Goal: Task Accomplishment & Management: Use online tool/utility

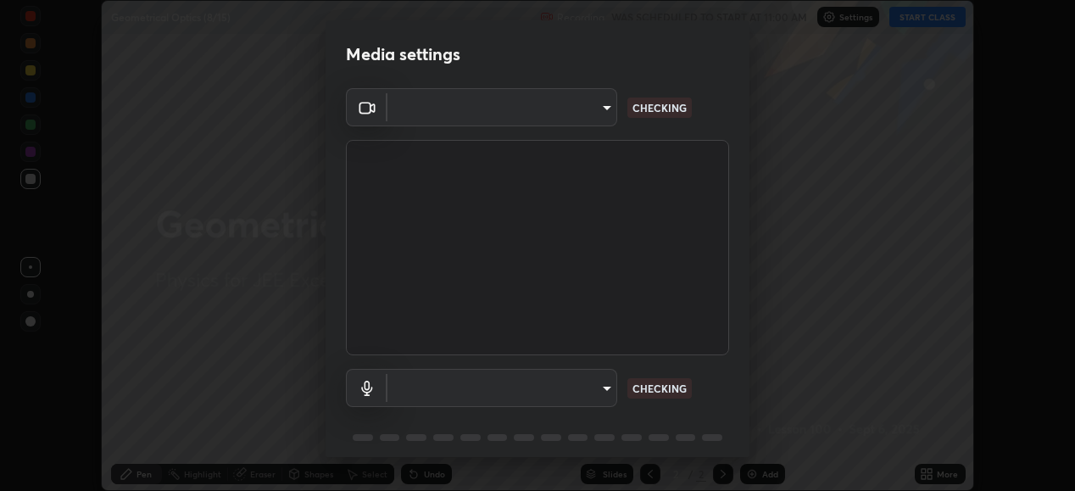
scroll to position [491, 1074]
type input "119f56cd3221aa741ff86ef3c15b45e11b875c70691a8bbf6b5e475350e28a87"
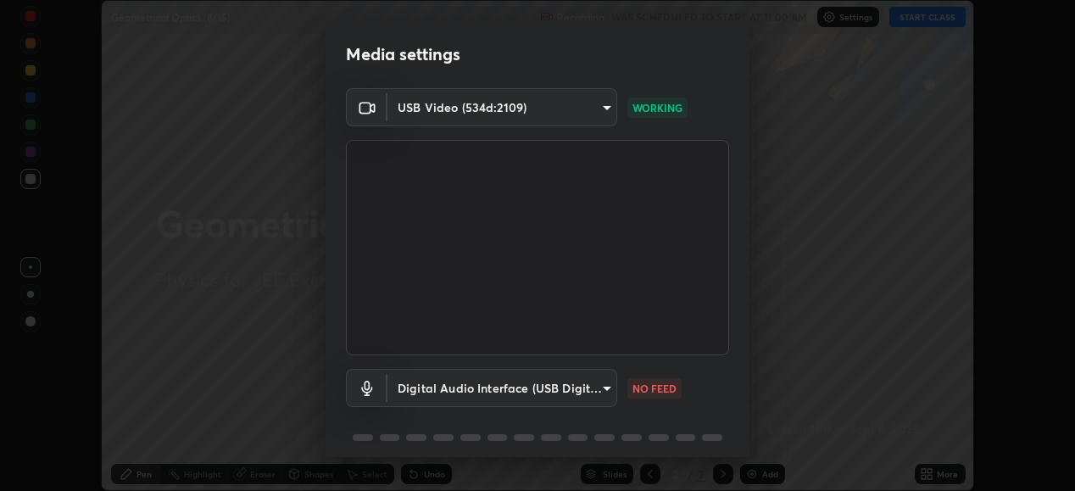
scroll to position [65, 0]
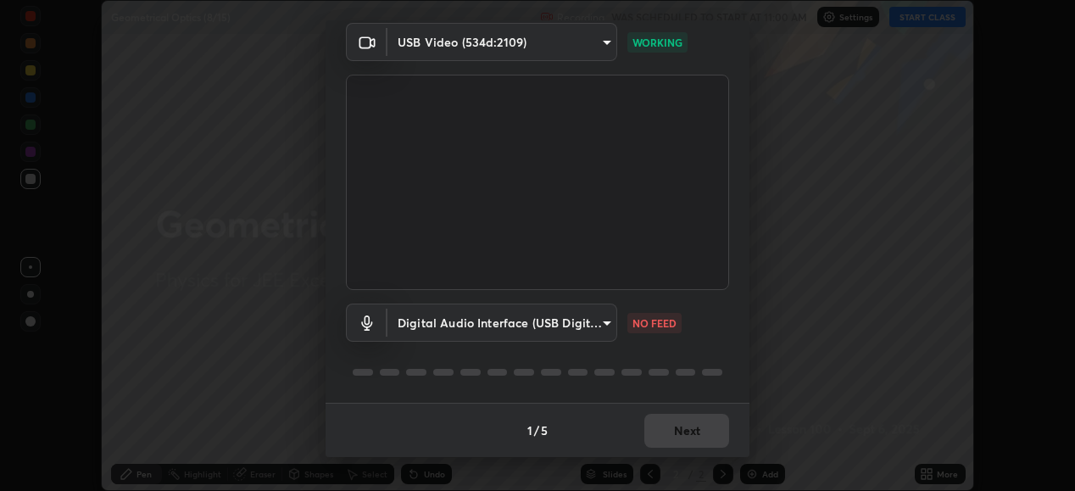
click at [583, 314] on body "Erase all Geometrical Optics (8/15) Recording WAS SCHEDULED TO START AT 11:00 A…" at bounding box center [537, 245] width 1075 height 491
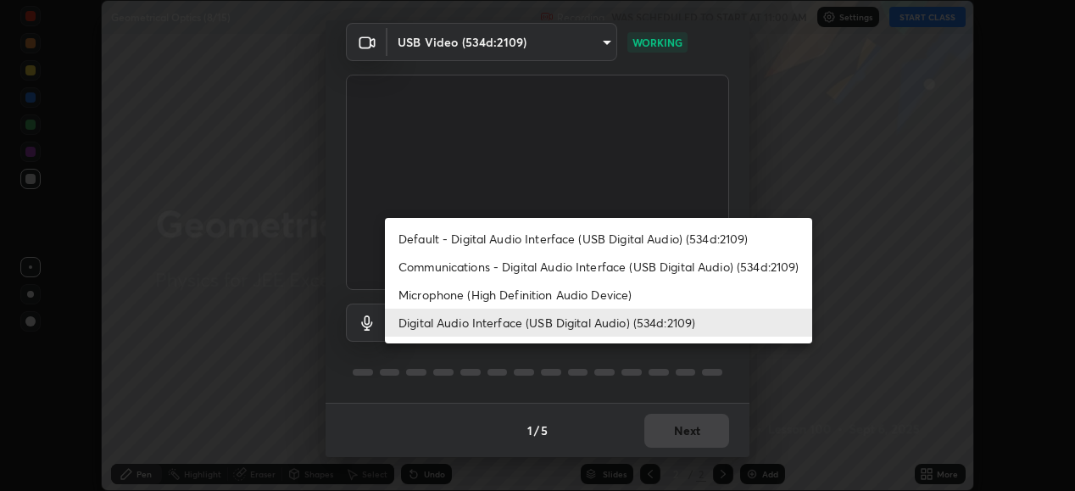
click at [615, 232] on li "Default - Digital Audio Interface (USB Digital Audio) (534d:2109)" at bounding box center [598, 239] width 427 height 28
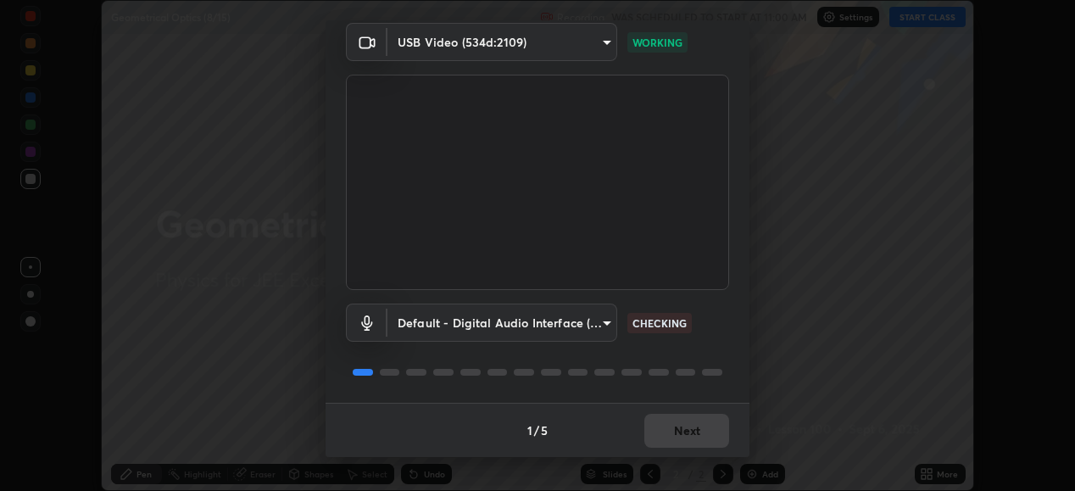
click at [584, 312] on body "Erase all Geometrical Optics (8/15) Recording WAS SCHEDULED TO START AT 11:00 A…" at bounding box center [537, 245] width 1075 height 491
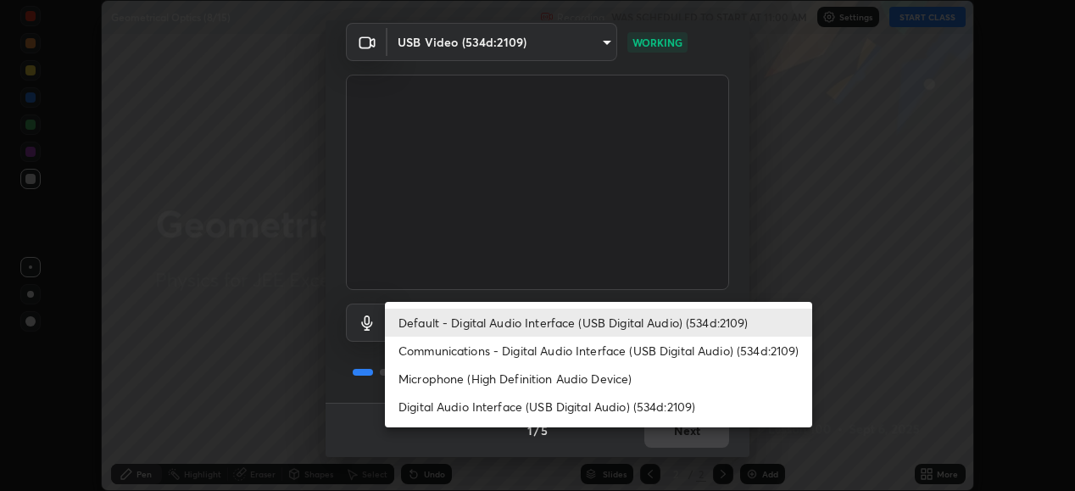
click at [625, 408] on li "Digital Audio Interface (USB Digital Audio) (534d:2109)" at bounding box center [598, 406] width 427 height 28
type input "536532af12226c338bcd5446059054d941b3a75470b8ebe0ea5f7d826babdd32"
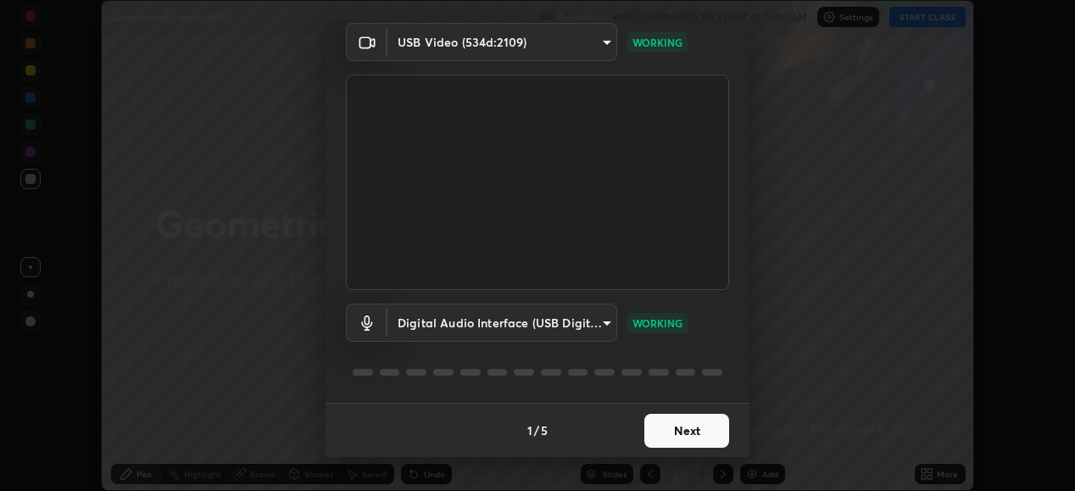
click at [683, 424] on button "Next" at bounding box center [686, 431] width 85 height 34
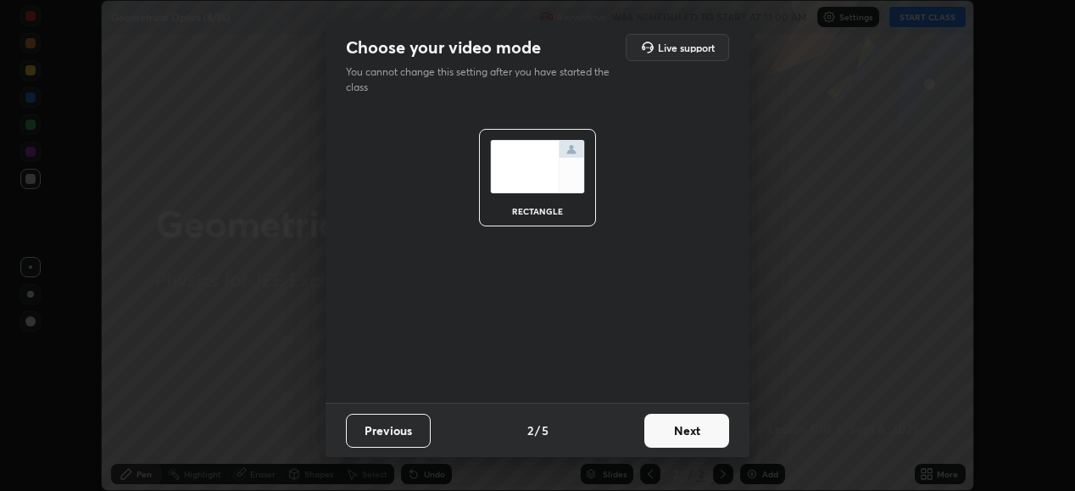
click at [686, 429] on button "Next" at bounding box center [686, 431] width 85 height 34
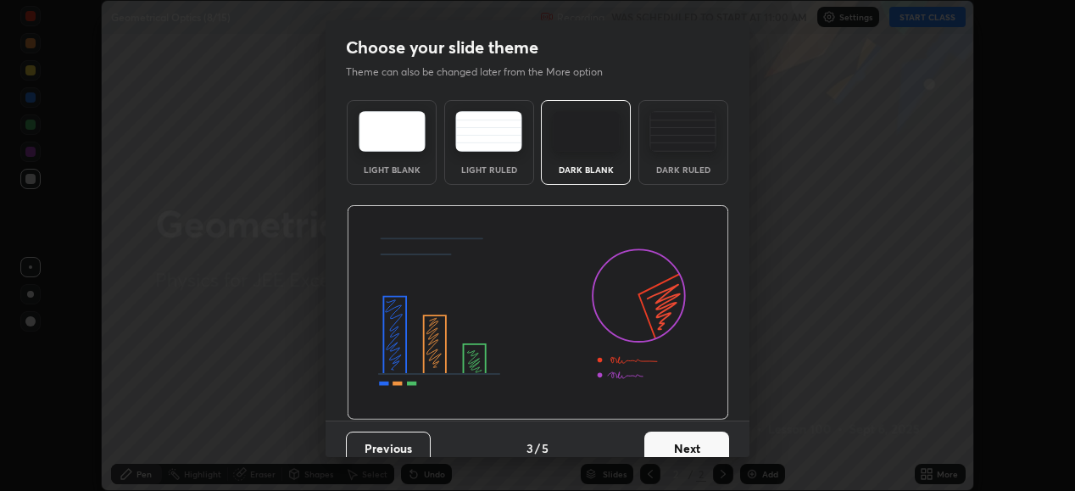
click at [686, 436] on button "Next" at bounding box center [686, 448] width 85 height 34
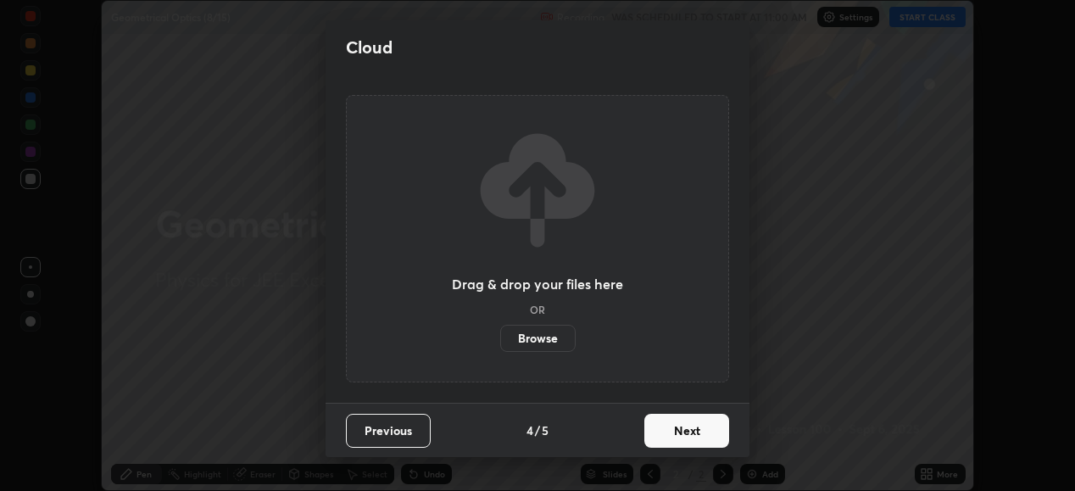
click at [689, 421] on button "Next" at bounding box center [686, 431] width 85 height 34
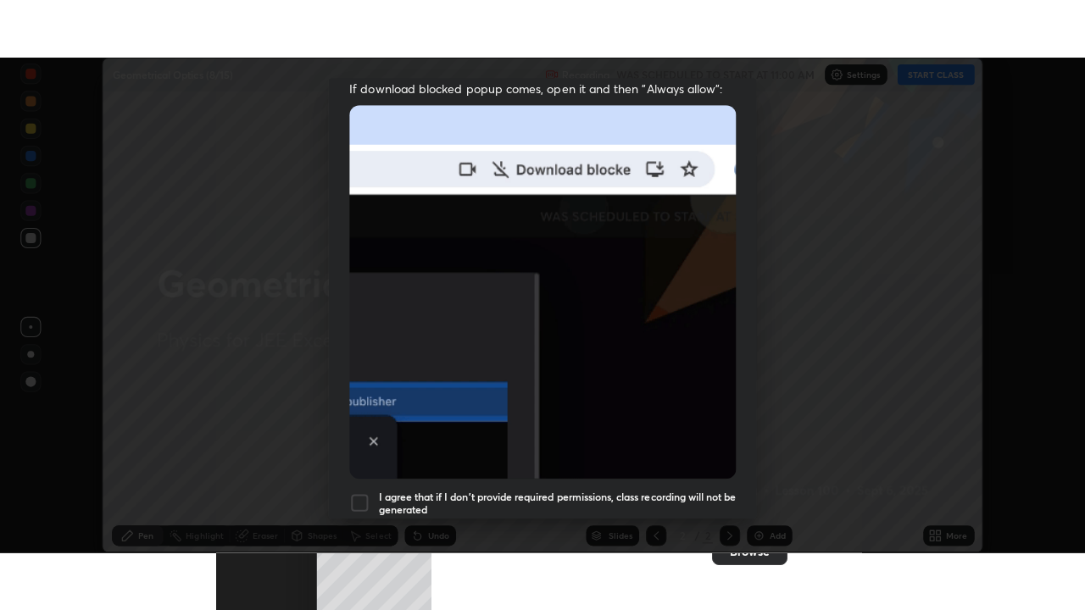
scroll to position [411, 0]
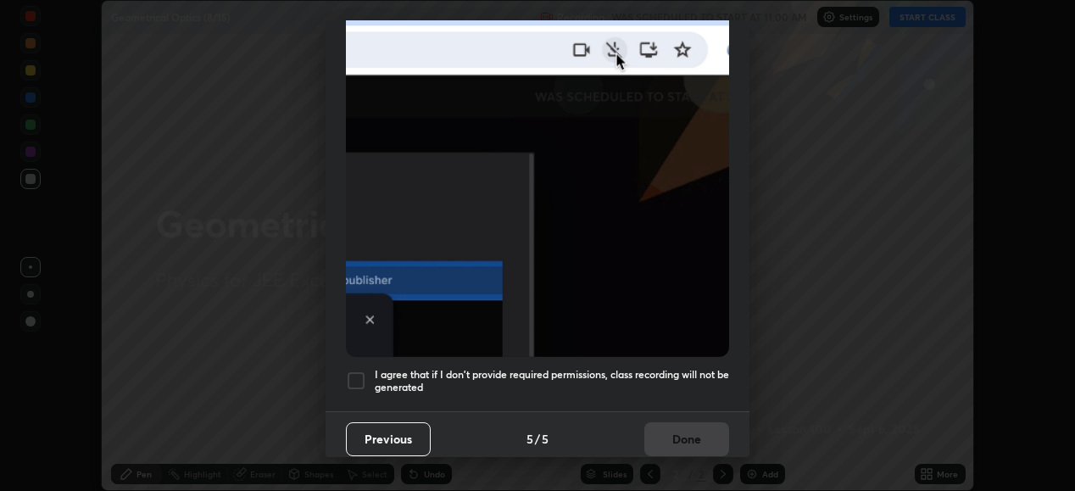
click at [351, 371] on div at bounding box center [356, 380] width 20 height 20
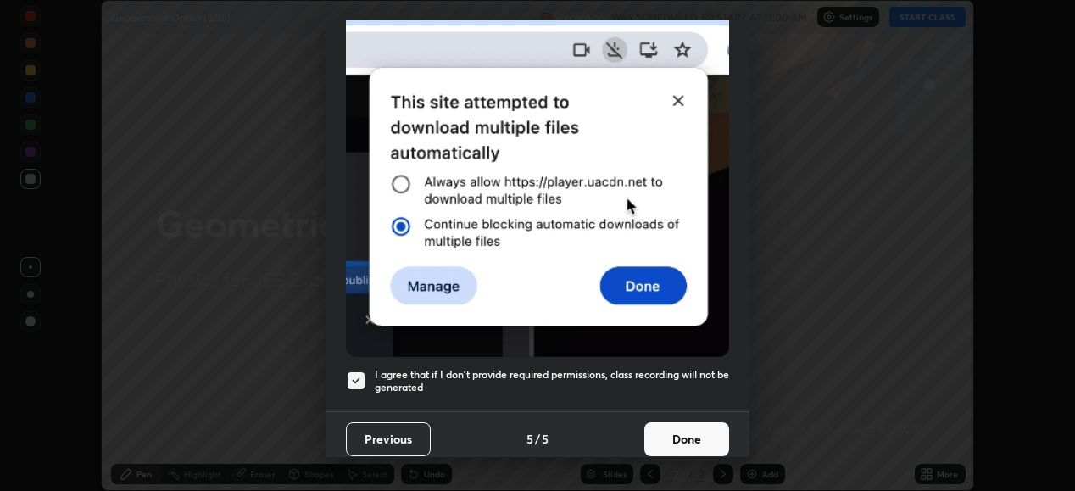
click at [684, 423] on button "Done" at bounding box center [686, 439] width 85 height 34
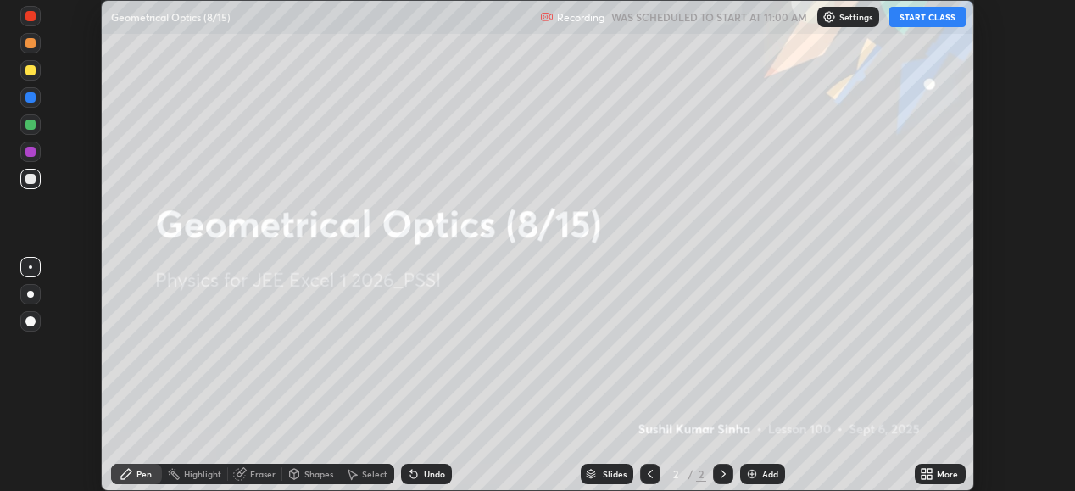
click at [932, 14] on button "START CLASS" at bounding box center [927, 17] width 76 height 20
click at [929, 469] on icon at bounding box center [929, 471] width 4 height 4
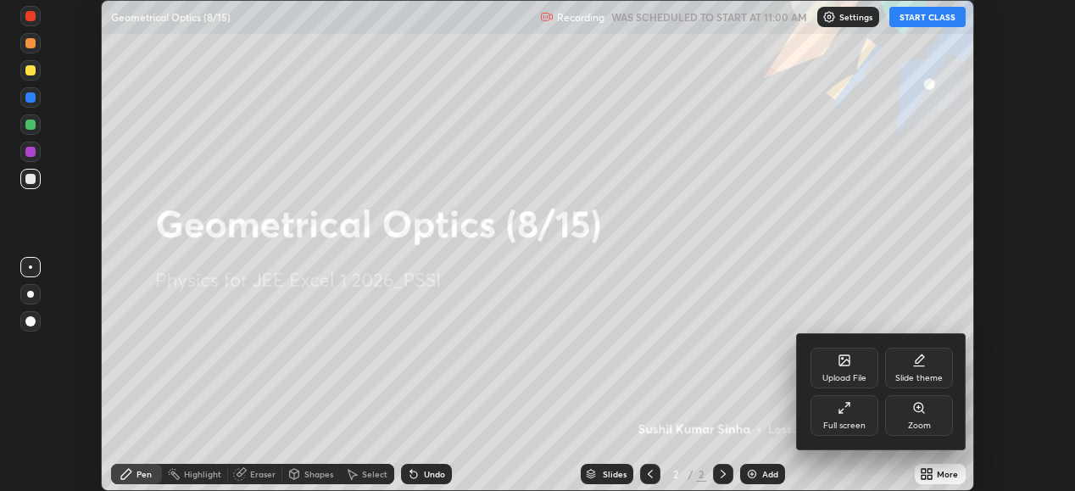
click at [845, 415] on div "Full screen" at bounding box center [844, 415] width 68 height 41
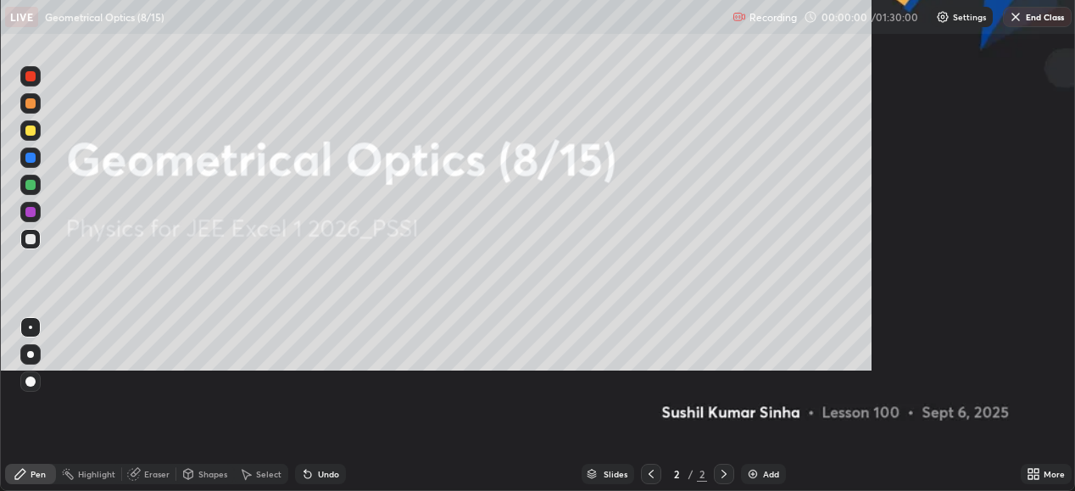
scroll to position [610, 1085]
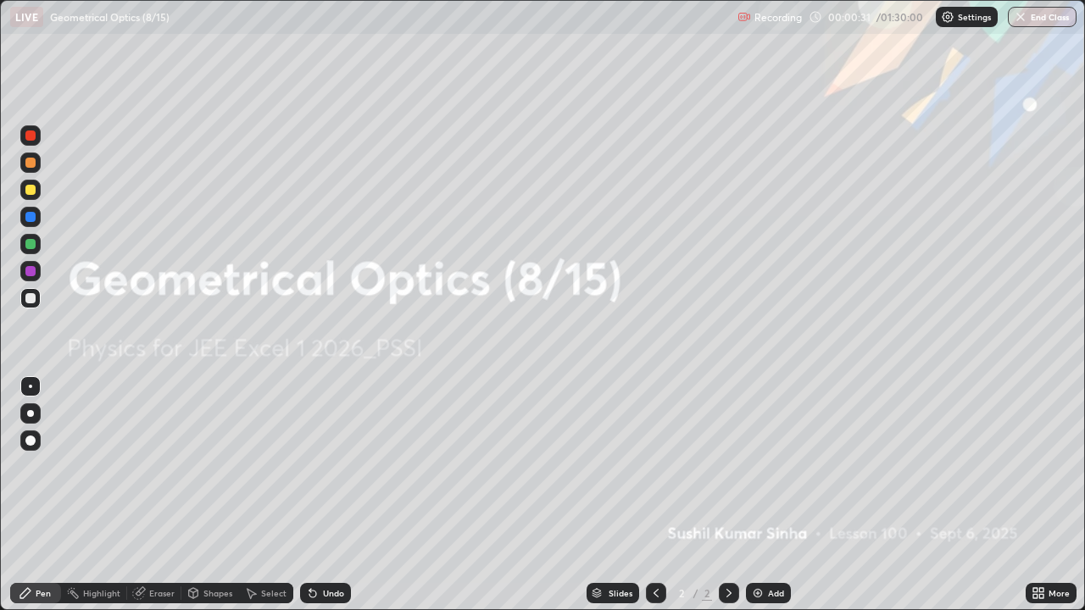
click at [754, 490] on img at bounding box center [758, 593] width 14 height 14
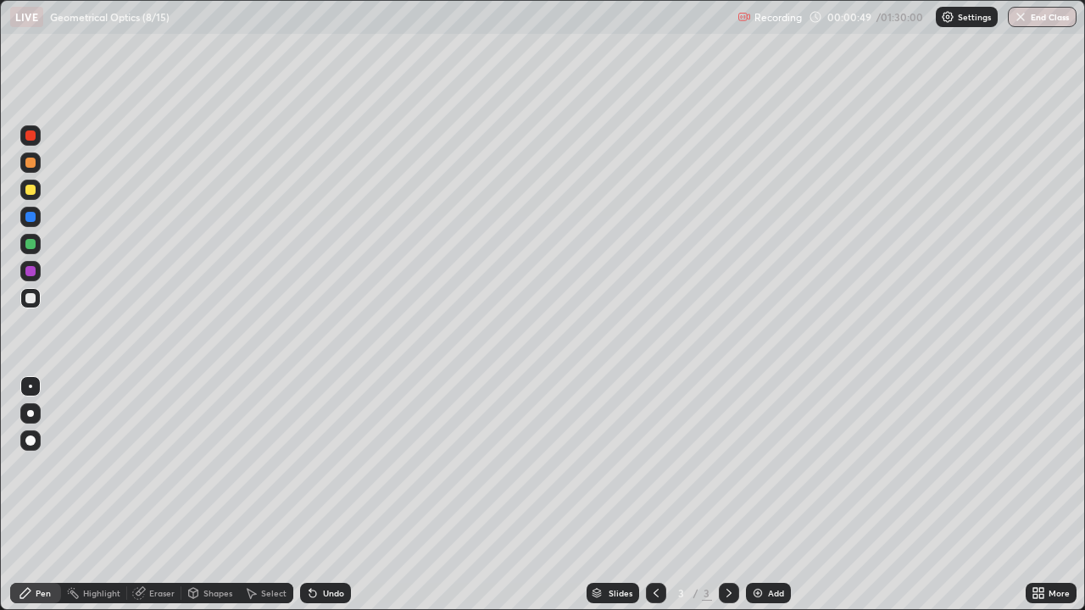
click at [29, 190] on div at bounding box center [30, 190] width 10 height 10
click at [30, 190] on div at bounding box center [30, 190] width 10 height 10
click at [29, 297] on div at bounding box center [30, 298] width 10 height 10
click at [216, 490] on div "Shapes" at bounding box center [217, 593] width 29 height 8
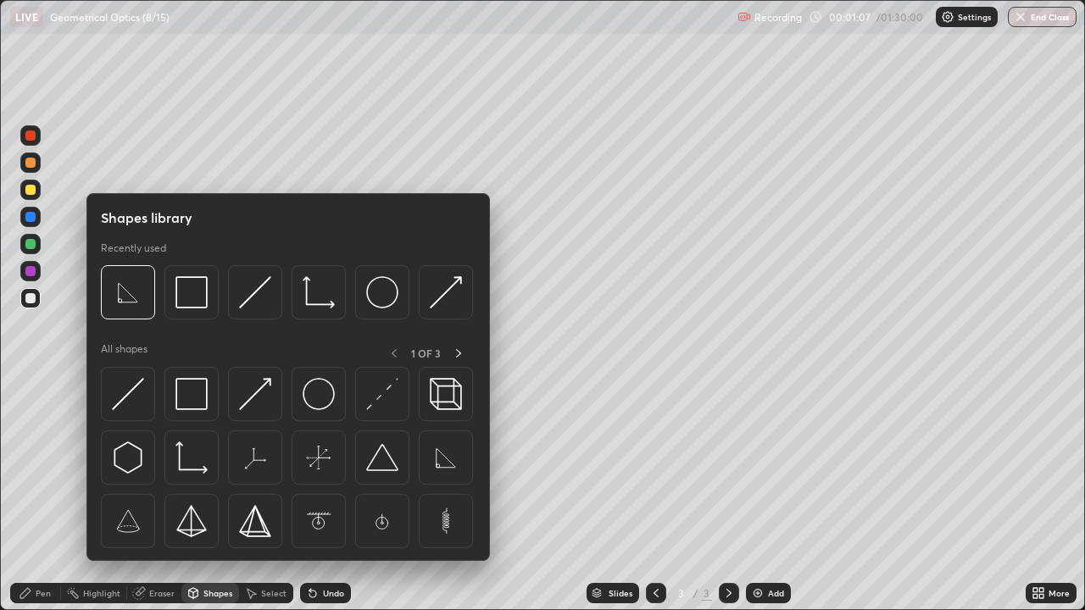
click at [131, 398] on img at bounding box center [128, 394] width 32 height 32
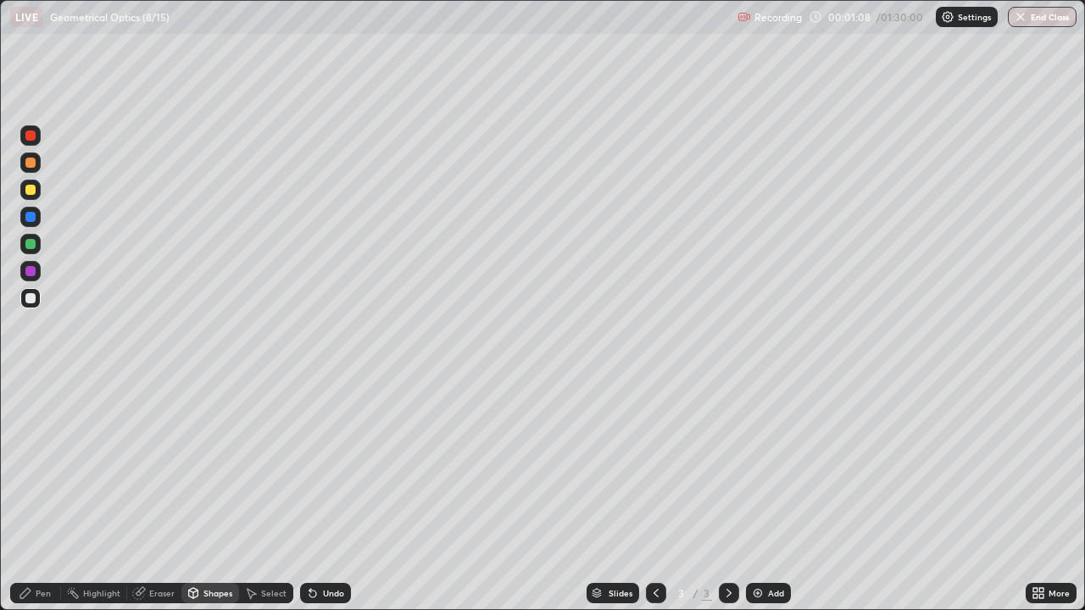
click at [31, 242] on div at bounding box center [30, 244] width 10 height 10
click at [31, 192] on div at bounding box center [30, 190] width 10 height 10
click at [28, 490] on icon at bounding box center [26, 593] width 14 height 14
click at [31, 490] on icon at bounding box center [26, 593] width 14 height 14
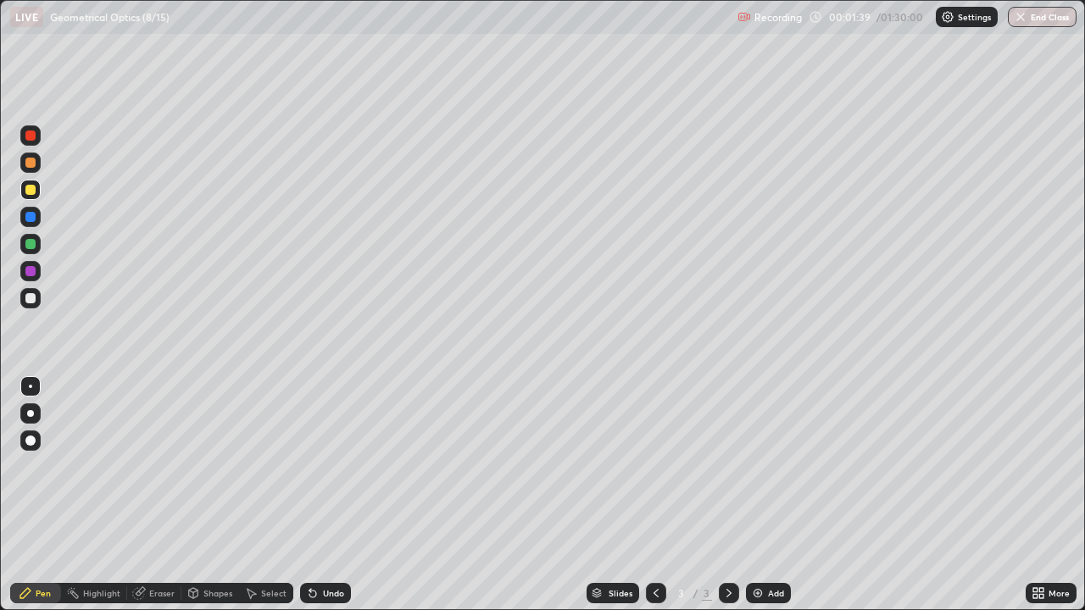
click at [27, 190] on div at bounding box center [30, 190] width 10 height 10
click at [27, 137] on div at bounding box center [30, 136] width 10 height 10
click at [30, 192] on div at bounding box center [30, 190] width 10 height 10
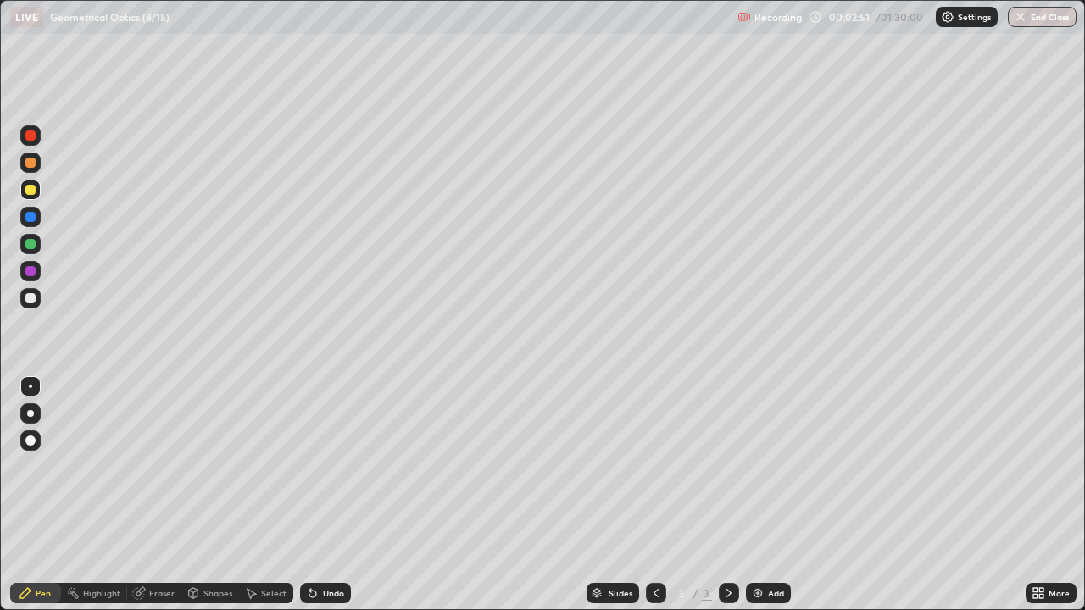
click at [29, 269] on div at bounding box center [30, 271] width 10 height 10
click at [330, 490] on div "Undo" at bounding box center [333, 593] width 21 height 8
click at [331, 490] on div "Undo" at bounding box center [333, 593] width 21 height 8
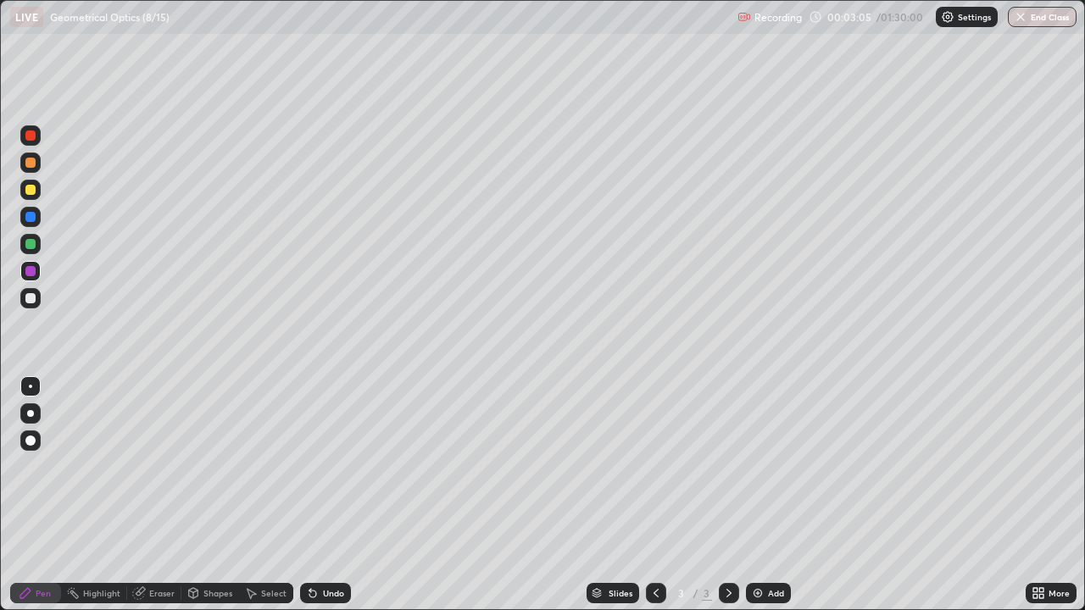
click at [334, 490] on div "Undo" at bounding box center [325, 593] width 51 height 20
click at [259, 490] on div "Select" at bounding box center [266, 593] width 54 height 20
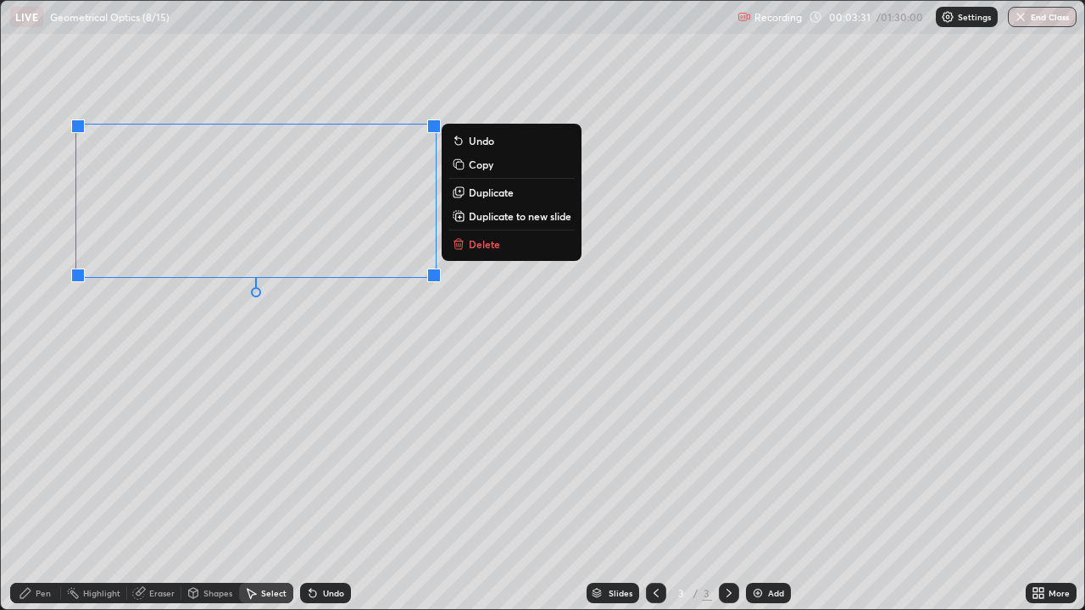
click at [189, 391] on div "0 ° Undo Copy Duplicate Duplicate to new slide Delete" at bounding box center [542, 305] width 1083 height 608
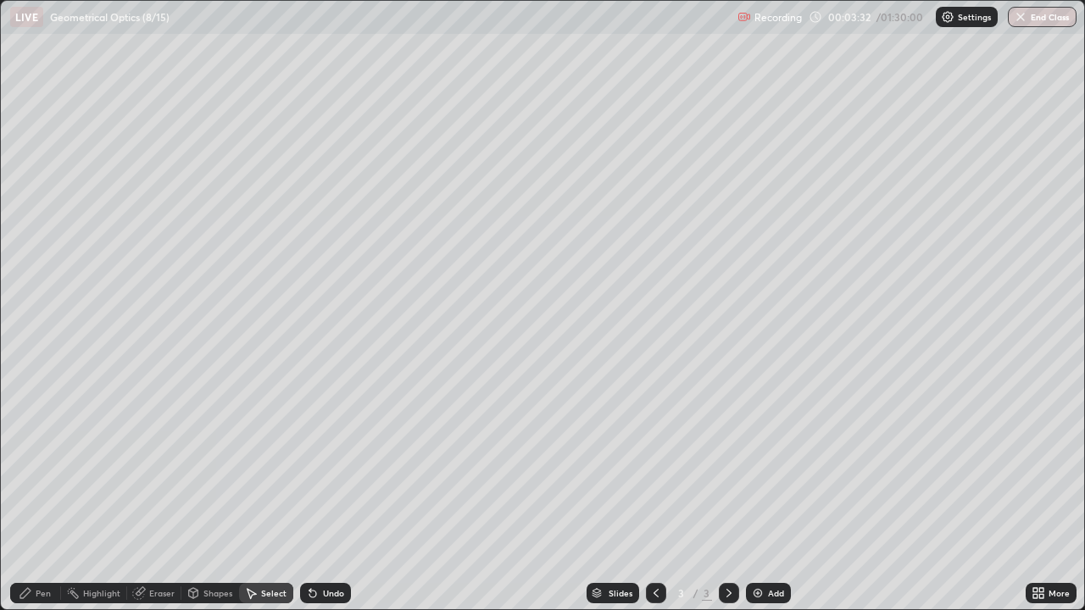
click at [34, 490] on div "Pen" at bounding box center [35, 593] width 51 height 20
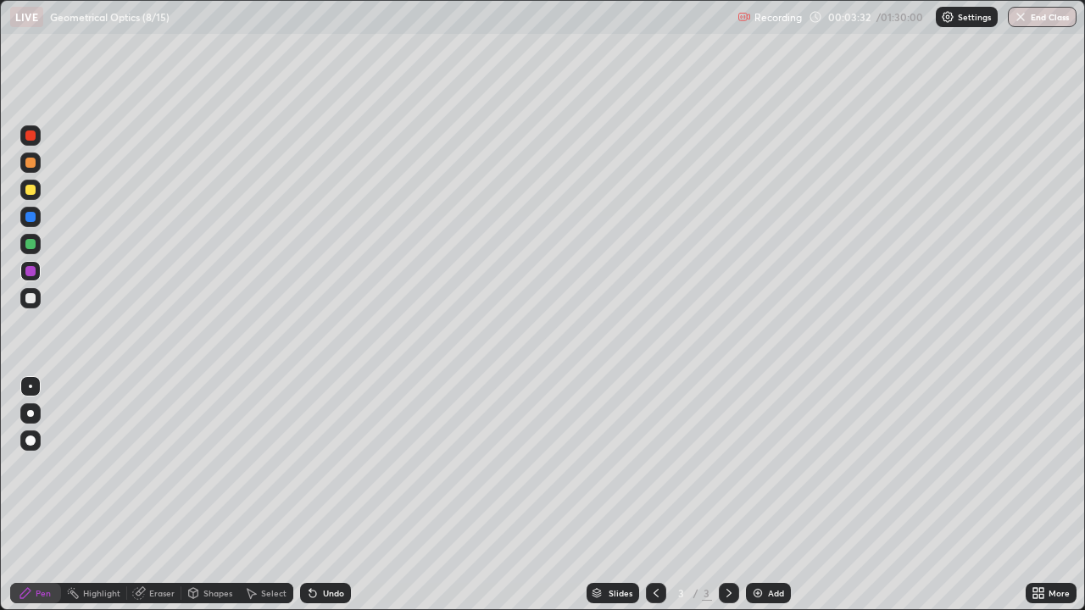
click at [29, 297] on div at bounding box center [30, 298] width 10 height 10
click at [28, 216] on div at bounding box center [30, 217] width 10 height 10
click at [29, 297] on div at bounding box center [30, 298] width 10 height 10
click at [31, 190] on div at bounding box center [30, 190] width 10 height 10
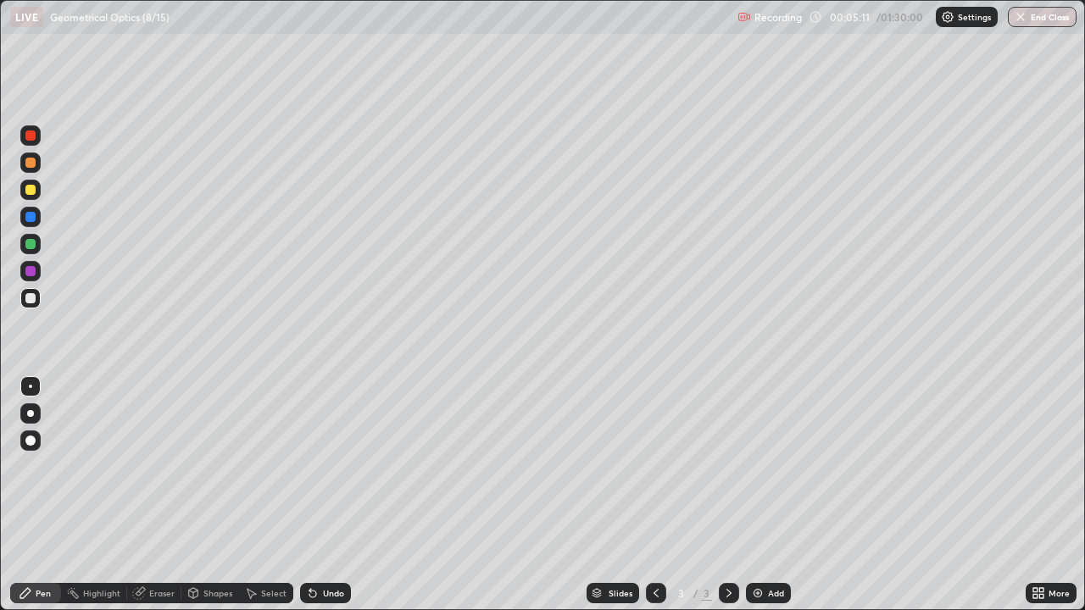
click at [31, 190] on div at bounding box center [30, 190] width 10 height 10
click at [28, 301] on div at bounding box center [30, 298] width 10 height 10
click at [29, 270] on div at bounding box center [30, 271] width 10 height 10
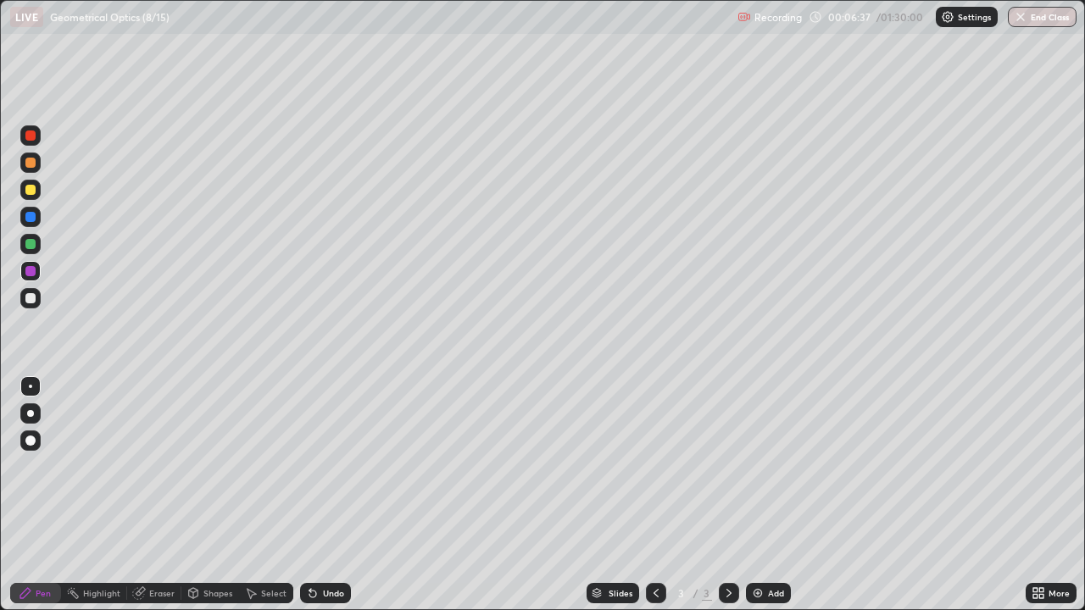
click at [26, 190] on div at bounding box center [30, 190] width 10 height 10
click at [209, 490] on div "Shapes" at bounding box center [210, 593] width 58 height 34
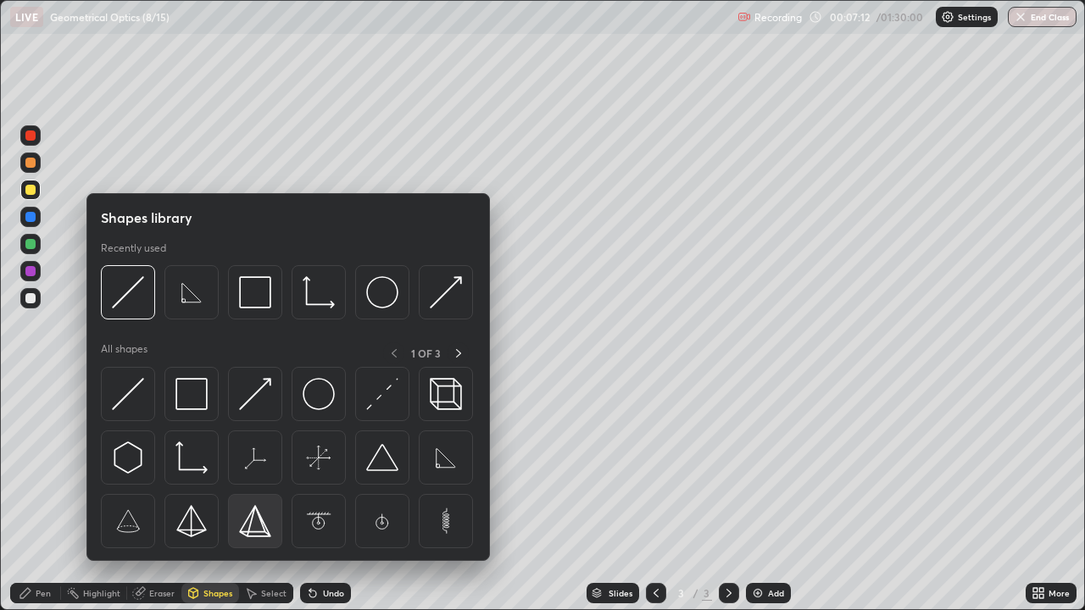
click at [231, 490] on div at bounding box center [255, 521] width 54 height 54
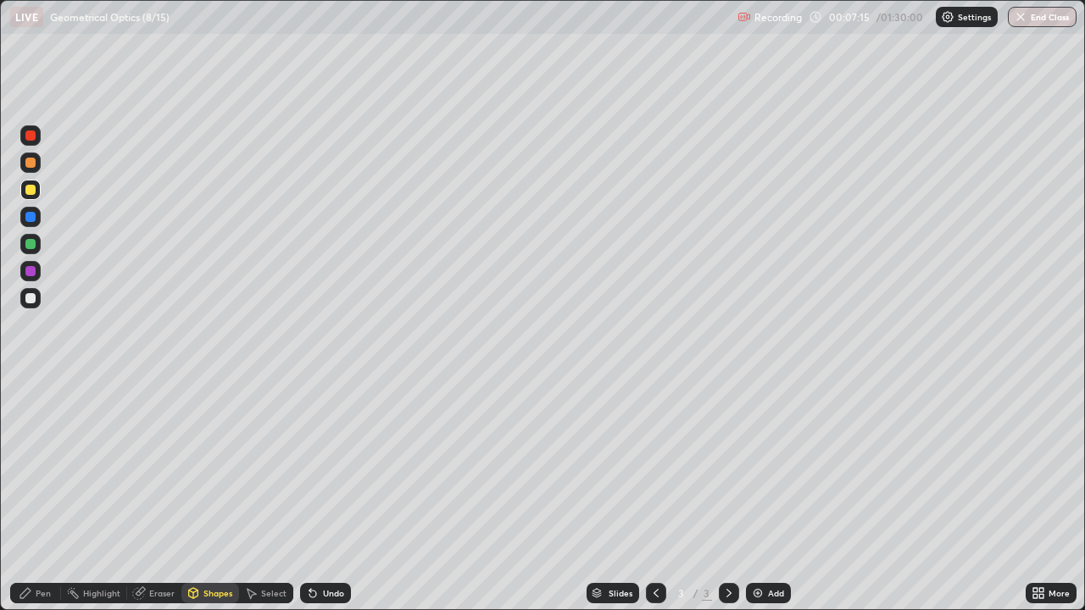
click at [212, 490] on div "Shapes" at bounding box center [217, 593] width 29 height 8
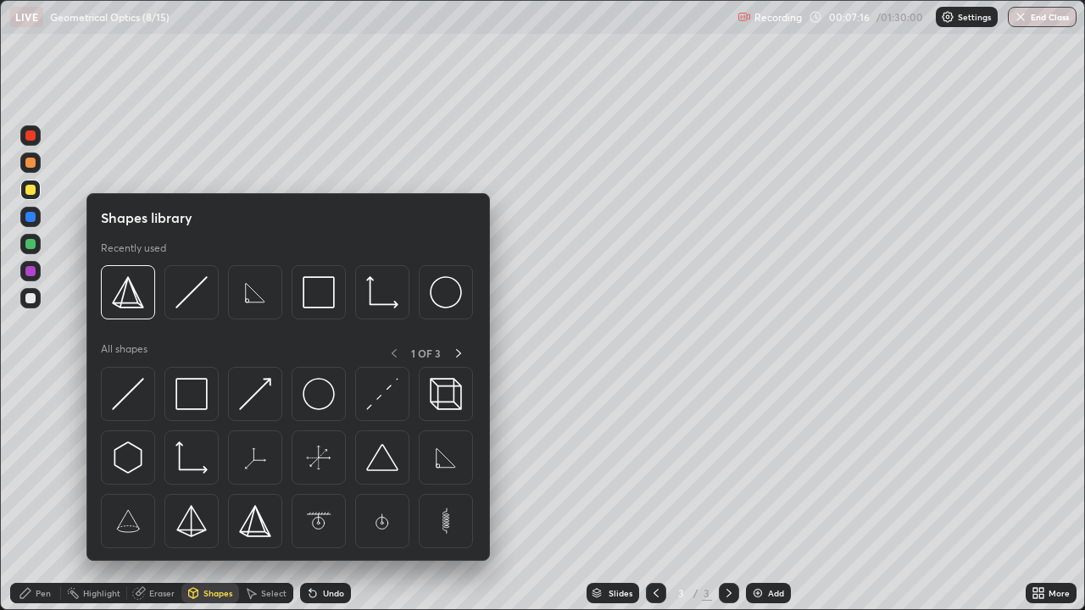
click at [39, 490] on div "Pen" at bounding box center [43, 593] width 15 height 8
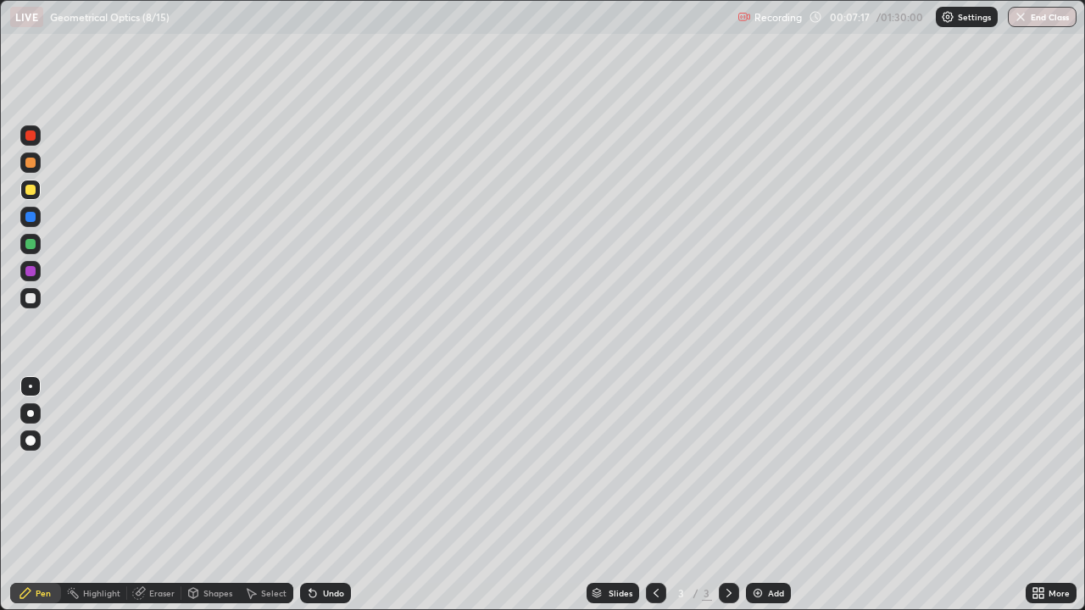
click at [42, 490] on div "Pen" at bounding box center [43, 593] width 15 height 8
click at [281, 490] on div "Select" at bounding box center [273, 593] width 25 height 8
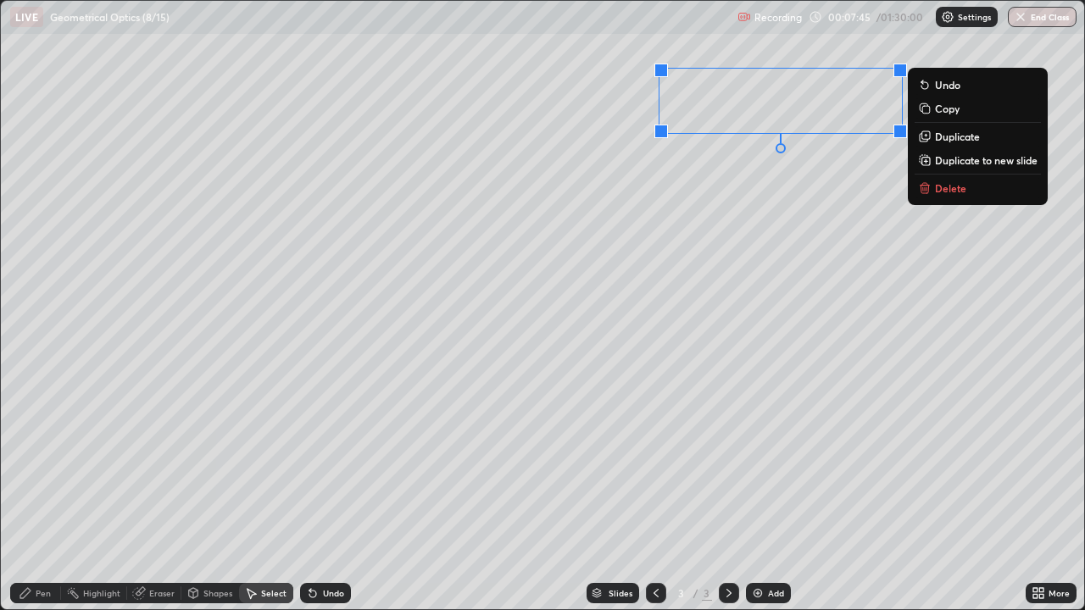
click at [945, 188] on p "Delete" at bounding box center [950, 188] width 31 height 14
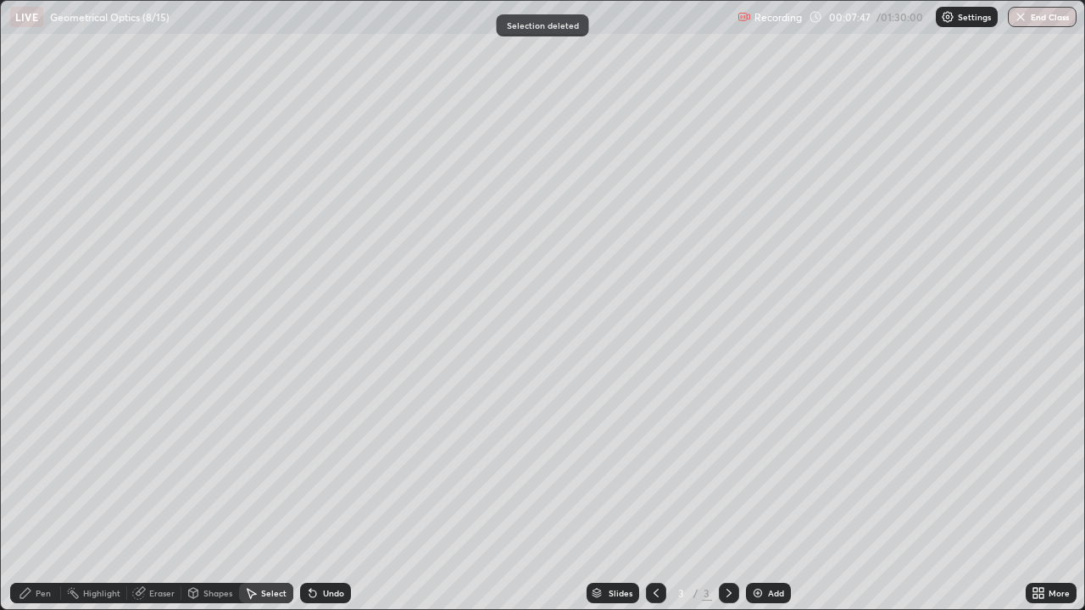
click at [44, 490] on div "Pen" at bounding box center [43, 593] width 15 height 8
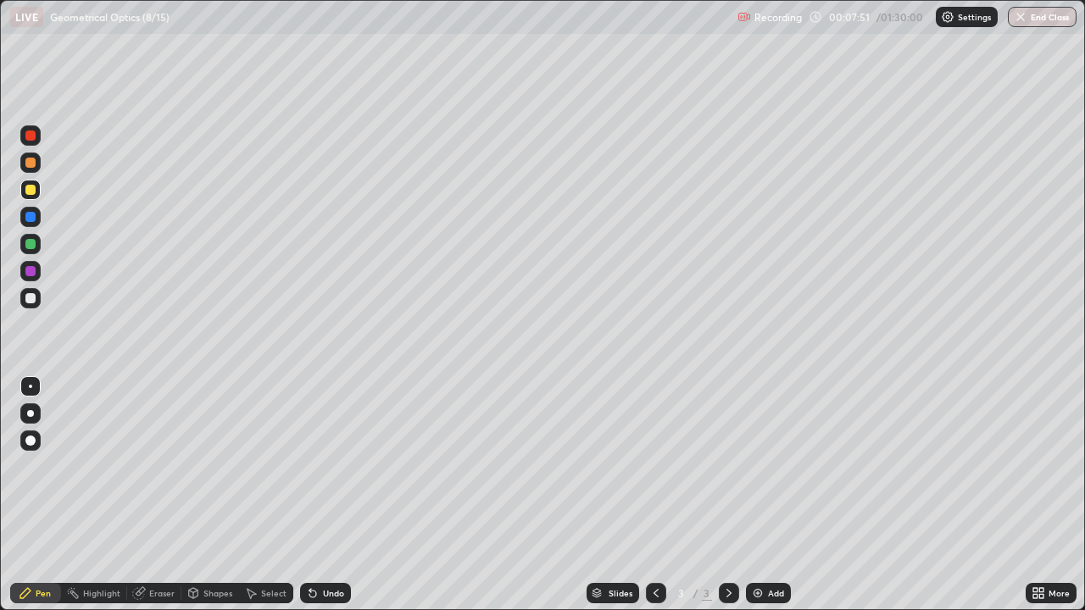
click at [30, 269] on div at bounding box center [30, 271] width 10 height 10
click at [315, 490] on div "Undo" at bounding box center [322, 593] width 58 height 34
click at [31, 296] on div at bounding box center [30, 298] width 10 height 10
click at [168, 490] on div "Eraser" at bounding box center [161, 593] width 25 height 8
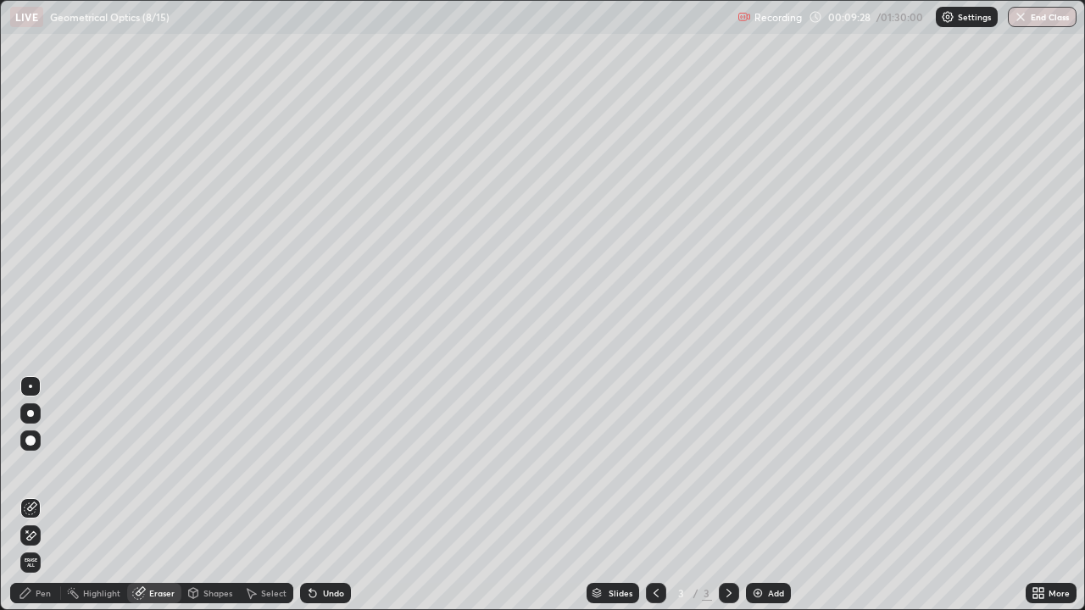
click at [47, 490] on div "Pen" at bounding box center [43, 593] width 15 height 8
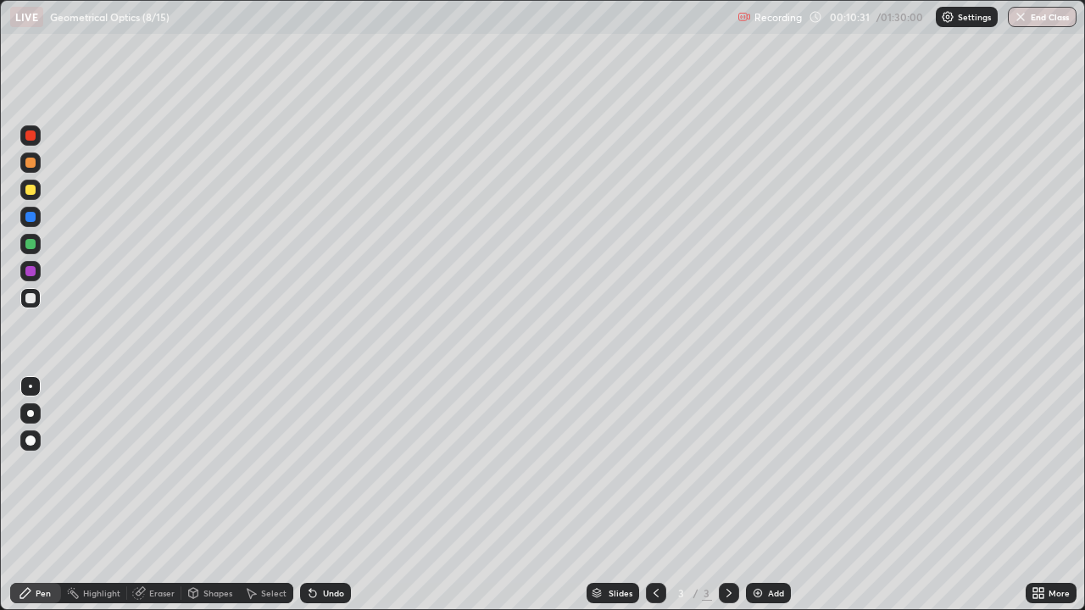
click at [31, 136] on div at bounding box center [30, 136] width 10 height 10
click at [35, 297] on div at bounding box center [30, 298] width 10 height 10
click at [36, 190] on div at bounding box center [30, 190] width 20 height 20
click at [31, 191] on div at bounding box center [30, 190] width 10 height 10
click at [329, 490] on div "Undo" at bounding box center [333, 593] width 21 height 8
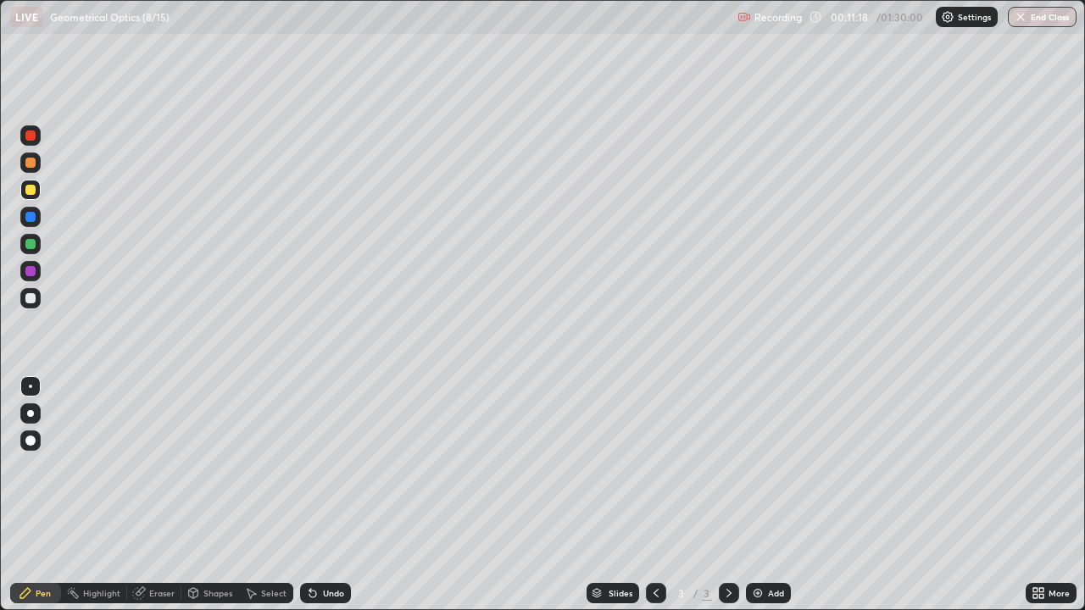
click at [215, 490] on div "Shapes" at bounding box center [217, 593] width 29 height 8
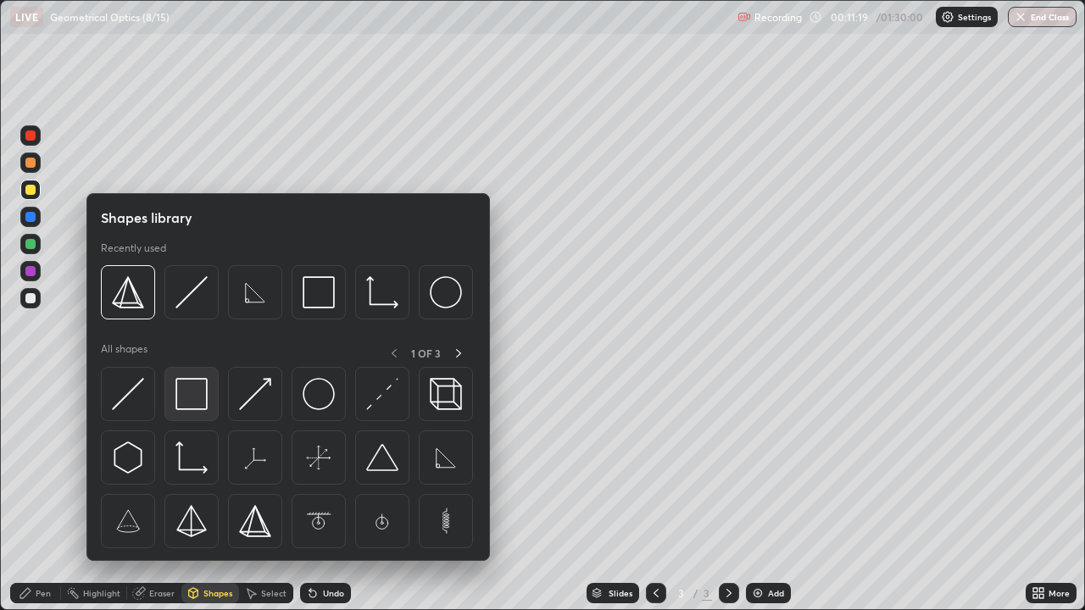
click at [197, 397] on img at bounding box center [191, 394] width 32 height 32
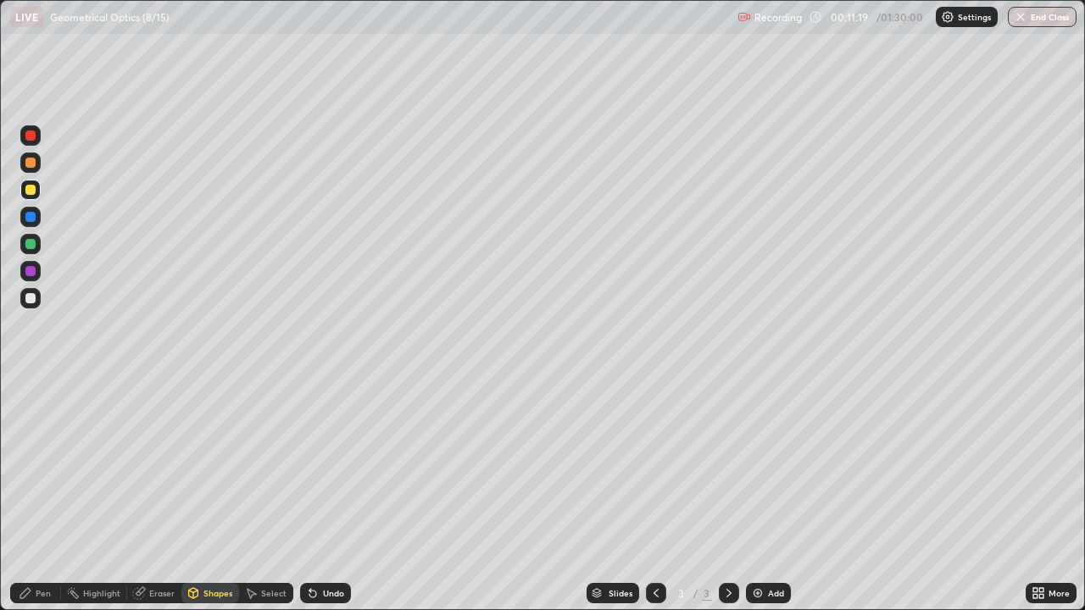
click at [28, 242] on div at bounding box center [30, 244] width 10 height 10
click at [275, 490] on div "Select" at bounding box center [273, 593] width 25 height 8
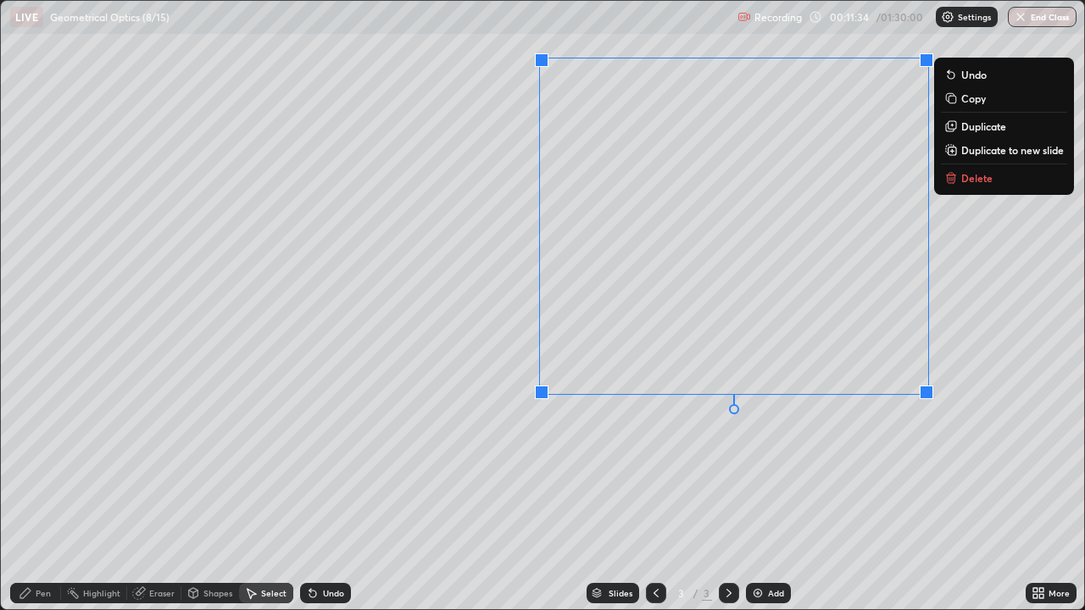
click at [996, 358] on div "0 ° Undo Copy Duplicate Duplicate to new slide Delete" at bounding box center [542, 305] width 1083 height 608
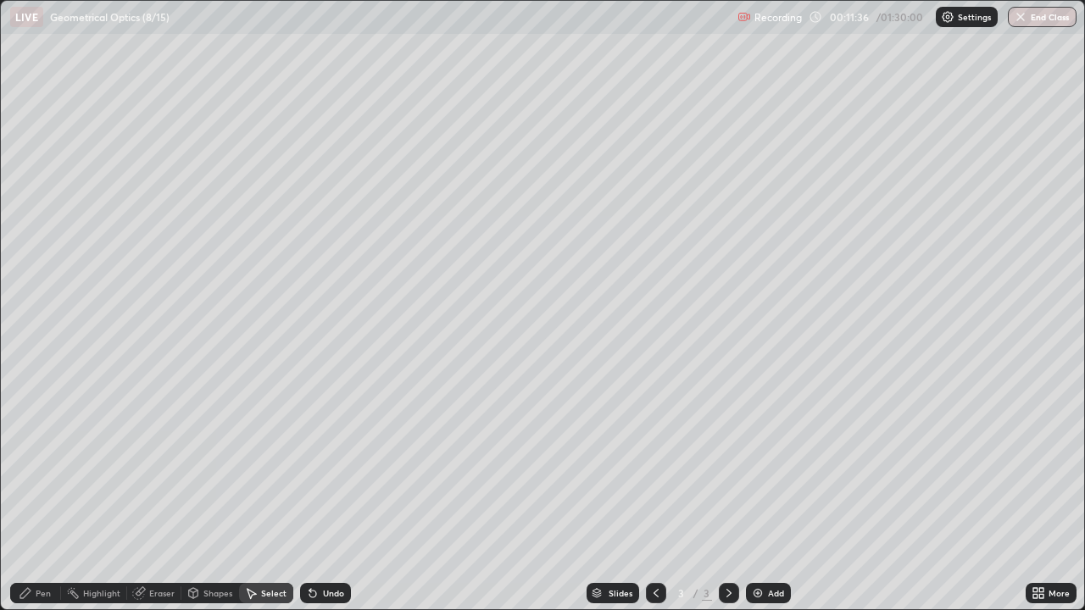
click at [47, 490] on div "Pen" at bounding box center [35, 593] width 51 height 20
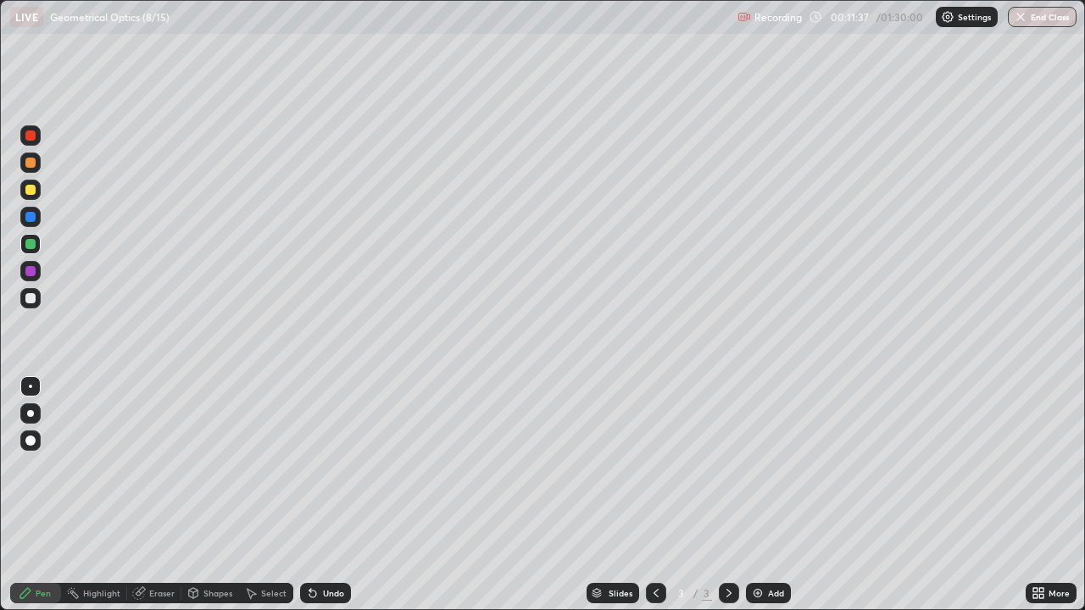
click at [32, 136] on div at bounding box center [30, 136] width 10 height 10
click at [28, 297] on div at bounding box center [30, 298] width 10 height 10
click at [331, 490] on div "Undo" at bounding box center [333, 593] width 21 height 8
click at [330, 490] on div "Undo" at bounding box center [333, 593] width 21 height 8
click at [220, 490] on div "Shapes" at bounding box center [217, 593] width 29 height 8
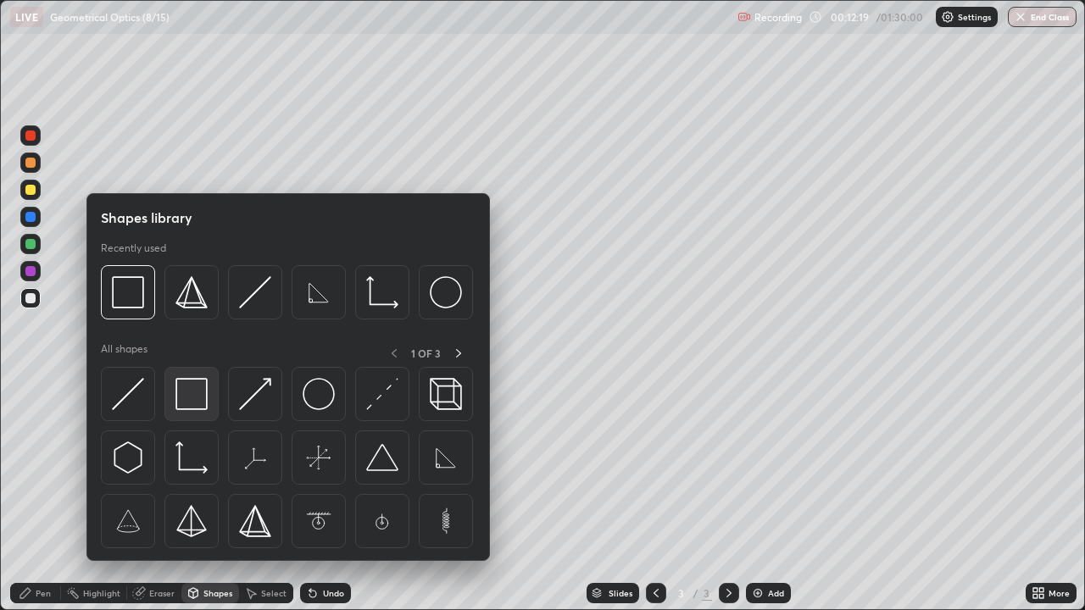
click at [188, 406] on img at bounding box center [191, 394] width 32 height 32
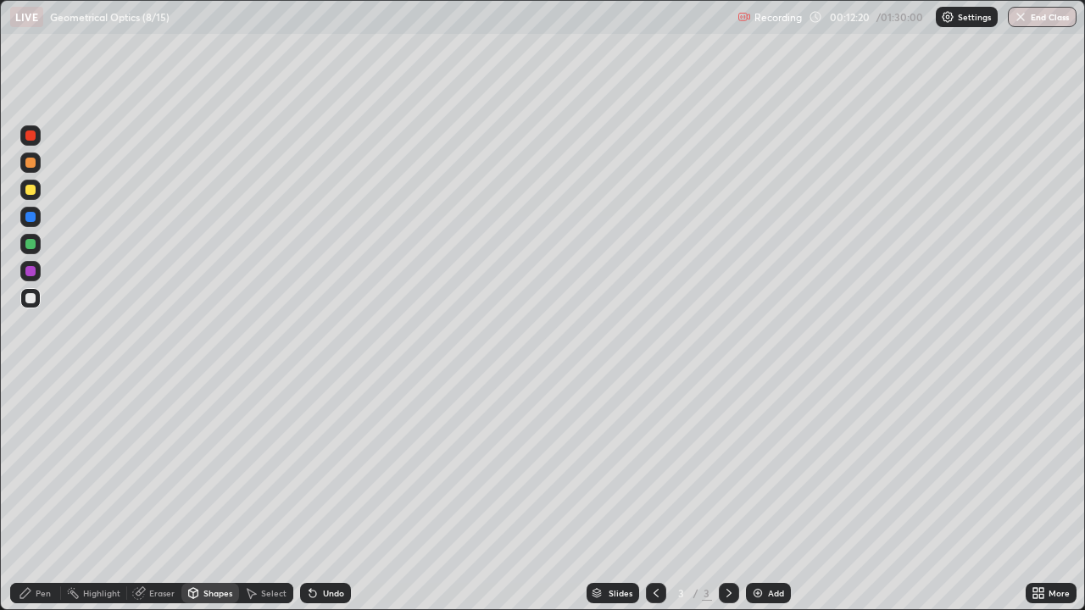
click at [33, 245] on div at bounding box center [30, 244] width 10 height 10
click at [56, 490] on div "Pen" at bounding box center [35, 593] width 51 height 20
click at [30, 196] on div at bounding box center [30, 190] width 20 height 20
click at [34, 269] on div at bounding box center [30, 271] width 10 height 10
click at [31, 270] on div at bounding box center [30, 271] width 10 height 10
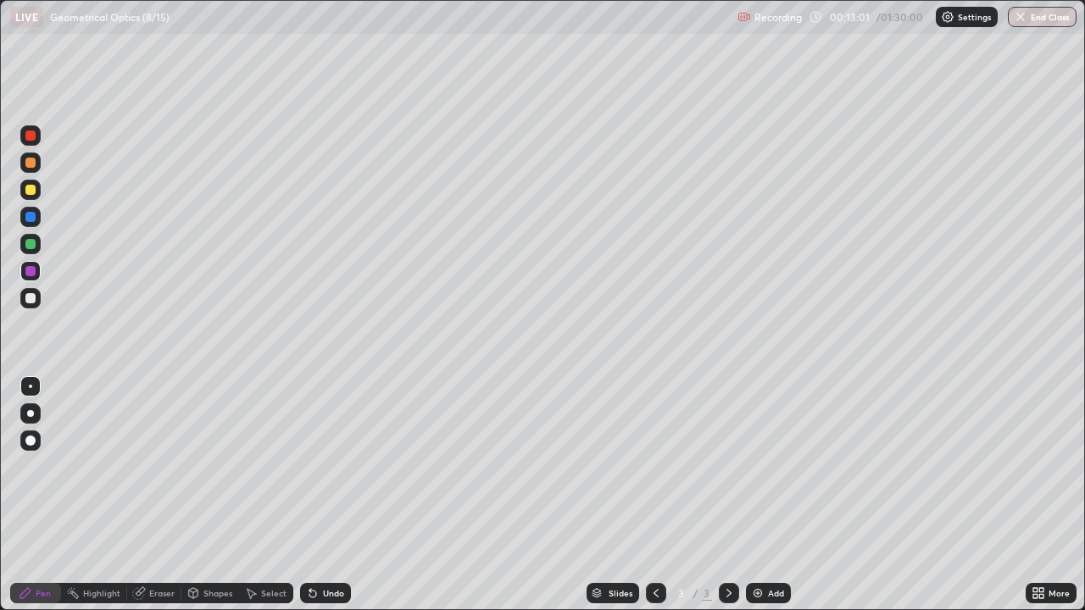
click at [323, 490] on div "Undo" at bounding box center [333, 593] width 21 height 8
click at [322, 490] on div "Undo" at bounding box center [325, 593] width 51 height 20
click at [323, 490] on div "Undo" at bounding box center [333, 593] width 21 height 8
click at [324, 490] on div "Undo" at bounding box center [325, 593] width 51 height 20
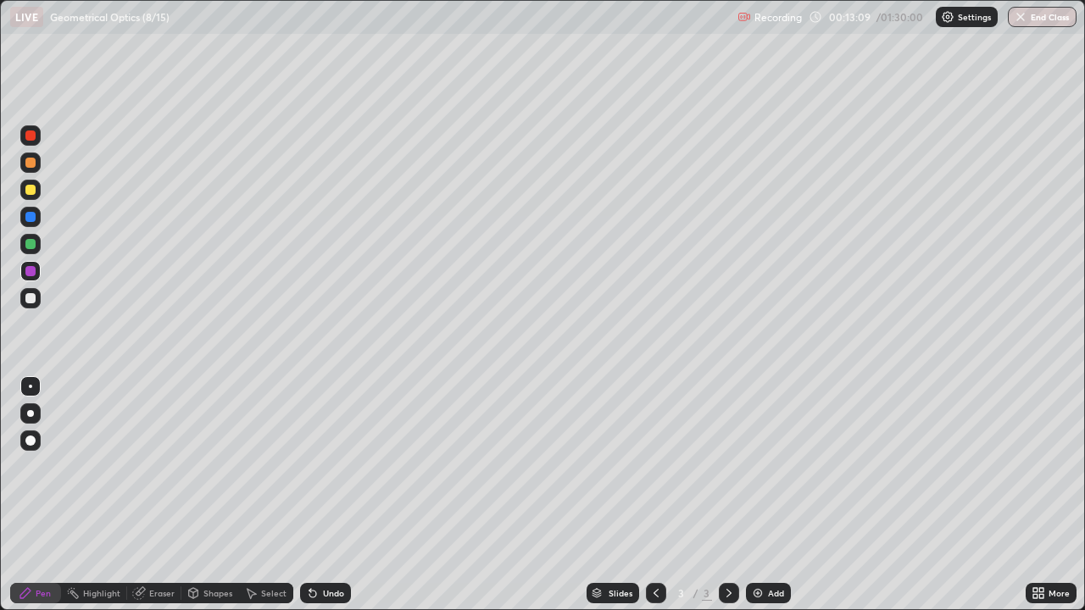
click at [31, 214] on div at bounding box center [30, 217] width 10 height 10
click at [1048, 490] on div "More" at bounding box center [1058, 593] width 21 height 8
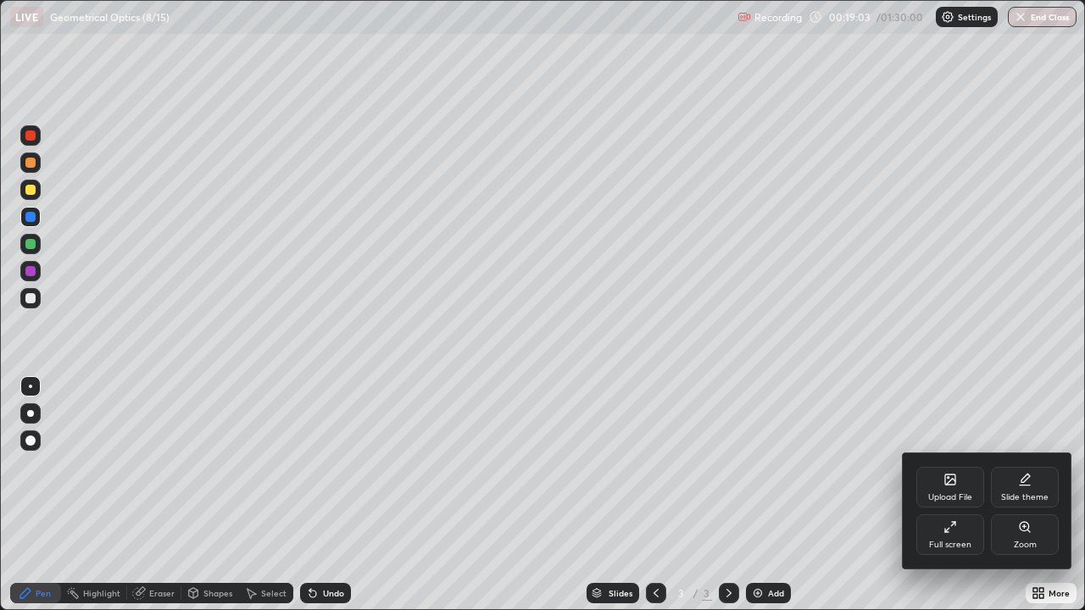
click at [958, 486] on div "Upload File" at bounding box center [950, 487] width 68 height 41
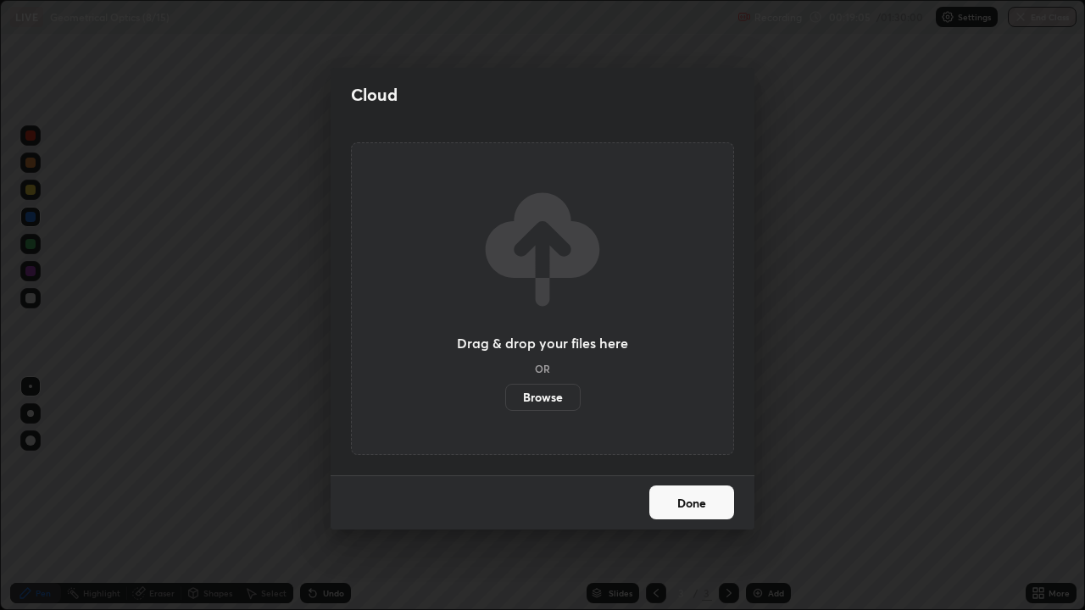
click at [553, 396] on label "Browse" at bounding box center [542, 397] width 75 height 27
click at [505, 396] on input "Browse" at bounding box center [505, 397] width 0 height 27
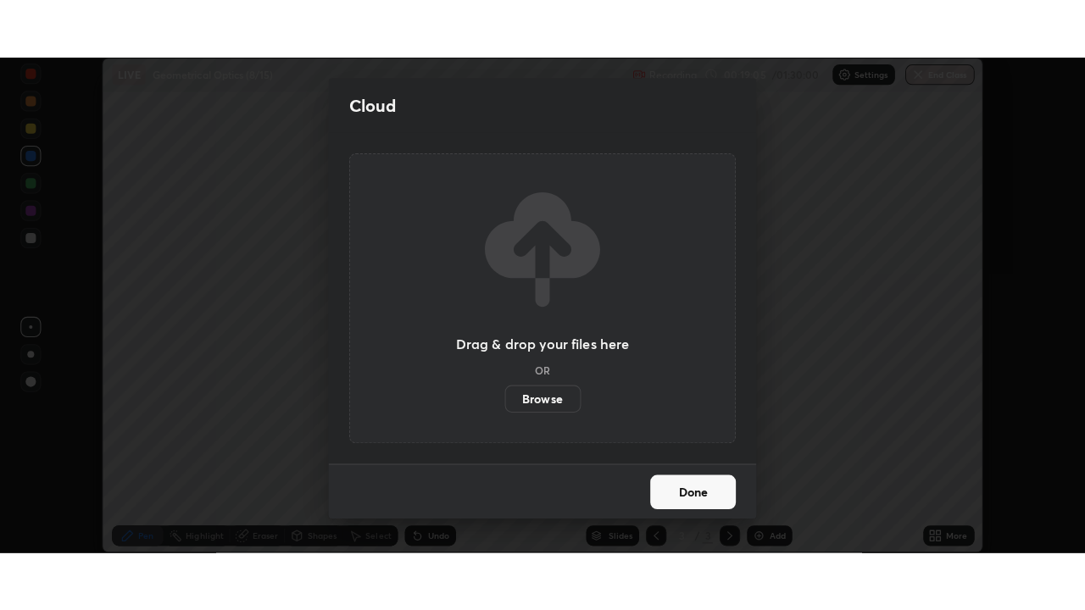
scroll to position [84255, 83671]
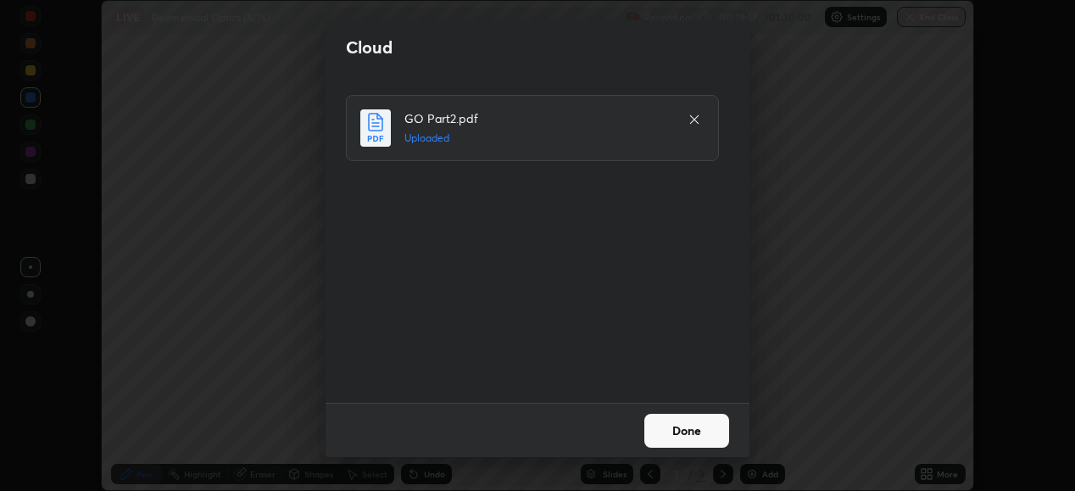
click at [689, 423] on button "Done" at bounding box center [686, 431] width 85 height 34
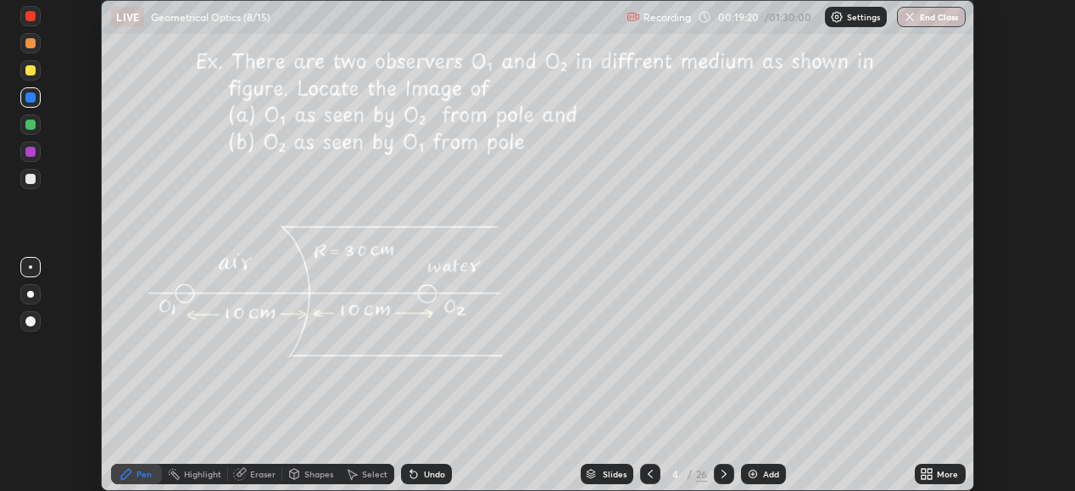
click at [940, 478] on div "More" at bounding box center [946, 473] width 21 height 8
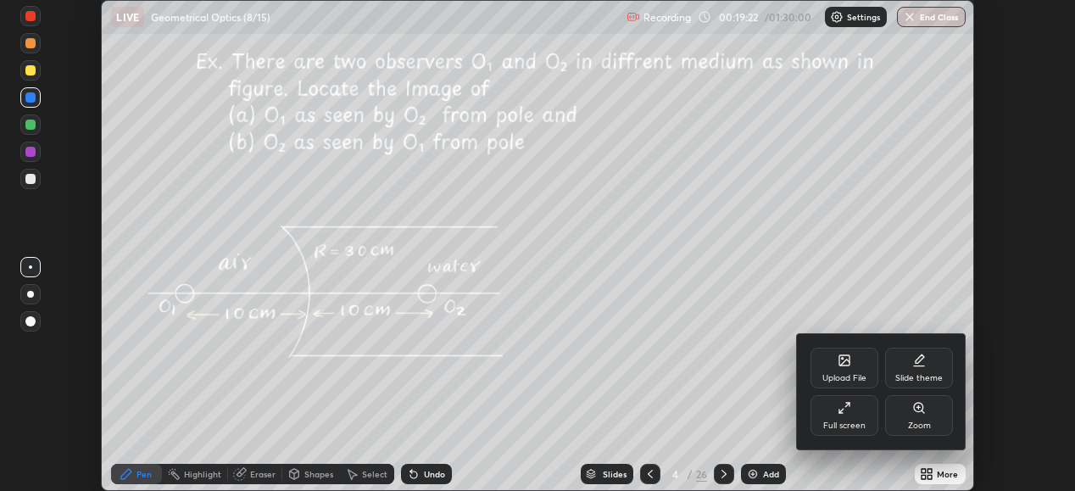
click at [852, 411] on div "Full screen" at bounding box center [844, 415] width 68 height 41
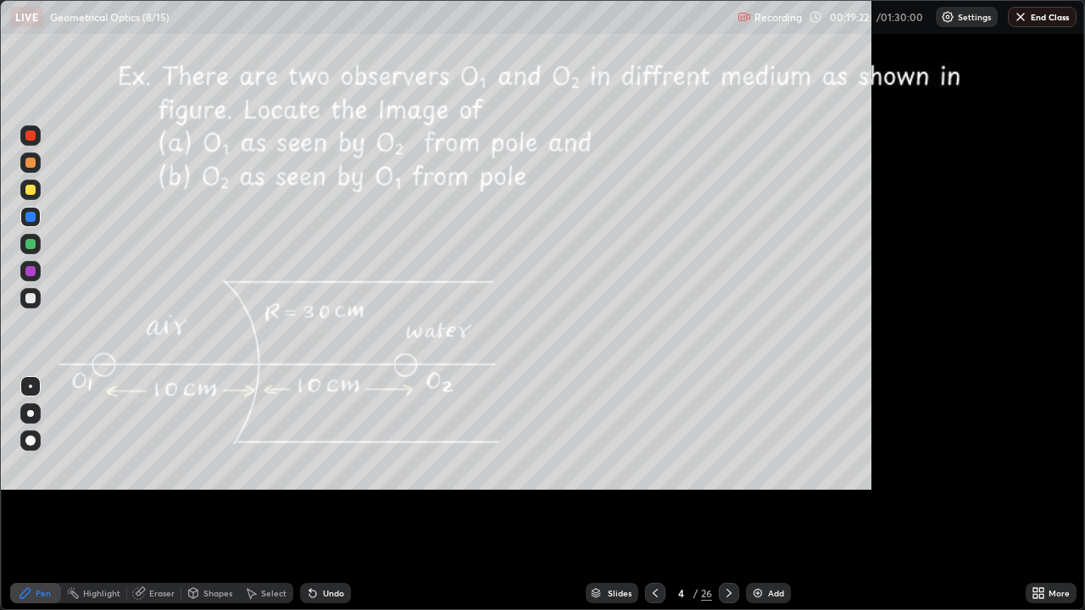
scroll to position [610, 1085]
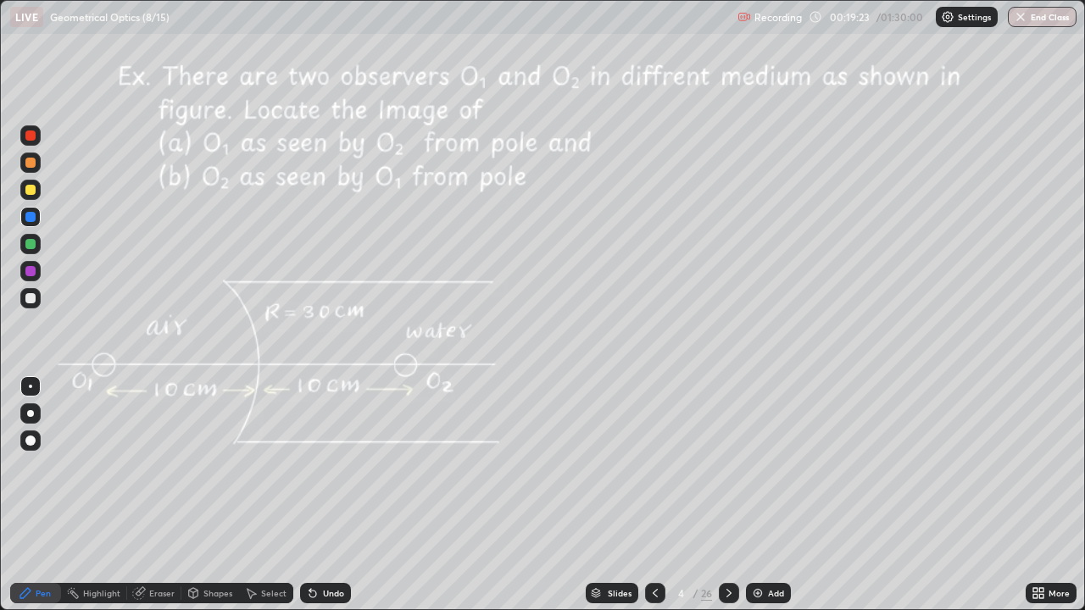
click at [653, 490] on icon at bounding box center [655, 593] width 14 height 14
click at [727, 490] on icon at bounding box center [729, 593] width 14 height 14
click at [729, 490] on icon at bounding box center [729, 593] width 14 height 14
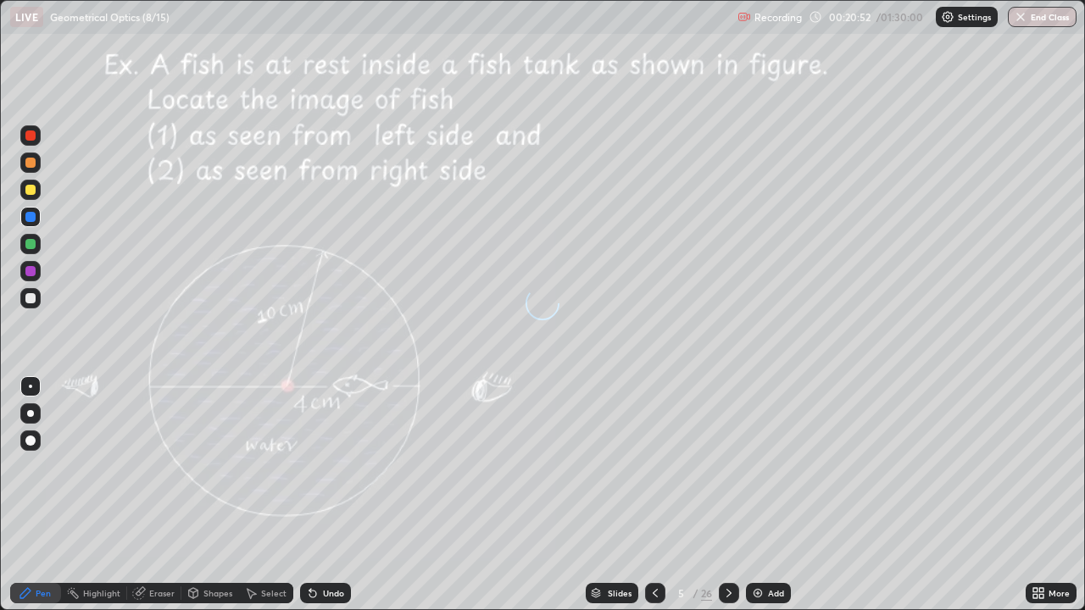
click at [726, 490] on icon at bounding box center [729, 593] width 14 height 14
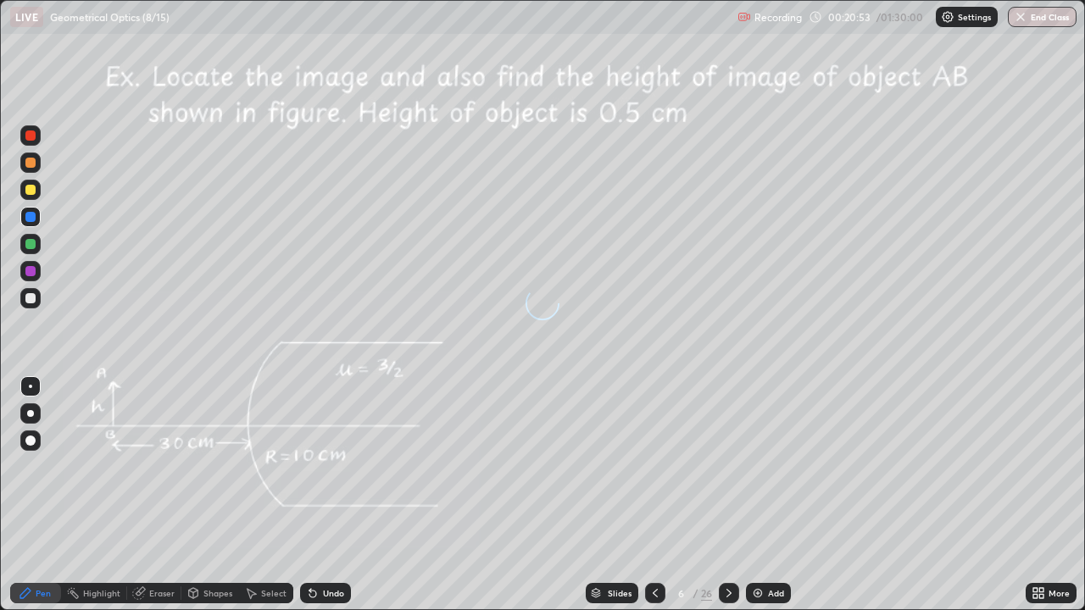
click at [726, 490] on icon at bounding box center [729, 593] width 14 height 14
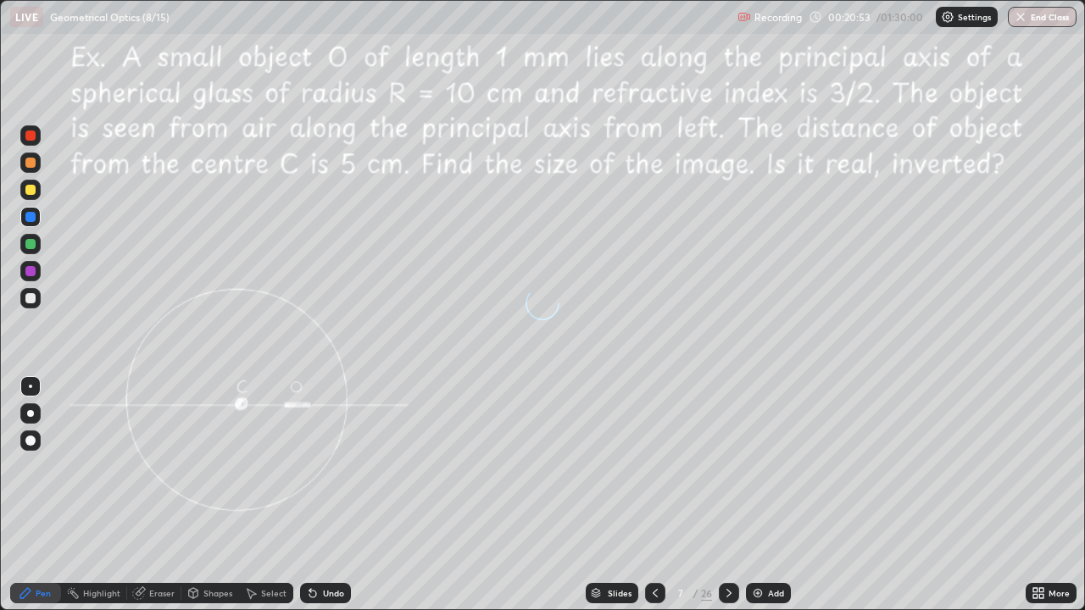
click at [726, 490] on icon at bounding box center [729, 593] width 14 height 14
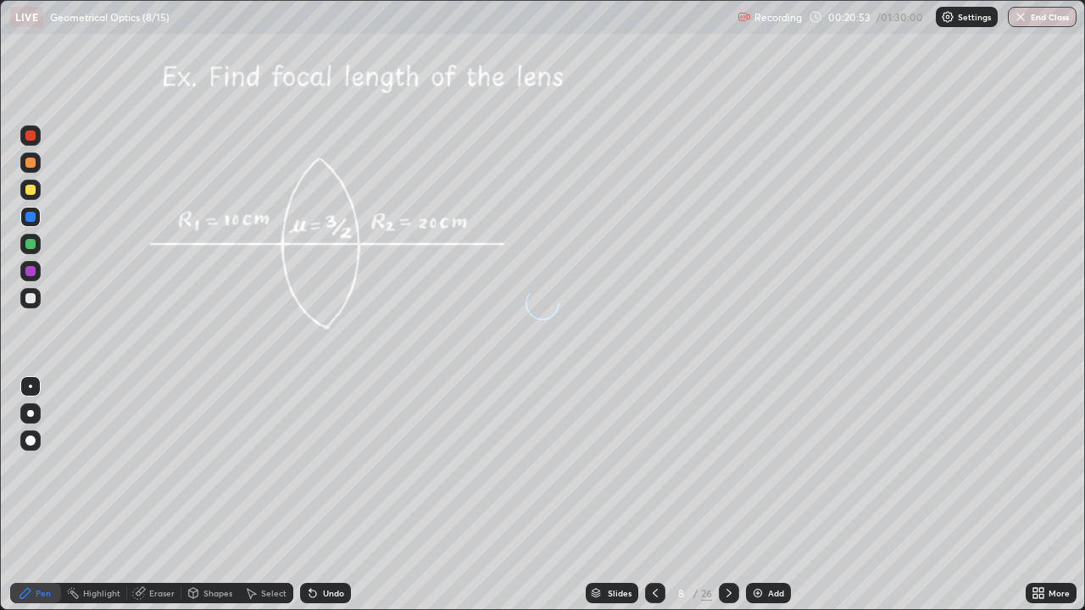
click at [728, 490] on icon at bounding box center [729, 593] width 14 height 14
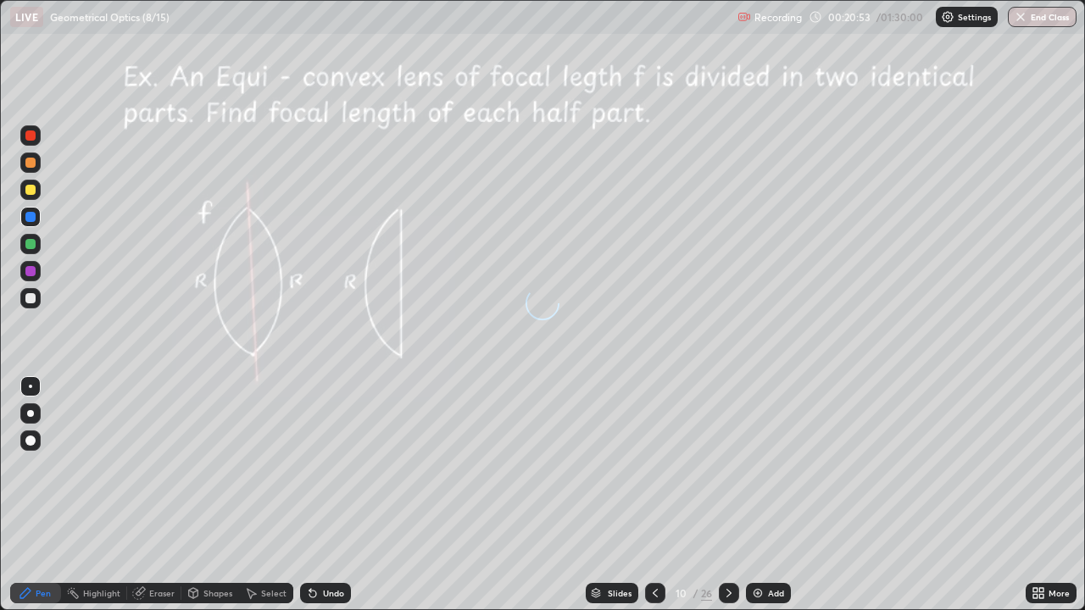
click at [725, 490] on icon at bounding box center [729, 593] width 14 height 14
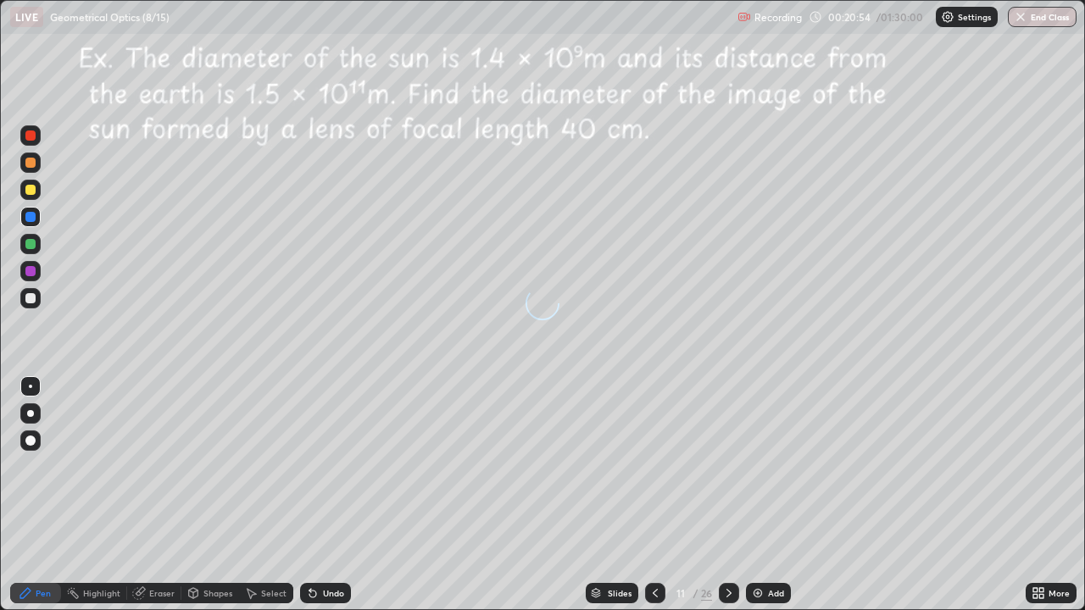
click at [725, 490] on icon at bounding box center [729, 593] width 14 height 14
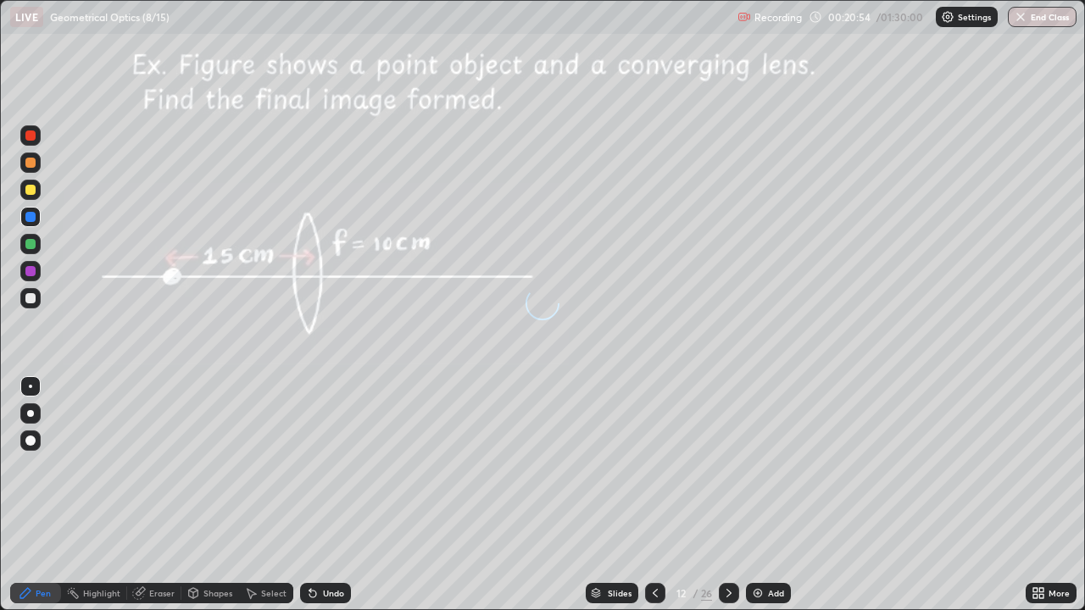
click at [727, 490] on icon at bounding box center [728, 593] width 5 height 8
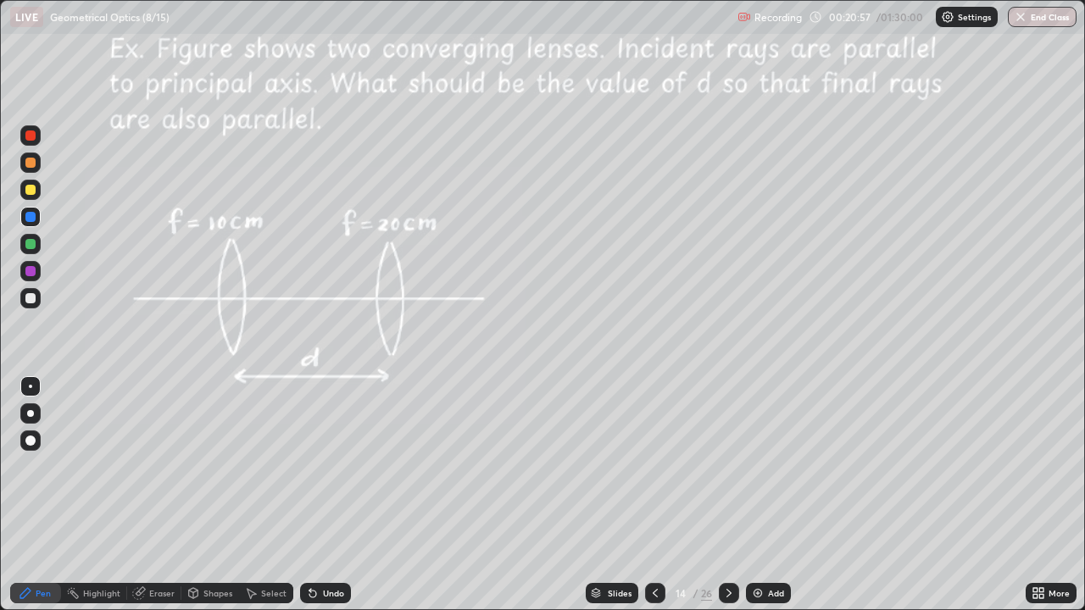
click at [655, 490] on icon at bounding box center [655, 593] width 14 height 14
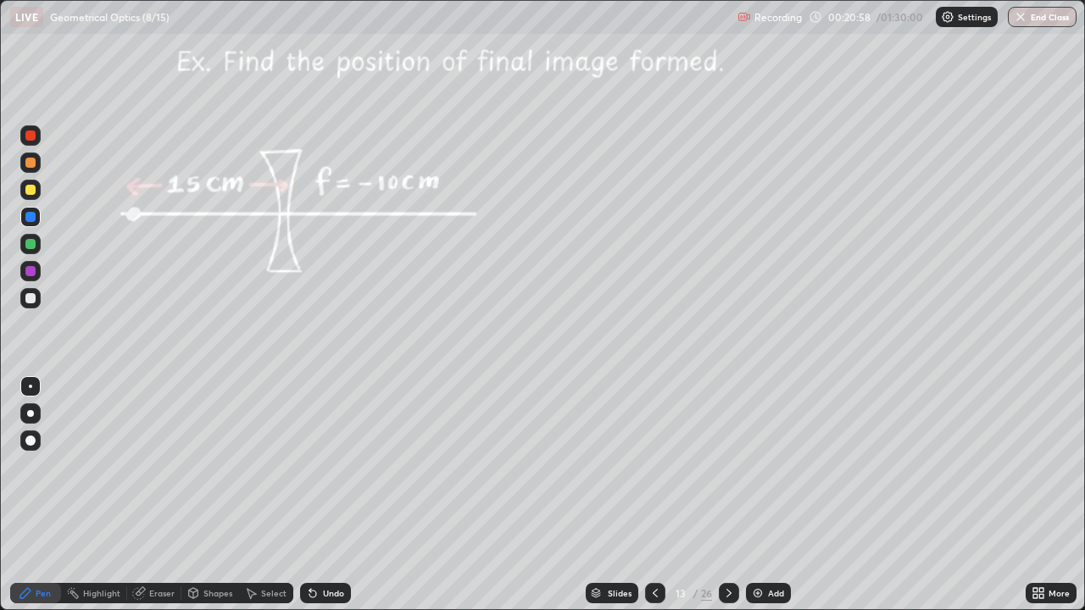
click at [653, 490] on icon at bounding box center [655, 593] width 14 height 14
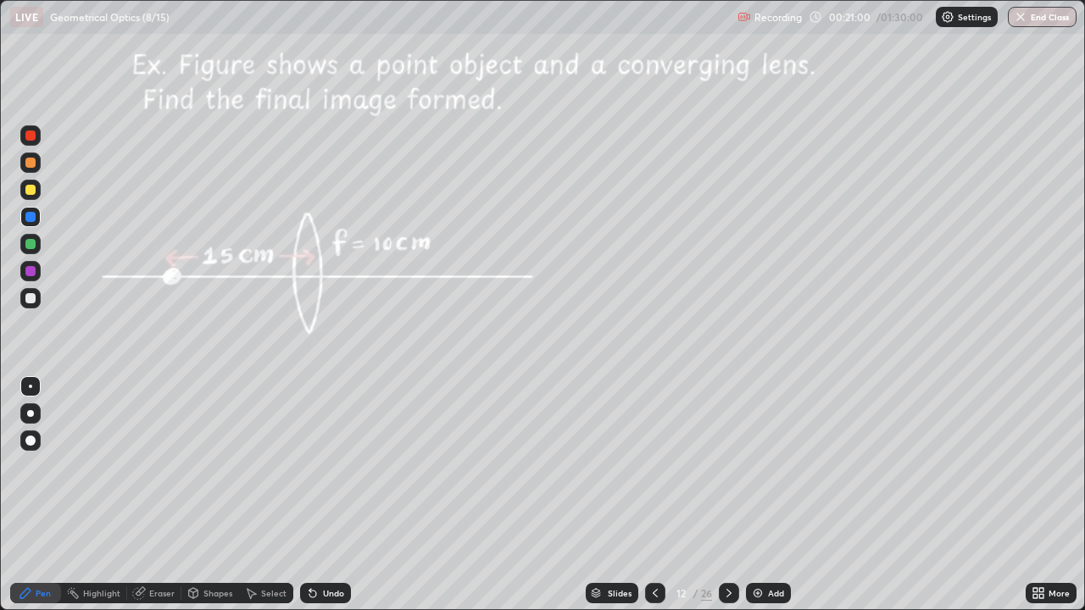
click at [651, 490] on icon at bounding box center [655, 593] width 14 height 14
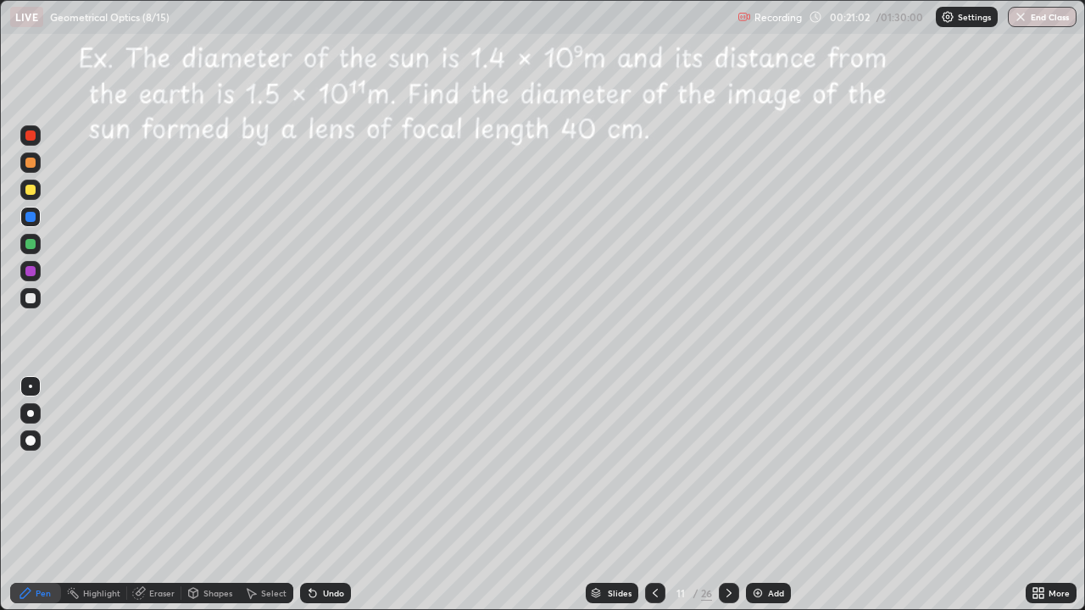
click at [656, 490] on icon at bounding box center [655, 593] width 14 height 14
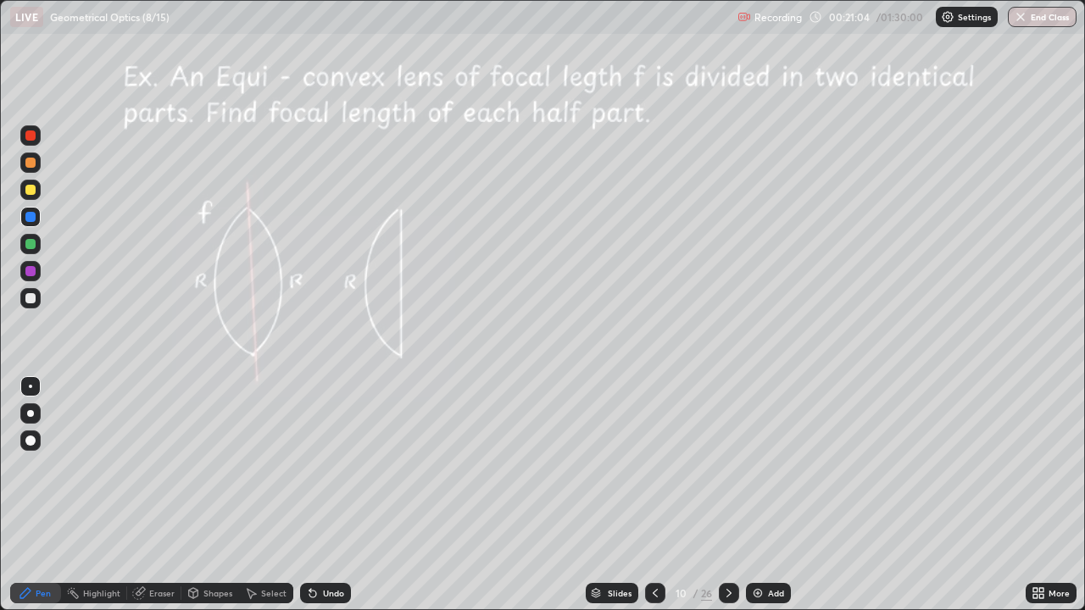
click at [654, 490] on icon at bounding box center [655, 593] width 14 height 14
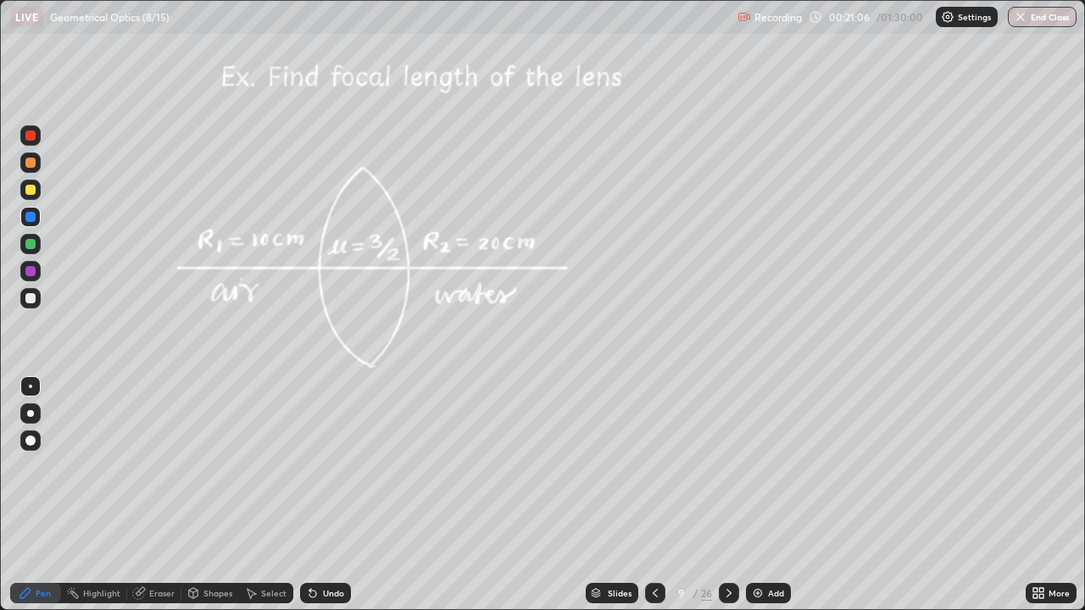
click at [655, 490] on icon at bounding box center [655, 593] width 5 height 8
click at [31, 245] on div at bounding box center [30, 244] width 10 height 10
click at [30, 136] on div at bounding box center [30, 136] width 10 height 10
click at [27, 216] on div at bounding box center [30, 217] width 10 height 10
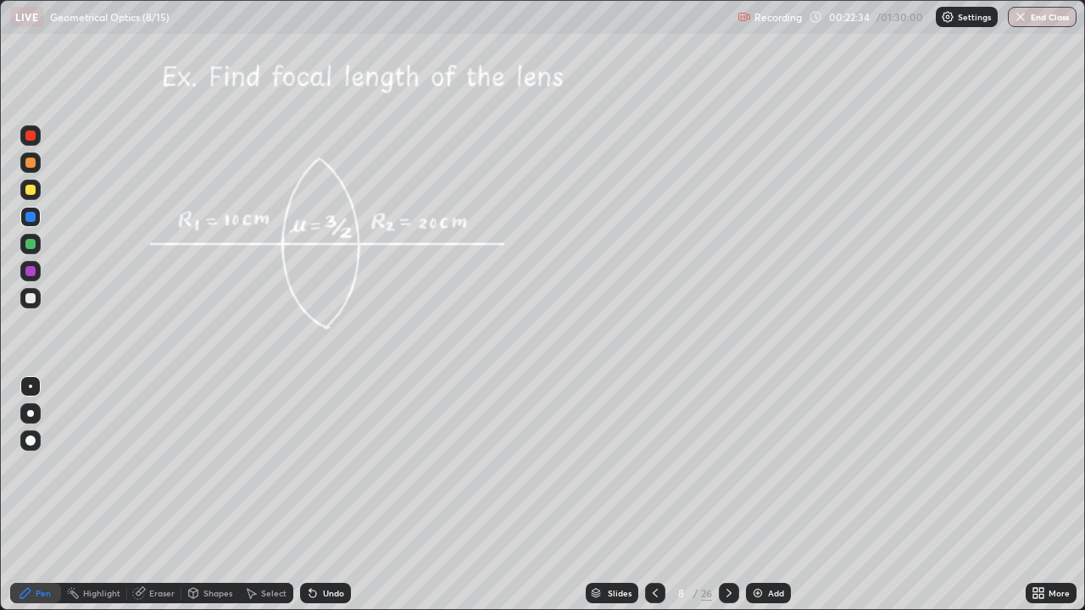
click at [27, 192] on div at bounding box center [30, 190] width 10 height 10
click at [29, 190] on div at bounding box center [30, 190] width 10 height 10
click at [725, 490] on icon at bounding box center [729, 593] width 14 height 14
click at [651, 490] on icon at bounding box center [655, 593] width 14 height 14
click at [729, 490] on icon at bounding box center [729, 593] width 14 height 14
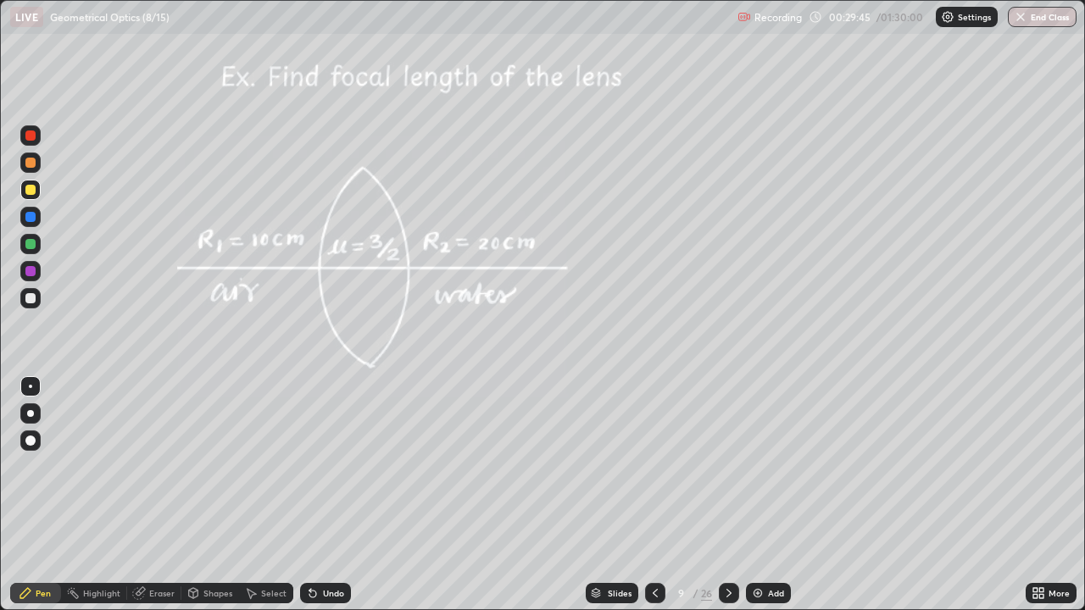
click at [727, 490] on icon at bounding box center [729, 593] width 14 height 14
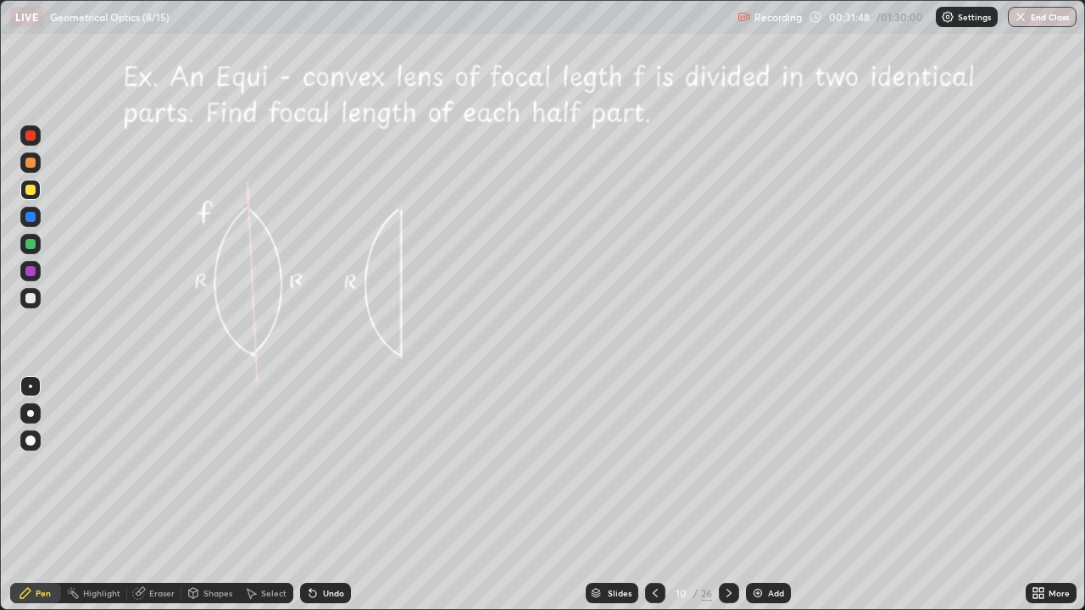
click at [31, 245] on div at bounding box center [30, 244] width 10 height 10
click at [32, 192] on div at bounding box center [30, 190] width 10 height 10
click at [756, 490] on img at bounding box center [758, 593] width 14 height 14
click at [30, 297] on div at bounding box center [30, 298] width 10 height 10
click at [331, 490] on div "Undo" at bounding box center [333, 593] width 21 height 8
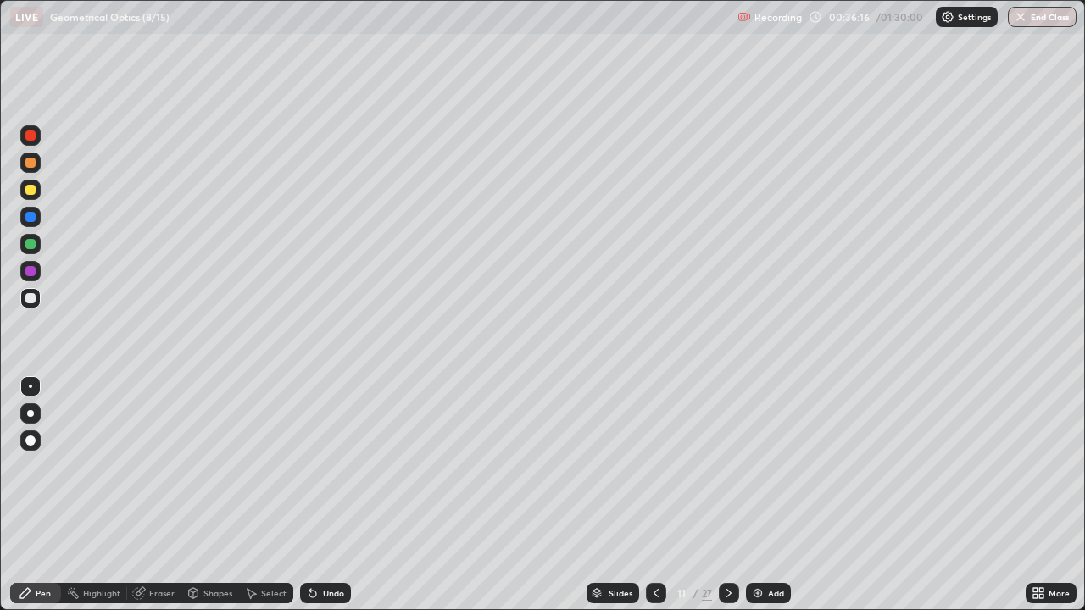
click at [323, 490] on div "Undo" at bounding box center [333, 593] width 21 height 8
click at [34, 242] on div at bounding box center [30, 244] width 10 height 10
click at [54, 490] on div "Pen" at bounding box center [35, 593] width 51 height 20
click at [34, 272] on div at bounding box center [30, 271] width 10 height 10
click at [34, 297] on div at bounding box center [30, 298] width 10 height 10
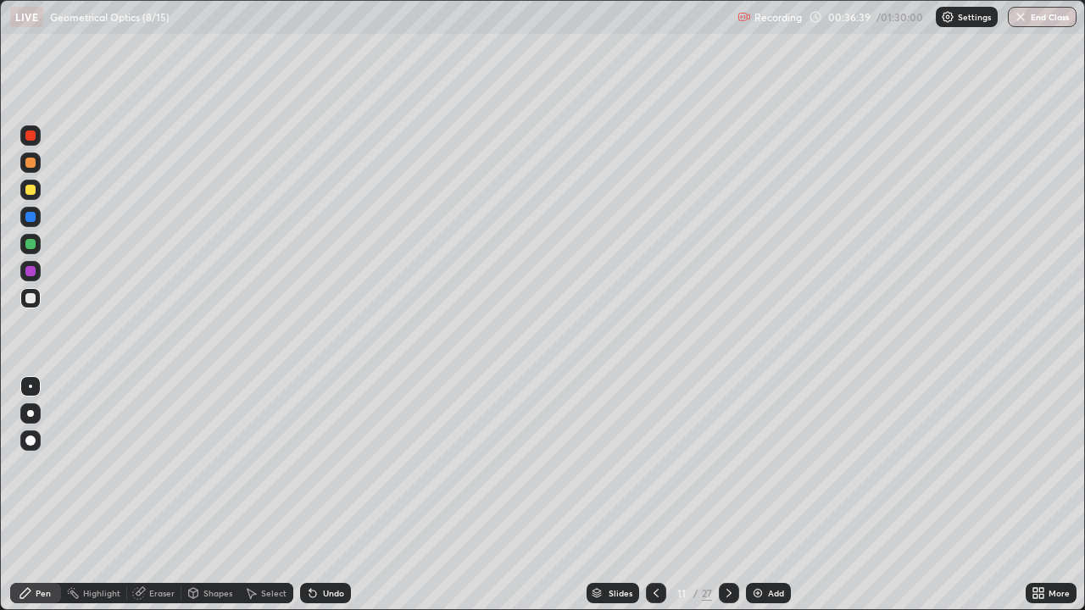
click at [31, 138] on div at bounding box center [30, 136] width 10 height 10
click at [31, 136] on div at bounding box center [30, 136] width 10 height 10
click at [35, 267] on div at bounding box center [30, 271] width 20 height 20
click at [30, 192] on div at bounding box center [30, 190] width 10 height 10
click at [220, 490] on div "Shapes" at bounding box center [217, 593] width 29 height 8
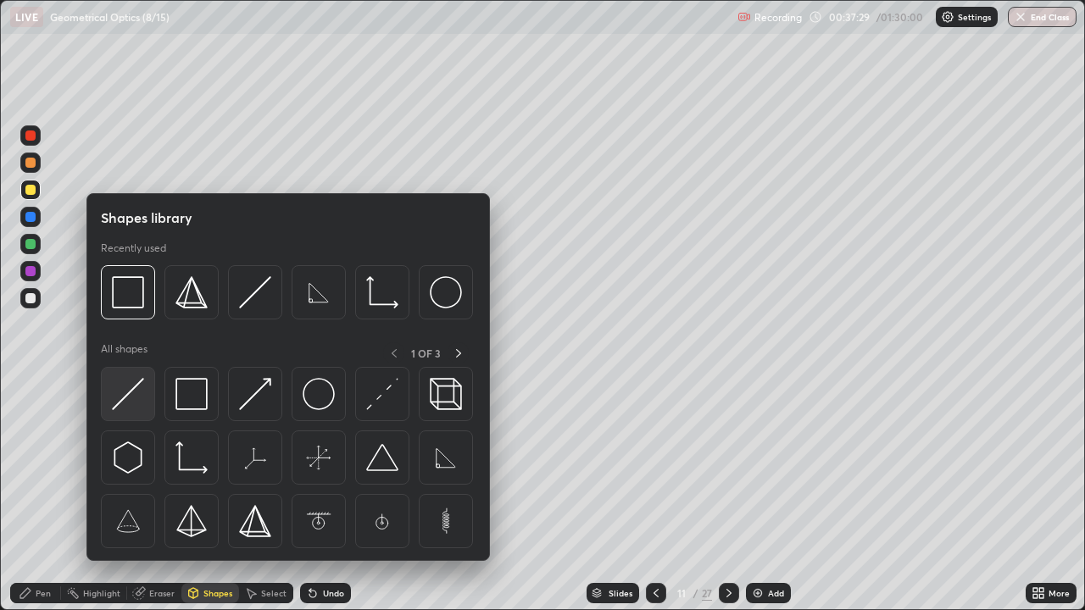
click at [130, 397] on img at bounding box center [128, 394] width 32 height 32
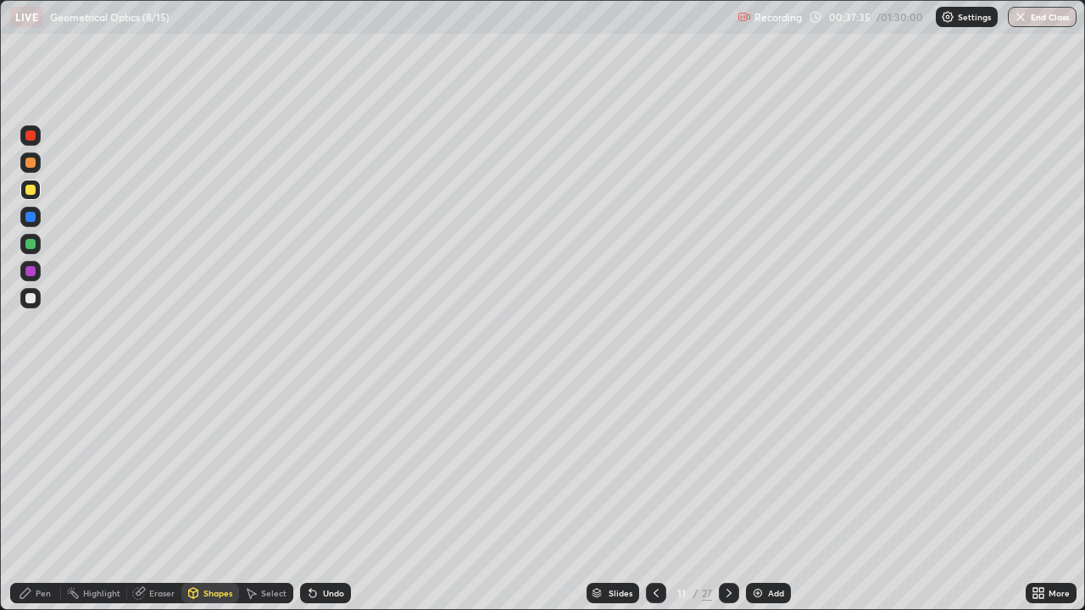
click at [38, 490] on div "Pen" at bounding box center [43, 593] width 15 height 8
click at [34, 269] on div at bounding box center [30, 271] width 10 height 10
click at [221, 490] on div "Shapes" at bounding box center [217, 593] width 29 height 8
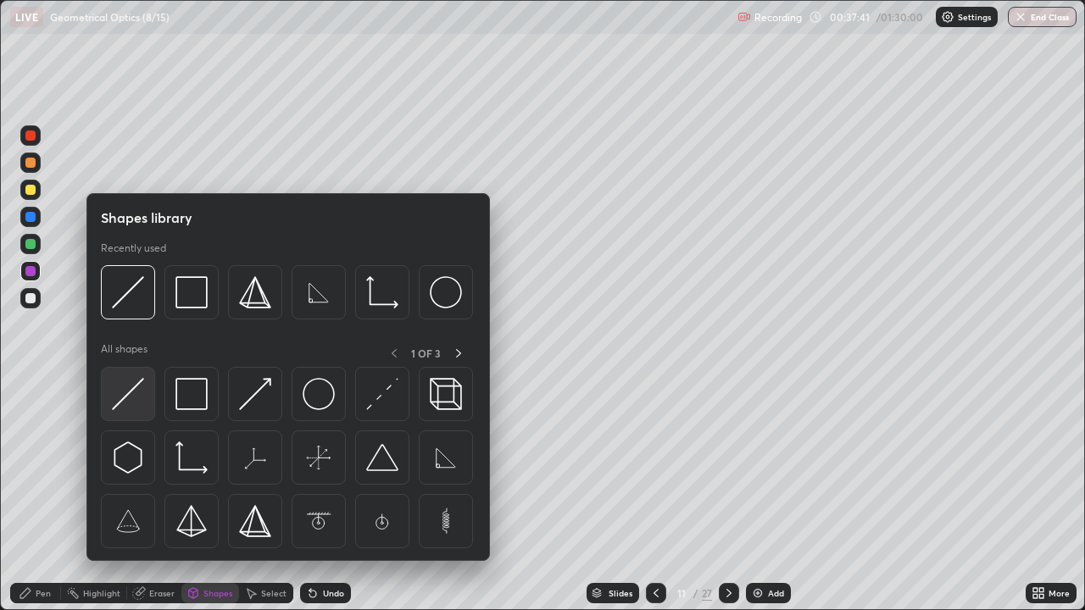
click at [137, 393] on img at bounding box center [128, 394] width 32 height 32
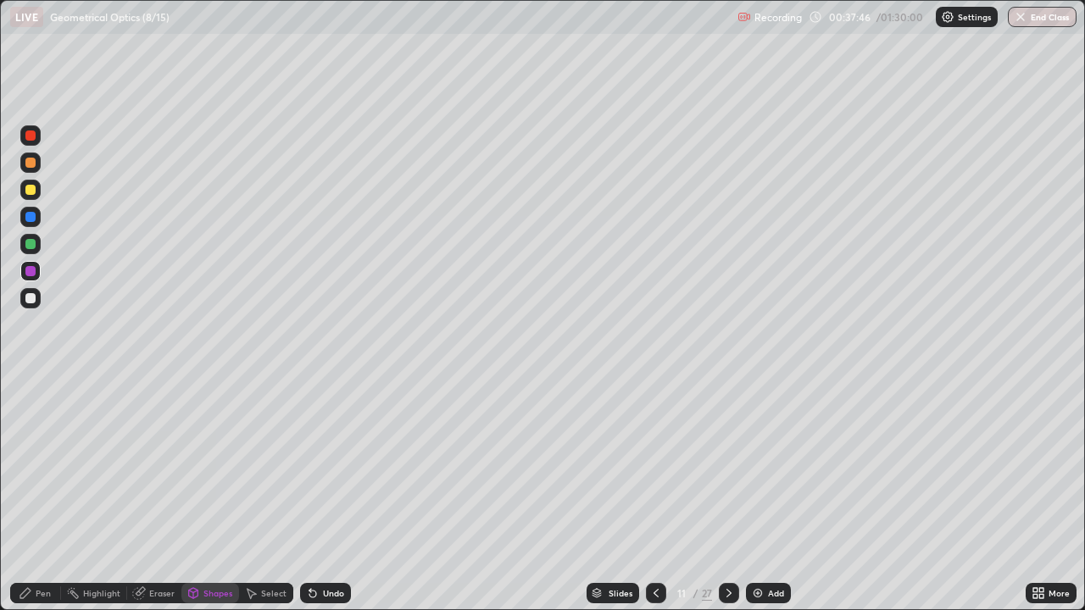
click at [331, 490] on div "Undo" at bounding box center [325, 593] width 51 height 20
click at [31, 192] on div at bounding box center [30, 190] width 10 height 10
click at [224, 490] on div "Shapes" at bounding box center [217, 593] width 29 height 8
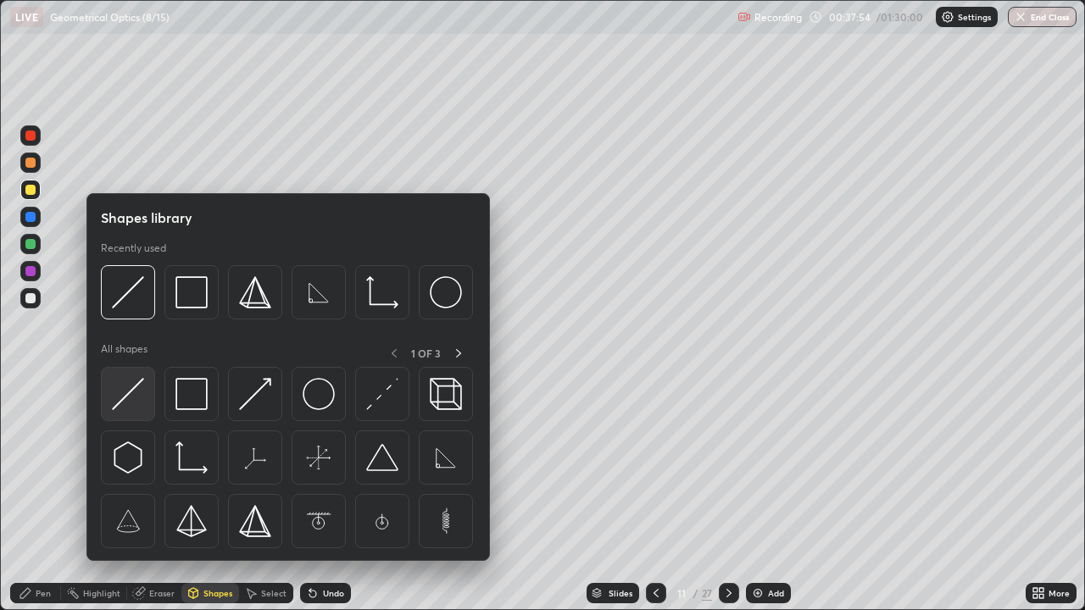
click at [136, 404] on img at bounding box center [128, 394] width 32 height 32
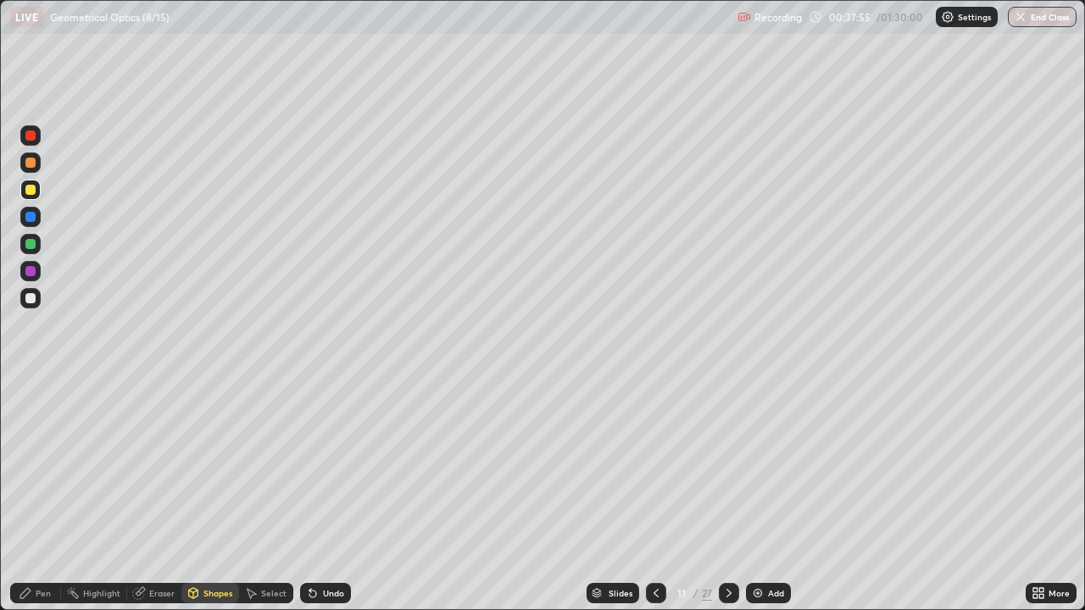
click at [31, 247] on div at bounding box center [30, 244] width 10 height 10
click at [47, 490] on div "Pen" at bounding box center [43, 593] width 15 height 8
click at [36, 190] on div at bounding box center [30, 190] width 20 height 20
click at [24, 273] on div at bounding box center [30, 271] width 20 height 20
click at [29, 298] on div at bounding box center [30, 298] width 10 height 10
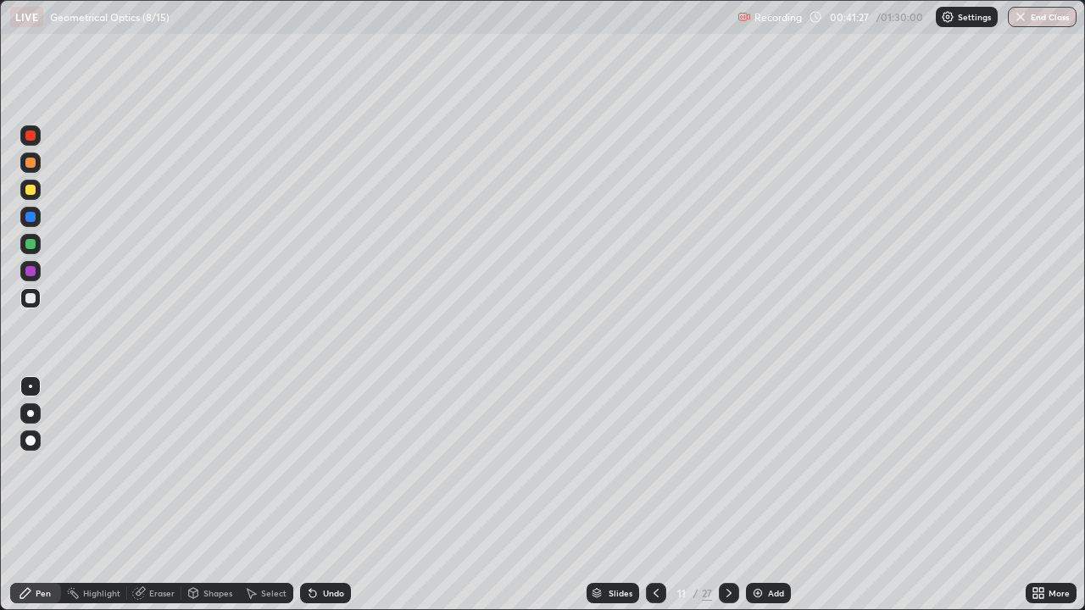
click at [653, 490] on icon at bounding box center [656, 593] width 14 height 14
click at [652, 490] on icon at bounding box center [656, 593] width 14 height 14
click at [651, 490] on icon at bounding box center [656, 593] width 14 height 14
click at [722, 490] on icon at bounding box center [729, 593] width 14 height 14
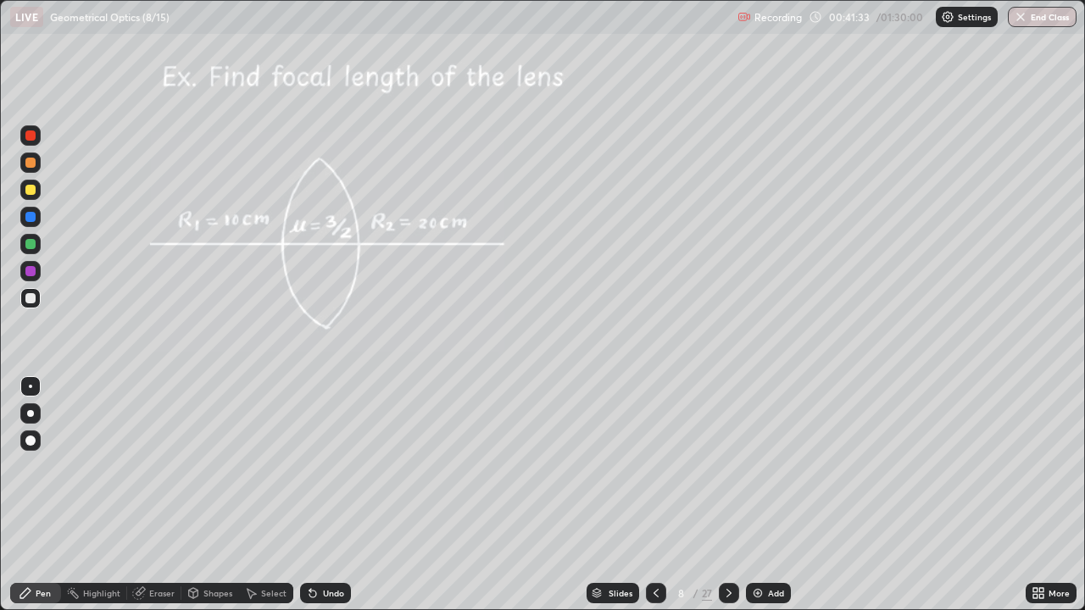
click at [655, 490] on icon at bounding box center [656, 593] width 14 height 14
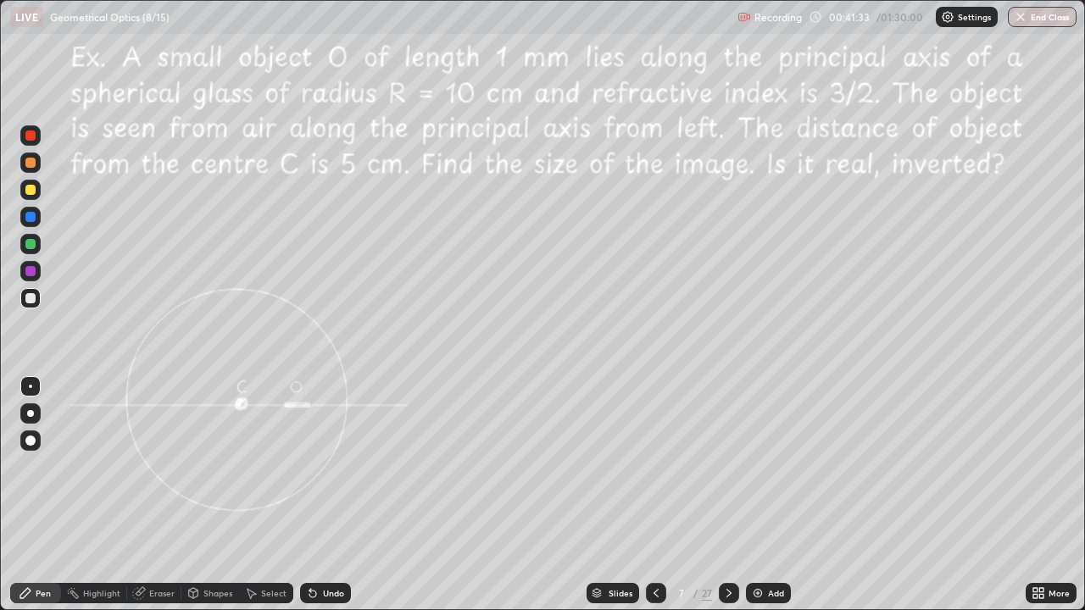
click at [652, 490] on icon at bounding box center [656, 593] width 14 height 14
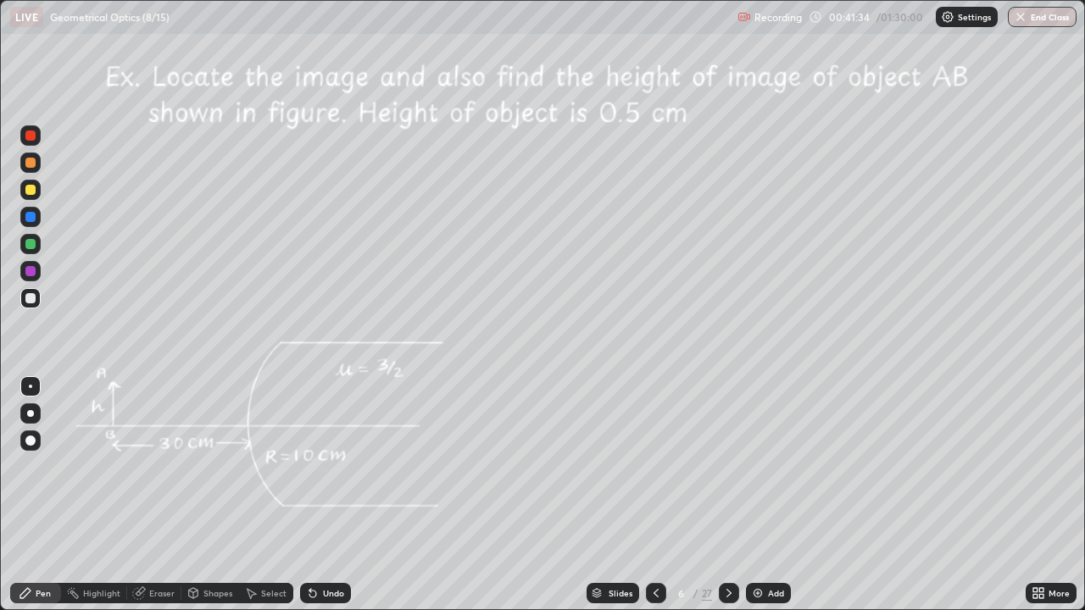
click at [651, 490] on icon at bounding box center [656, 593] width 14 height 14
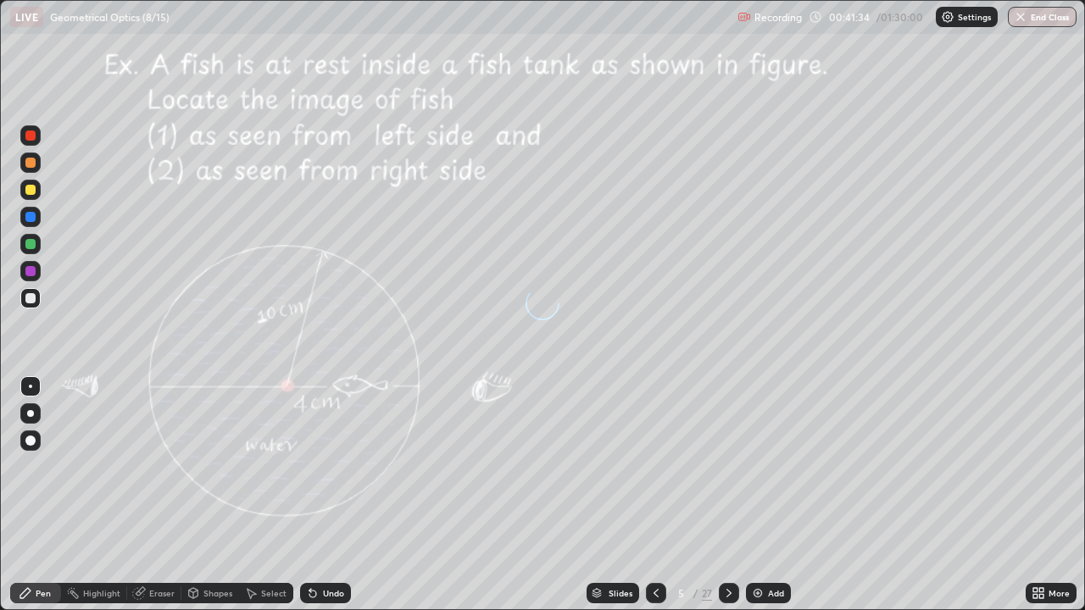
click at [646, 490] on div at bounding box center [656, 593] width 20 height 20
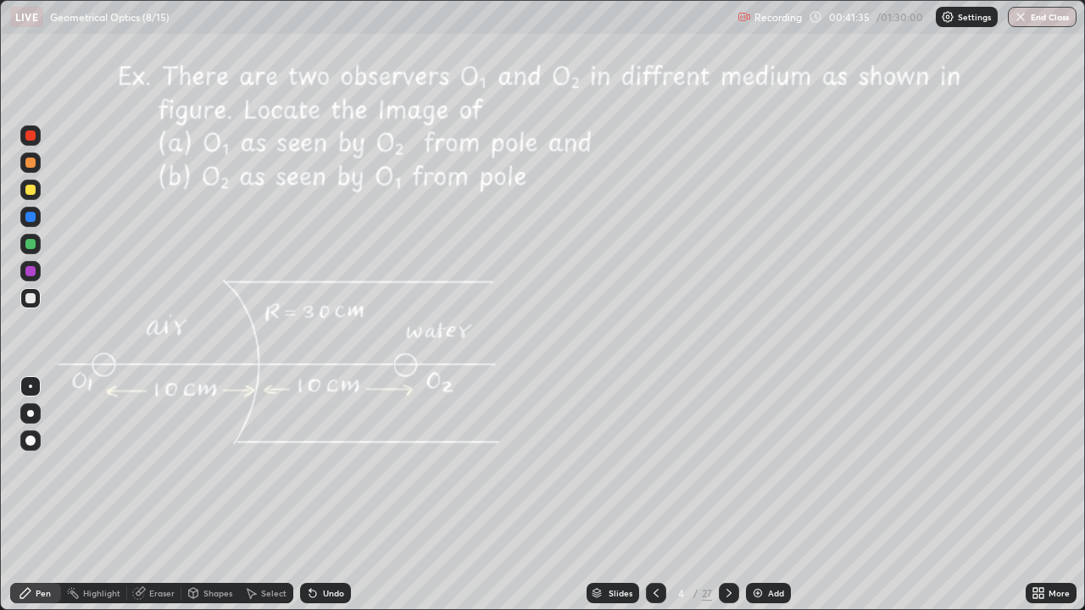
click at [653, 490] on icon at bounding box center [656, 593] width 14 height 14
click at [728, 490] on icon at bounding box center [729, 593] width 14 height 14
click at [653, 490] on icon at bounding box center [656, 593] width 14 height 14
click at [327, 490] on div "Undo" at bounding box center [333, 593] width 21 height 8
click at [333, 490] on div "Undo" at bounding box center [333, 593] width 21 height 8
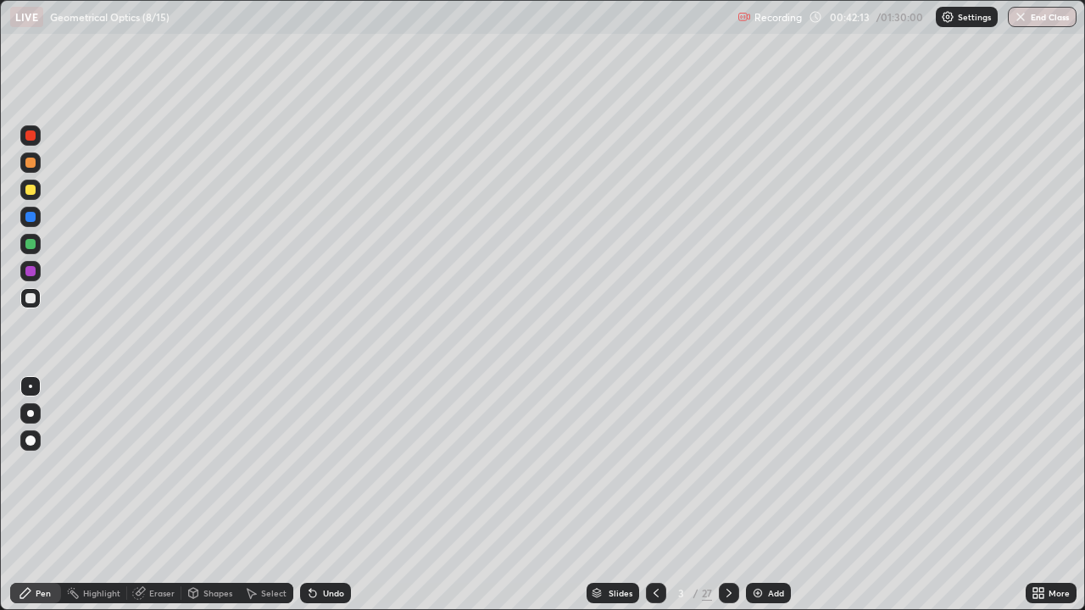
click at [731, 490] on icon at bounding box center [729, 593] width 14 height 14
click at [727, 490] on icon at bounding box center [729, 593] width 14 height 14
click at [726, 490] on icon at bounding box center [729, 593] width 14 height 14
click at [726, 490] on icon at bounding box center [728, 593] width 5 height 8
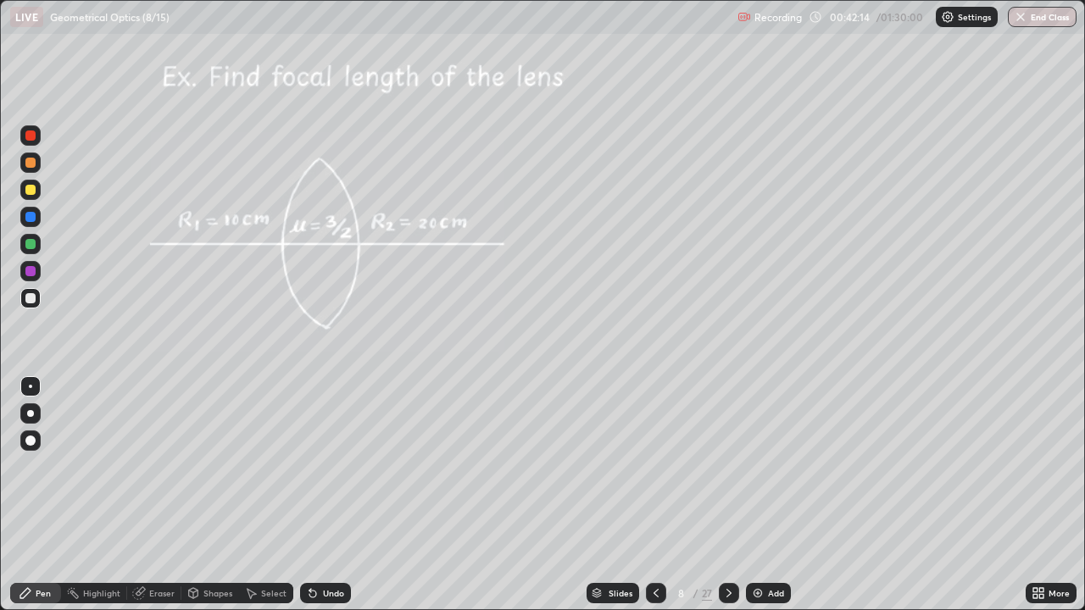
click at [726, 490] on icon at bounding box center [728, 593] width 5 height 8
click at [723, 490] on icon at bounding box center [729, 593] width 14 height 14
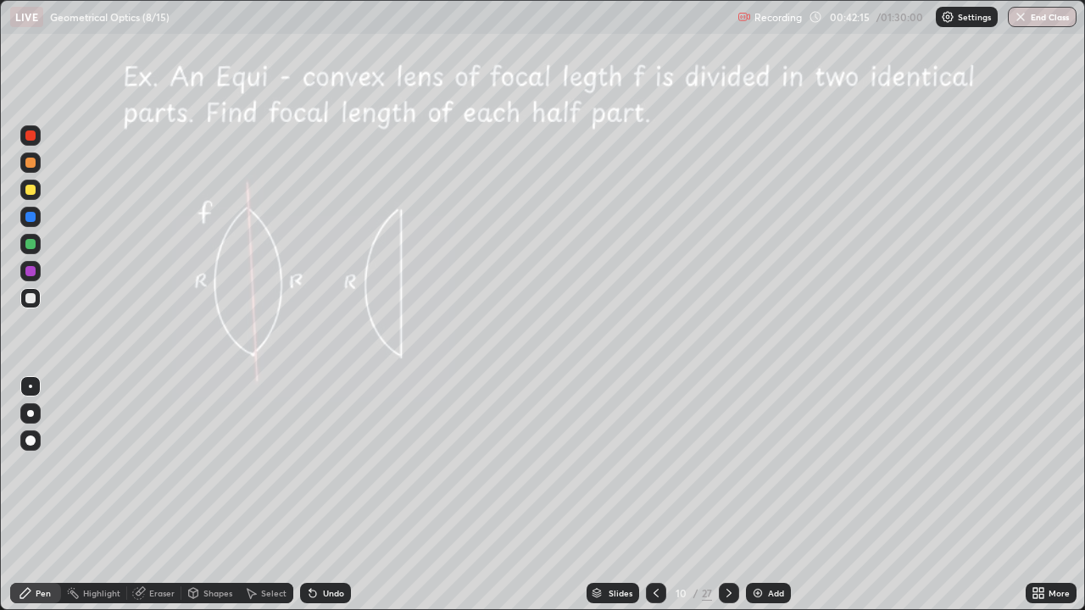
click at [725, 490] on icon at bounding box center [729, 593] width 14 height 14
click at [751, 490] on img at bounding box center [758, 593] width 14 height 14
click at [32, 192] on div at bounding box center [30, 190] width 10 height 10
click at [31, 191] on div at bounding box center [30, 190] width 10 height 10
click at [210, 490] on div "Shapes" at bounding box center [217, 593] width 29 height 8
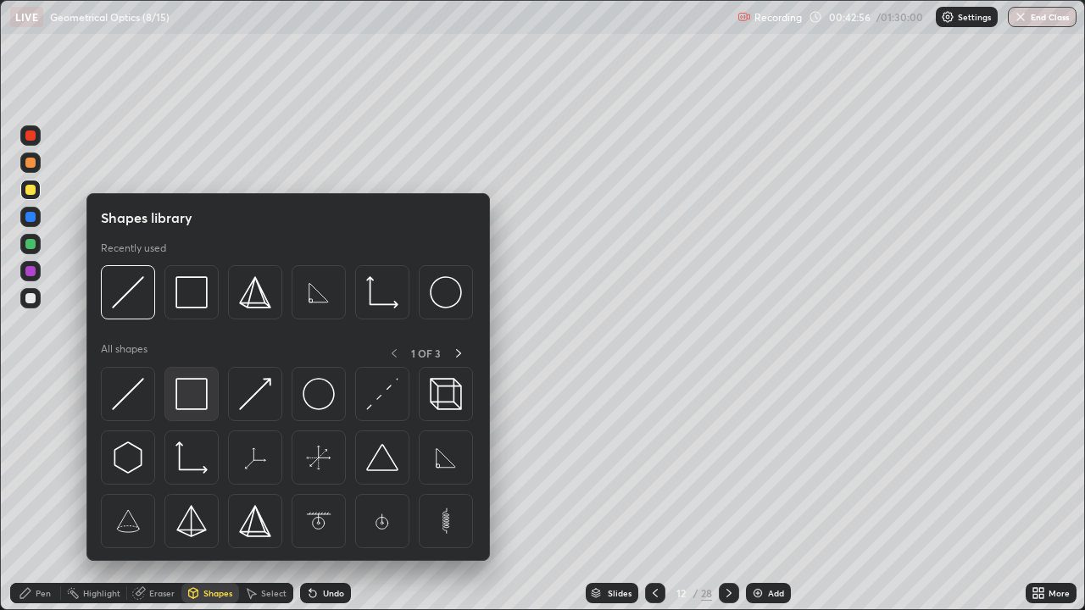
click at [184, 394] on img at bounding box center [191, 394] width 32 height 32
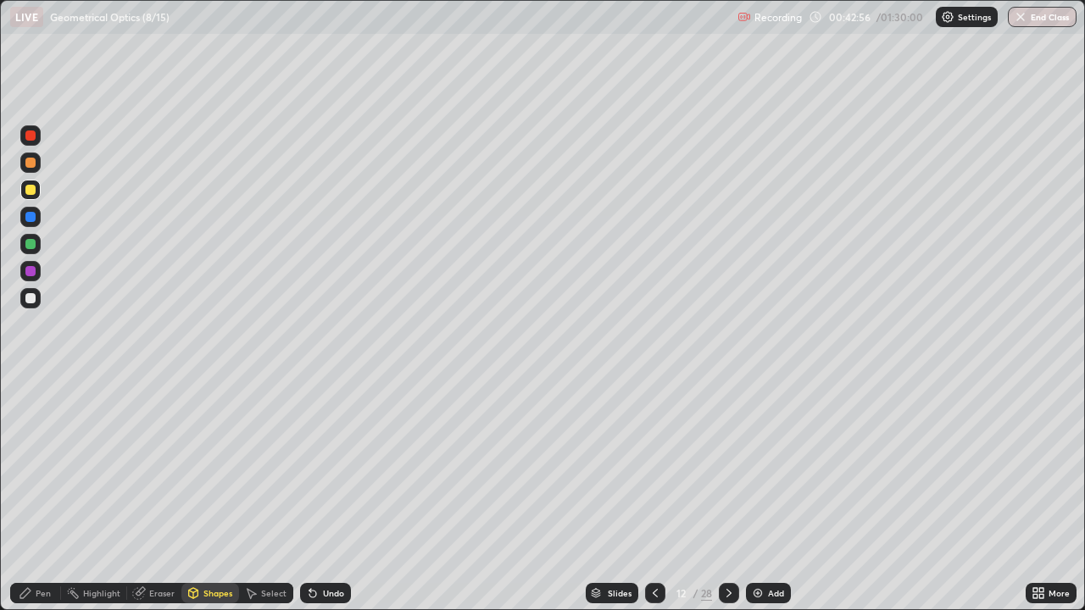
click at [32, 244] on div at bounding box center [30, 244] width 10 height 10
click at [37, 490] on div "Pen" at bounding box center [35, 593] width 51 height 20
click at [30, 275] on div at bounding box center [30, 271] width 10 height 10
click at [31, 297] on div at bounding box center [30, 298] width 10 height 10
click at [334, 490] on div "Undo" at bounding box center [333, 593] width 21 height 8
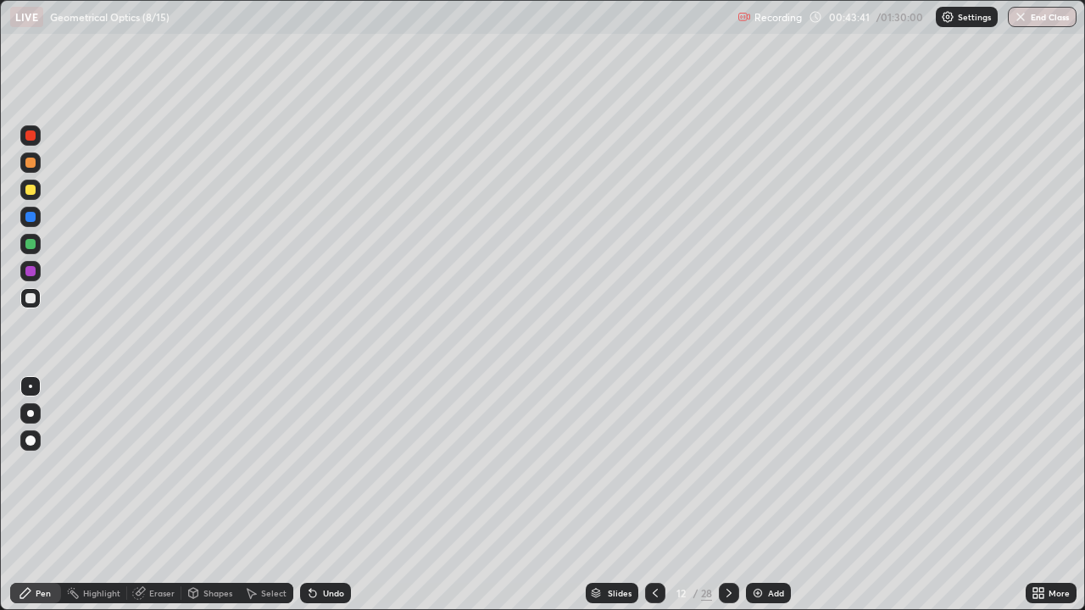
click at [219, 490] on div "Shapes" at bounding box center [217, 593] width 29 height 8
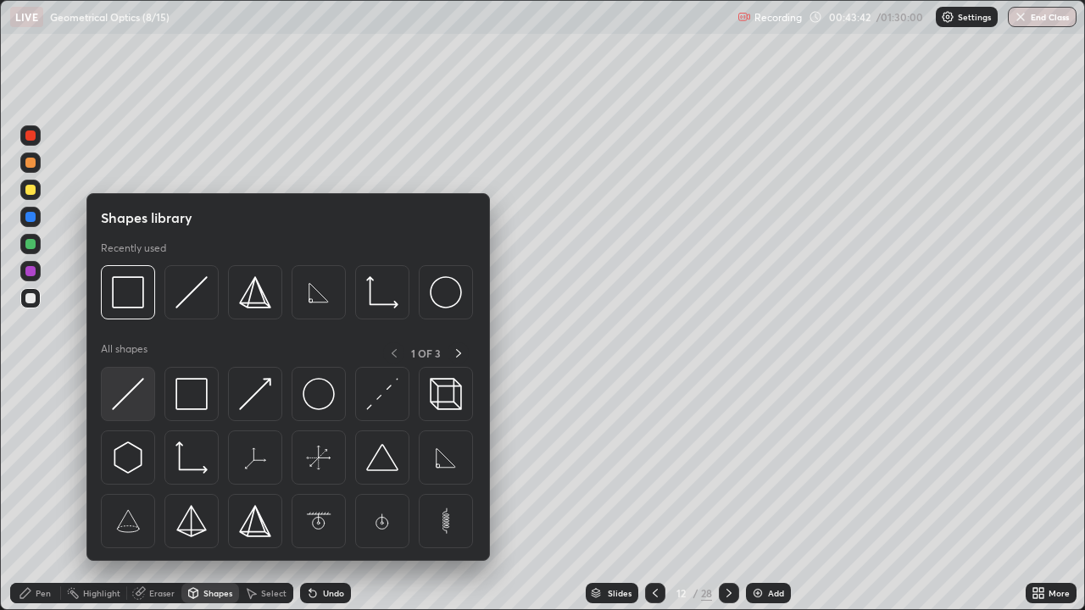
click at [131, 396] on img at bounding box center [128, 394] width 32 height 32
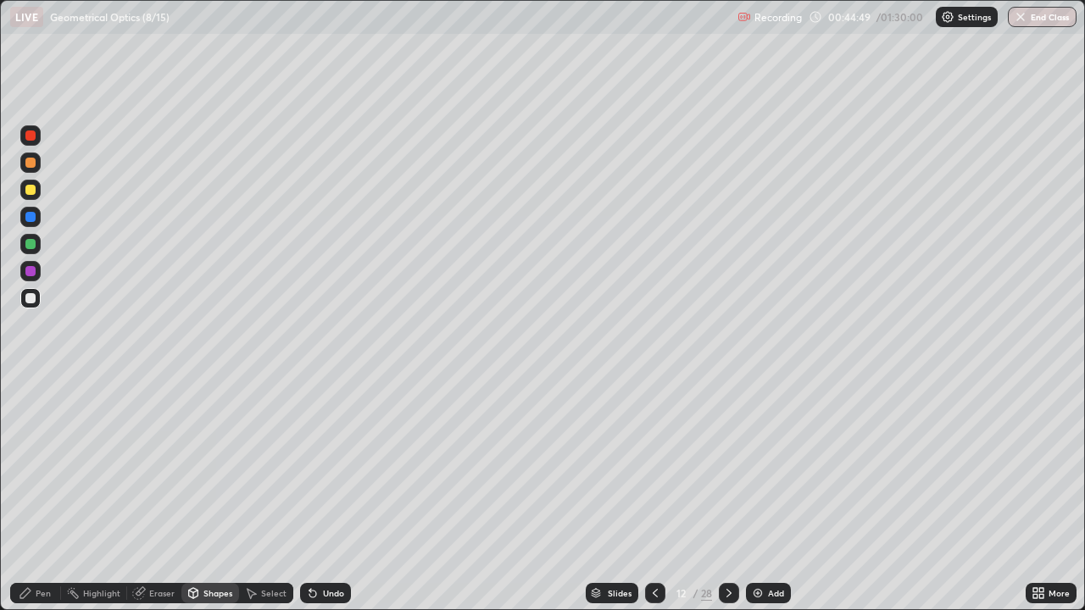
click at [34, 136] on div at bounding box center [30, 136] width 10 height 10
click at [35, 136] on div at bounding box center [30, 136] width 10 height 10
click at [47, 490] on div "Pen" at bounding box center [43, 593] width 15 height 8
click at [29, 242] on div at bounding box center [30, 244] width 10 height 10
click at [31, 220] on div at bounding box center [30, 217] width 10 height 10
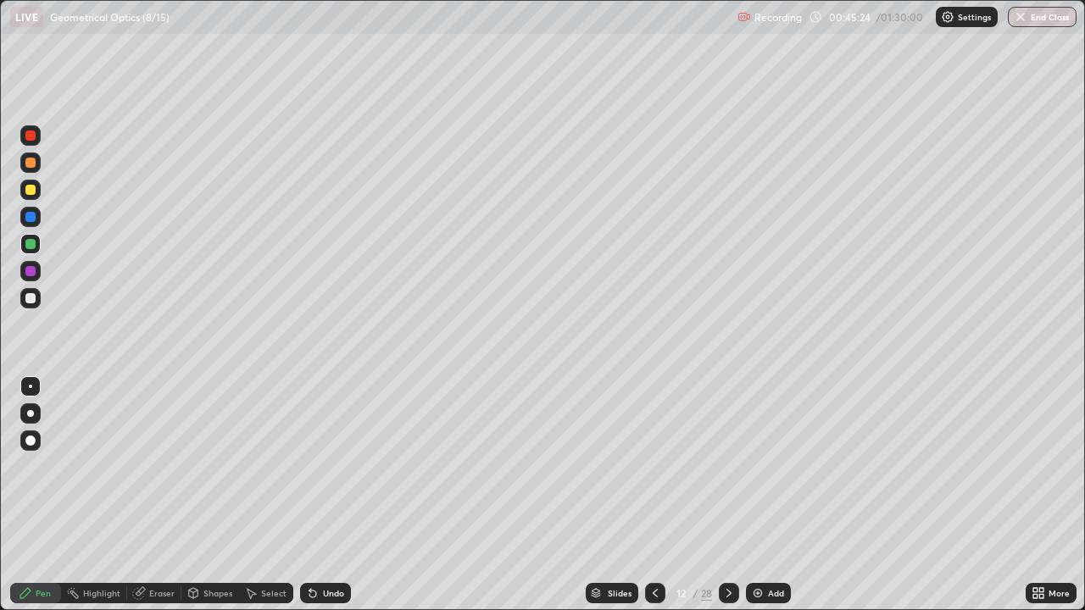
click at [31, 218] on div at bounding box center [30, 217] width 10 height 10
click at [31, 188] on div at bounding box center [30, 190] width 10 height 10
click at [213, 490] on div "Shapes" at bounding box center [210, 593] width 58 height 20
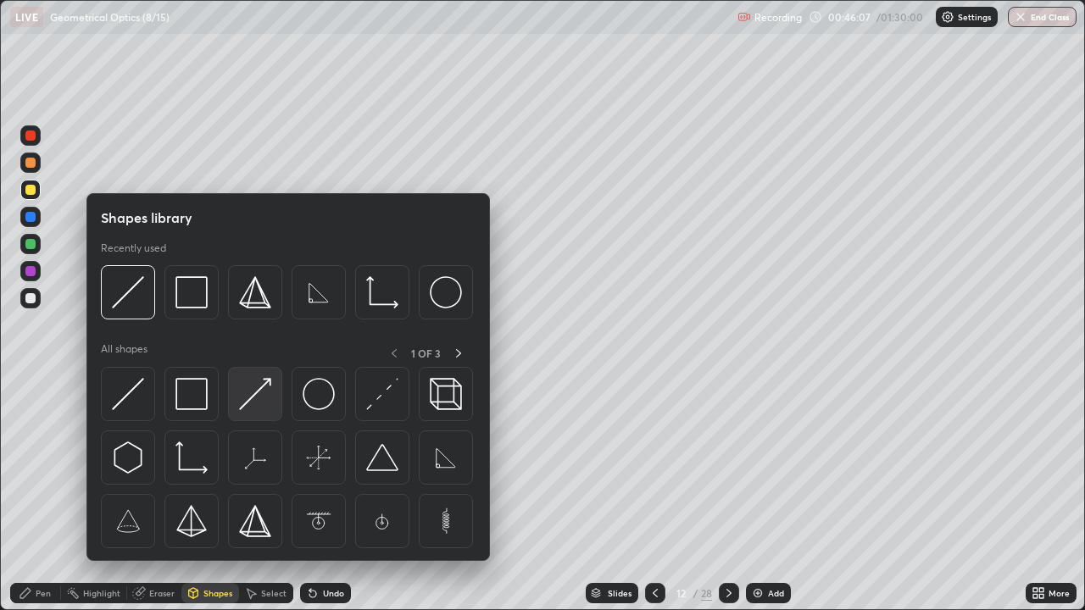
click at [253, 396] on img at bounding box center [255, 394] width 32 height 32
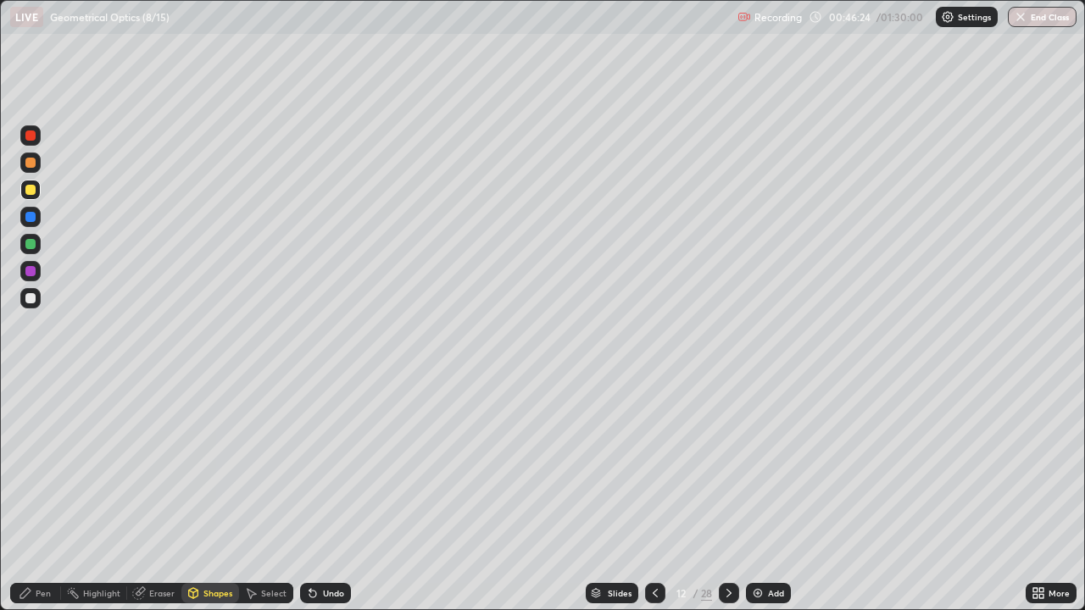
click at [164, 490] on div "Eraser" at bounding box center [161, 593] width 25 height 8
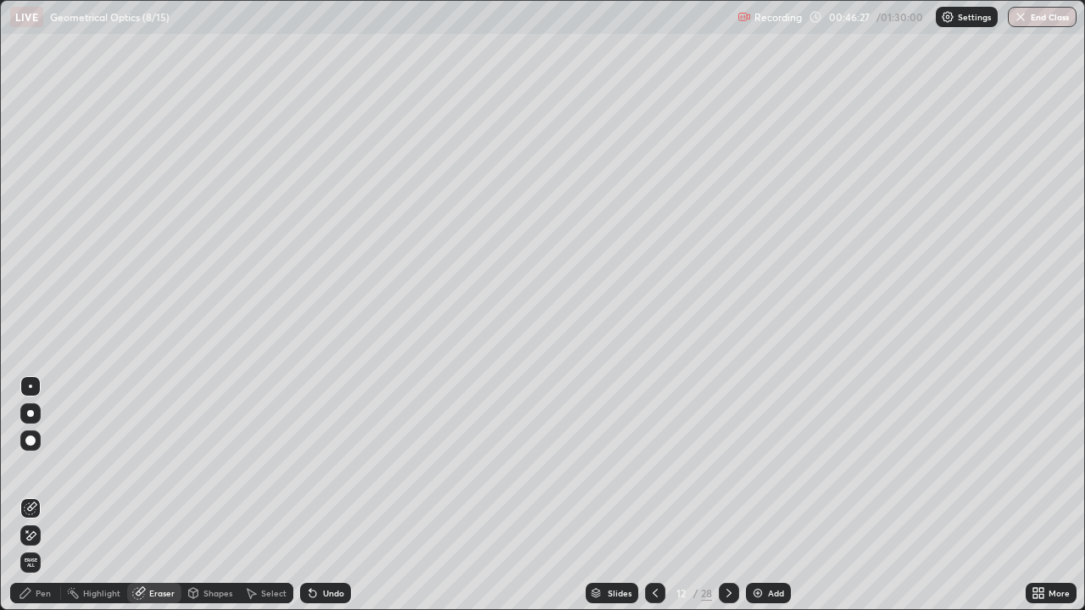
click at [55, 490] on div "Pen" at bounding box center [35, 593] width 51 height 20
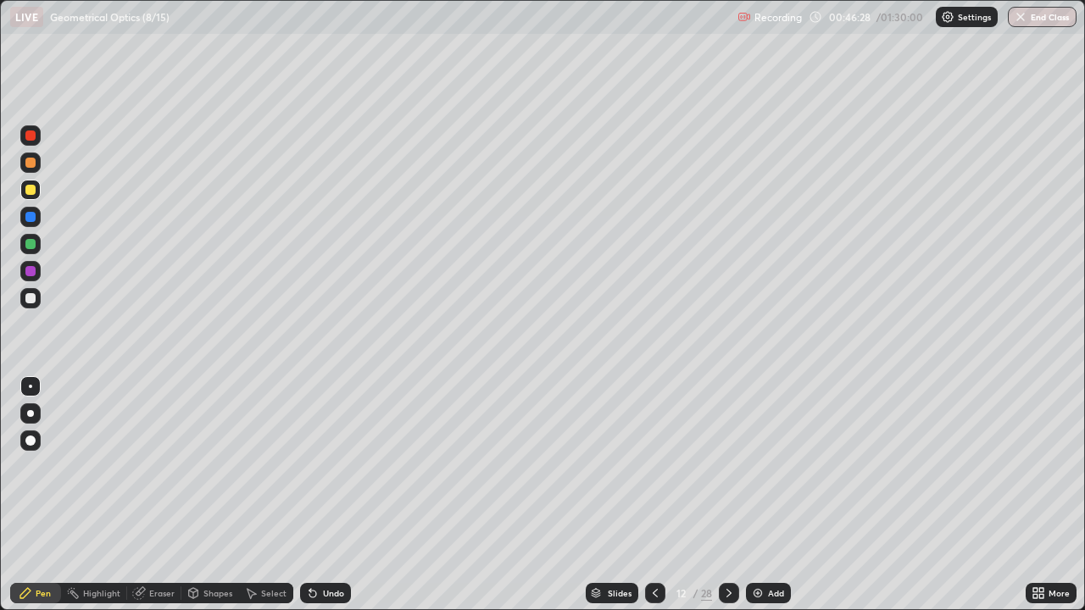
click at [31, 136] on div at bounding box center [30, 136] width 10 height 10
click at [39, 138] on div at bounding box center [30, 135] width 20 height 20
click at [37, 296] on div at bounding box center [30, 298] width 20 height 20
click at [223, 490] on div "Shapes" at bounding box center [217, 593] width 29 height 8
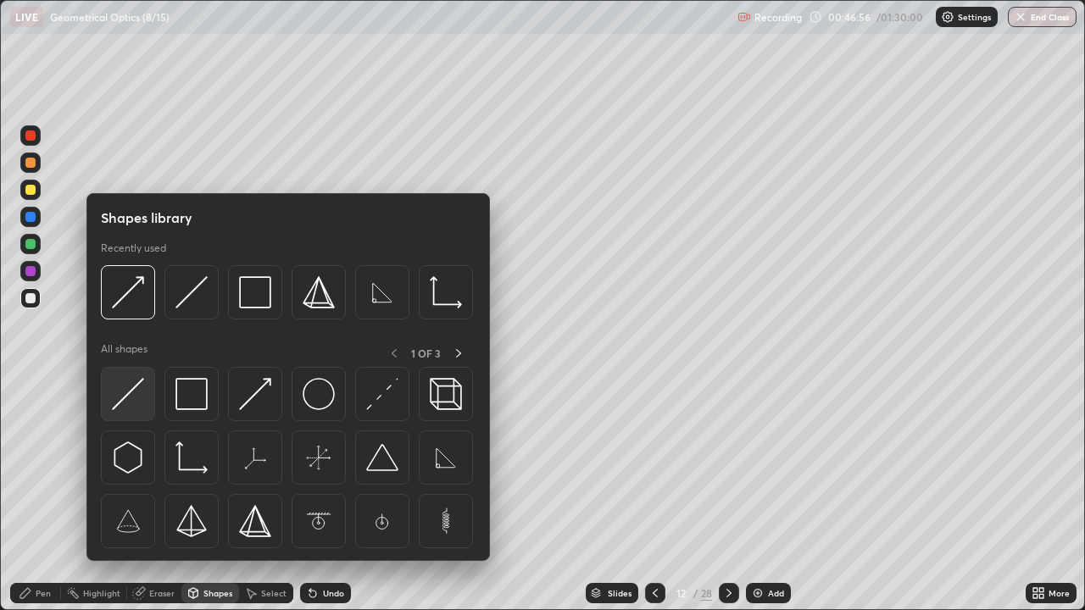
click at [136, 397] on img at bounding box center [128, 394] width 32 height 32
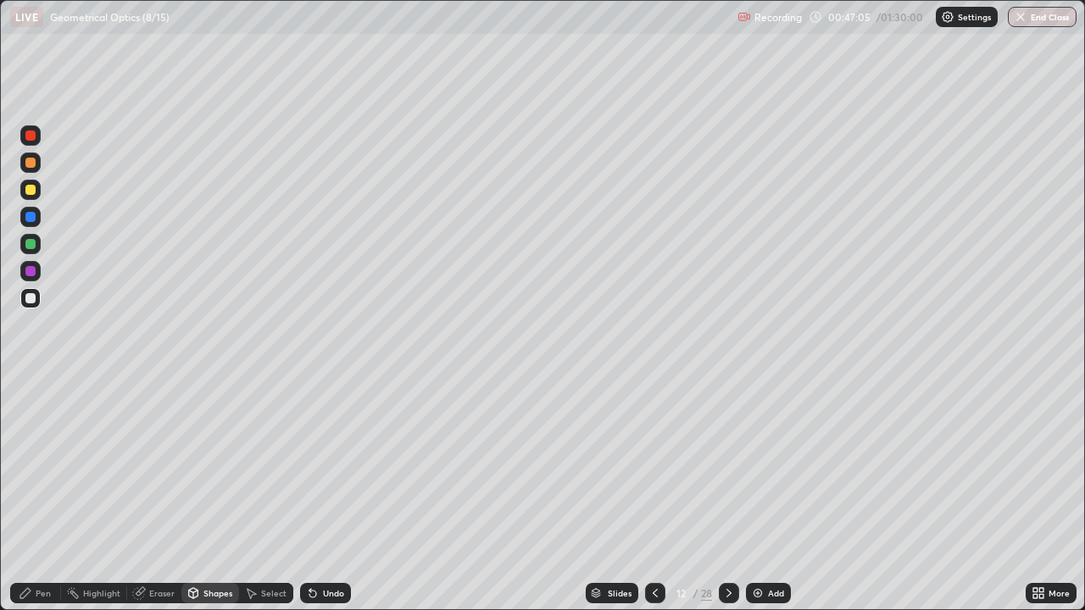
click at [34, 139] on div at bounding box center [30, 136] width 10 height 10
click at [34, 138] on div at bounding box center [30, 136] width 10 height 10
click at [49, 490] on div "Pen" at bounding box center [43, 593] width 15 height 8
click at [32, 191] on div at bounding box center [30, 190] width 10 height 10
click at [220, 490] on div "Shapes" at bounding box center [217, 593] width 29 height 8
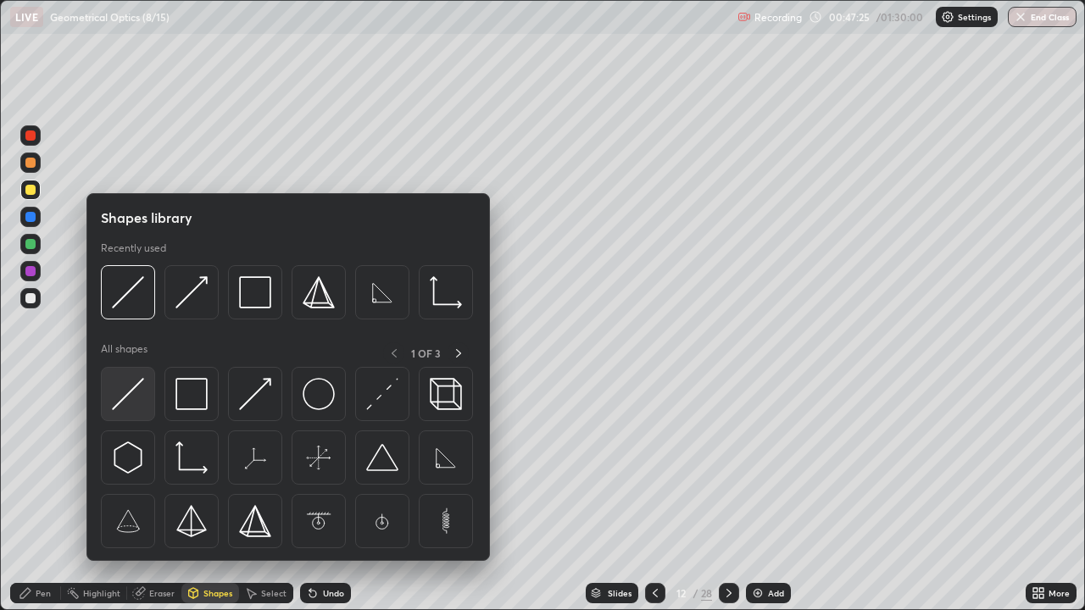
click at [136, 392] on img at bounding box center [128, 394] width 32 height 32
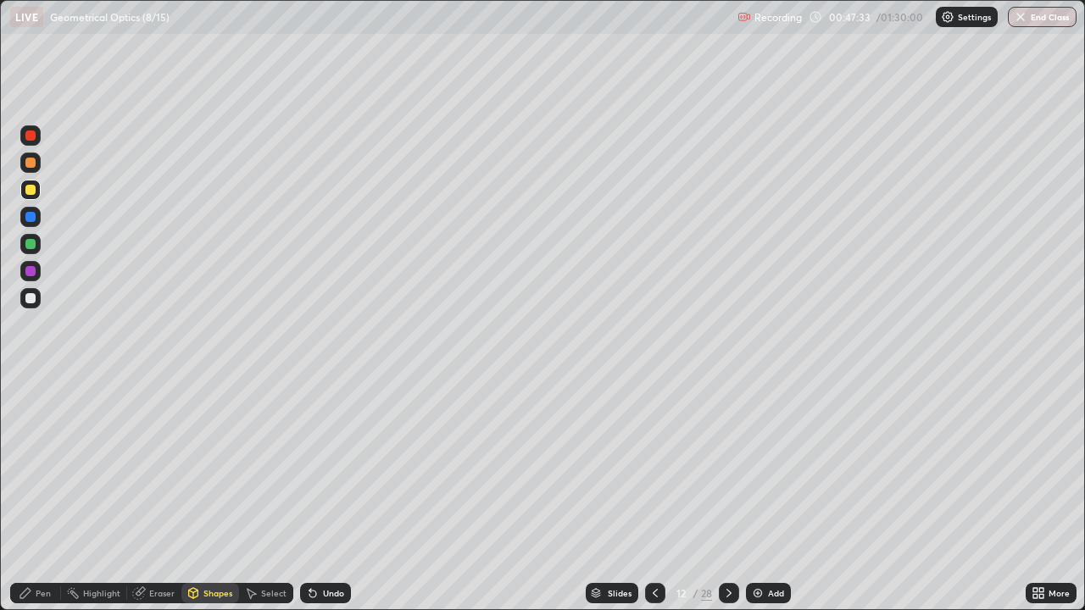
click at [52, 490] on div "Pen" at bounding box center [35, 593] width 51 height 20
click at [34, 221] on div at bounding box center [30, 217] width 20 height 20
click at [39, 221] on div at bounding box center [30, 217] width 20 height 20
click at [32, 244] on div at bounding box center [30, 244] width 10 height 10
click at [331, 490] on div "Undo" at bounding box center [333, 593] width 21 height 8
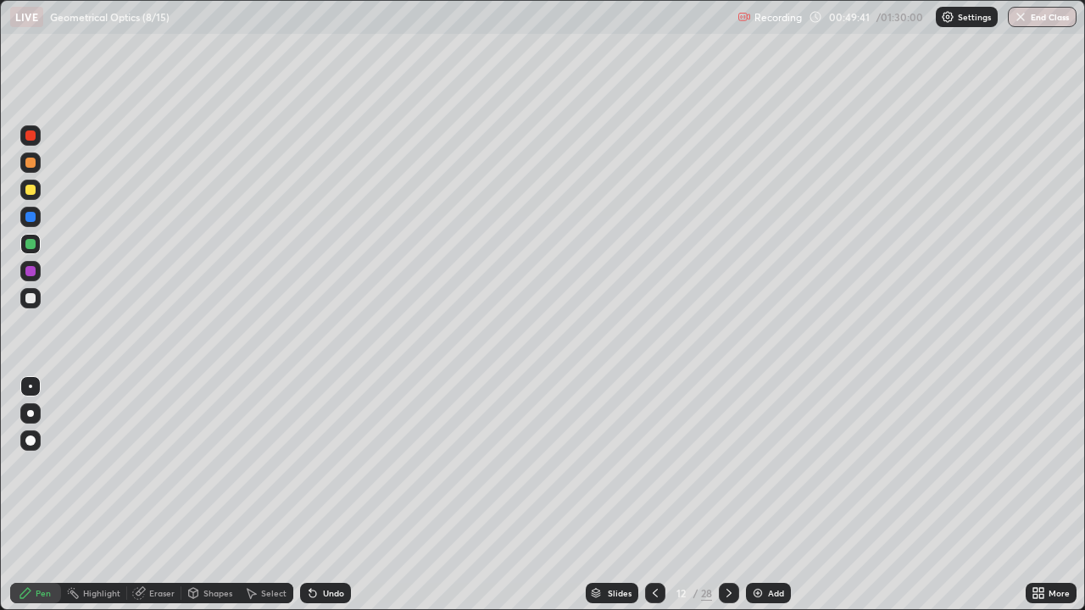
click at [28, 139] on div at bounding box center [30, 136] width 10 height 10
click at [30, 270] on div at bounding box center [30, 271] width 10 height 10
click at [751, 490] on img at bounding box center [758, 593] width 14 height 14
click at [30, 187] on div at bounding box center [30, 190] width 10 height 10
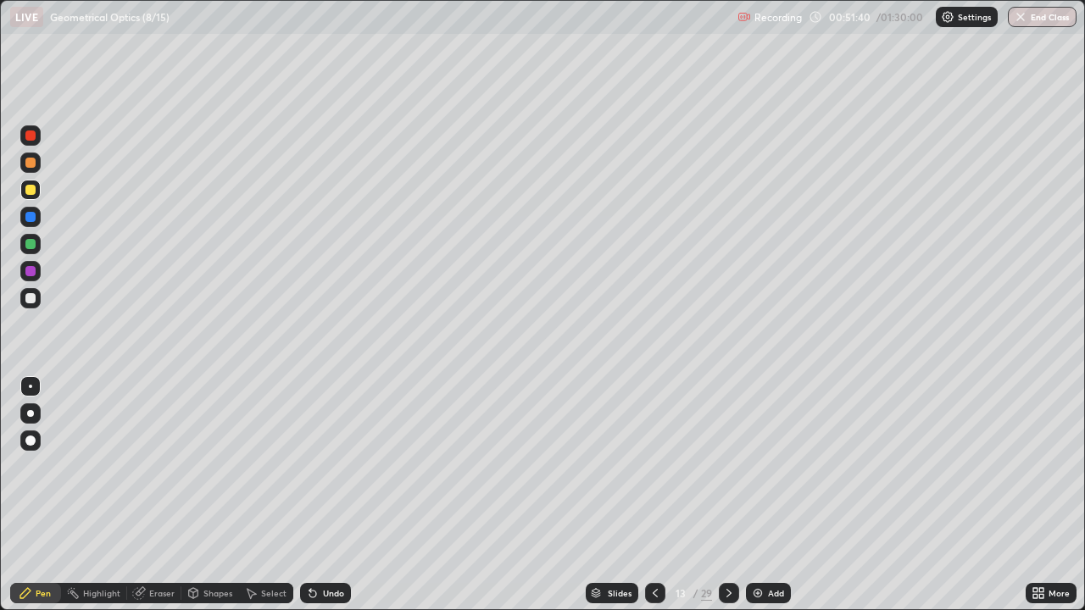
click at [30, 187] on div at bounding box center [30, 190] width 10 height 10
click at [314, 490] on icon at bounding box center [313, 593] width 14 height 14
click at [36, 298] on div at bounding box center [30, 298] width 20 height 20
click at [225, 490] on div "Shapes" at bounding box center [217, 593] width 29 height 8
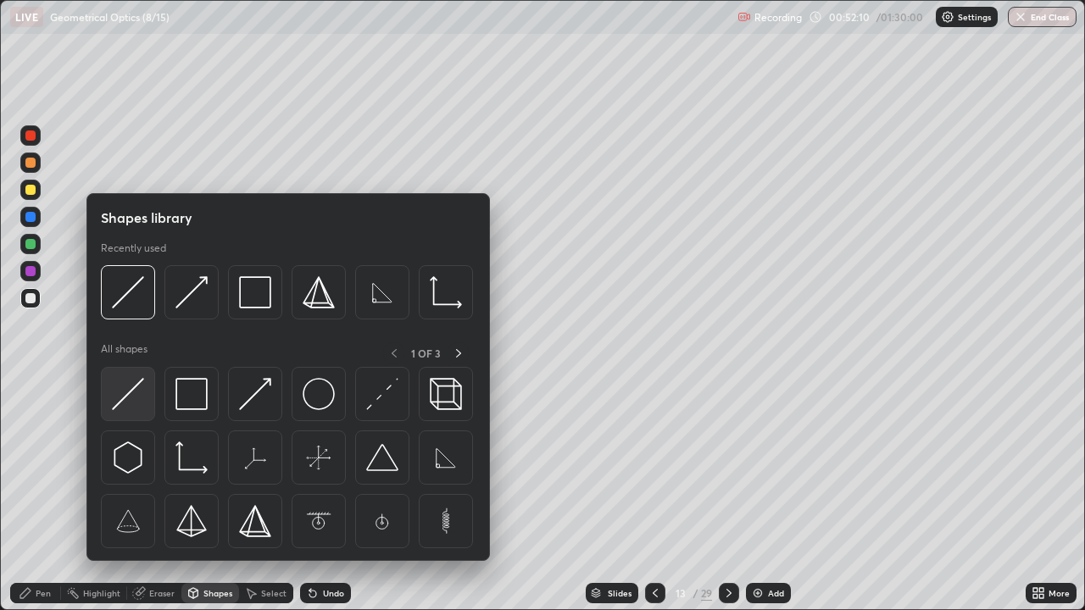
click at [131, 396] on img at bounding box center [128, 394] width 32 height 32
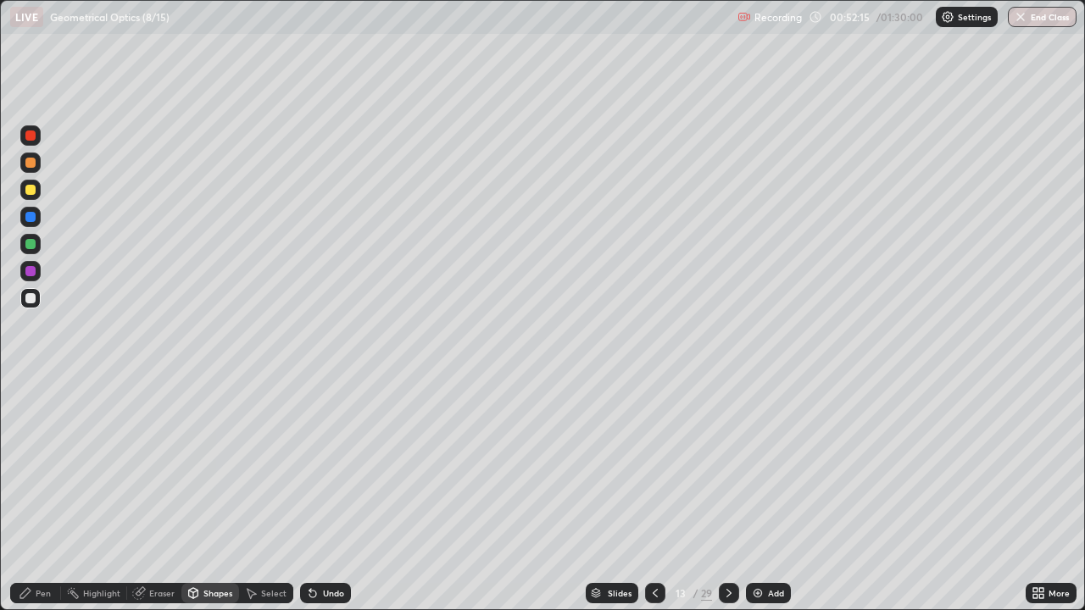
click at [56, 490] on div "Pen" at bounding box center [35, 593] width 51 height 20
click at [29, 247] on div at bounding box center [30, 244] width 10 height 10
click at [32, 247] on div at bounding box center [30, 244] width 10 height 10
click at [31, 245] on div at bounding box center [30, 244] width 10 height 10
click at [218, 490] on div "Shapes" at bounding box center [217, 593] width 29 height 8
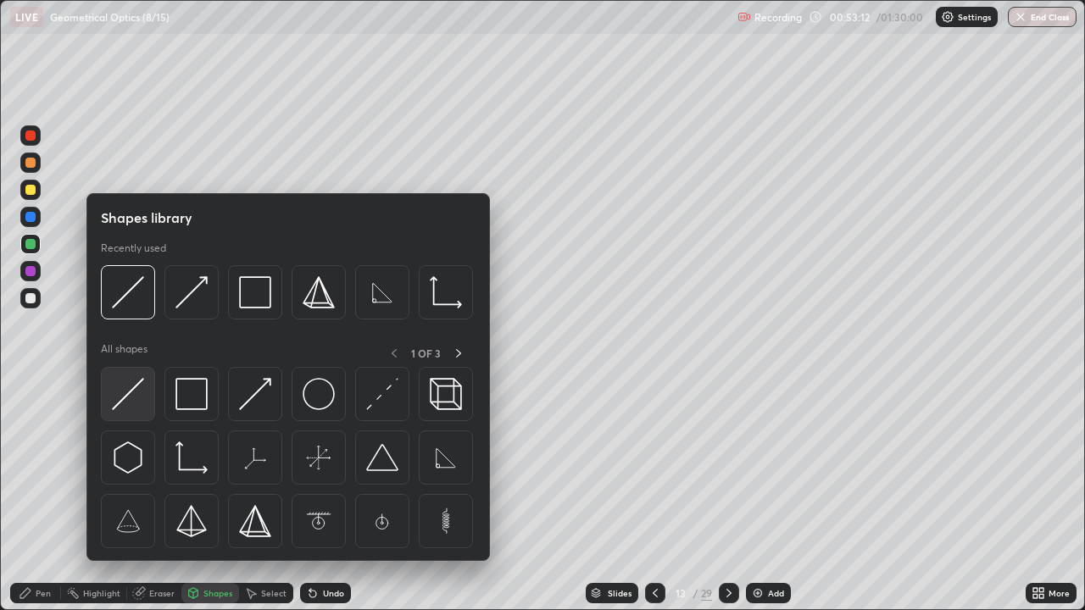
click at [134, 394] on img at bounding box center [128, 394] width 32 height 32
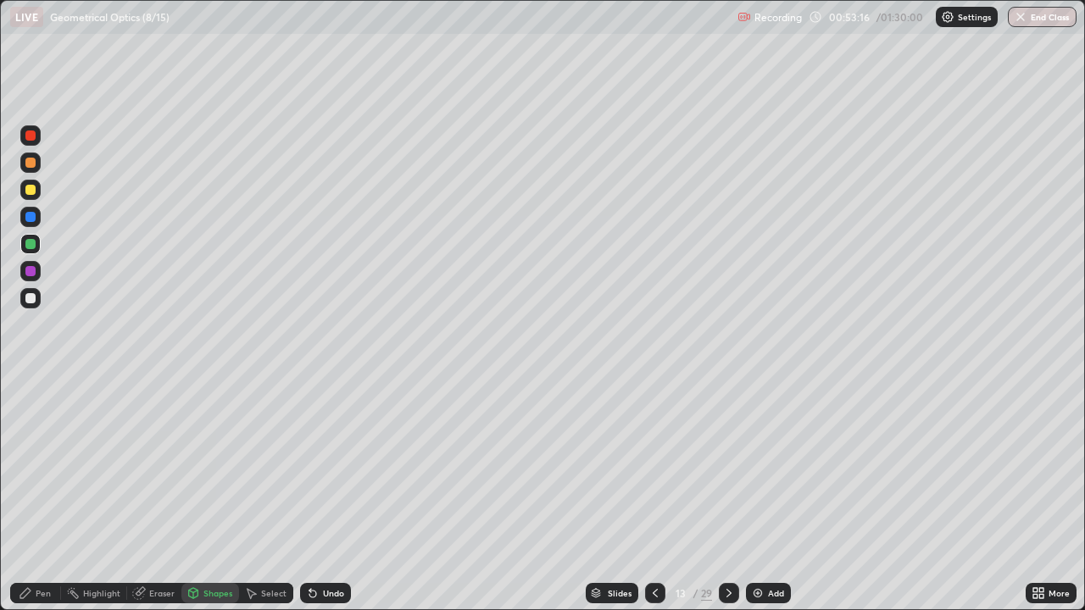
click at [39, 490] on div "Pen" at bounding box center [43, 593] width 15 height 8
click at [32, 271] on div at bounding box center [30, 271] width 10 height 10
click at [32, 273] on div at bounding box center [30, 271] width 10 height 10
click at [36, 136] on div at bounding box center [30, 135] width 20 height 20
click at [29, 190] on div at bounding box center [30, 190] width 10 height 10
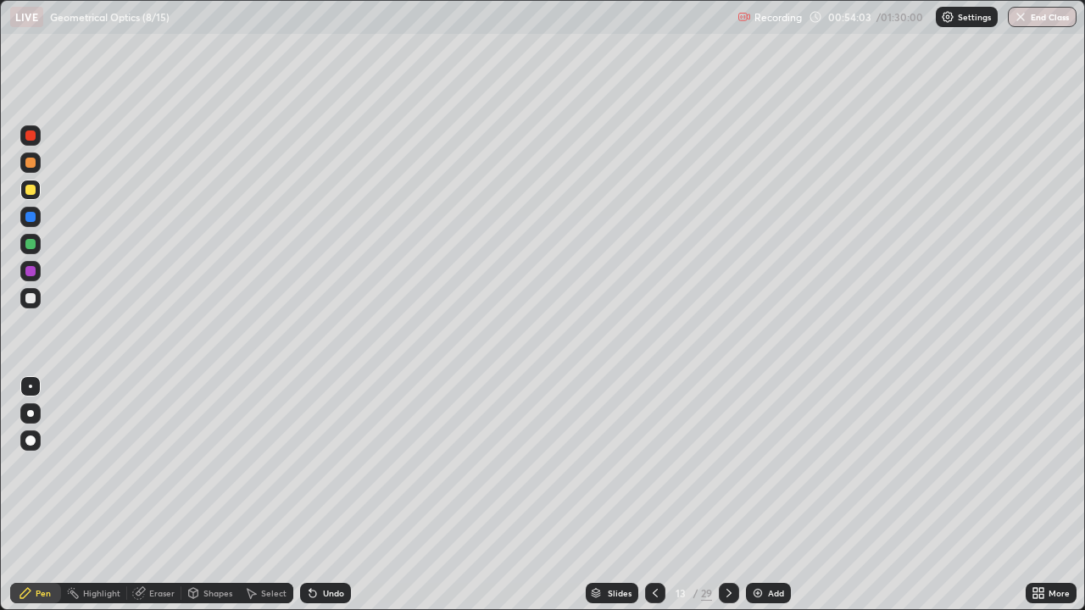
click at [208, 490] on div "Shapes" at bounding box center [217, 593] width 29 height 8
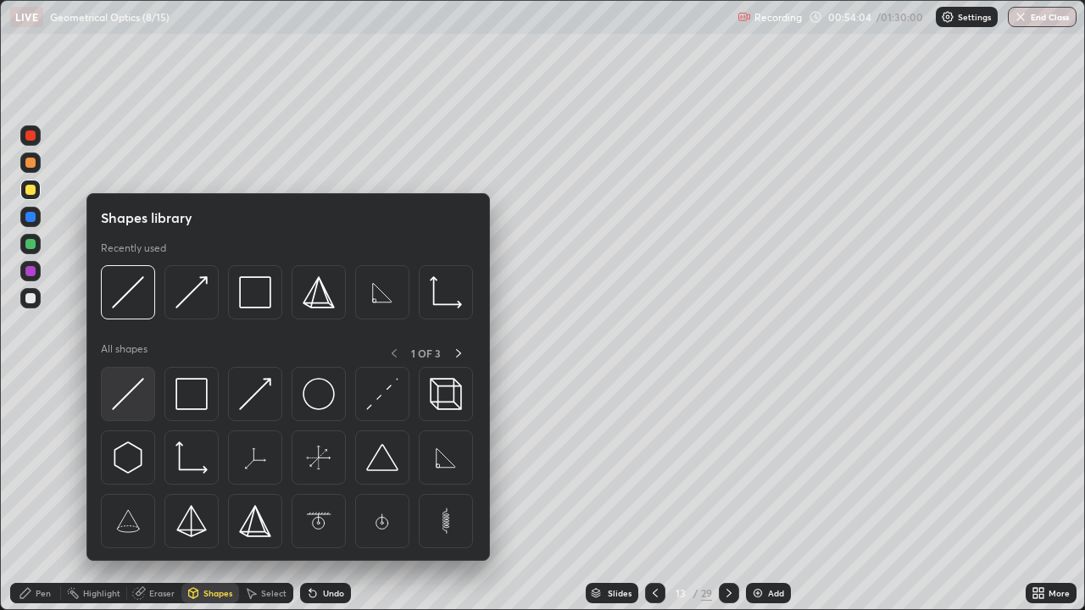
click at [125, 400] on img at bounding box center [128, 394] width 32 height 32
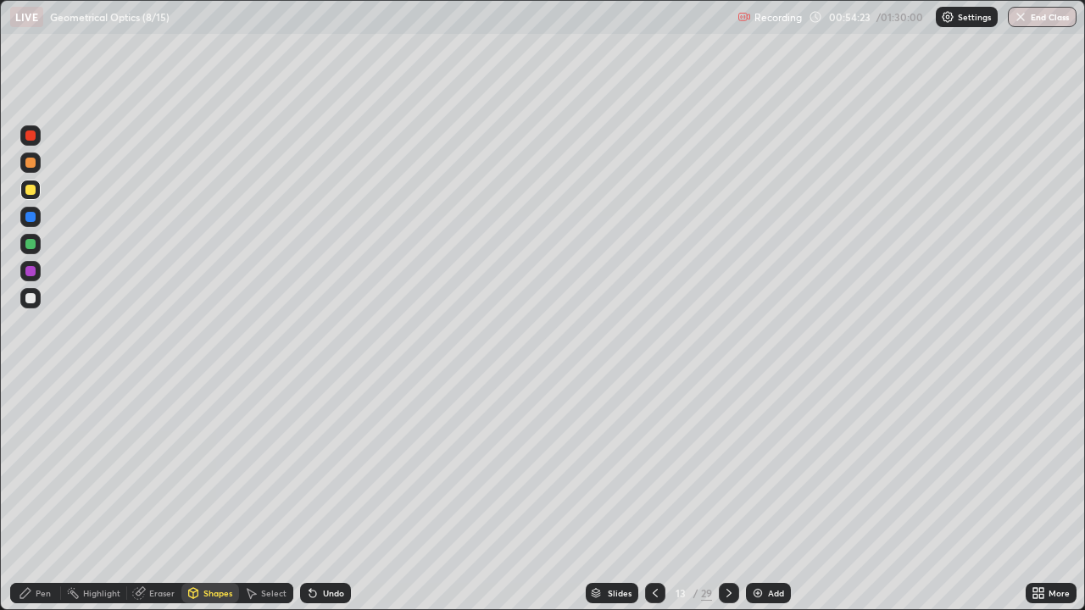
click at [37, 490] on div "Pen" at bounding box center [43, 593] width 15 height 8
click at [32, 217] on div at bounding box center [30, 217] width 10 height 10
click at [31, 272] on div at bounding box center [30, 271] width 10 height 10
click at [26, 244] on div at bounding box center [30, 244] width 10 height 10
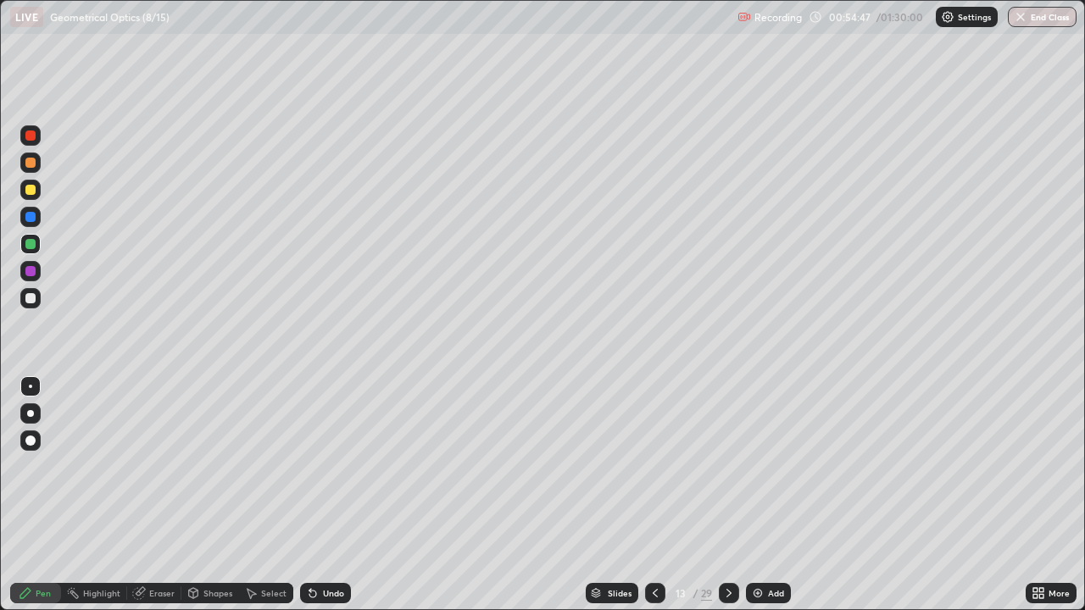
click at [26, 244] on div at bounding box center [30, 244] width 10 height 10
click at [37, 191] on div at bounding box center [30, 190] width 20 height 20
click at [276, 490] on div "Select" at bounding box center [273, 593] width 25 height 8
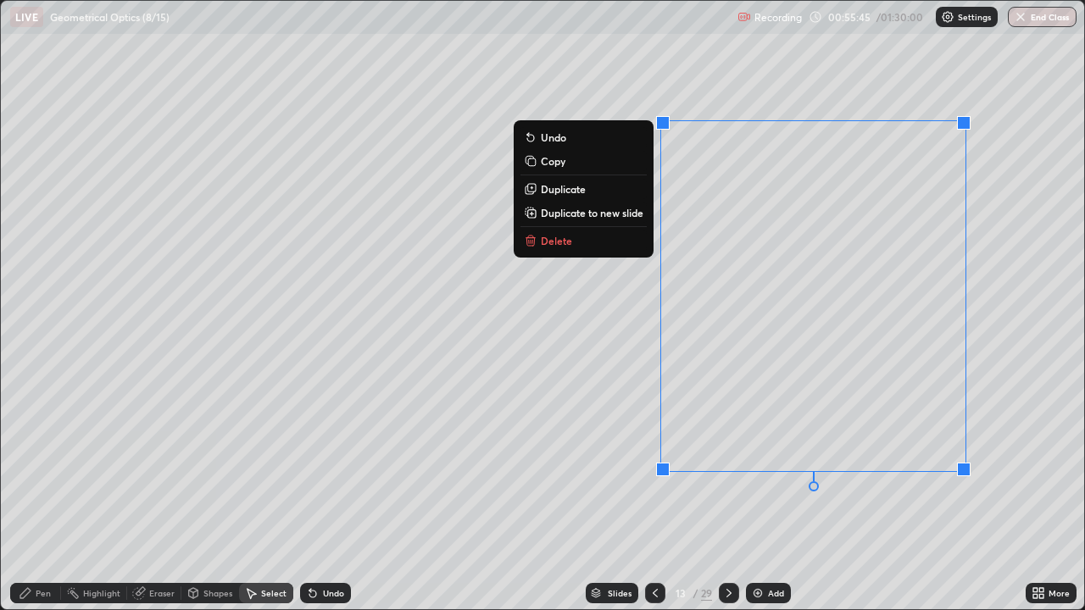
click at [569, 239] on button "Delete" at bounding box center [583, 241] width 126 height 20
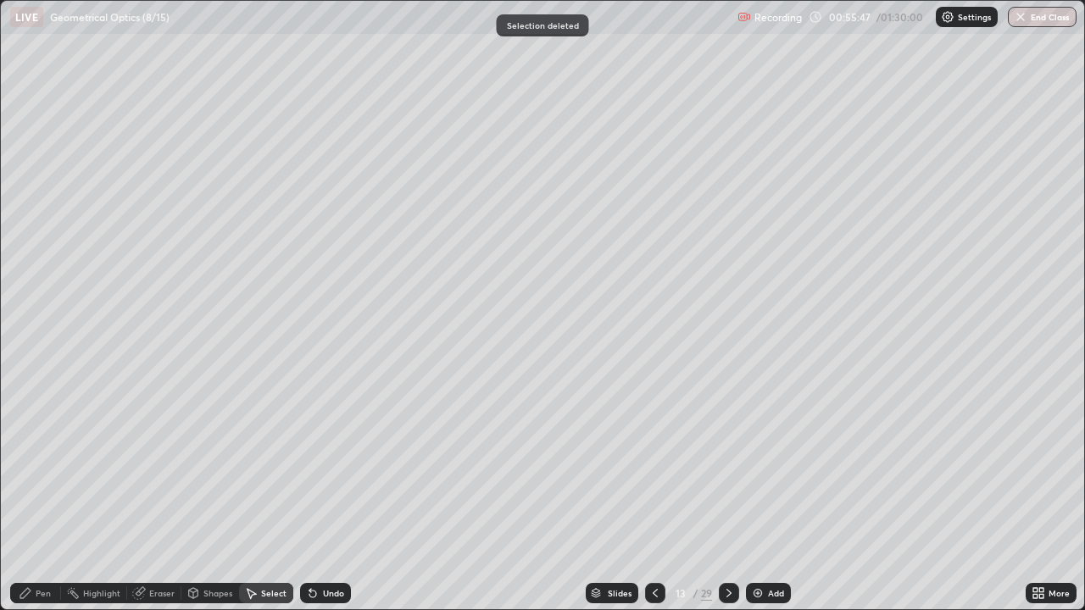
click at [56, 490] on div "Pen" at bounding box center [35, 593] width 51 height 20
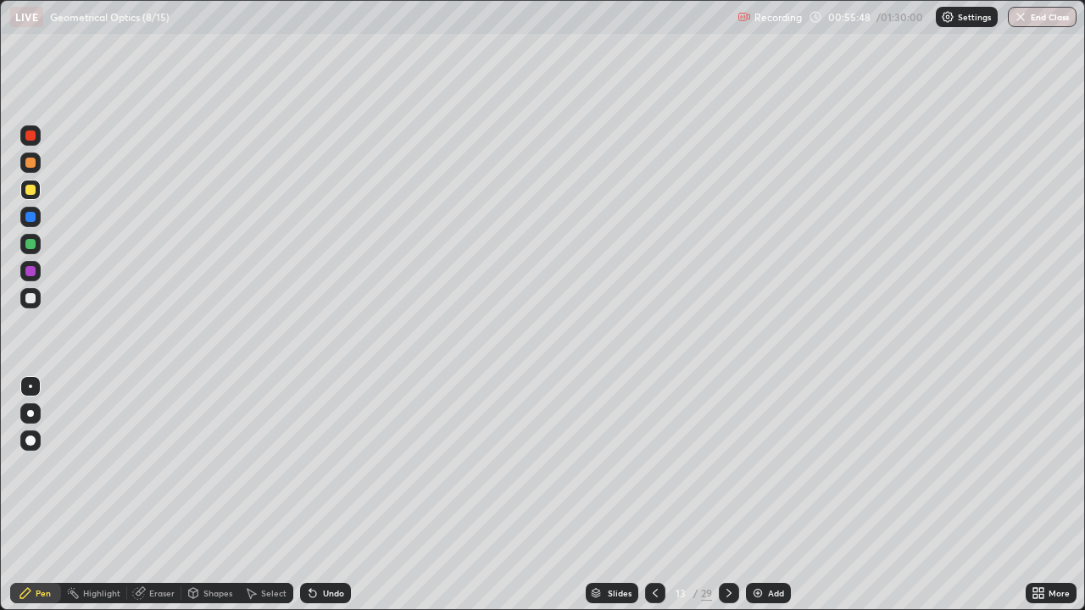
click at [33, 243] on div at bounding box center [30, 244] width 10 height 10
click at [35, 244] on div at bounding box center [30, 244] width 10 height 10
click at [756, 490] on img at bounding box center [758, 593] width 14 height 14
click at [30, 188] on div at bounding box center [30, 190] width 10 height 10
click at [31, 300] on div at bounding box center [30, 298] width 10 height 10
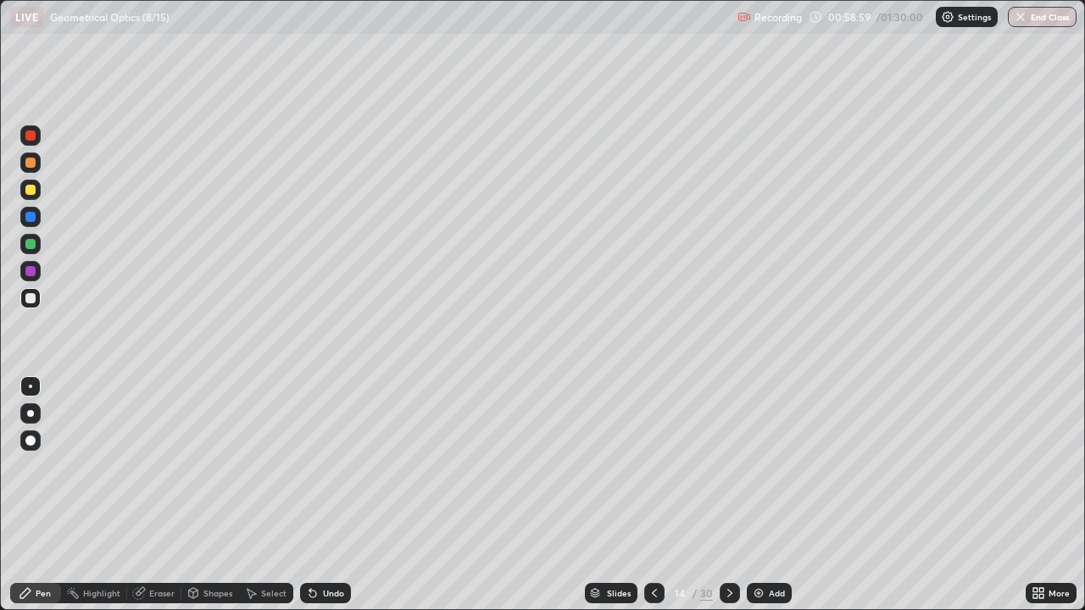
click at [218, 490] on div "Shapes" at bounding box center [210, 593] width 58 height 20
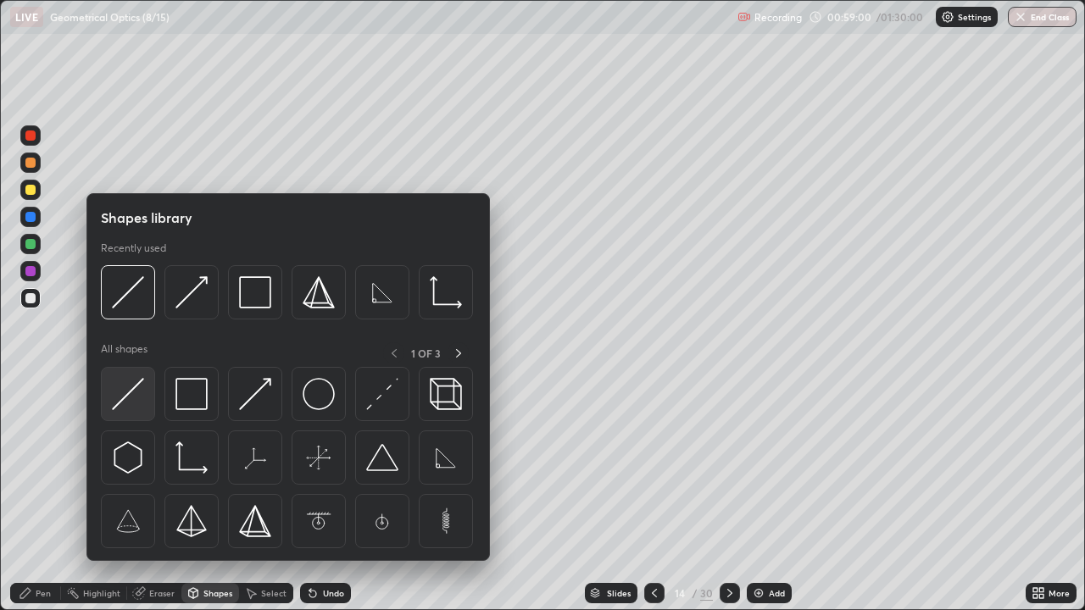
click at [140, 397] on img at bounding box center [128, 394] width 32 height 32
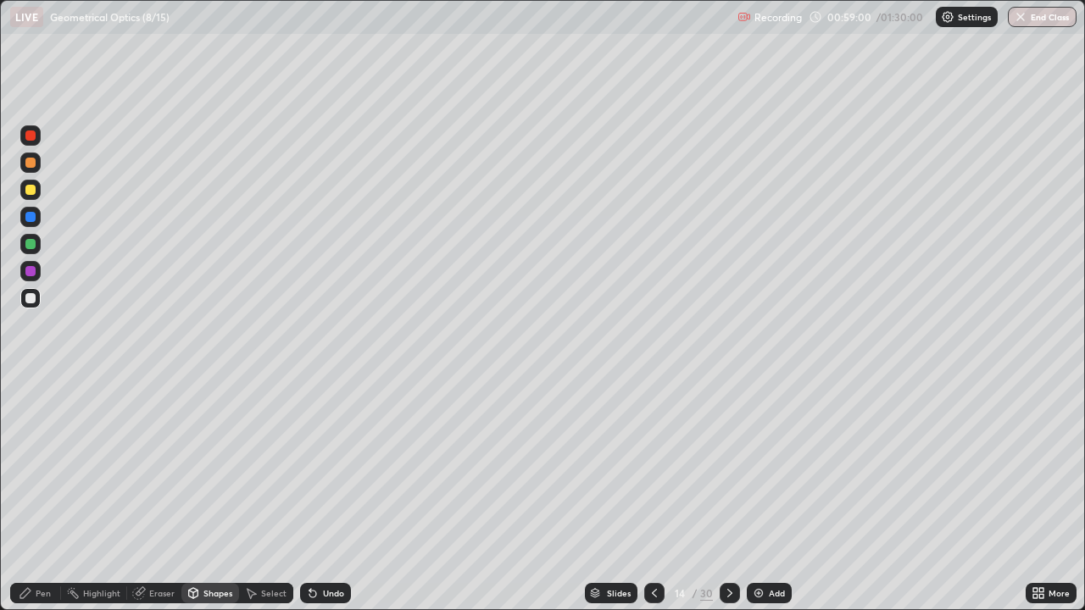
click at [31, 247] on div at bounding box center [30, 244] width 10 height 10
click at [30, 196] on div at bounding box center [30, 190] width 20 height 20
click at [211, 490] on div "Shapes" at bounding box center [217, 593] width 29 height 8
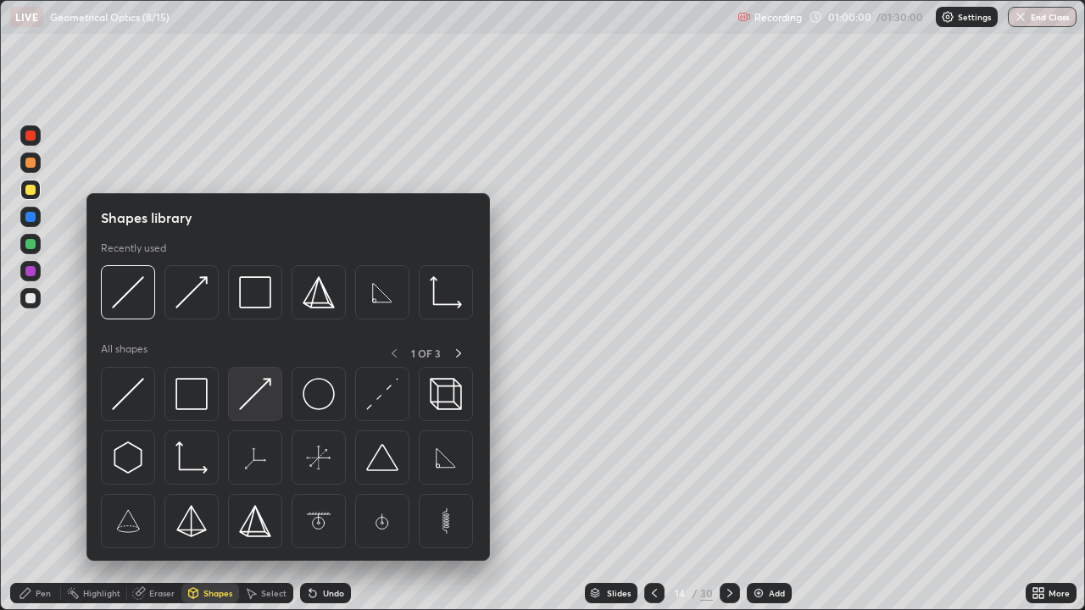
click at [254, 397] on img at bounding box center [255, 394] width 32 height 32
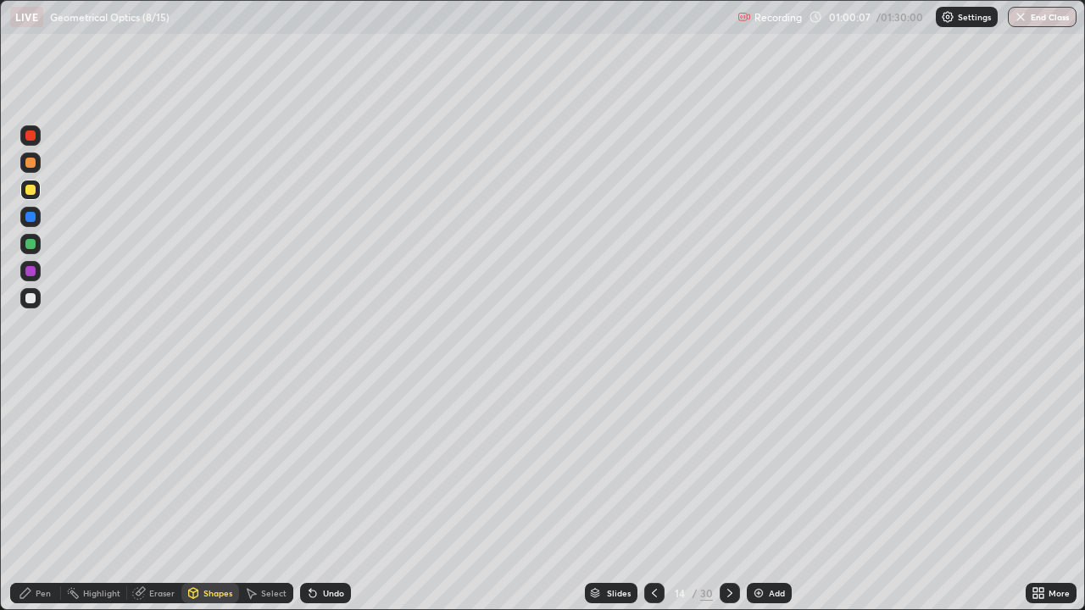
click at [47, 490] on div "Pen" at bounding box center [35, 593] width 51 height 20
click at [28, 268] on div at bounding box center [30, 271] width 10 height 10
click at [29, 297] on div at bounding box center [30, 298] width 10 height 10
click at [212, 490] on div "Shapes" at bounding box center [217, 593] width 29 height 8
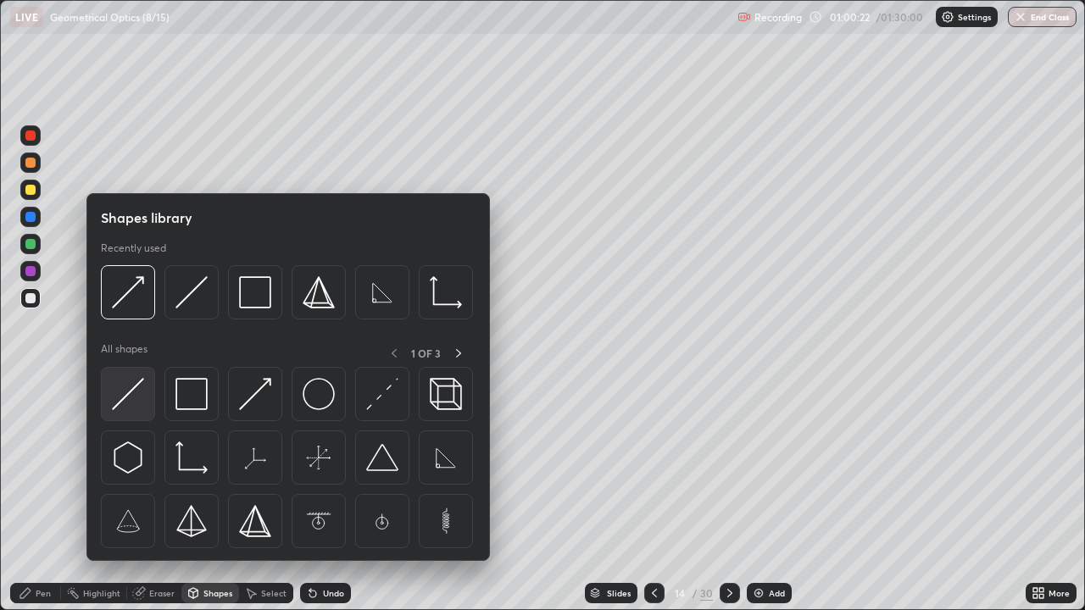
click at [134, 397] on img at bounding box center [128, 394] width 32 height 32
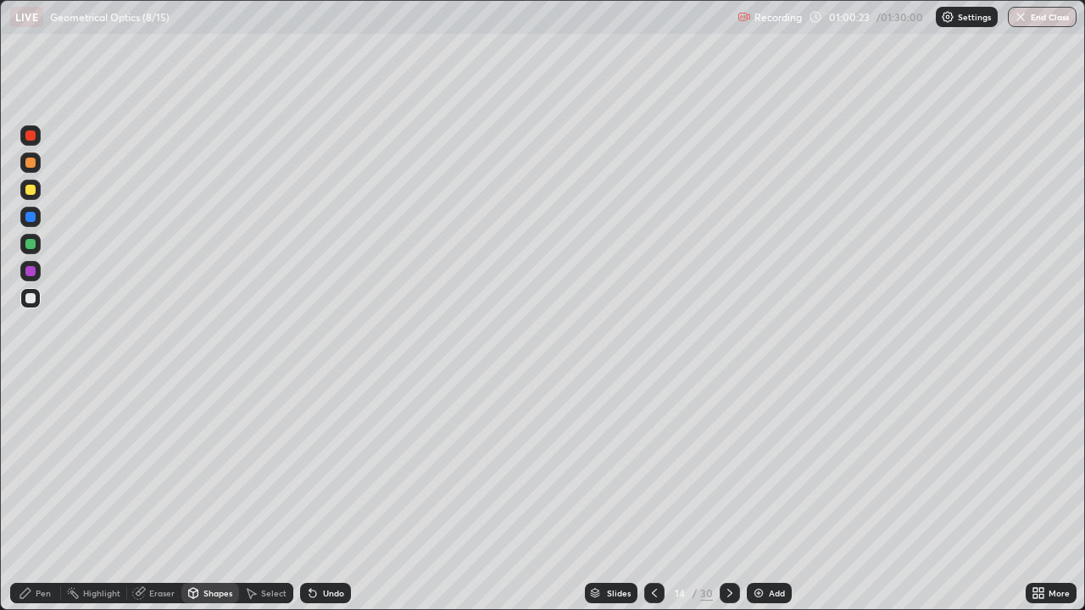
click at [31, 242] on div at bounding box center [30, 244] width 10 height 10
click at [274, 490] on div "Select" at bounding box center [273, 593] width 25 height 8
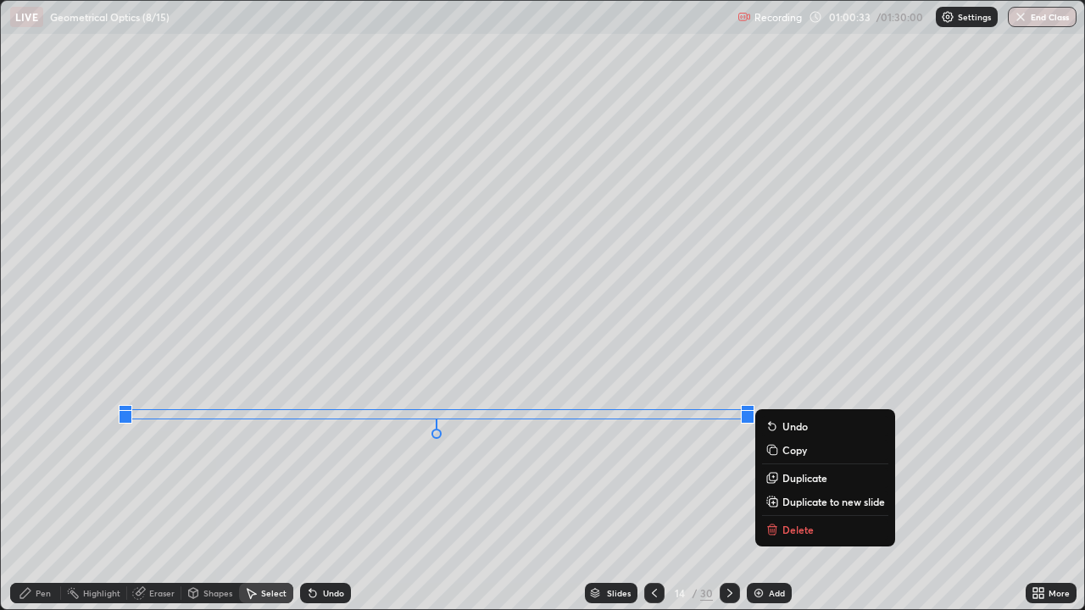
click at [625, 486] on div "0 ° Undo Copy Duplicate Duplicate to new slide Delete" at bounding box center [542, 305] width 1083 height 608
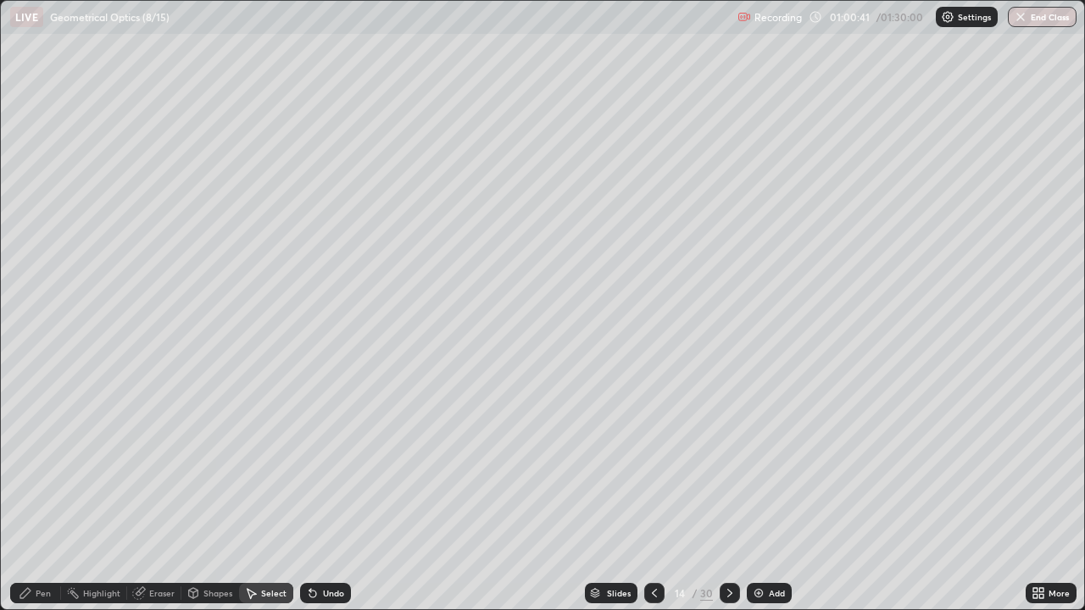
click at [210, 490] on div "Shapes" at bounding box center [217, 593] width 29 height 8
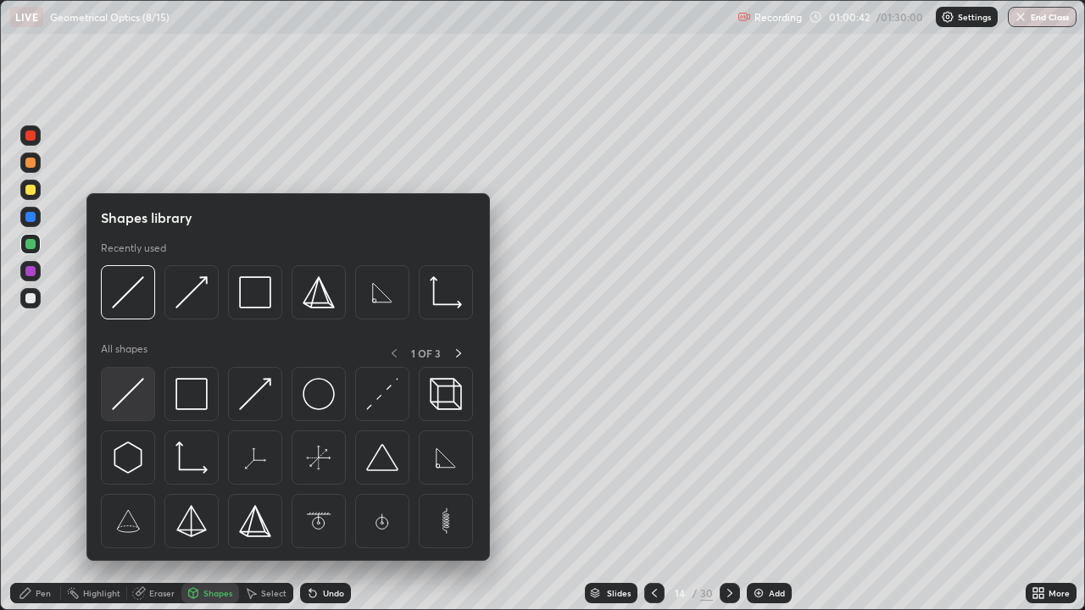
click at [140, 393] on img at bounding box center [128, 394] width 32 height 32
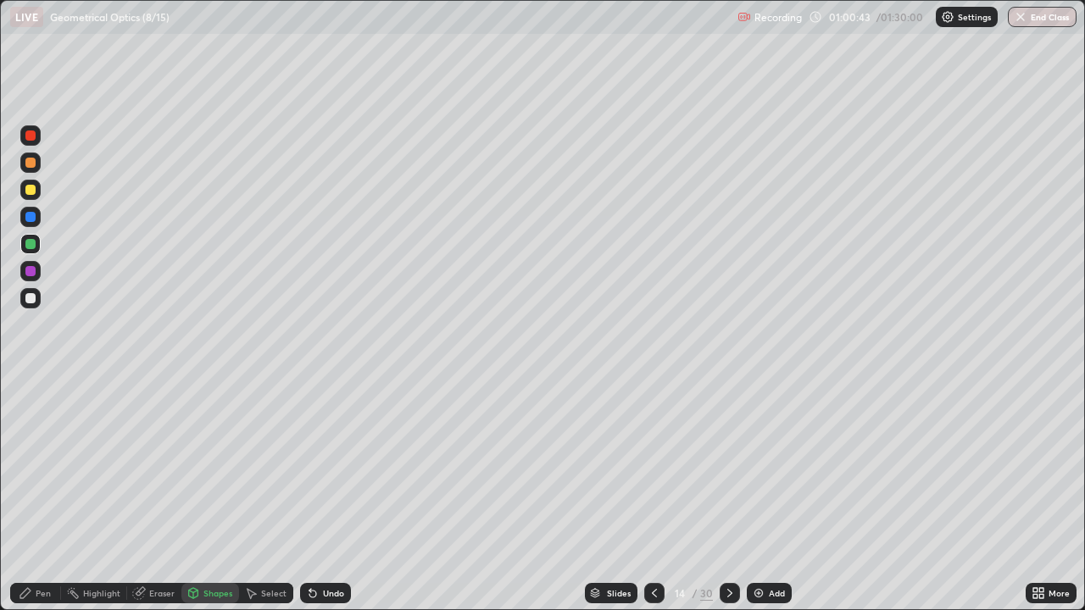
click at [33, 189] on div at bounding box center [30, 190] width 10 height 10
click at [30, 138] on div at bounding box center [30, 136] width 10 height 10
click at [329, 490] on div "Undo" at bounding box center [325, 593] width 51 height 20
click at [42, 490] on div "Pen" at bounding box center [43, 593] width 15 height 8
click at [166, 490] on div "Eraser" at bounding box center [161, 593] width 25 height 8
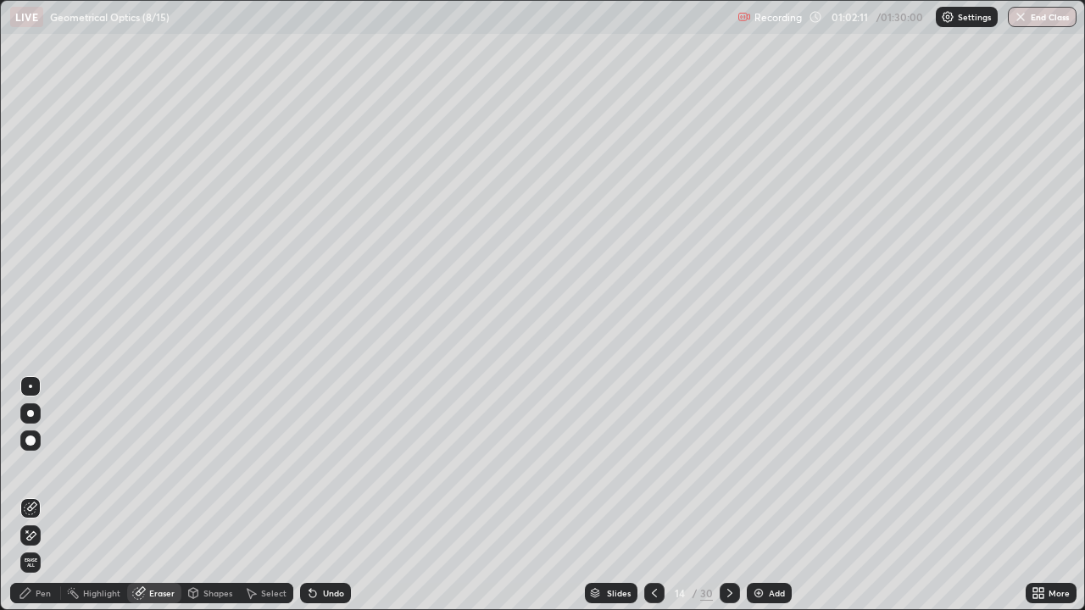
click at [164, 490] on div "Eraser" at bounding box center [161, 593] width 25 height 8
click at [170, 490] on div "Eraser" at bounding box center [161, 593] width 25 height 8
click at [48, 490] on div "Pen" at bounding box center [43, 593] width 15 height 8
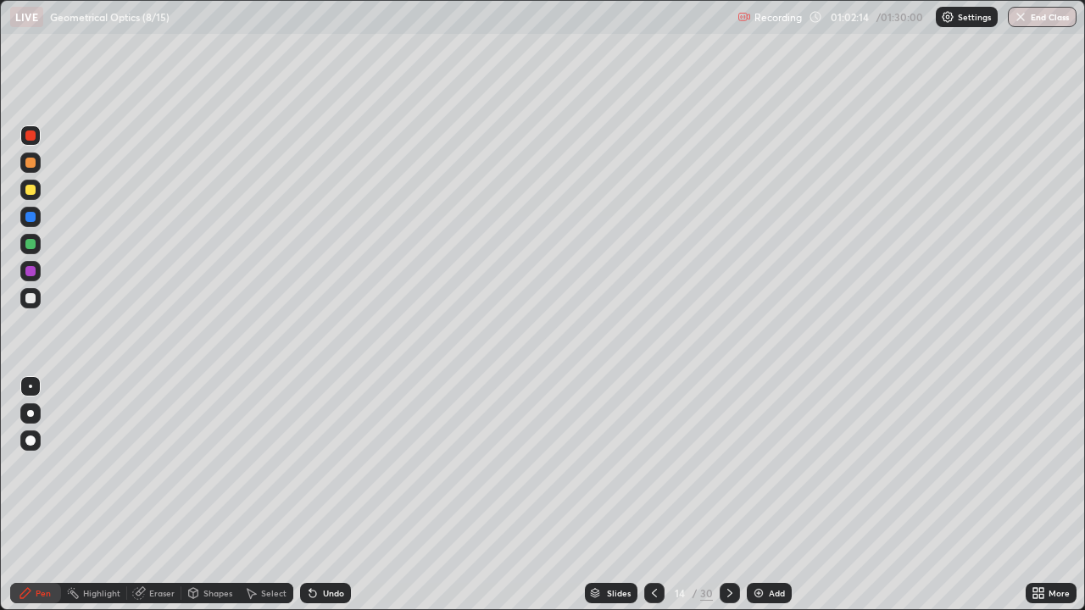
click at [32, 220] on div at bounding box center [30, 217] width 10 height 10
click at [37, 299] on div at bounding box center [30, 298] width 20 height 20
click at [38, 302] on div at bounding box center [30, 298] width 20 height 20
click at [230, 490] on div "Shapes" at bounding box center [217, 593] width 29 height 8
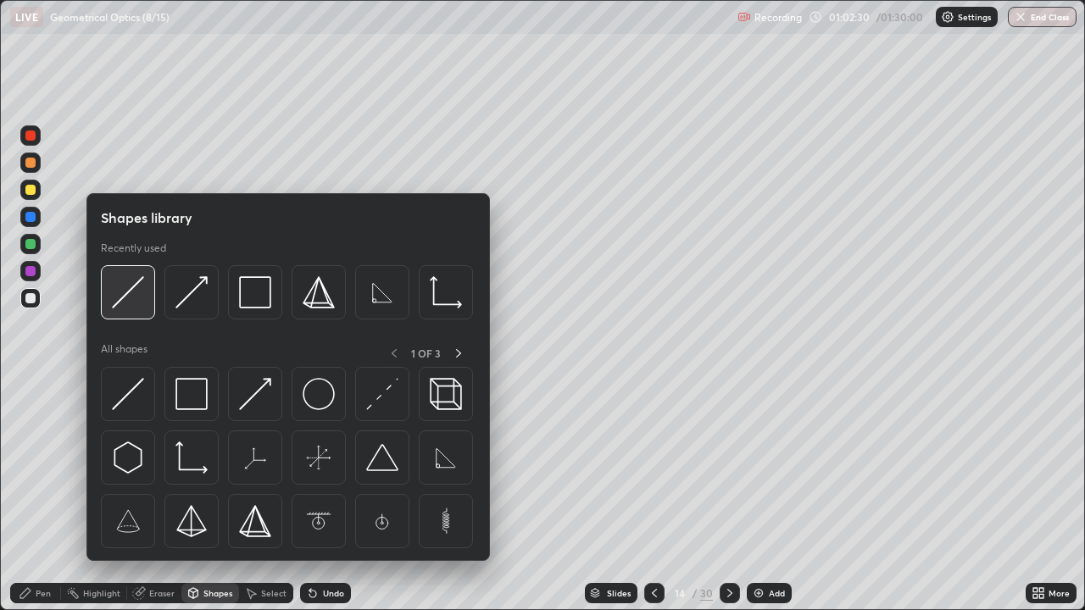
click at [139, 296] on img at bounding box center [128, 292] width 32 height 32
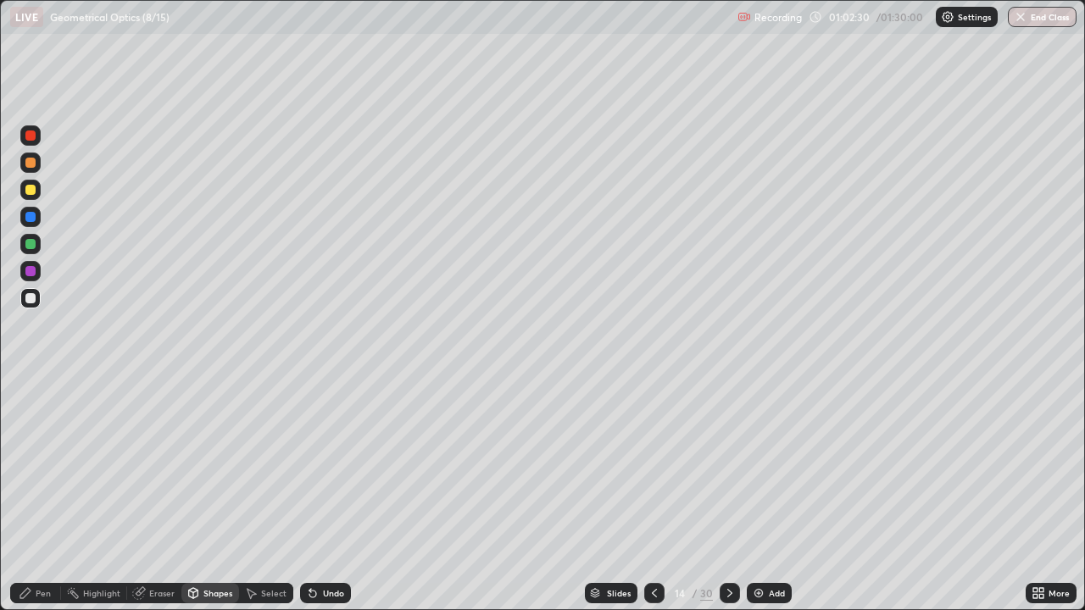
click at [36, 249] on div at bounding box center [30, 244] width 20 height 20
click at [34, 192] on div at bounding box center [30, 190] width 10 height 10
click at [226, 490] on div "Shapes" at bounding box center [217, 593] width 29 height 8
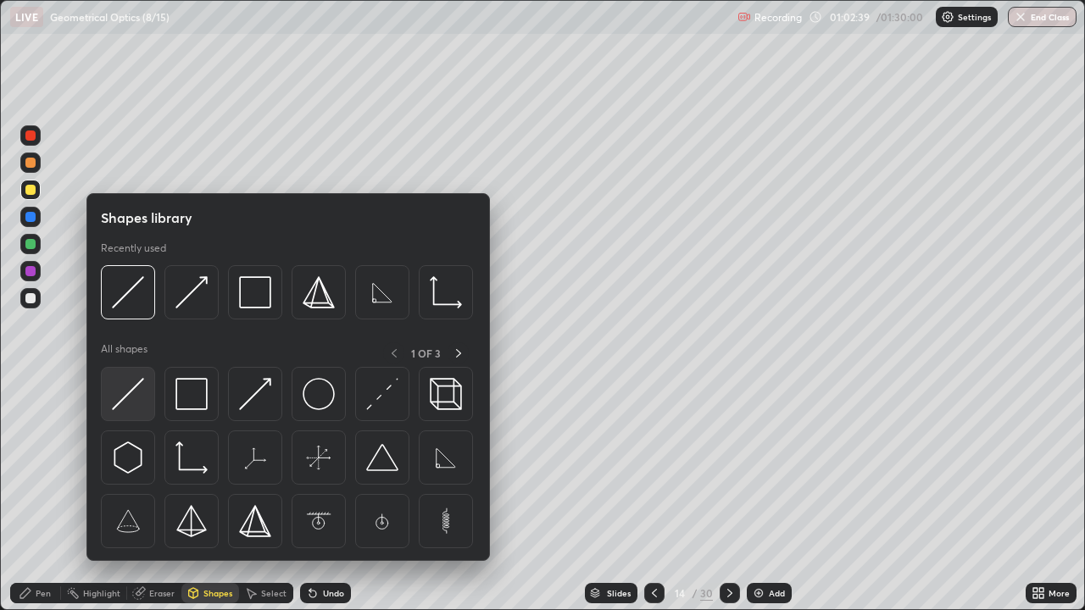
click at [138, 391] on img at bounding box center [128, 394] width 32 height 32
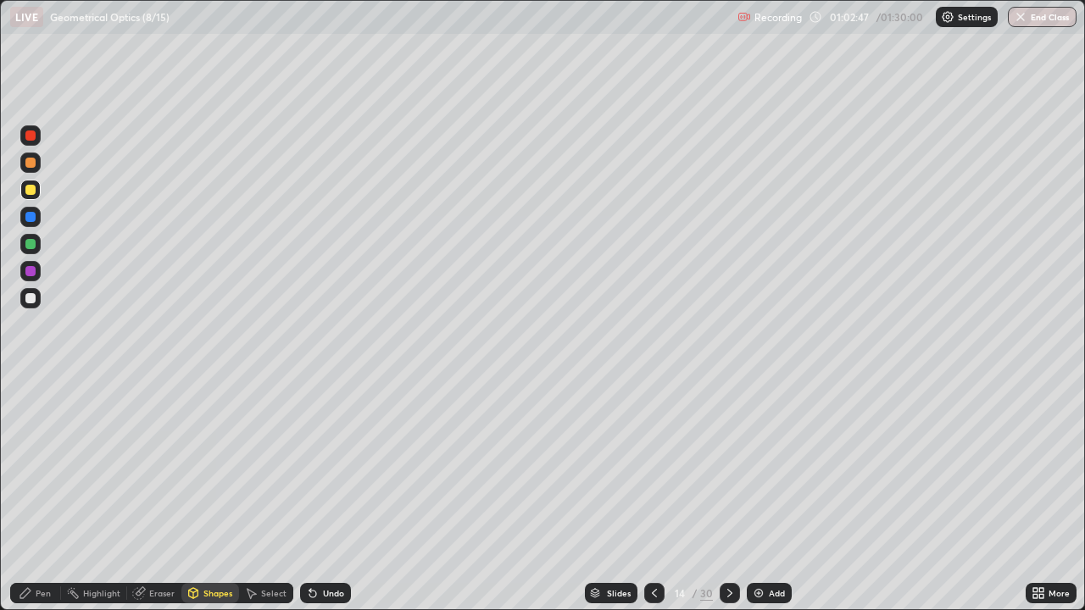
click at [48, 490] on div "Pen" at bounding box center [43, 593] width 15 height 8
click at [33, 275] on div at bounding box center [30, 271] width 10 height 10
click at [35, 275] on div at bounding box center [30, 271] width 10 height 10
click at [753, 490] on img at bounding box center [759, 593] width 14 height 14
click at [34, 187] on div at bounding box center [30, 190] width 10 height 10
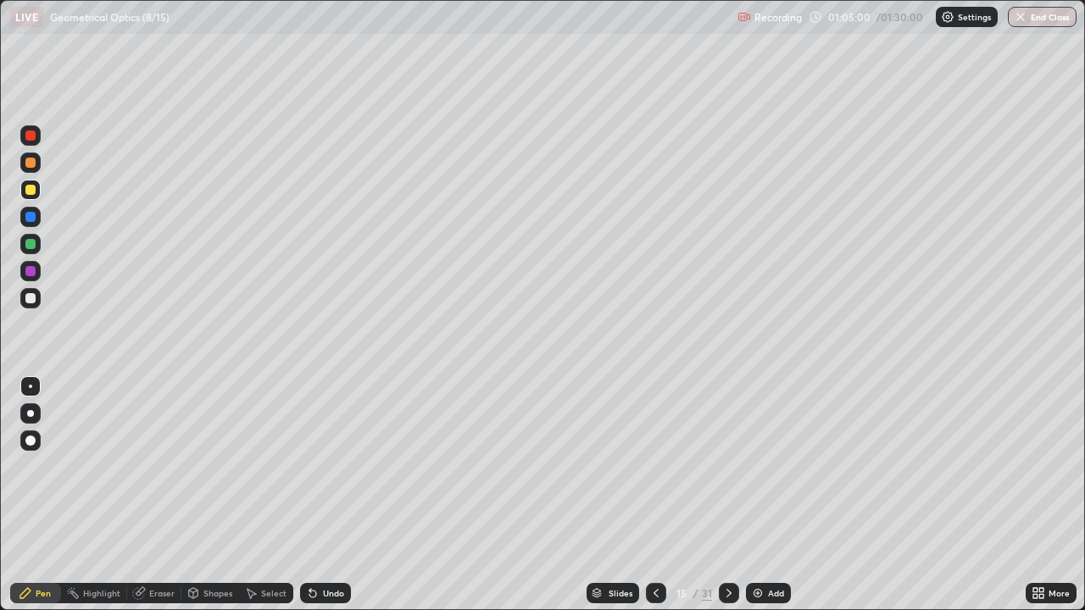
click at [31, 188] on div at bounding box center [30, 190] width 10 height 10
click at [44, 490] on div "Pen" at bounding box center [35, 593] width 51 height 20
click at [334, 490] on div "Undo" at bounding box center [325, 593] width 51 height 20
click at [220, 490] on div "Shapes" at bounding box center [210, 593] width 58 height 34
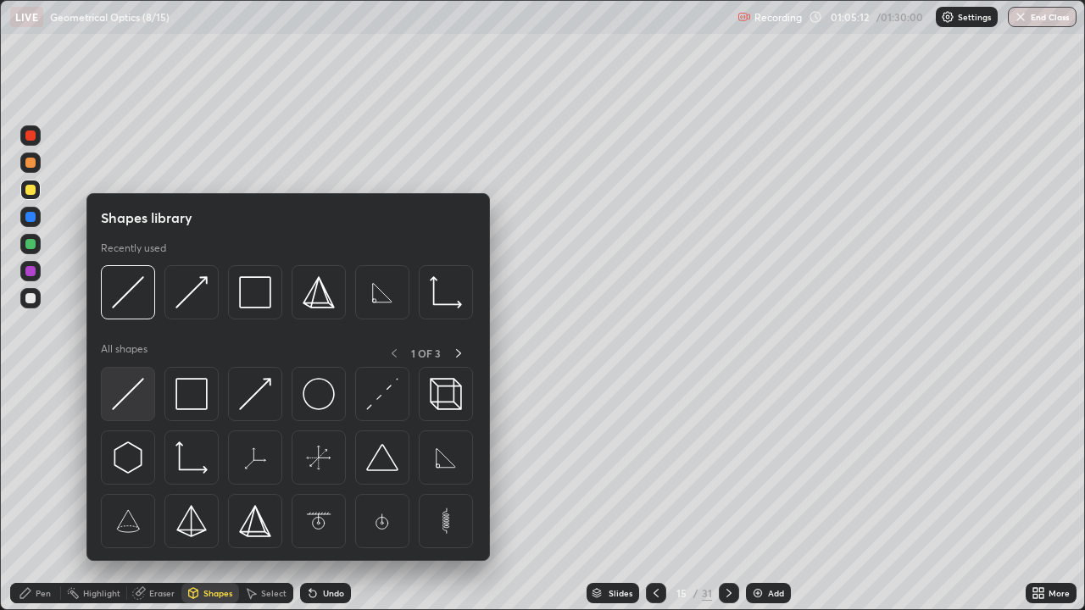
click at [142, 395] on img at bounding box center [128, 394] width 32 height 32
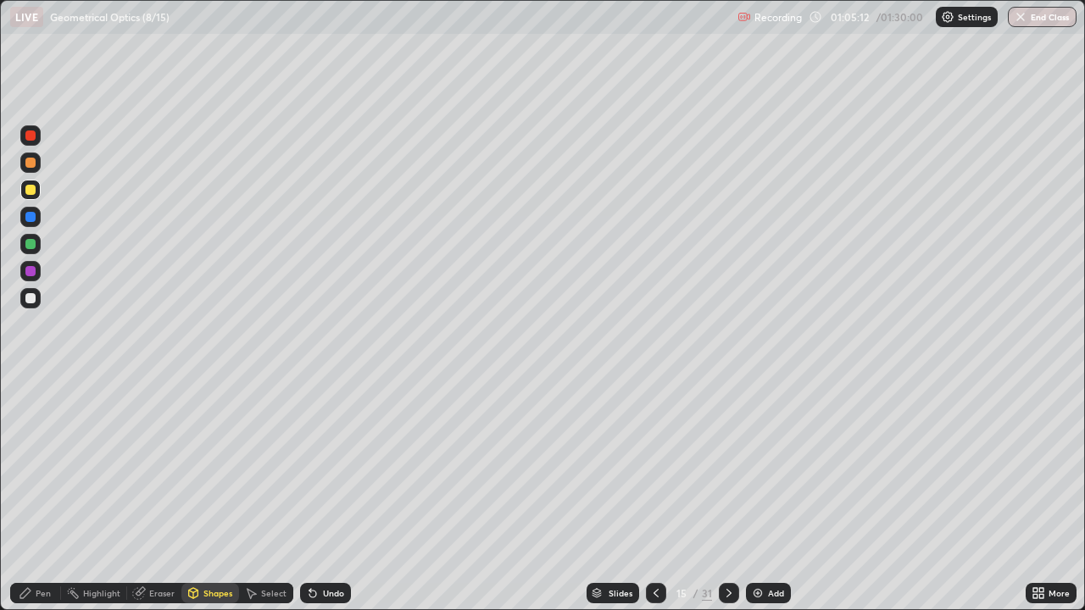
click at [32, 245] on div at bounding box center [30, 244] width 10 height 10
click at [30, 138] on div at bounding box center [30, 136] width 10 height 10
click at [324, 490] on div "Undo" at bounding box center [325, 593] width 51 height 20
click at [43, 490] on div "Pen" at bounding box center [35, 593] width 51 height 20
click at [32, 241] on div at bounding box center [30, 244] width 10 height 10
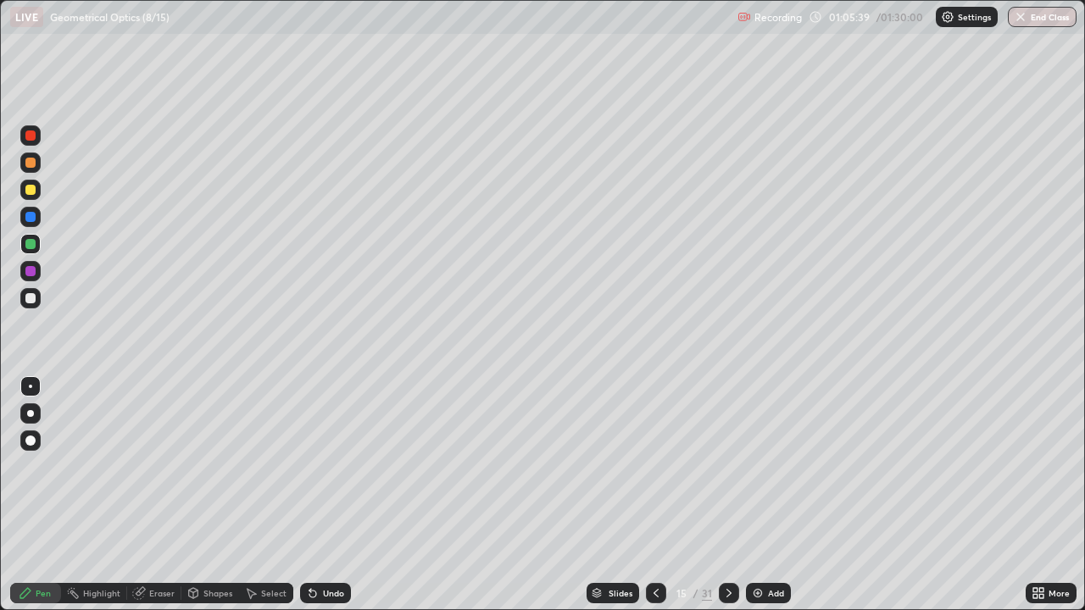
click at [30, 297] on div at bounding box center [30, 298] width 10 height 10
click at [323, 490] on div "Undo" at bounding box center [333, 593] width 21 height 8
click at [206, 490] on div "Shapes" at bounding box center [217, 593] width 29 height 8
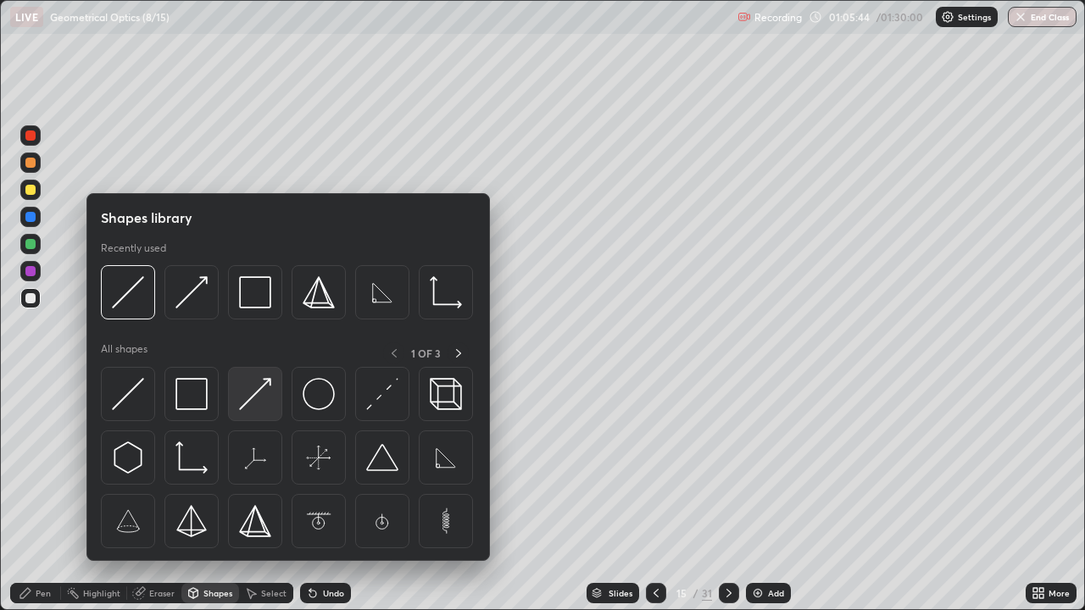
click at [252, 405] on img at bounding box center [255, 394] width 32 height 32
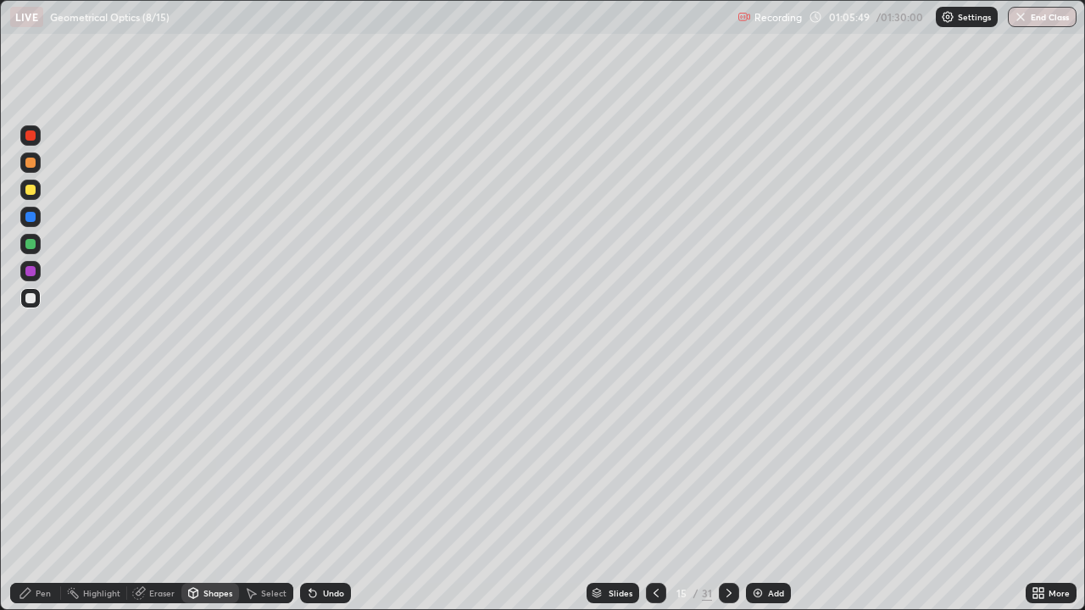
click at [269, 490] on div "Select" at bounding box center [273, 593] width 25 height 8
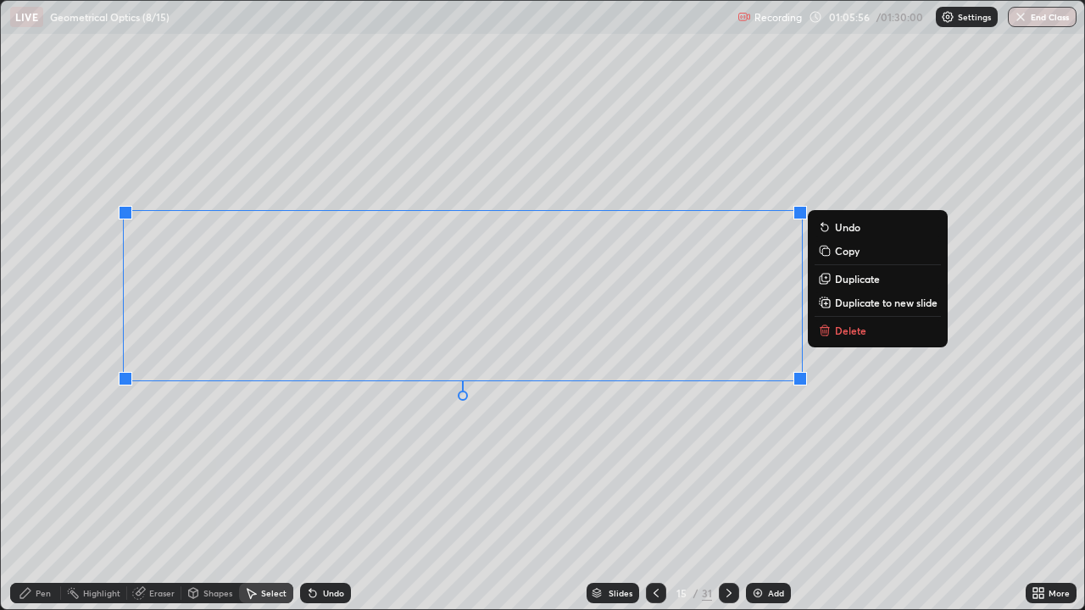
click at [185, 468] on div "0 ° Undo Copy Duplicate Duplicate to new slide Delete" at bounding box center [542, 305] width 1083 height 608
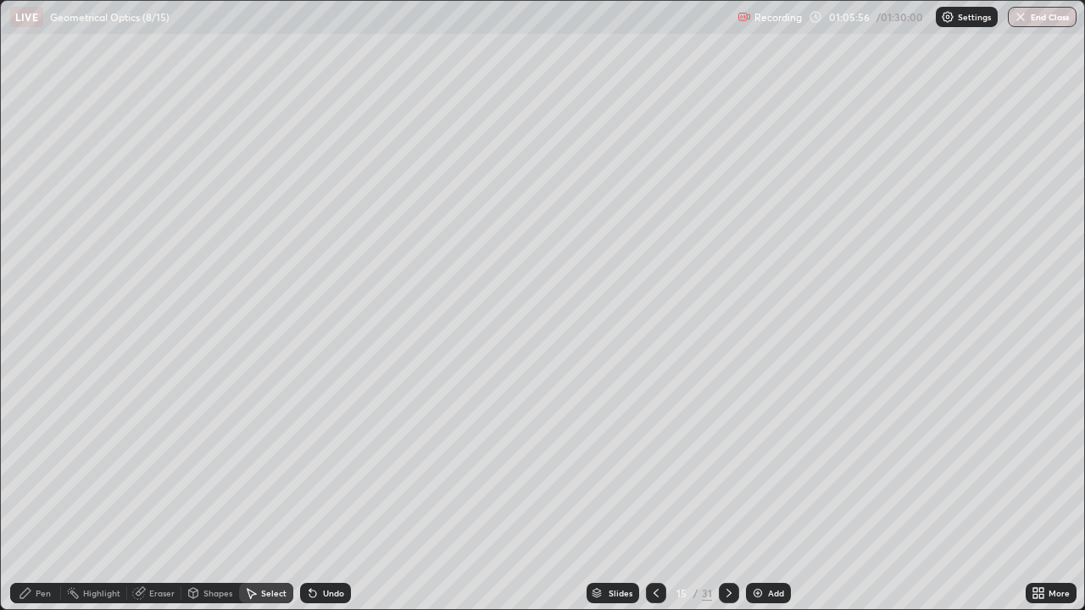
click at [31, 490] on icon at bounding box center [26, 593] width 14 height 14
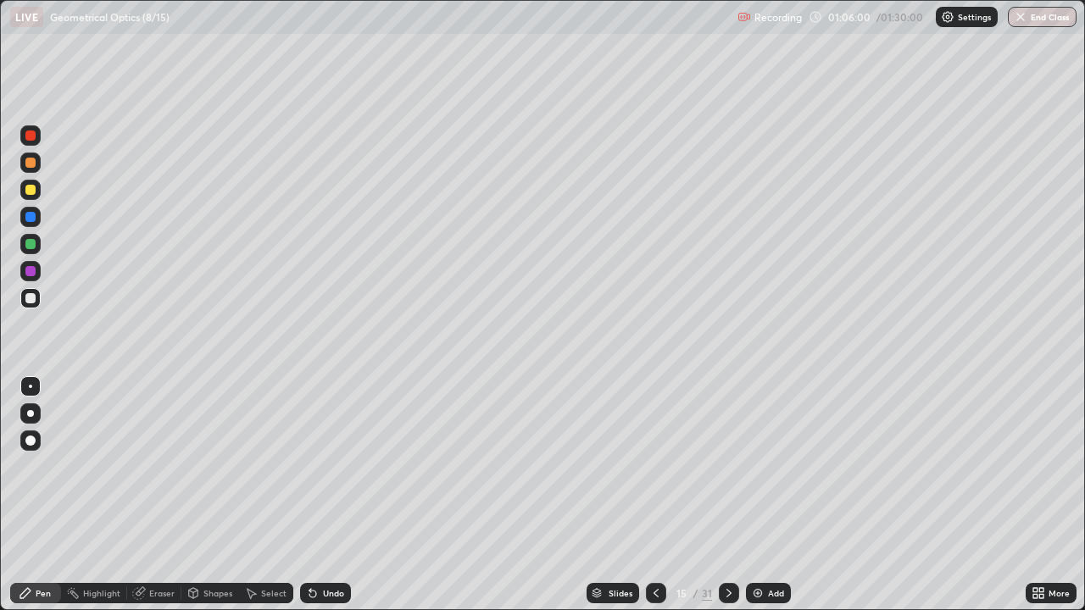
click at [31, 139] on div at bounding box center [30, 136] width 10 height 10
click at [26, 270] on div at bounding box center [30, 271] width 10 height 10
click at [216, 490] on div "Shapes" at bounding box center [217, 593] width 29 height 8
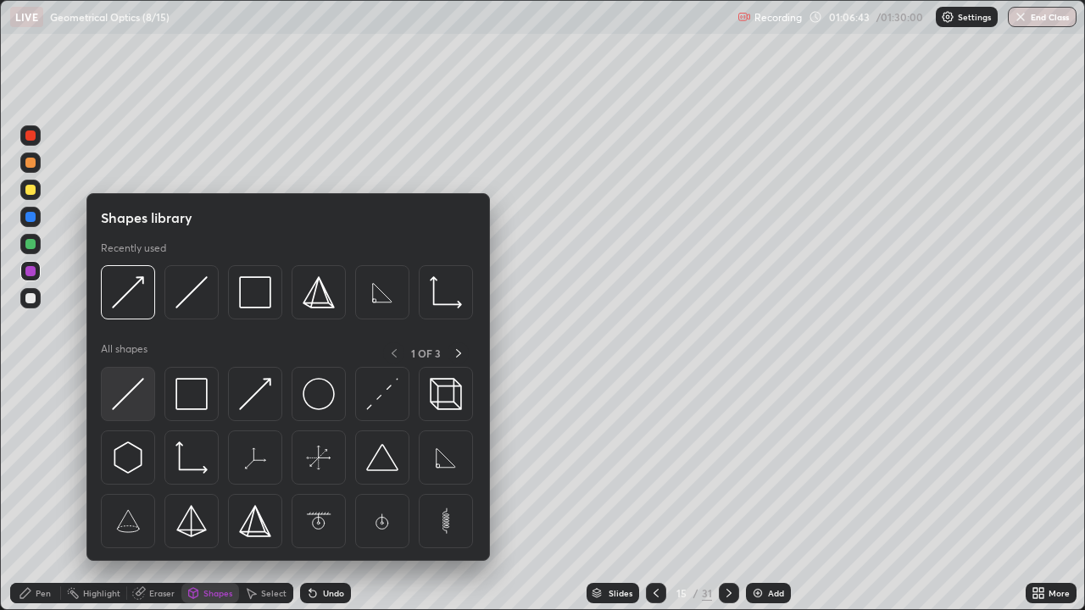
click at [129, 391] on img at bounding box center [128, 394] width 32 height 32
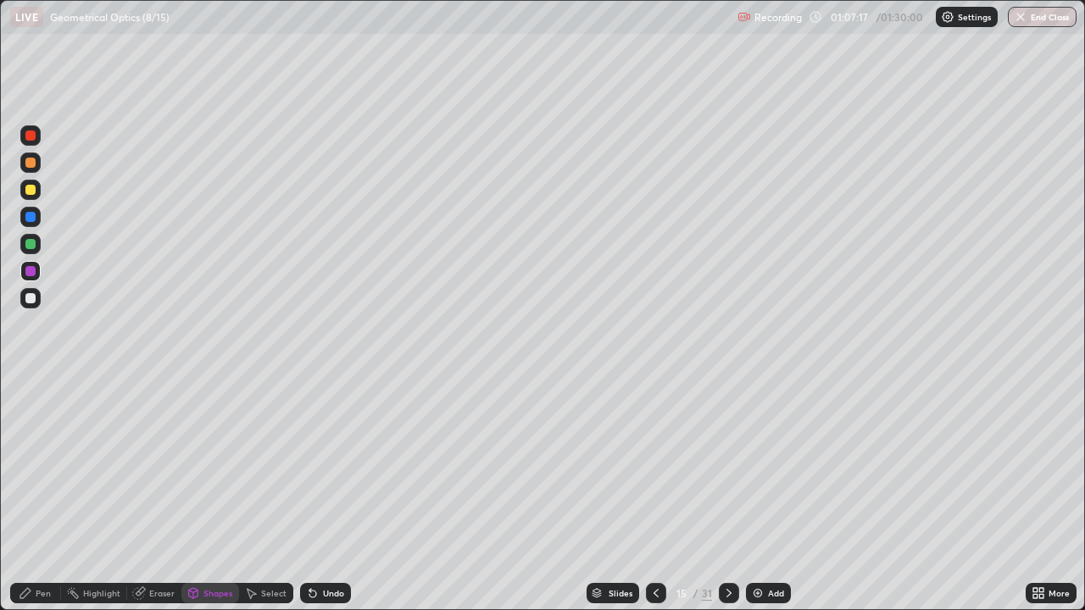
click at [30, 216] on div at bounding box center [30, 217] width 10 height 10
click at [33, 490] on div "Pen" at bounding box center [35, 593] width 51 height 20
click at [211, 490] on div "Shapes" at bounding box center [217, 593] width 29 height 8
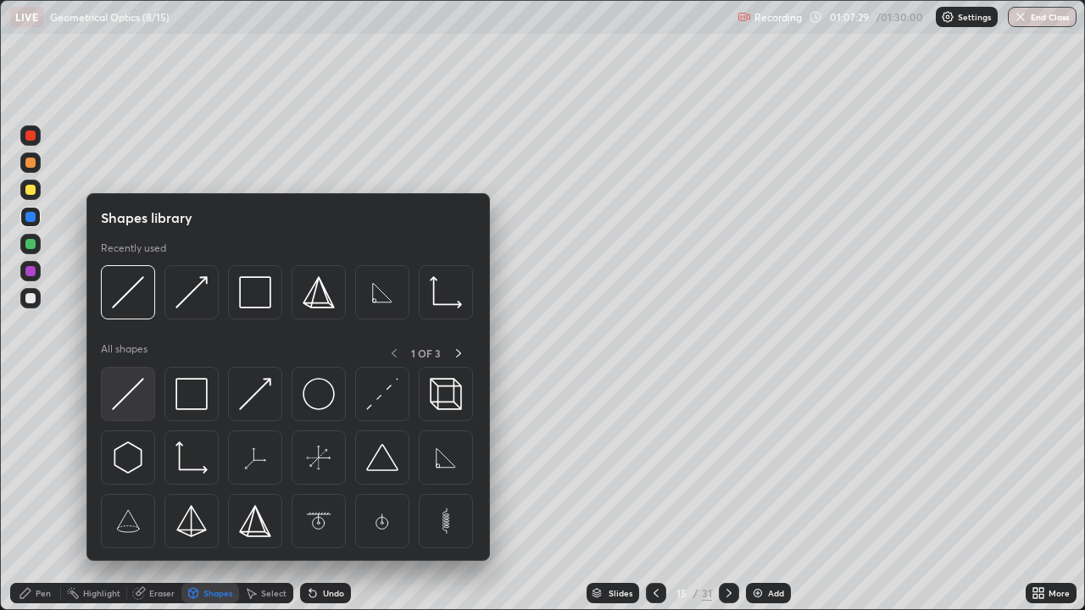
click at [131, 392] on img at bounding box center [128, 394] width 32 height 32
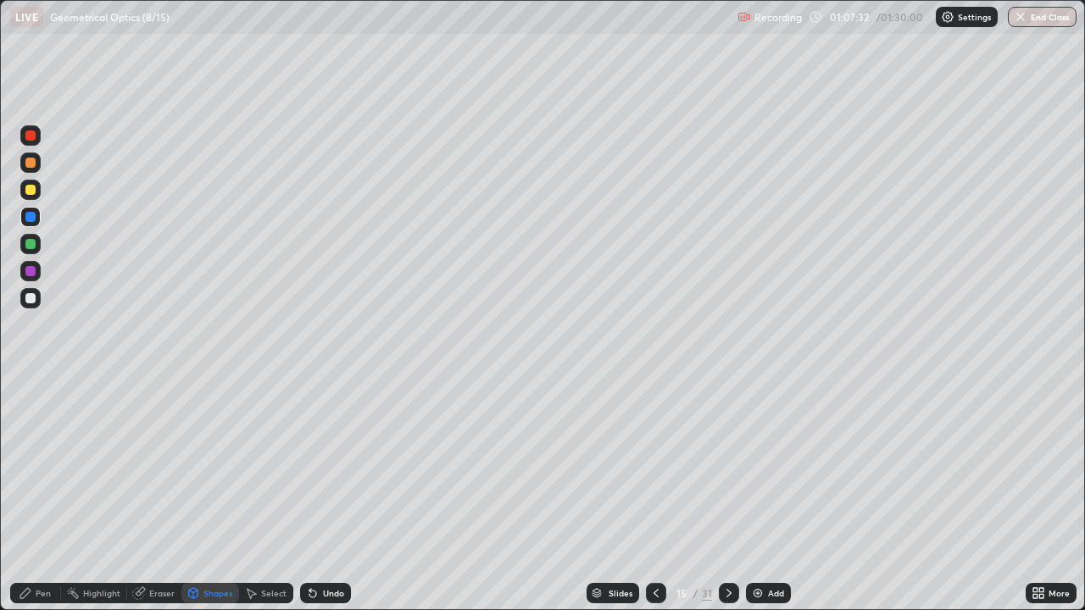
click at [323, 490] on div "Undo" at bounding box center [333, 593] width 21 height 8
click at [31, 269] on div at bounding box center [30, 271] width 10 height 10
click at [150, 490] on div "Eraser" at bounding box center [161, 593] width 25 height 8
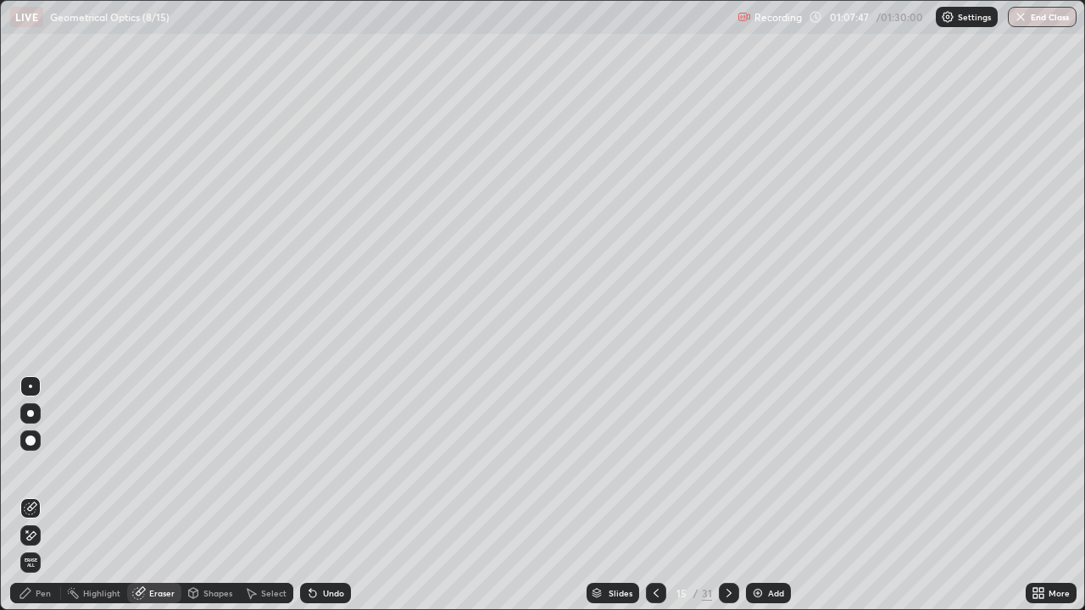
click at [37, 490] on div "Pen" at bounding box center [43, 593] width 15 height 8
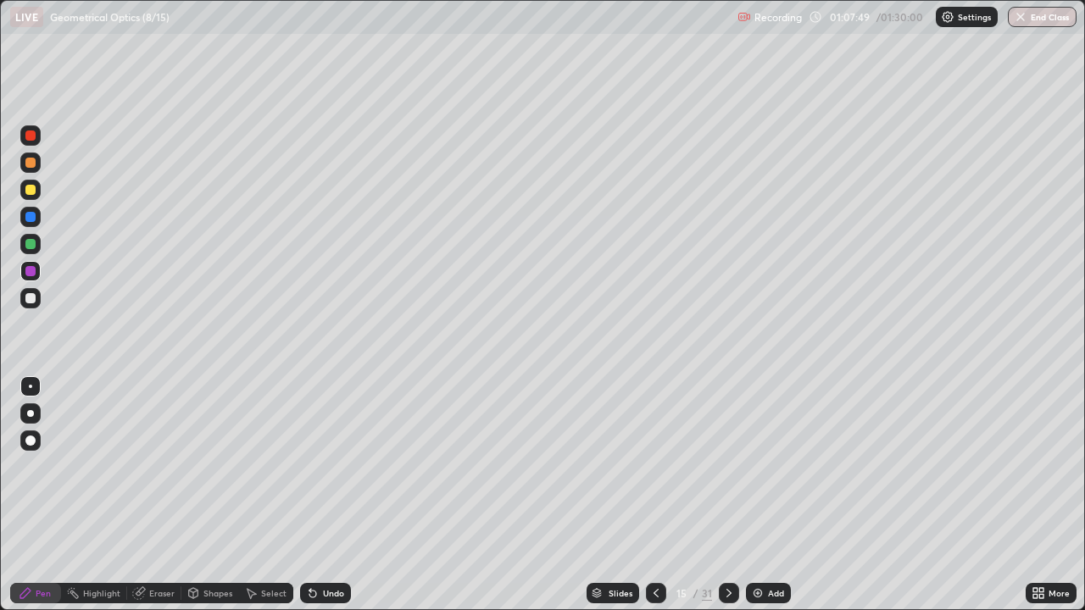
click at [29, 192] on div at bounding box center [30, 190] width 10 height 10
click at [30, 137] on div at bounding box center [30, 136] width 10 height 10
click at [205, 490] on div "Shapes" at bounding box center [217, 593] width 29 height 8
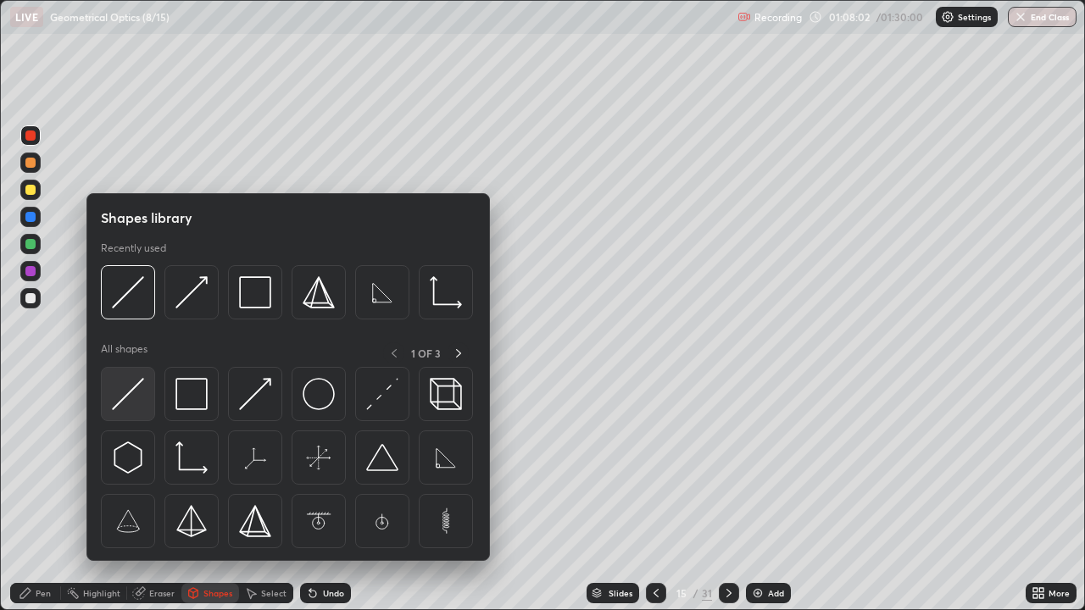
click at [134, 400] on img at bounding box center [128, 394] width 32 height 32
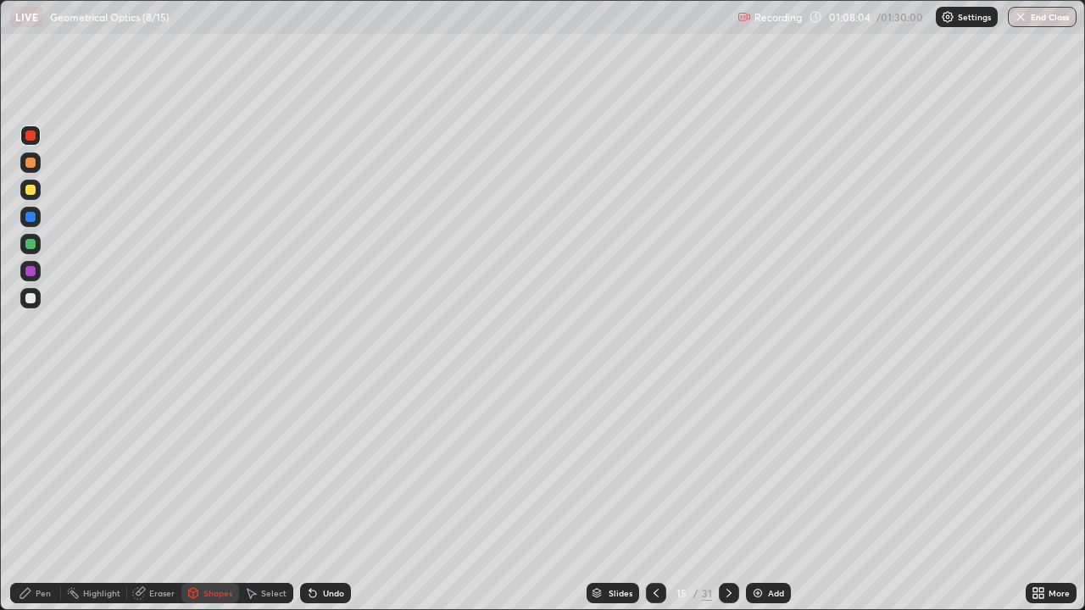
click at [31, 295] on div at bounding box center [30, 298] width 10 height 10
click at [40, 490] on div "Pen" at bounding box center [43, 593] width 15 height 8
click at [30, 134] on div at bounding box center [30, 136] width 10 height 10
click at [32, 296] on div at bounding box center [30, 298] width 10 height 10
click at [275, 490] on div "Select" at bounding box center [273, 593] width 25 height 8
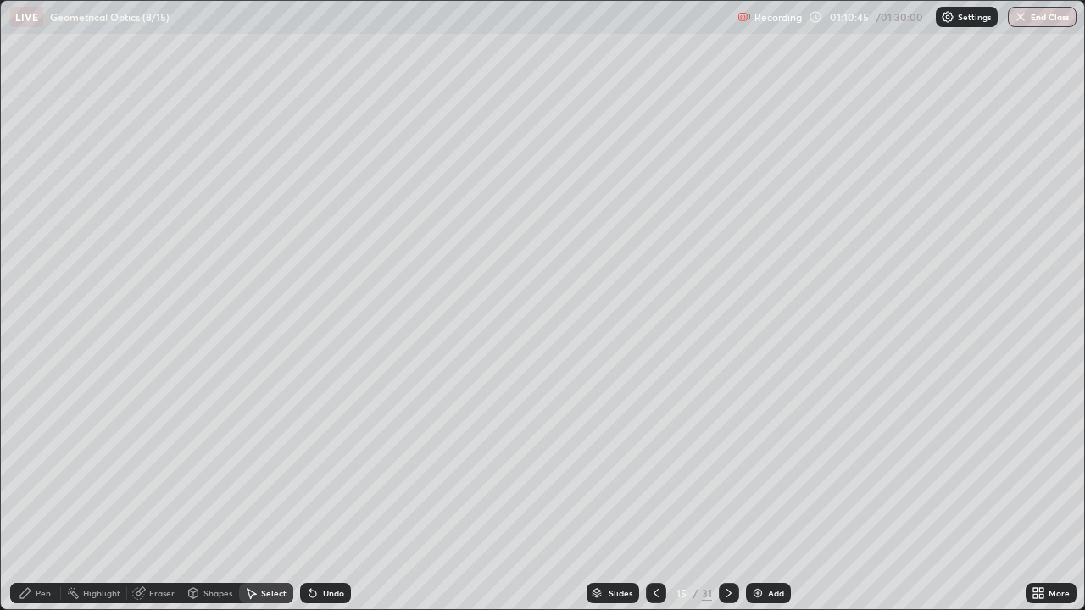
click at [273, 490] on div "Select" at bounding box center [273, 593] width 25 height 8
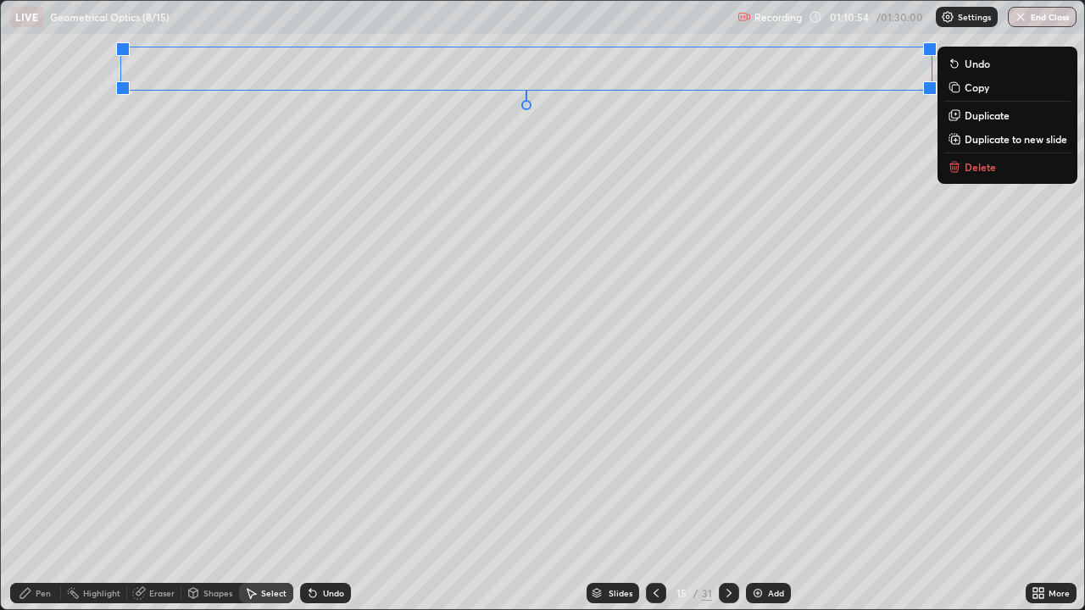
click at [975, 85] on p "Copy" at bounding box center [976, 88] width 25 height 14
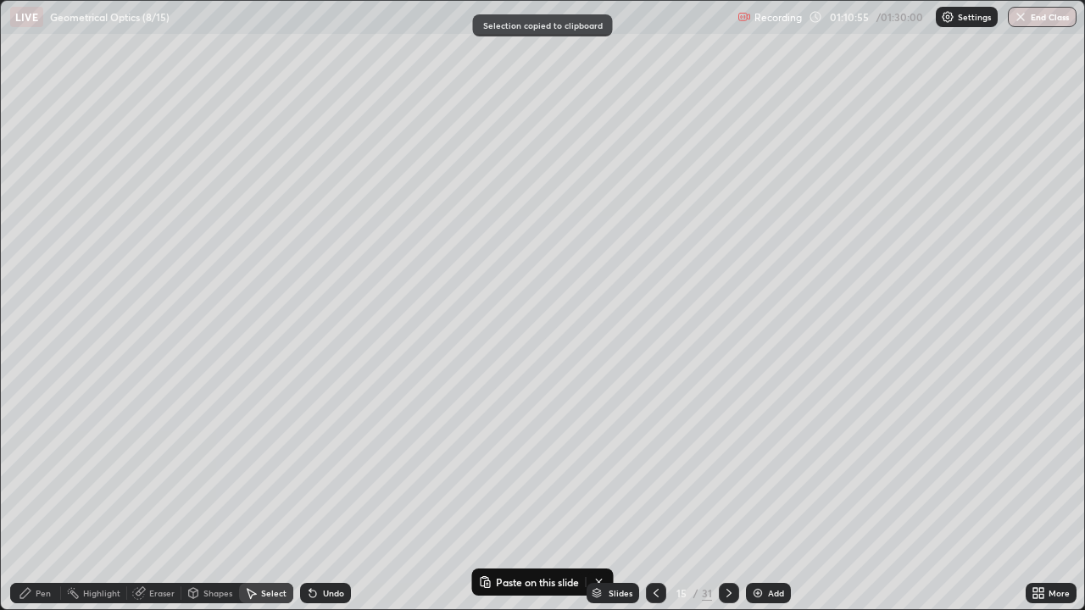
click at [754, 490] on img at bounding box center [758, 593] width 14 height 14
click at [222, 81] on div "0 ° Undo Copy Paste here Duplicate Duplicate to new slide Delete" at bounding box center [542, 305] width 1083 height 608
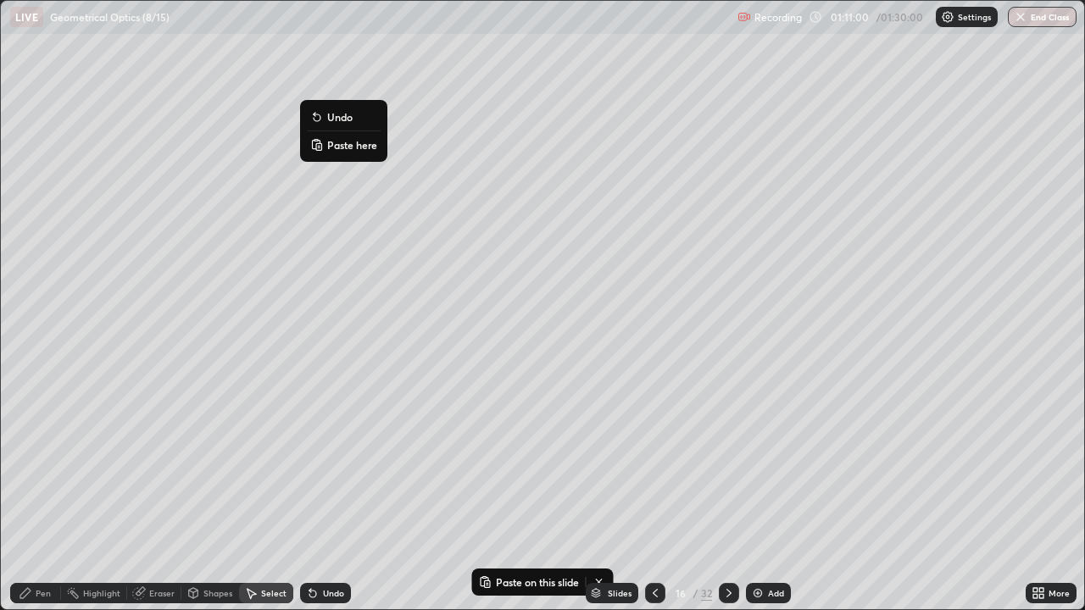
click at [360, 146] on p "Paste here" at bounding box center [352, 145] width 50 height 14
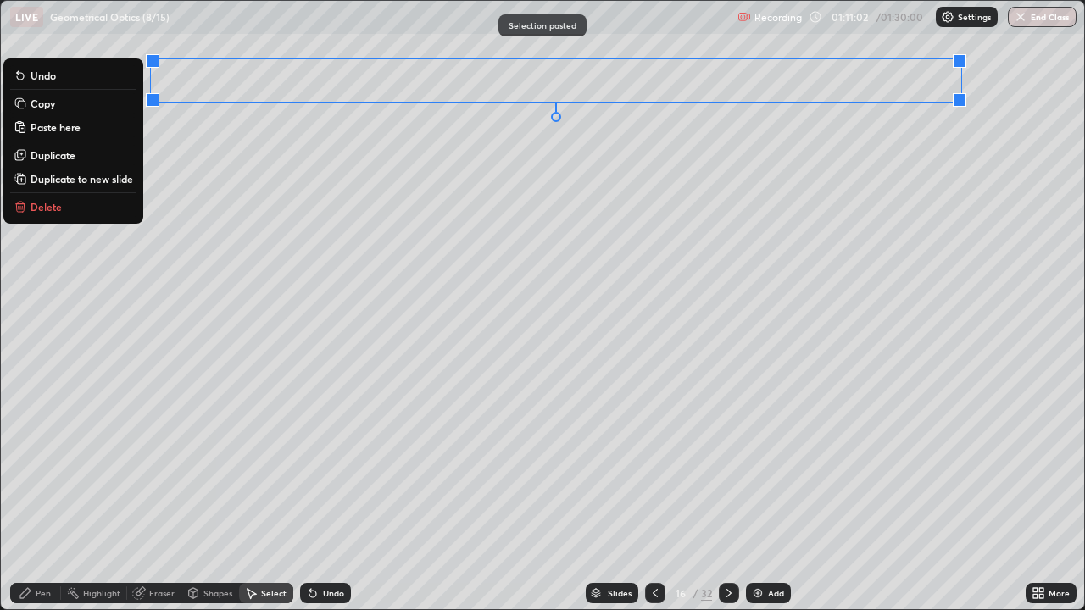
click at [353, 204] on div "0 ° Undo Copy Paste here Duplicate Duplicate to new slide Delete" at bounding box center [542, 305] width 1083 height 608
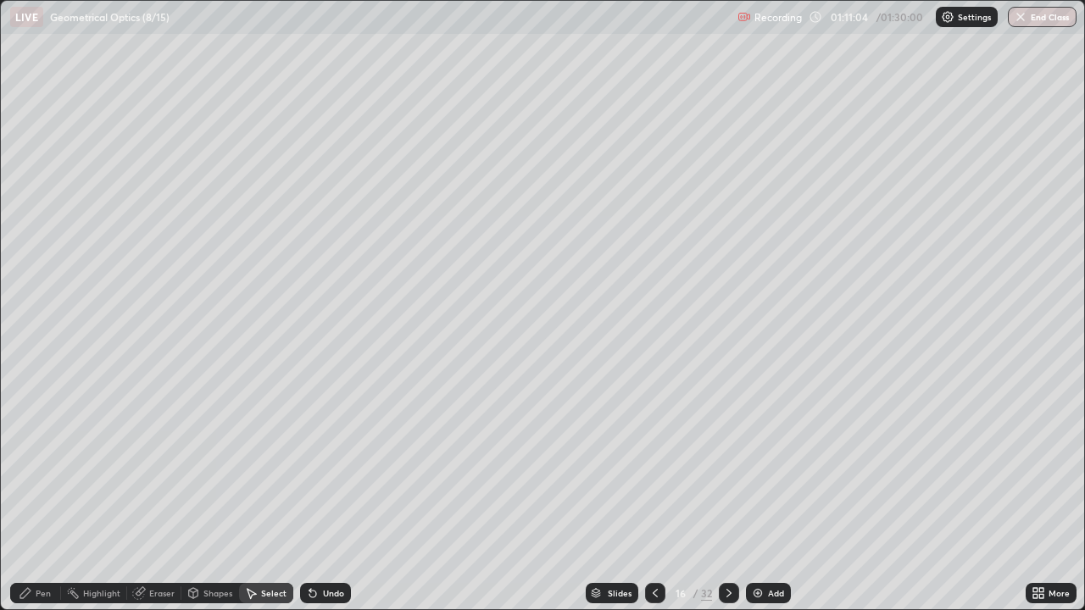
click at [163, 490] on div "Eraser" at bounding box center [161, 593] width 25 height 8
click at [47, 490] on div "Pen" at bounding box center [43, 593] width 15 height 8
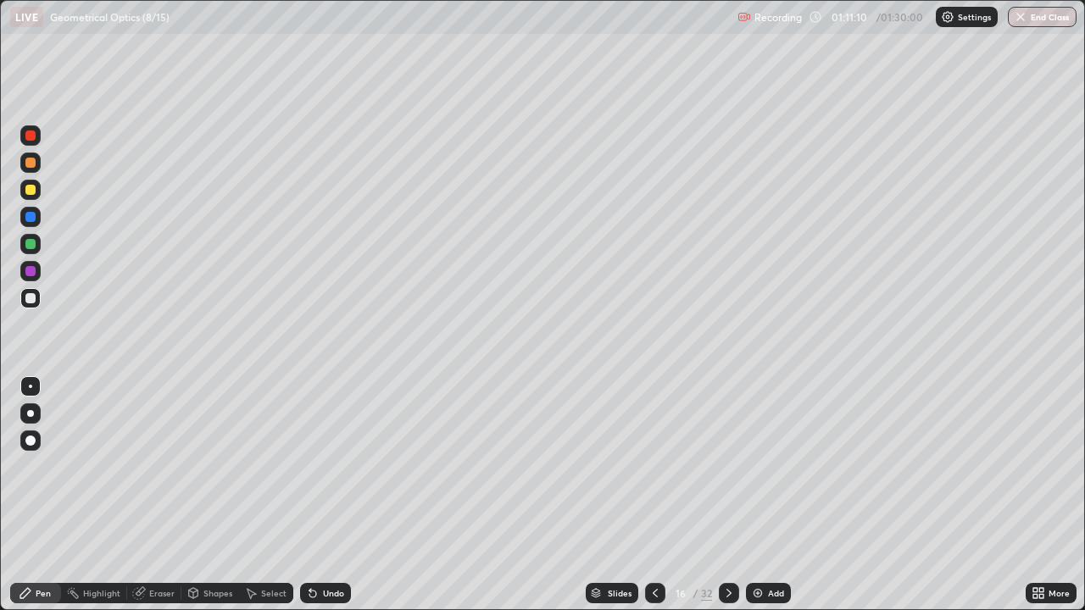
click at [36, 143] on div at bounding box center [30, 135] width 20 height 20
click at [34, 300] on div at bounding box center [30, 298] width 10 height 10
click at [35, 299] on div at bounding box center [30, 298] width 10 height 10
click at [213, 490] on div "Shapes" at bounding box center [217, 593] width 29 height 8
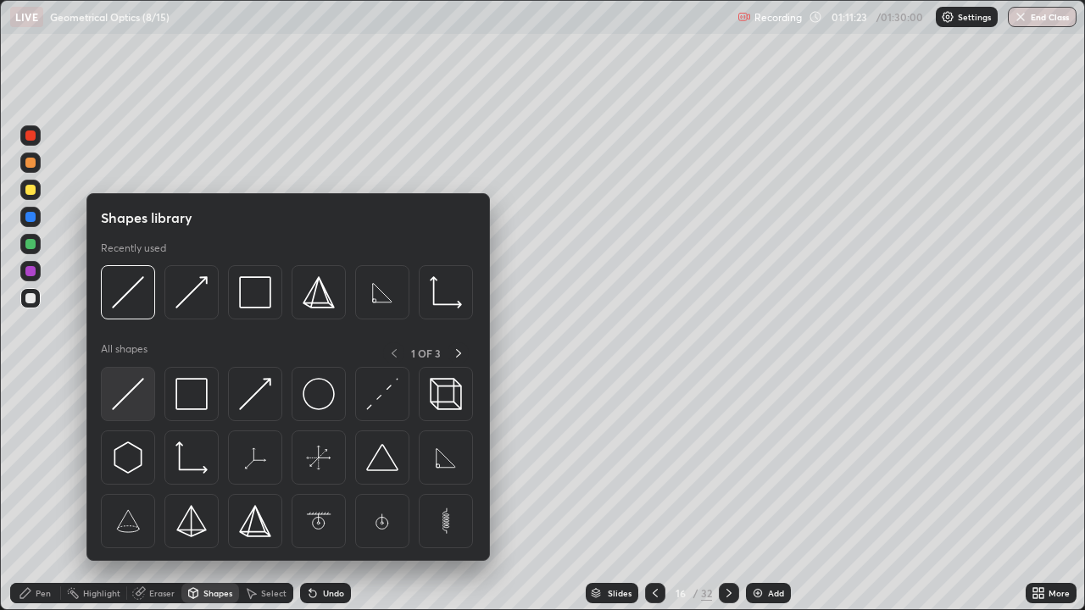
click at [127, 396] on img at bounding box center [128, 394] width 32 height 32
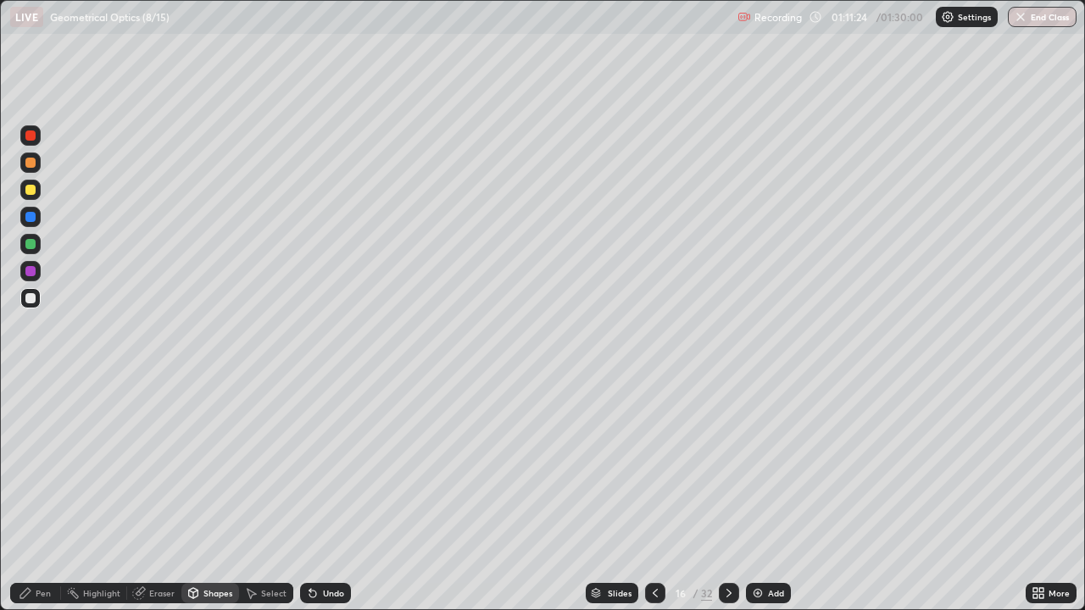
click at [32, 245] on div at bounding box center [30, 244] width 10 height 10
click at [30, 138] on div at bounding box center [30, 136] width 10 height 10
click at [30, 139] on div at bounding box center [30, 136] width 10 height 10
click at [36, 490] on div "Pen" at bounding box center [35, 593] width 51 height 20
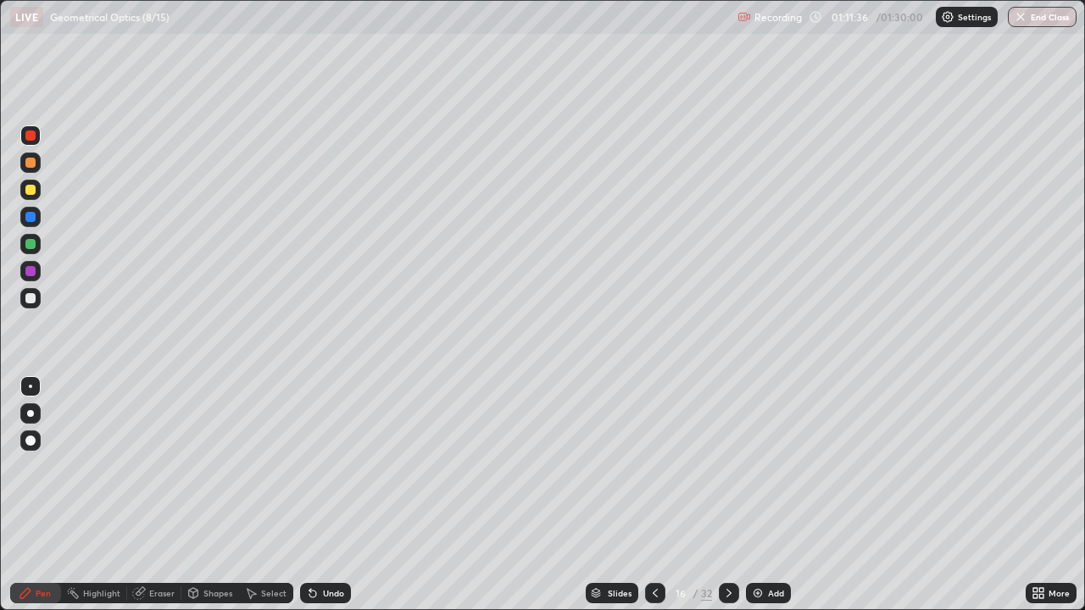
click at [29, 299] on div at bounding box center [30, 298] width 10 height 10
click at [210, 490] on div "Shapes" at bounding box center [210, 593] width 58 height 20
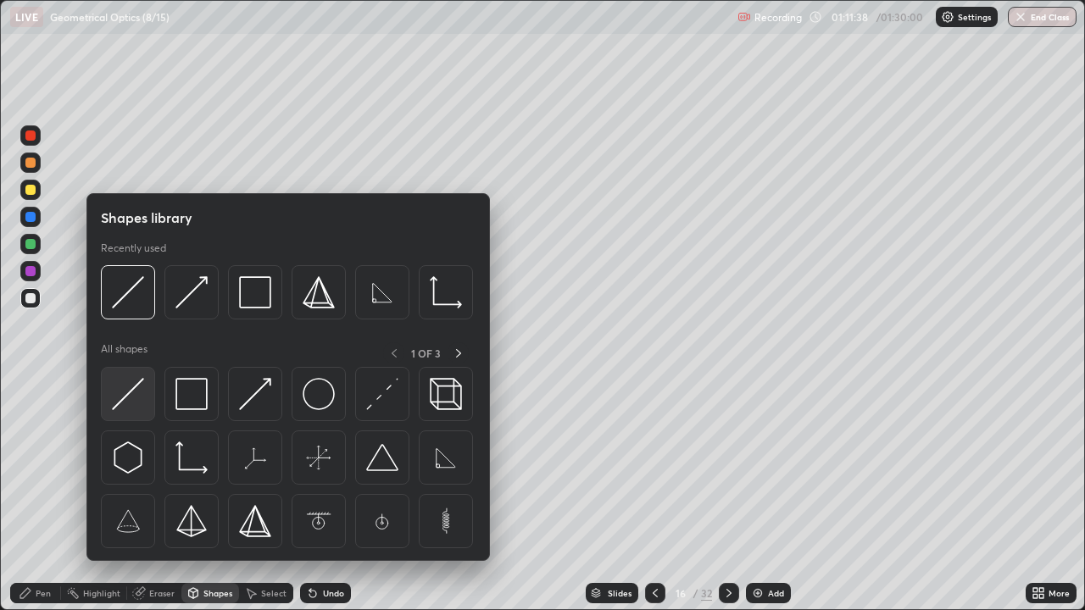
click at [136, 402] on img at bounding box center [128, 394] width 32 height 32
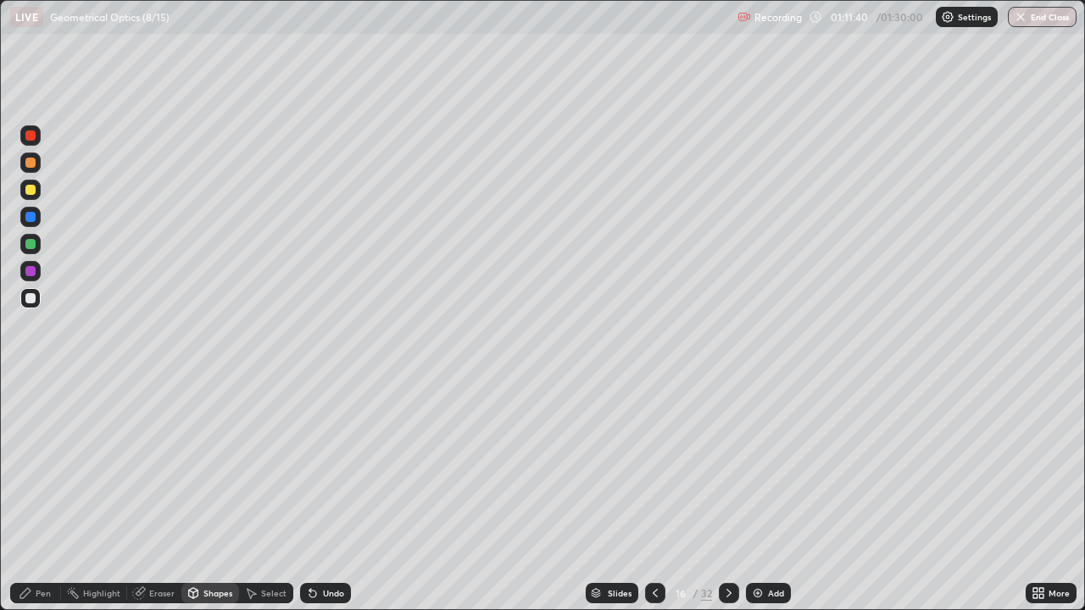
click at [323, 490] on div "Undo" at bounding box center [333, 593] width 21 height 8
click at [214, 490] on div "Shapes" at bounding box center [217, 593] width 29 height 8
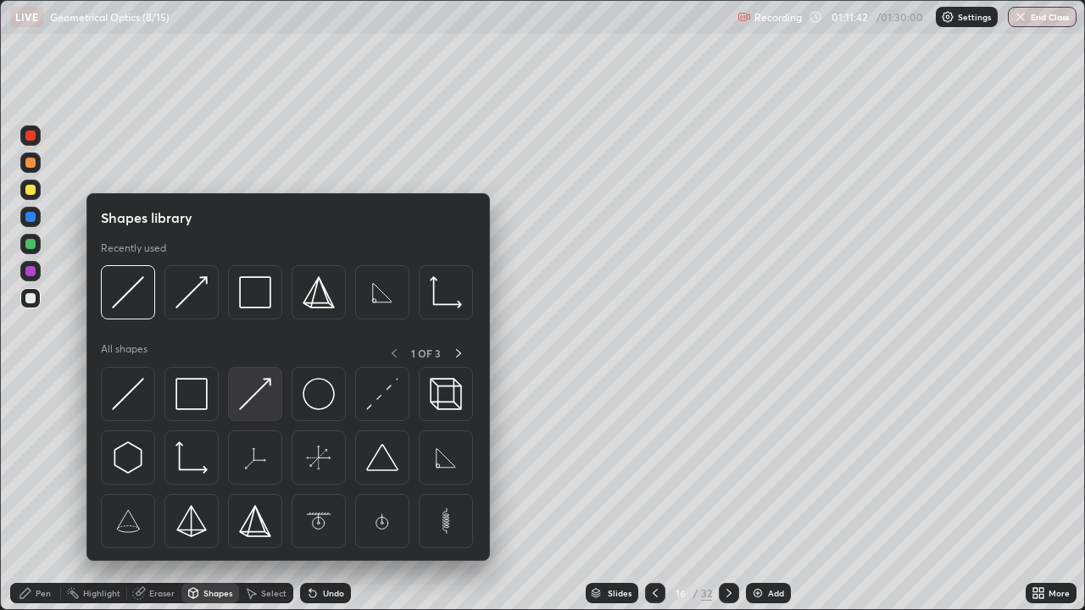
click at [245, 398] on img at bounding box center [255, 394] width 32 height 32
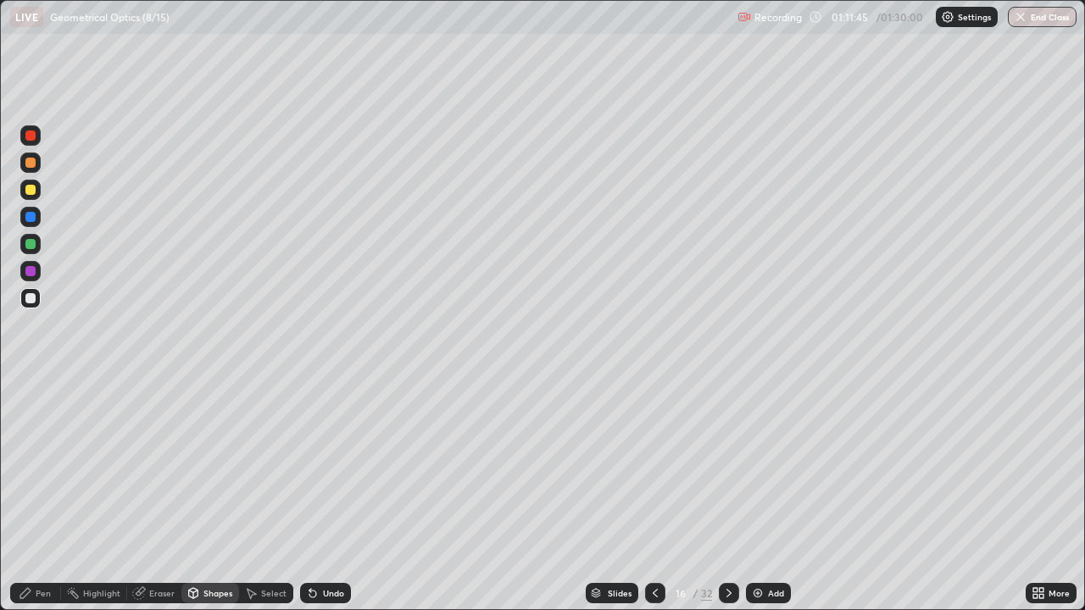
click at [39, 490] on div "Pen" at bounding box center [35, 593] width 51 height 20
click at [32, 271] on div at bounding box center [30, 271] width 10 height 10
click at [31, 190] on div at bounding box center [30, 190] width 10 height 10
click at [213, 490] on div "Shapes" at bounding box center [217, 593] width 29 height 8
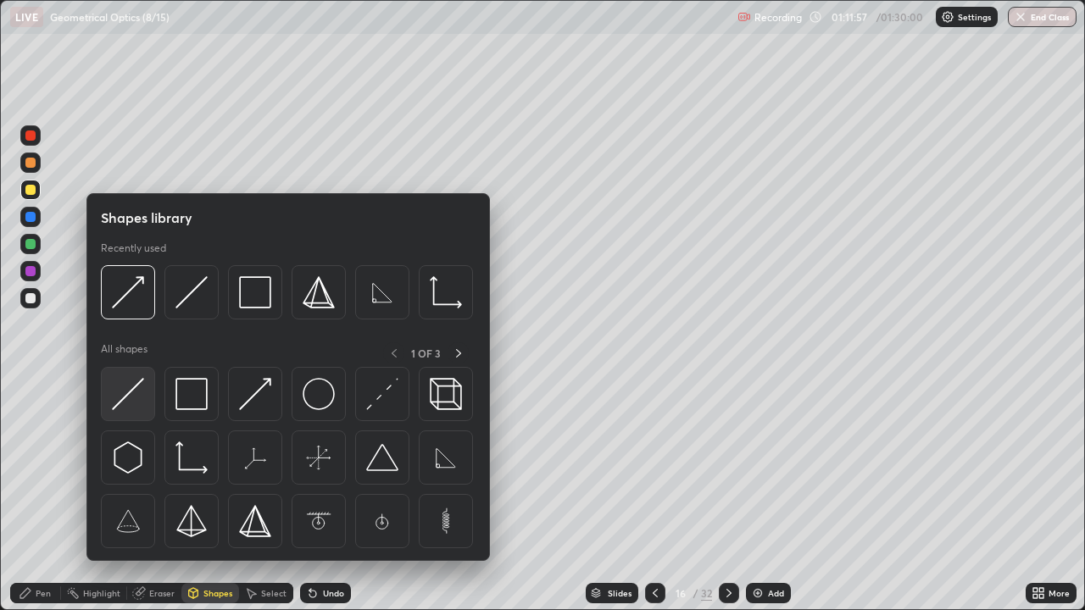
click at [132, 395] on img at bounding box center [128, 394] width 32 height 32
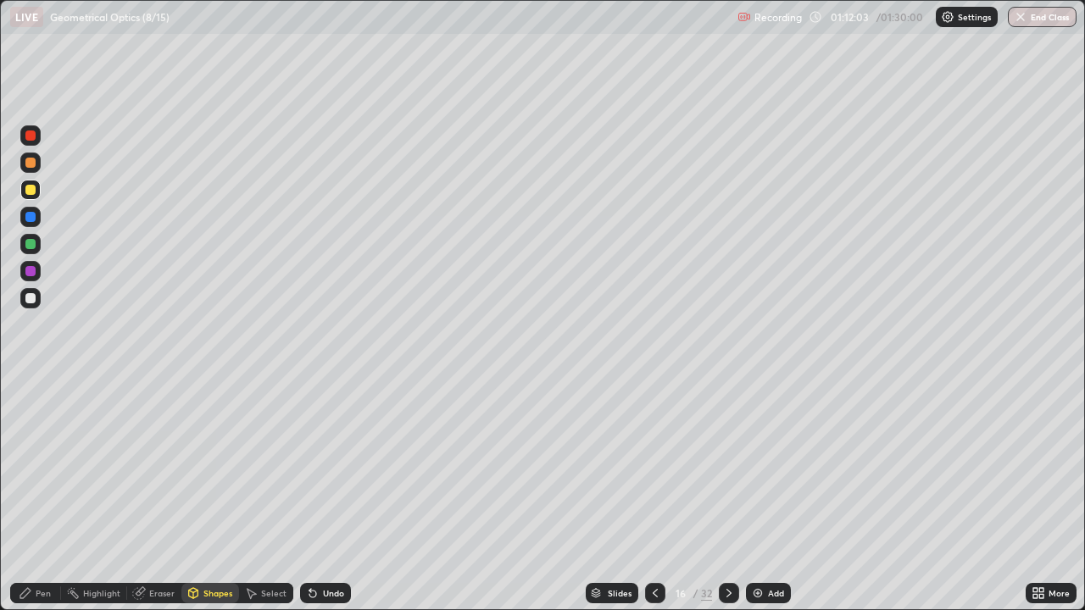
click at [31, 139] on div at bounding box center [30, 136] width 10 height 10
click at [41, 490] on div "Pen" at bounding box center [35, 593] width 51 height 20
click at [205, 490] on div "Shapes" at bounding box center [217, 593] width 29 height 8
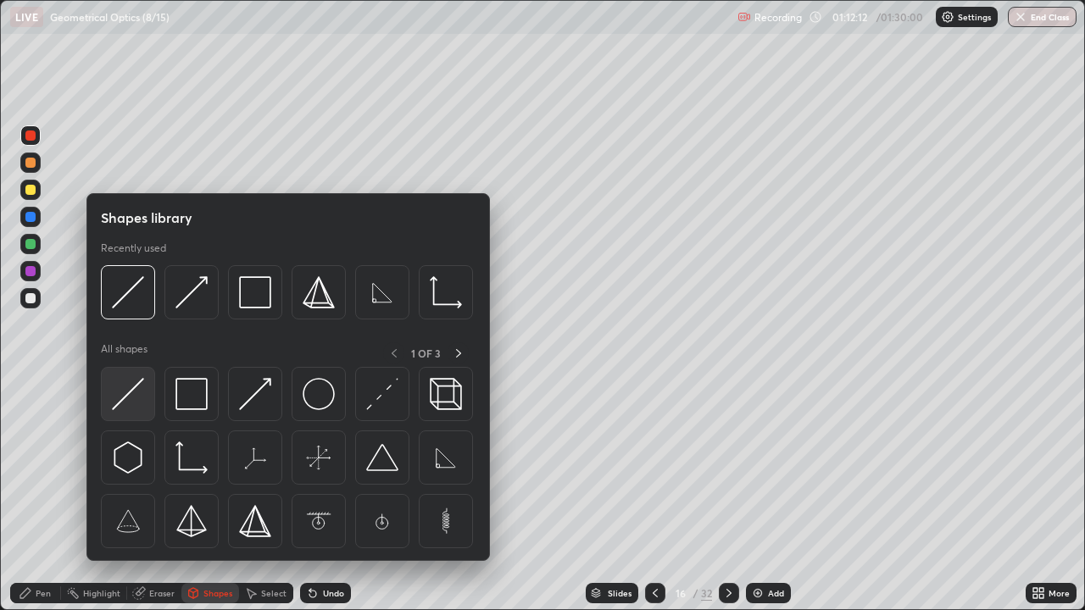
click at [132, 390] on img at bounding box center [128, 394] width 32 height 32
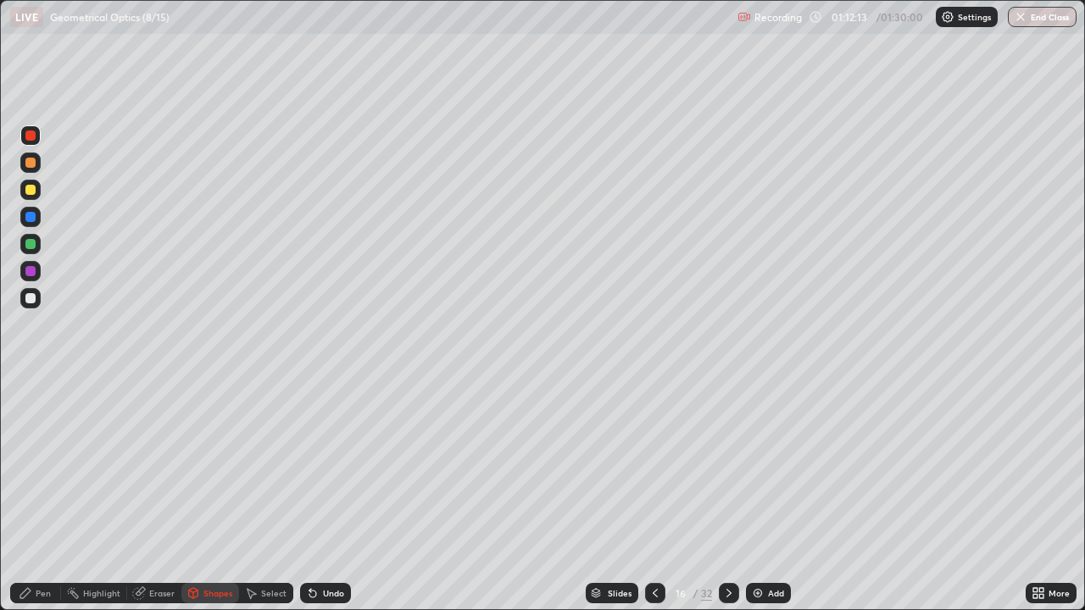
click at [33, 192] on div at bounding box center [30, 190] width 10 height 10
click at [264, 490] on div "Select" at bounding box center [273, 593] width 25 height 8
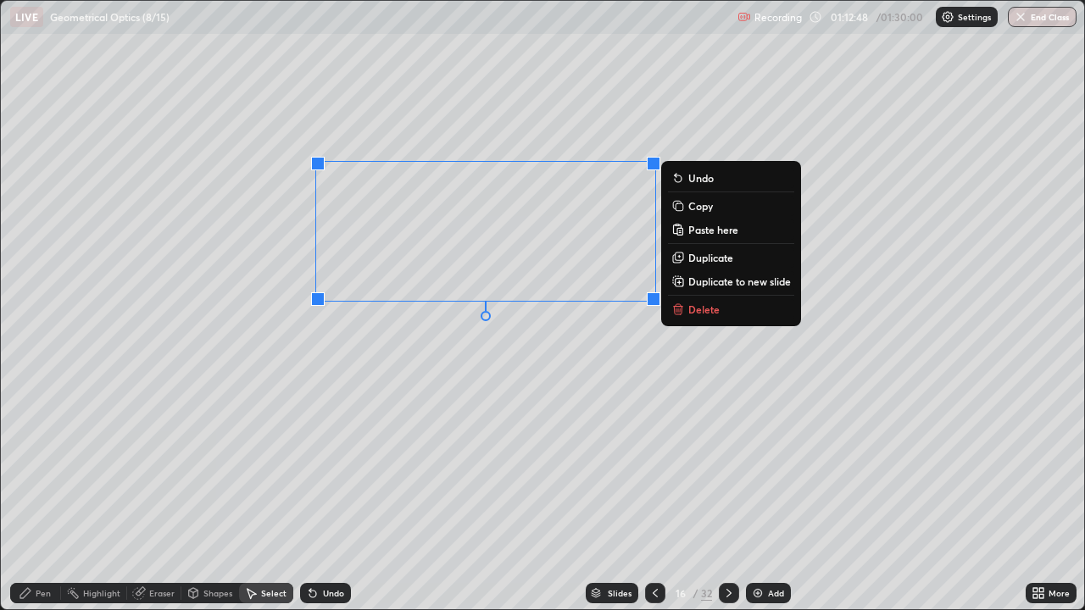
click at [307, 439] on div "0 ° Undo Copy Paste here Duplicate Duplicate to new slide Delete" at bounding box center [542, 305] width 1083 height 608
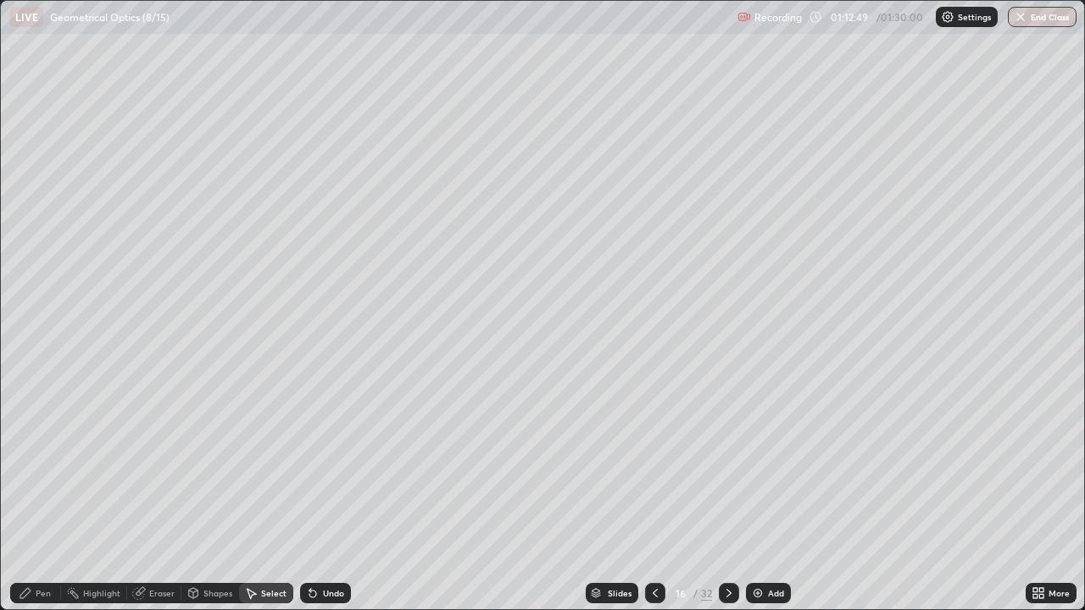
click at [158, 490] on div "Eraser" at bounding box center [161, 593] width 25 height 8
click at [30, 490] on icon at bounding box center [26, 593] width 14 height 14
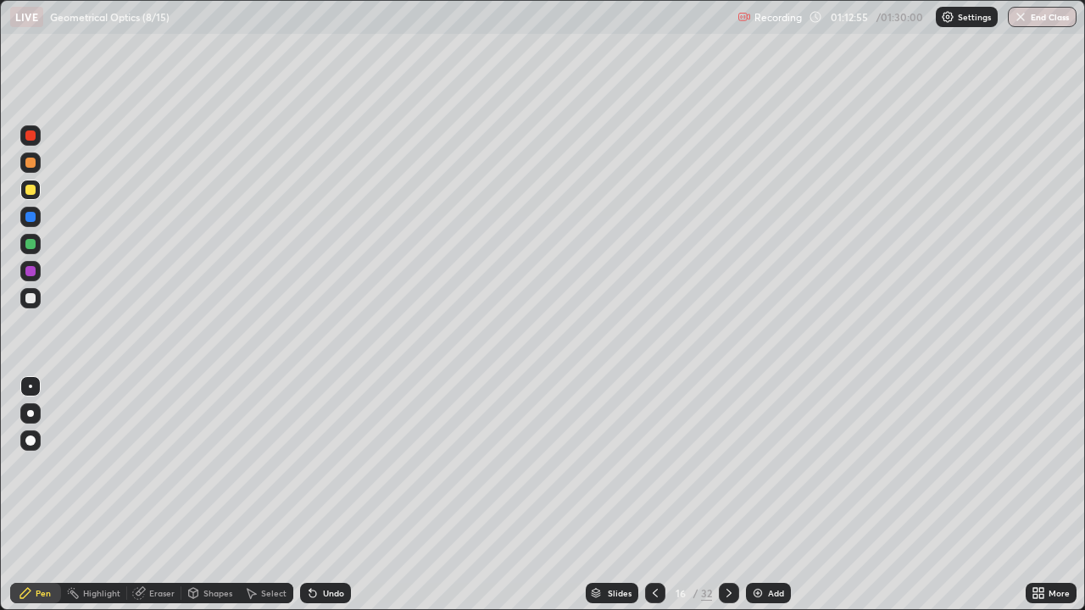
click at [33, 138] on div at bounding box center [30, 136] width 10 height 10
click at [158, 490] on div "Eraser" at bounding box center [161, 593] width 25 height 8
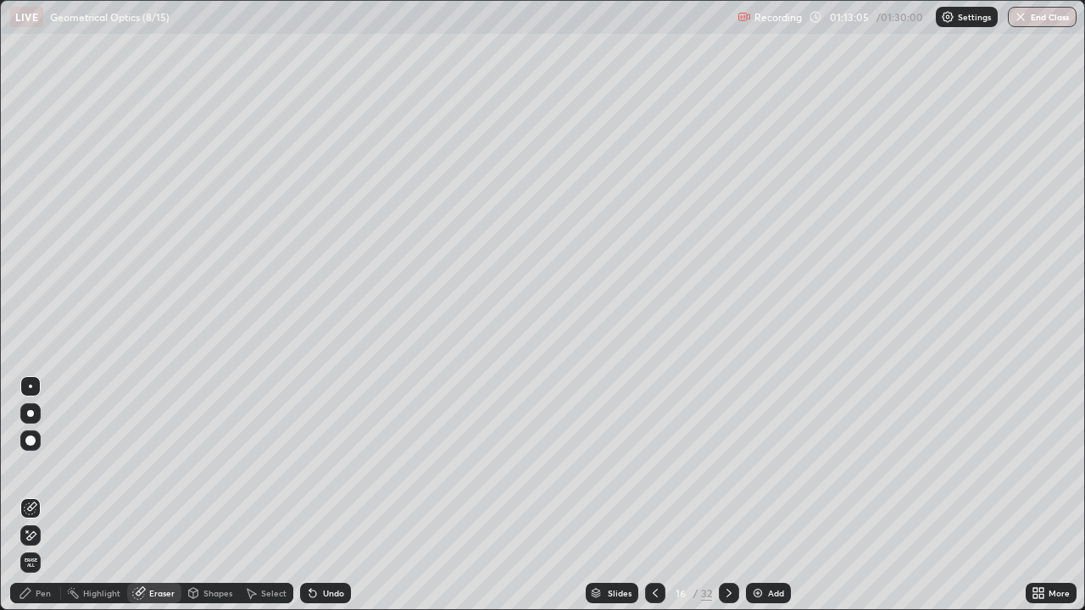
click at [42, 490] on div "Pen" at bounding box center [43, 593] width 15 height 8
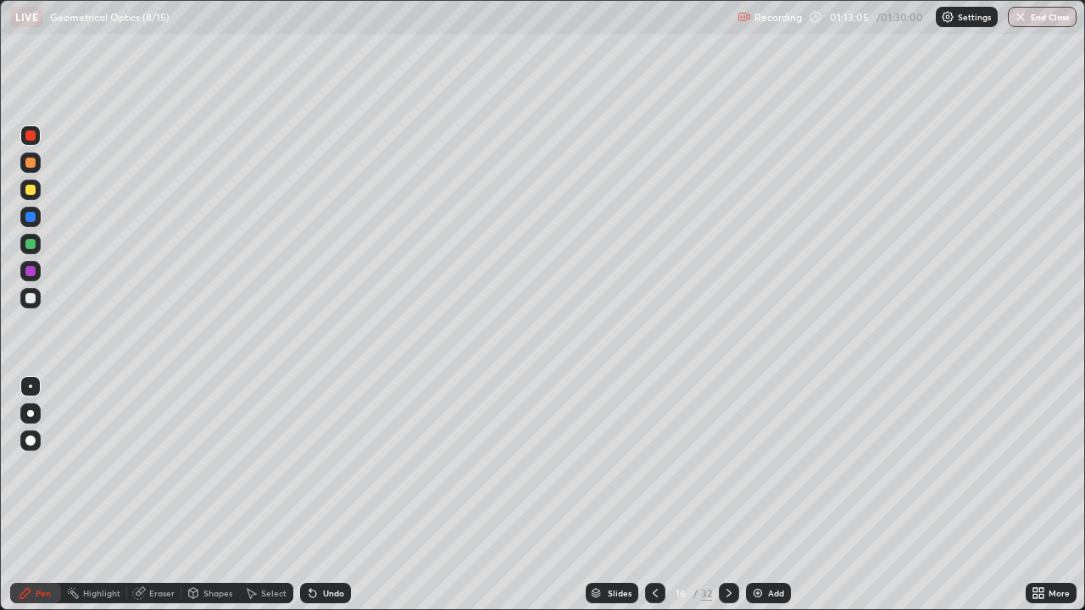
click at [27, 188] on div at bounding box center [30, 190] width 10 height 10
click at [26, 190] on div at bounding box center [30, 190] width 10 height 10
click at [31, 293] on div at bounding box center [30, 298] width 10 height 10
click at [30, 297] on div at bounding box center [30, 298] width 10 height 10
click at [274, 490] on div "Select" at bounding box center [273, 593] width 25 height 8
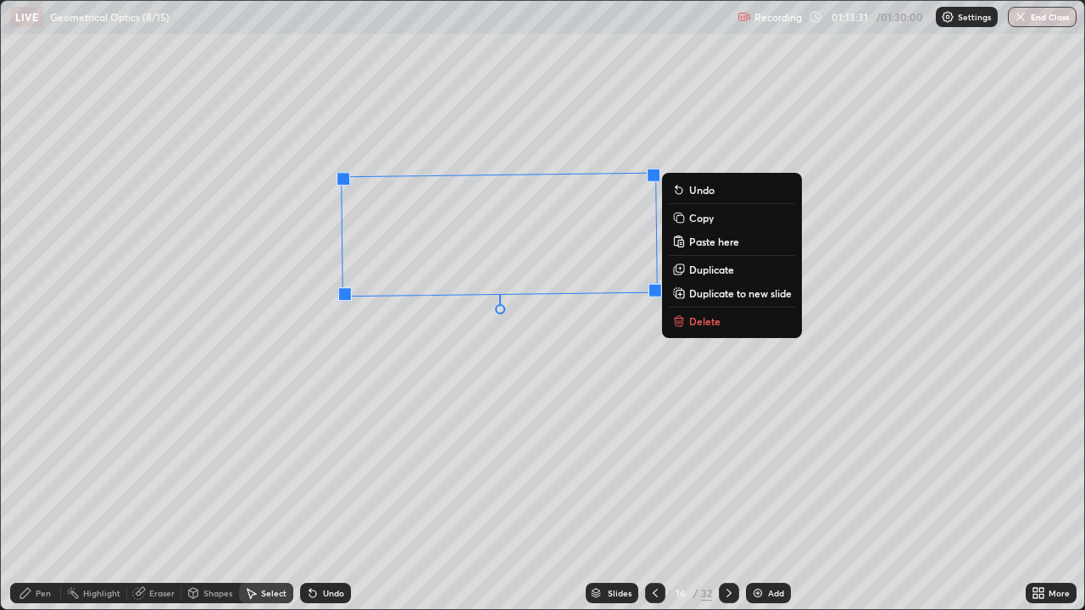
click at [499, 359] on div "1 ° Undo Copy Paste here Duplicate Duplicate to new slide Delete" at bounding box center [542, 305] width 1083 height 608
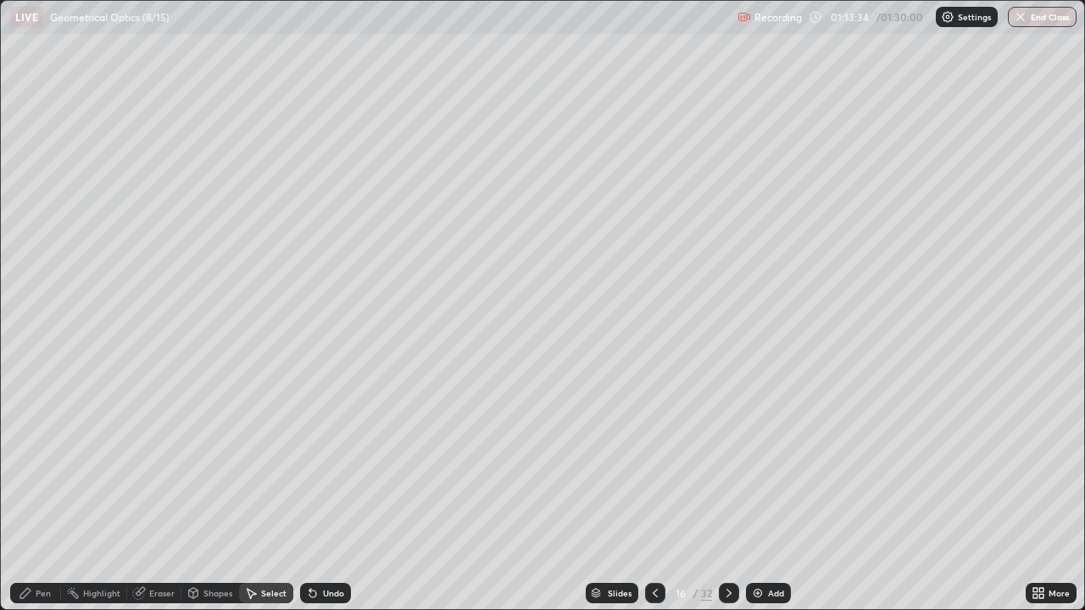
click at [328, 490] on div "Undo" at bounding box center [333, 593] width 21 height 8
click at [457, 434] on div "0 ° Undo Copy Paste here Duplicate Duplicate to new slide Delete" at bounding box center [542, 305] width 1083 height 608
click at [44, 490] on div "Pen" at bounding box center [35, 593] width 51 height 20
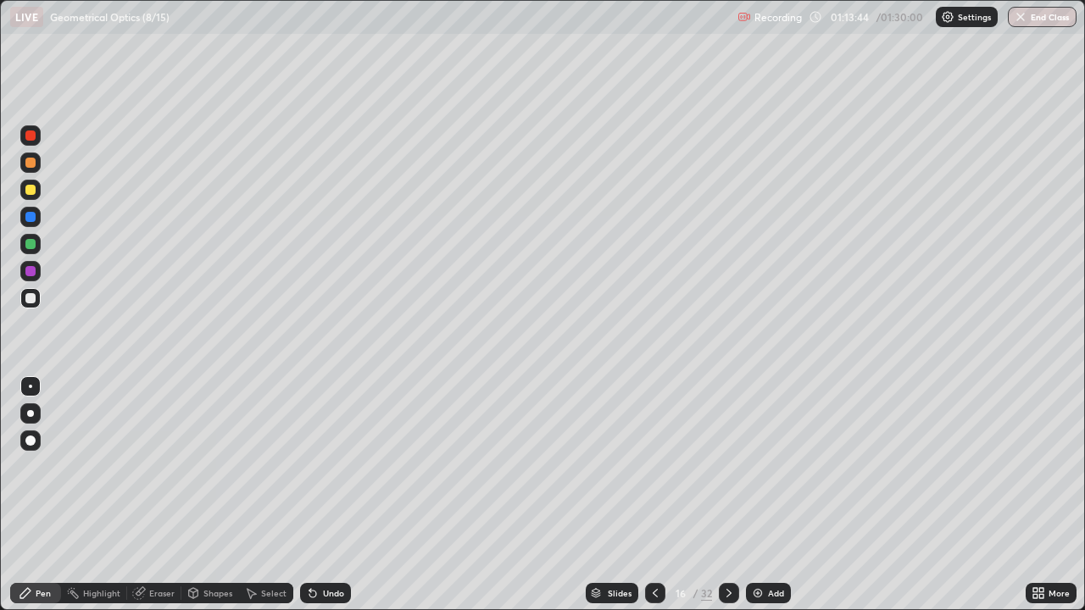
click at [30, 269] on div at bounding box center [30, 271] width 10 height 10
click at [31, 272] on div at bounding box center [30, 271] width 10 height 10
click at [29, 295] on div at bounding box center [30, 298] width 10 height 10
click at [651, 490] on icon at bounding box center [655, 593] width 14 height 14
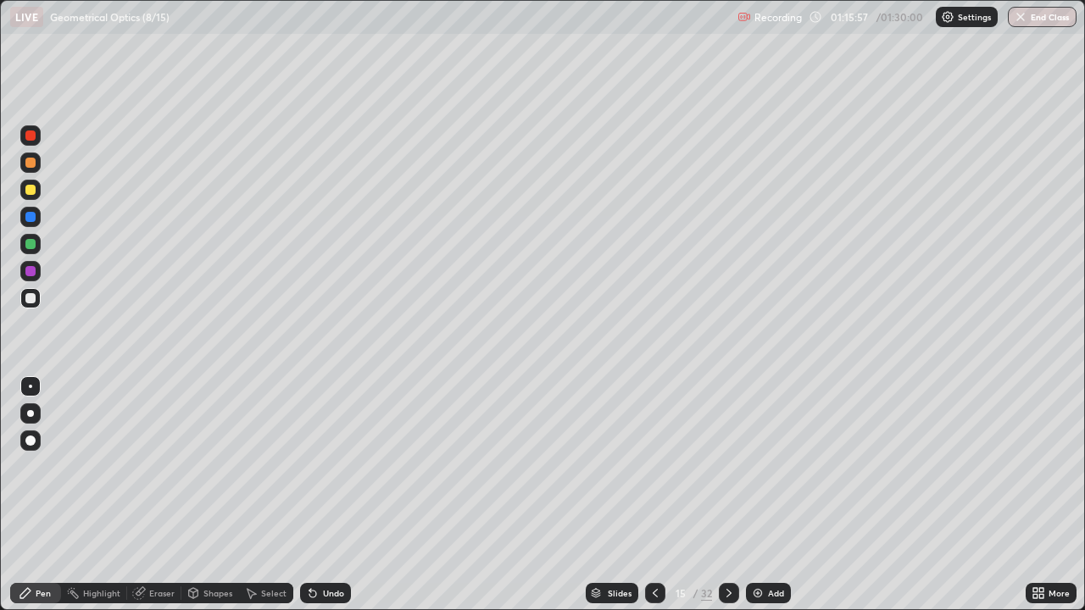
click at [272, 490] on div "Select" at bounding box center [273, 593] width 25 height 8
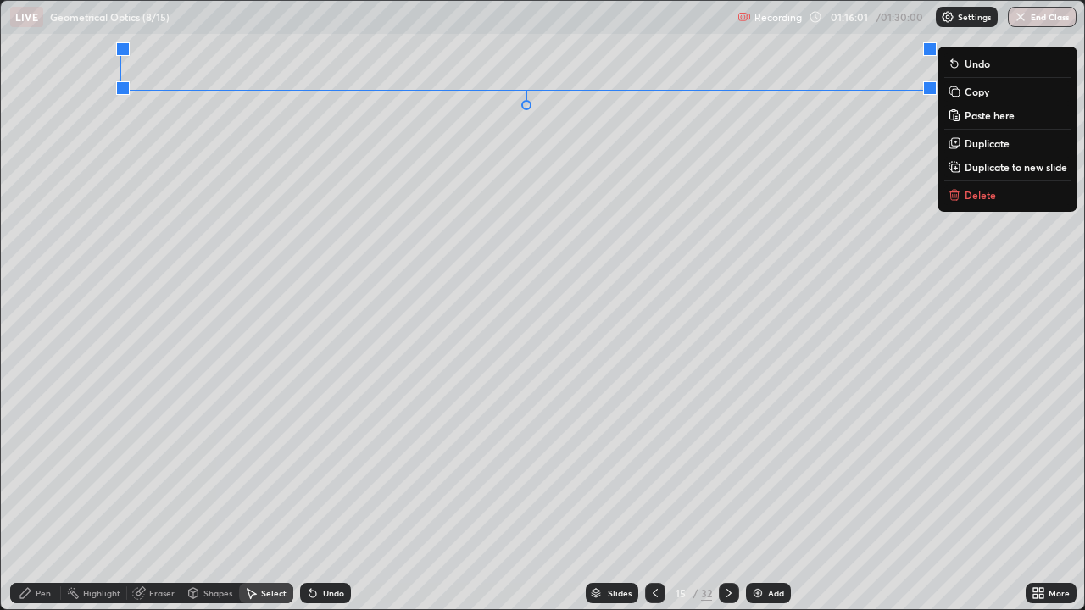
click at [982, 96] on p "Copy" at bounding box center [976, 92] width 25 height 14
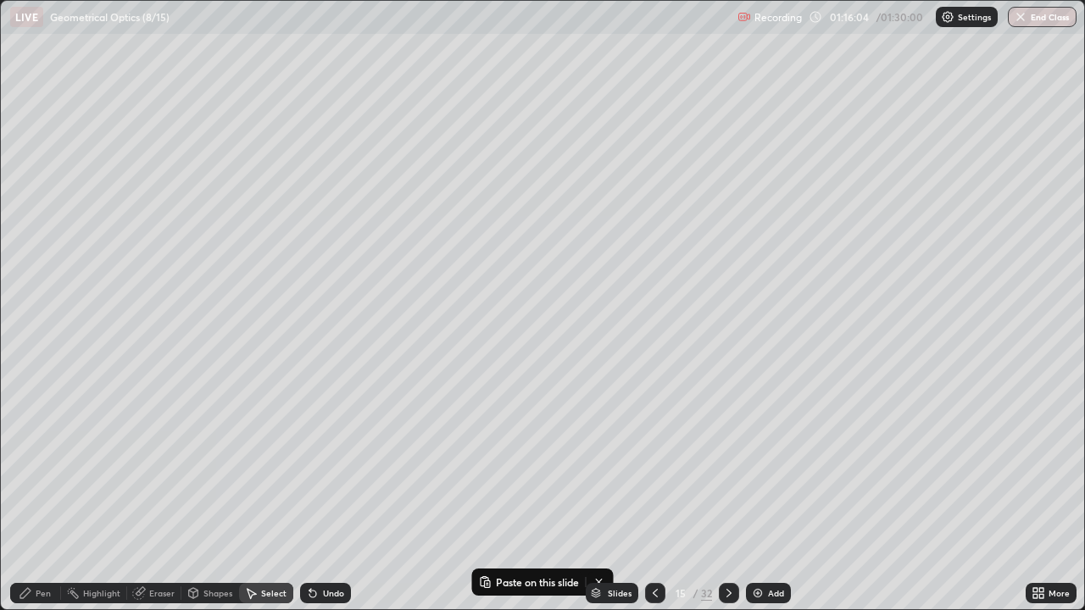
click at [751, 490] on img at bounding box center [758, 593] width 14 height 14
click at [288, 125] on p "Paste here" at bounding box center [278, 125] width 50 height 14
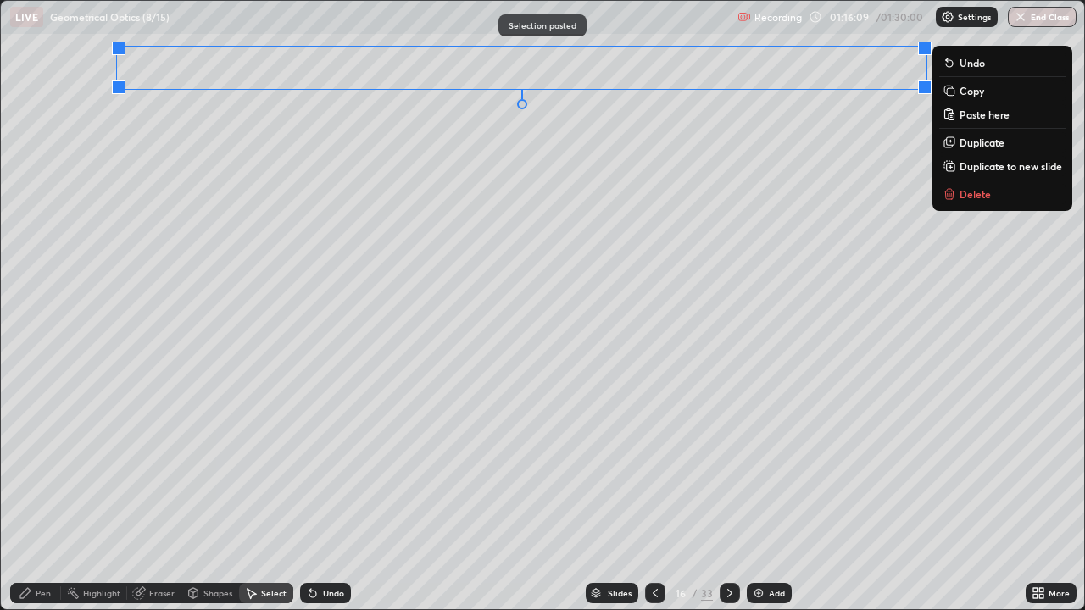
click at [258, 319] on div "0 ° Undo Copy Paste here Duplicate Duplicate to new slide Delete" at bounding box center [542, 305] width 1083 height 608
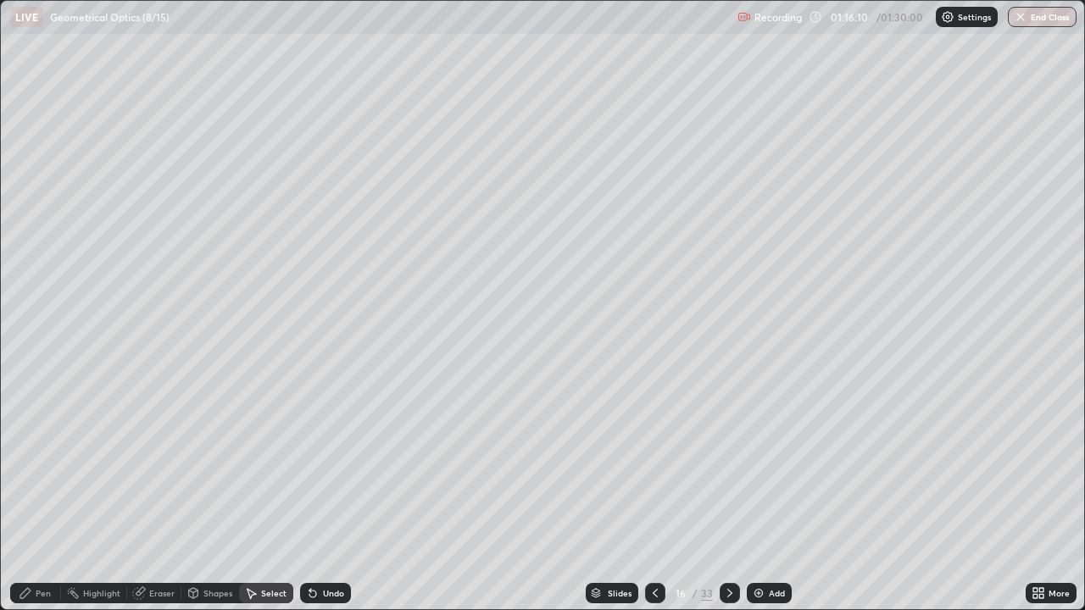
click at [53, 490] on div "Pen" at bounding box center [35, 593] width 51 height 20
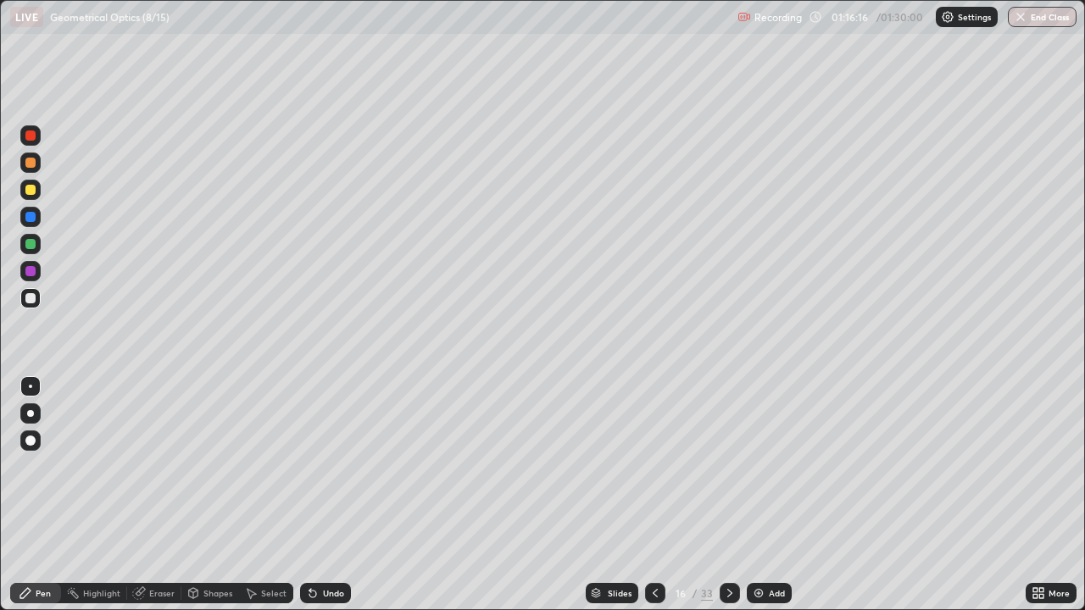
click at [213, 490] on div "Shapes" at bounding box center [210, 593] width 58 height 20
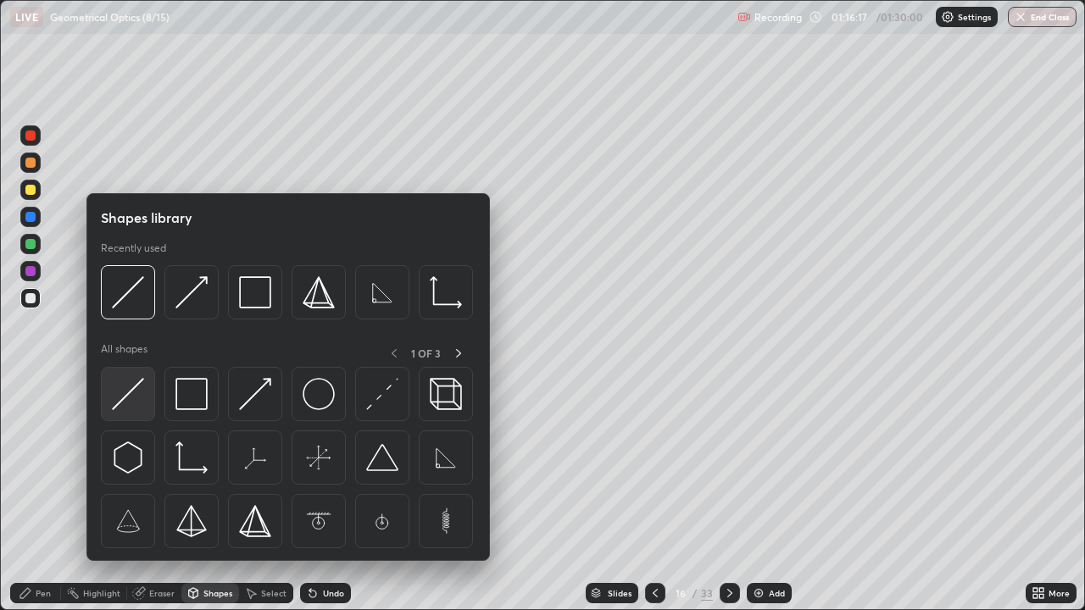
click at [145, 399] on div at bounding box center [128, 394] width 54 height 54
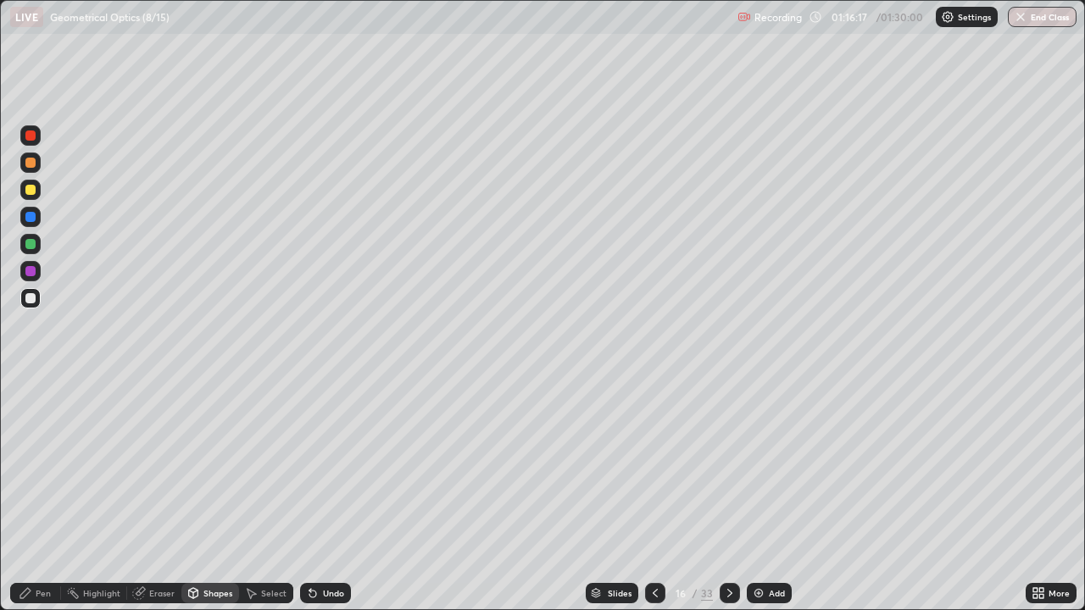
click at [32, 244] on div at bounding box center [30, 244] width 10 height 10
click at [31, 138] on div at bounding box center [30, 136] width 10 height 10
click at [41, 490] on div "Pen" at bounding box center [43, 593] width 15 height 8
click at [31, 294] on div at bounding box center [30, 298] width 10 height 10
click at [33, 296] on div at bounding box center [30, 298] width 10 height 10
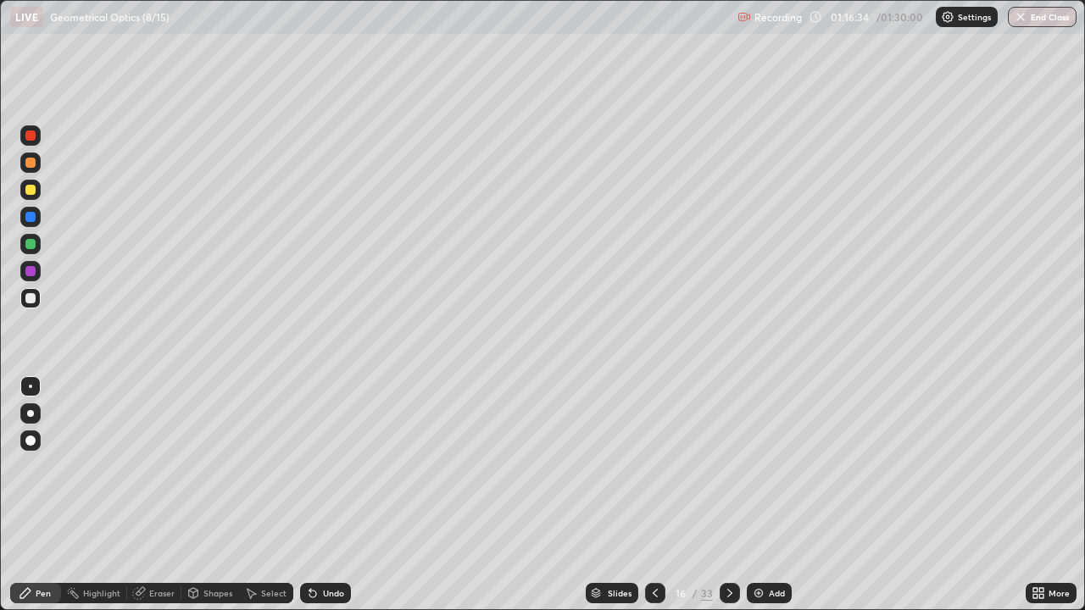
click at [215, 490] on div "Shapes" at bounding box center [217, 593] width 29 height 8
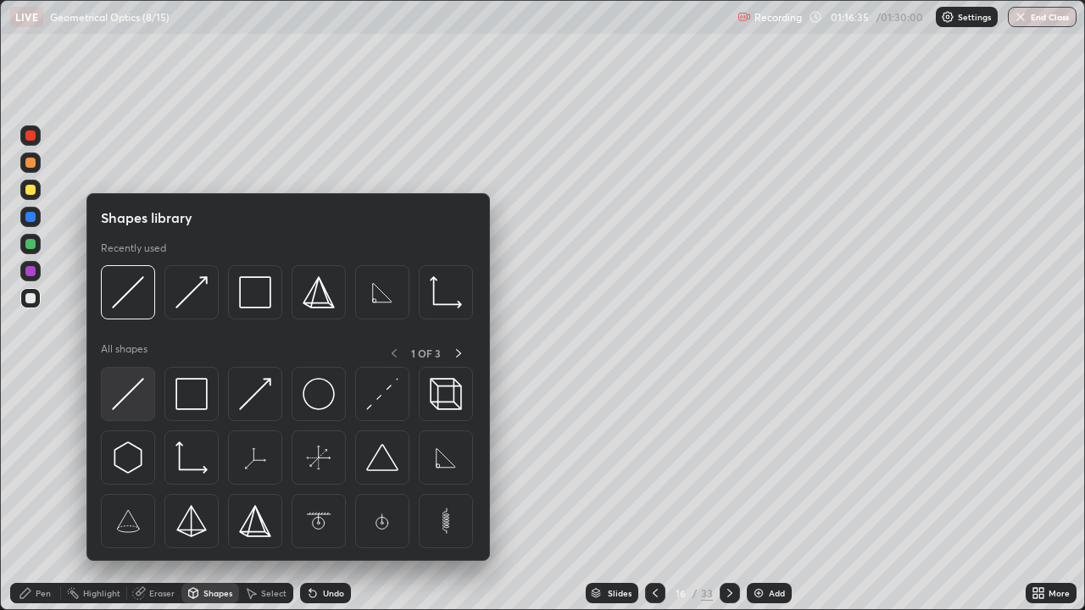
click at [130, 403] on img at bounding box center [128, 394] width 32 height 32
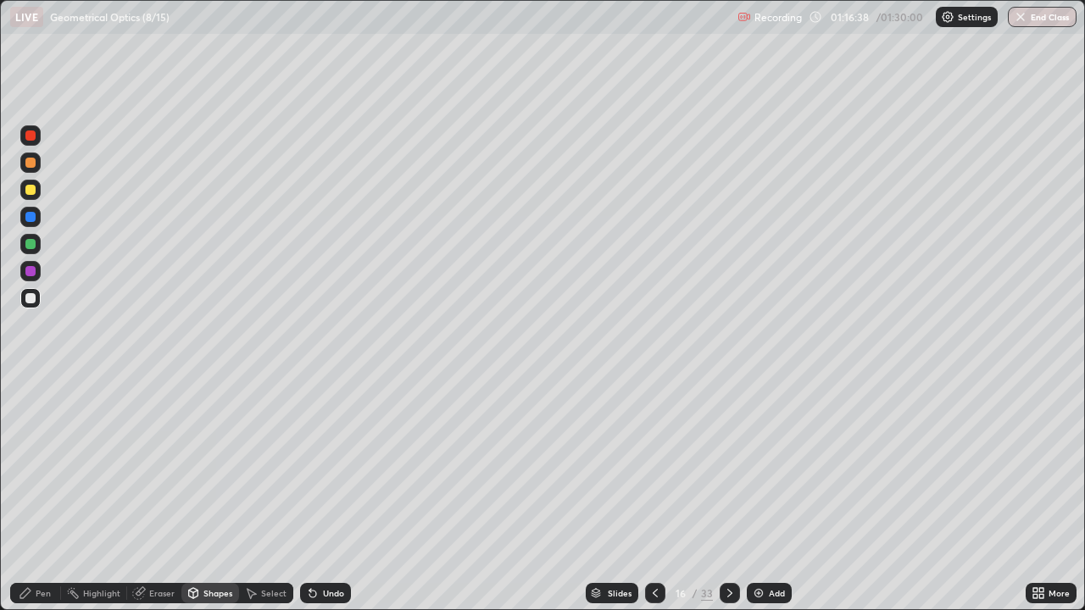
click at [37, 490] on div "Pen" at bounding box center [35, 593] width 51 height 20
click at [30, 136] on div at bounding box center [30, 136] width 10 height 10
click at [219, 490] on div "Shapes" at bounding box center [210, 593] width 58 height 20
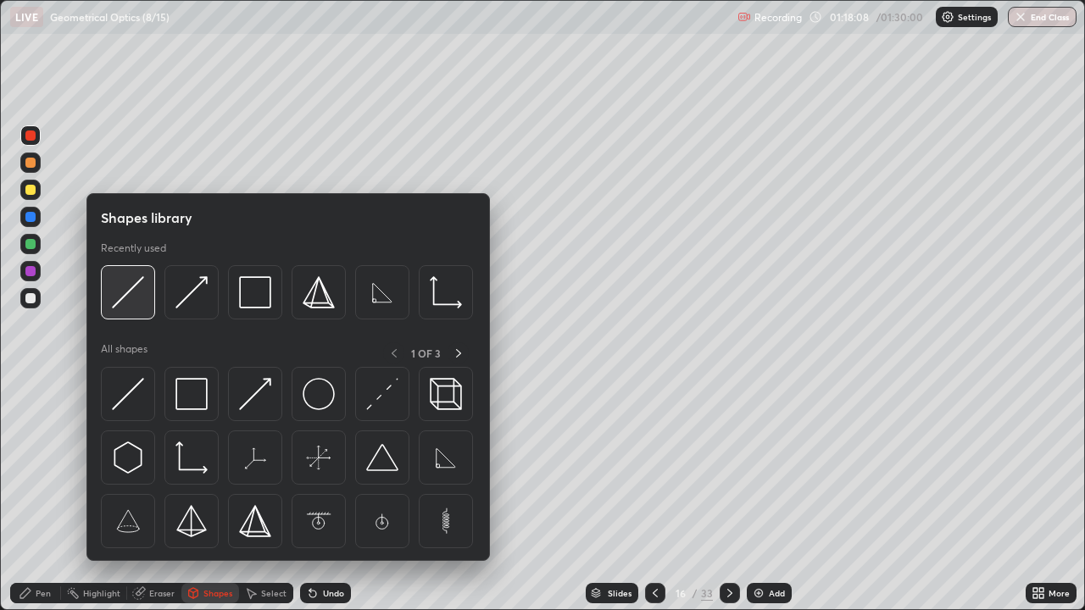
click at [132, 302] on img at bounding box center [128, 292] width 32 height 32
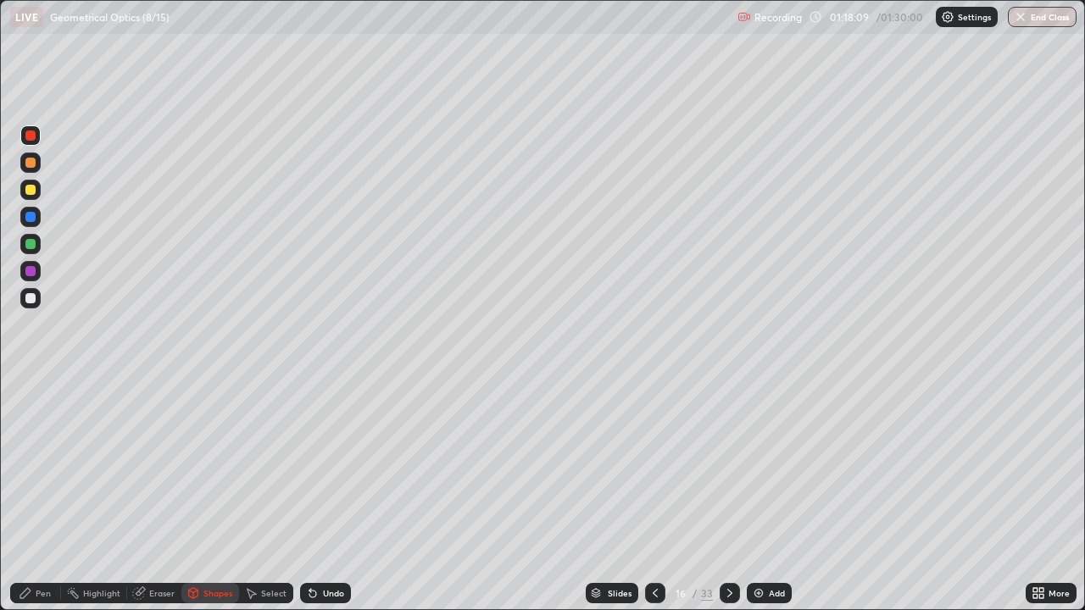
click at [31, 190] on div at bounding box center [30, 190] width 10 height 10
click at [33, 194] on div at bounding box center [30, 190] width 10 height 10
click at [36, 133] on div at bounding box center [30, 135] width 20 height 20
click at [43, 490] on div "Pen" at bounding box center [43, 593] width 15 height 8
click at [223, 490] on div "Shapes" at bounding box center [217, 593] width 29 height 8
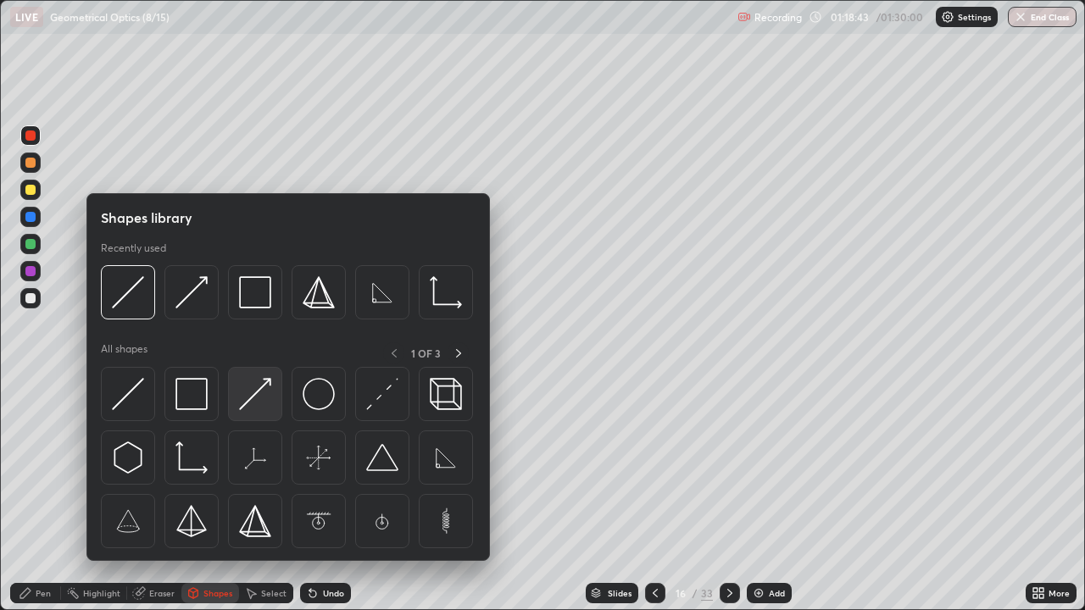
click at [253, 391] on img at bounding box center [255, 394] width 32 height 32
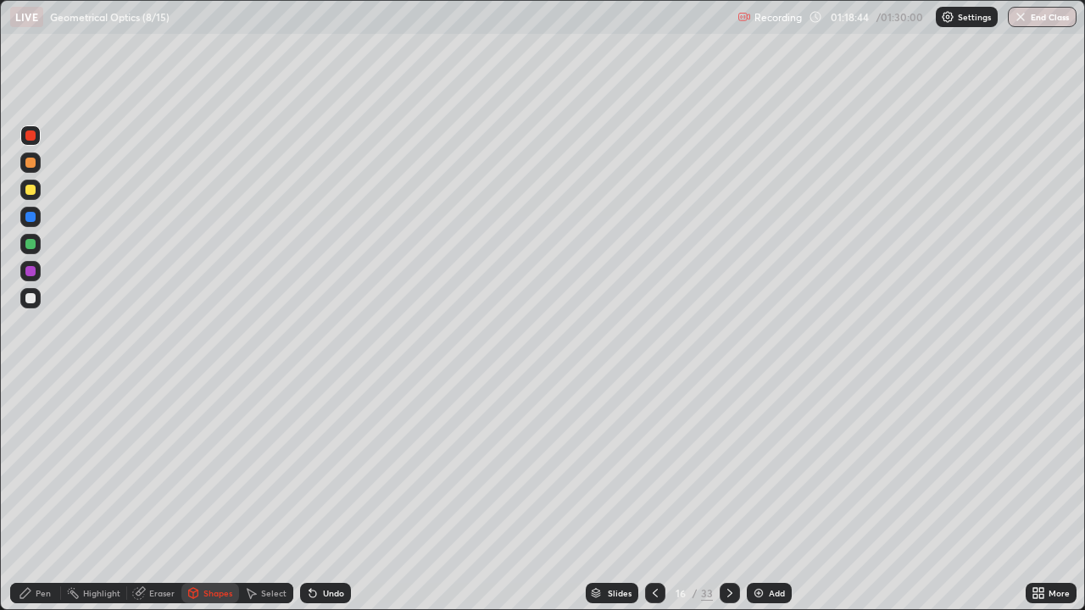
click at [36, 298] on div at bounding box center [30, 298] width 20 height 20
click at [58, 490] on div "Pen" at bounding box center [35, 593] width 51 height 20
click at [34, 133] on div at bounding box center [30, 136] width 10 height 10
click at [756, 490] on img at bounding box center [759, 593] width 14 height 14
click at [35, 297] on div at bounding box center [30, 298] width 10 height 10
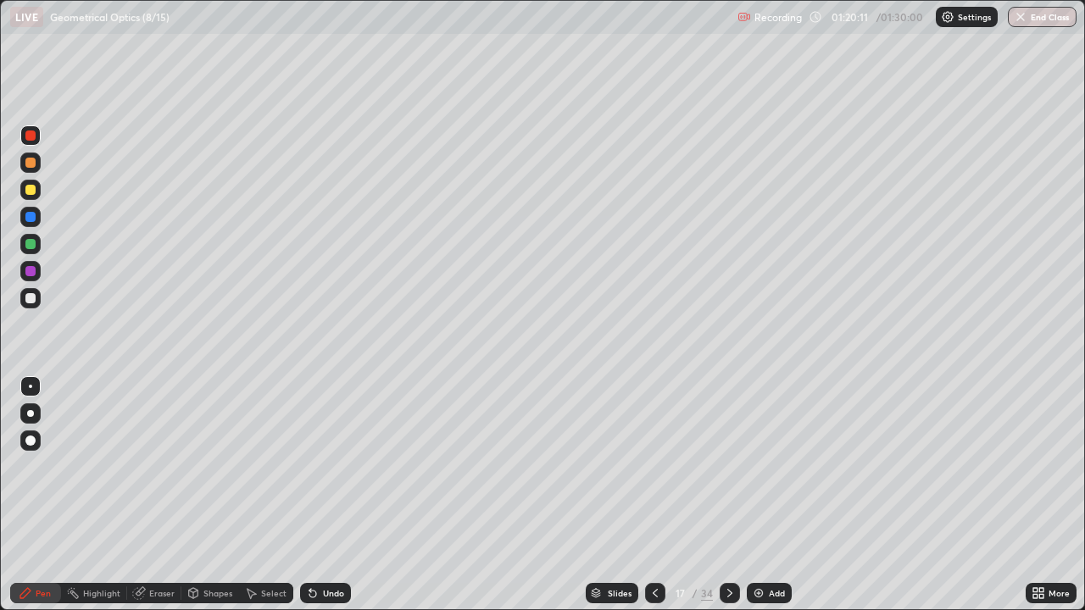
click at [34, 299] on div at bounding box center [30, 298] width 10 height 10
click at [226, 490] on div "Shapes" at bounding box center [217, 593] width 29 height 8
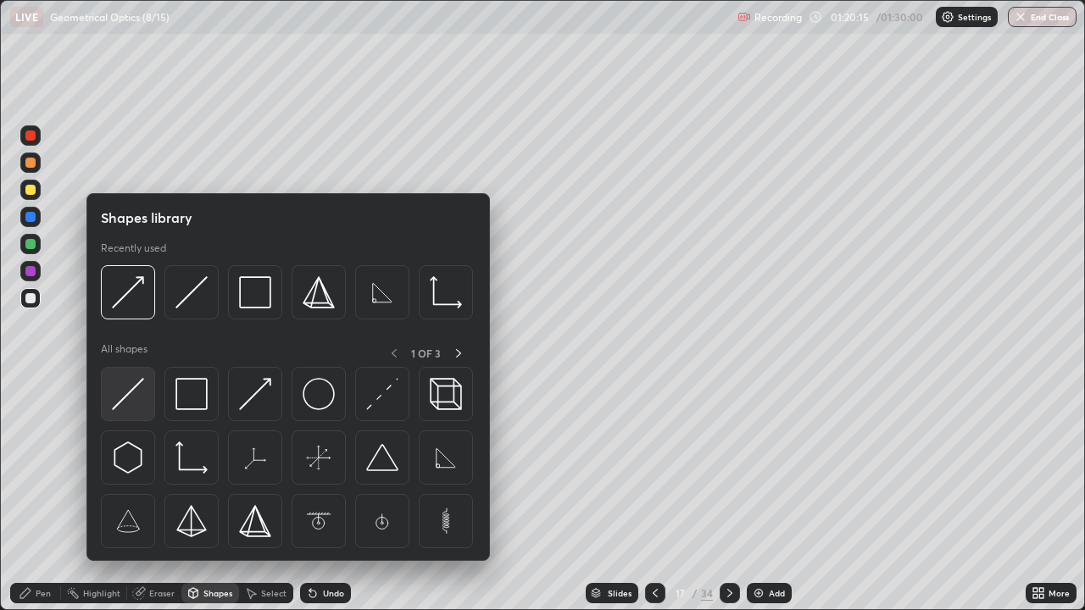
click at [143, 399] on img at bounding box center [128, 394] width 32 height 32
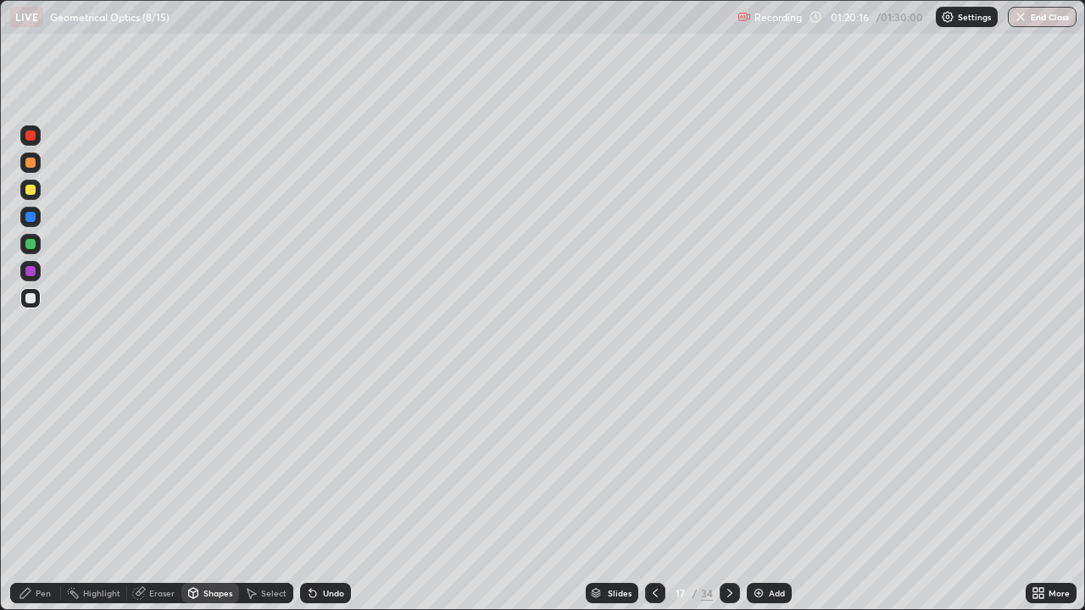
click at [32, 244] on div at bounding box center [30, 244] width 10 height 10
click at [31, 142] on div at bounding box center [30, 135] width 20 height 20
click at [35, 144] on div at bounding box center [30, 135] width 20 height 20
click at [42, 490] on div "Pen" at bounding box center [43, 593] width 15 height 8
click at [46, 490] on div "Pen" at bounding box center [43, 593] width 15 height 8
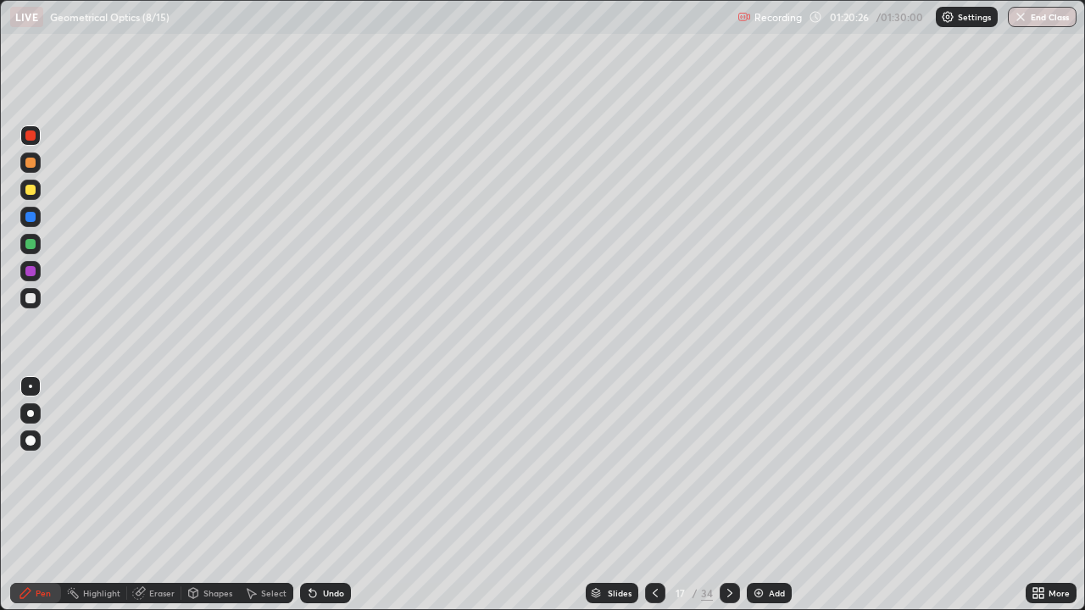
click at [216, 490] on div "Shapes" at bounding box center [210, 593] width 58 height 20
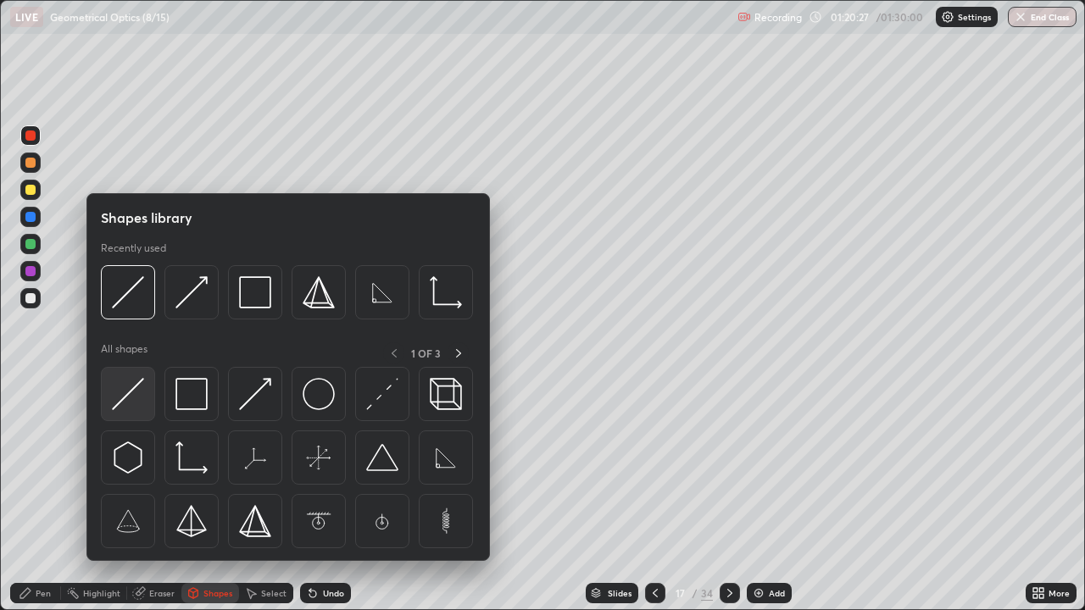
click at [141, 397] on img at bounding box center [128, 394] width 32 height 32
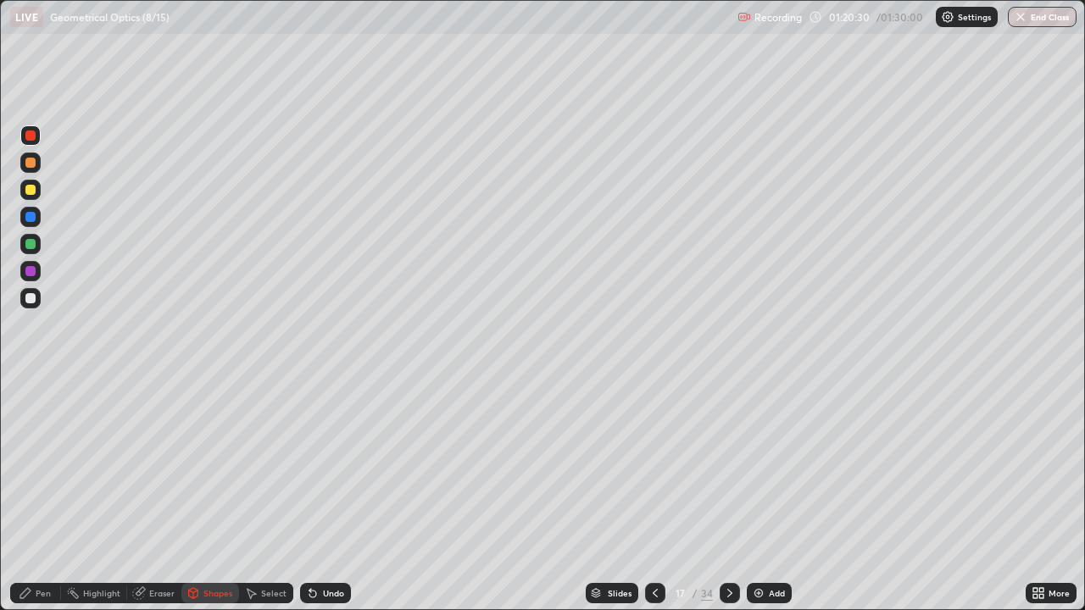
click at [328, 490] on div "Undo" at bounding box center [325, 593] width 51 height 20
click at [31, 297] on div at bounding box center [30, 298] width 10 height 10
click at [223, 490] on div "Shapes" at bounding box center [217, 593] width 29 height 8
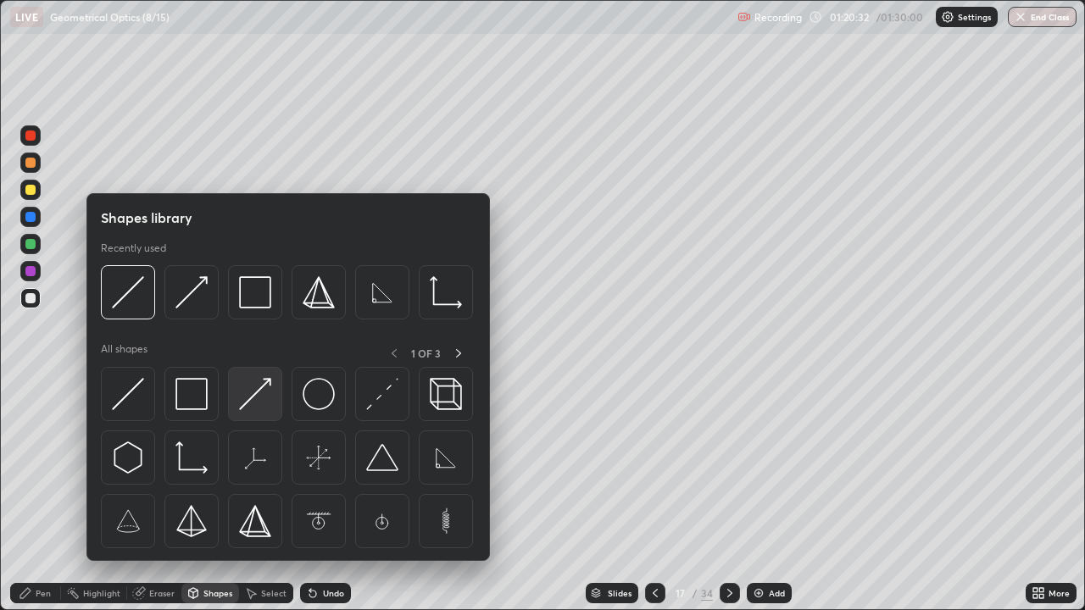
click at [259, 398] on img at bounding box center [255, 394] width 32 height 32
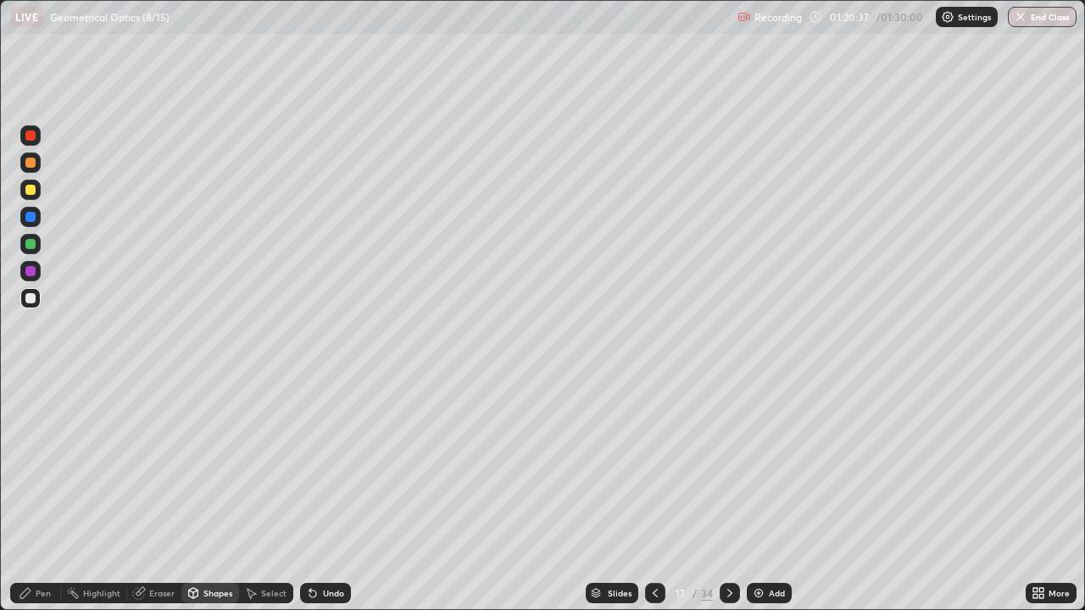
click at [42, 490] on div "Pen" at bounding box center [35, 593] width 51 height 20
click at [29, 139] on div at bounding box center [30, 136] width 10 height 10
click at [35, 137] on div at bounding box center [30, 136] width 10 height 10
click at [30, 192] on div at bounding box center [30, 190] width 10 height 10
click at [31, 142] on div at bounding box center [30, 135] width 20 height 20
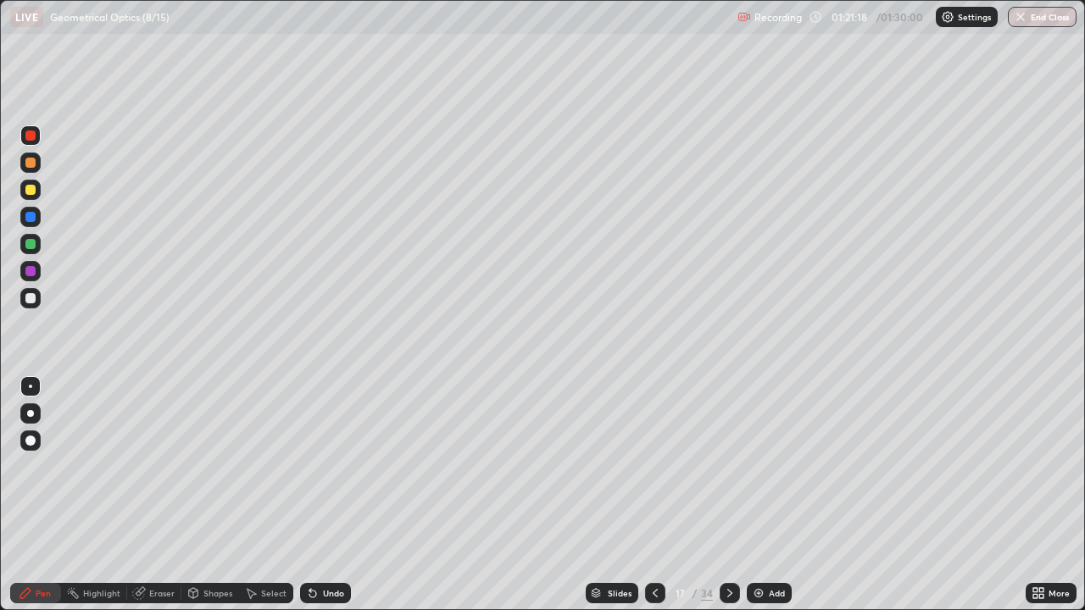
click at [225, 490] on div "Shapes" at bounding box center [217, 593] width 29 height 8
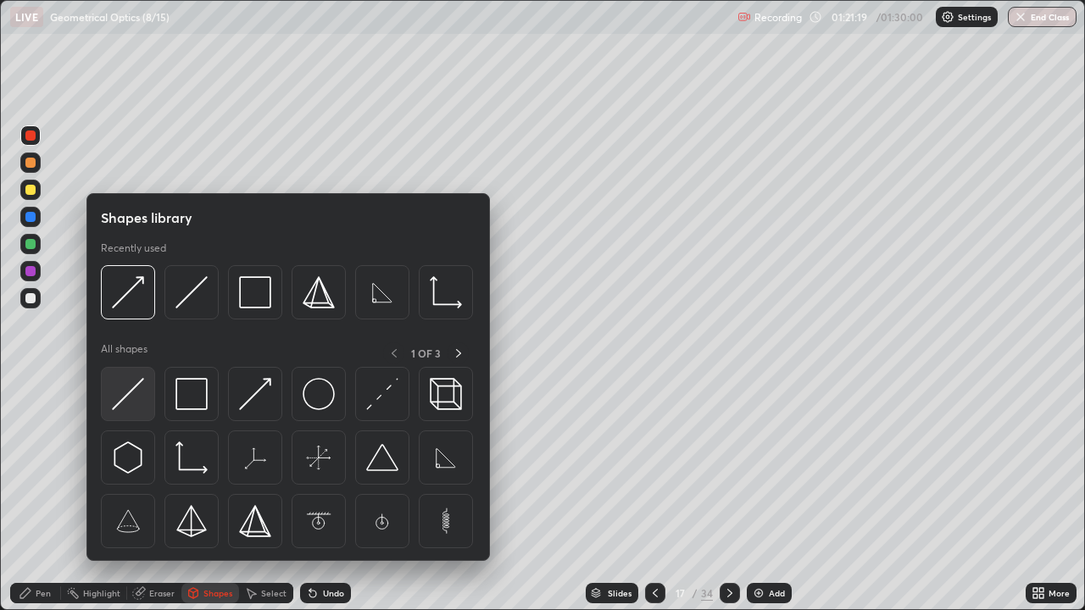
click at [145, 390] on div at bounding box center [128, 394] width 54 height 54
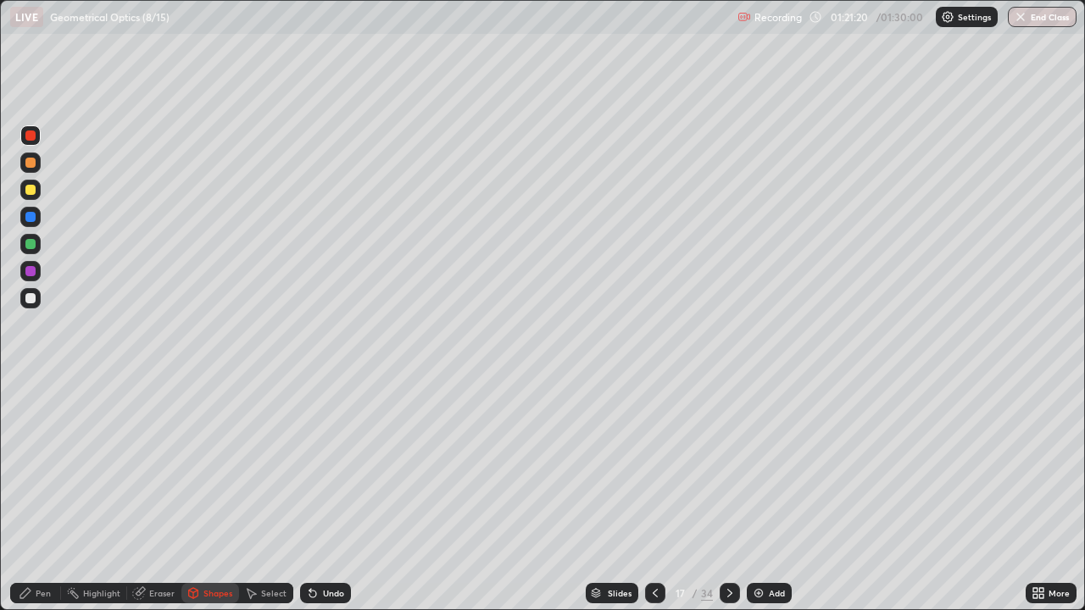
click at [33, 192] on div at bounding box center [30, 190] width 10 height 10
click at [47, 490] on div "Pen" at bounding box center [35, 593] width 51 height 20
click at [31, 303] on div at bounding box center [30, 298] width 10 height 10
click at [33, 307] on div at bounding box center [30, 298] width 20 height 20
click at [32, 221] on div at bounding box center [30, 217] width 10 height 10
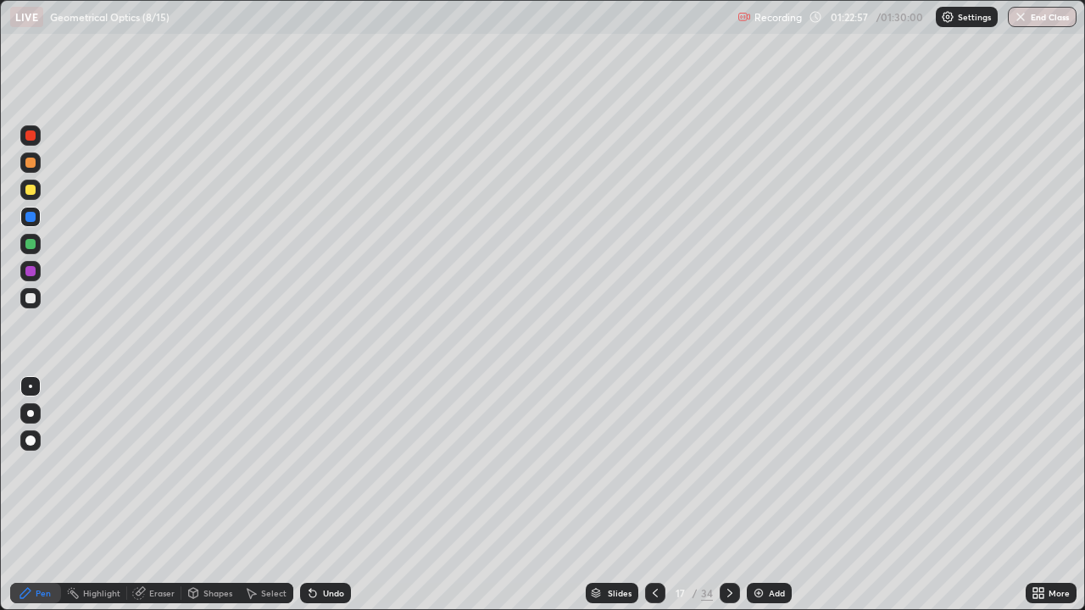
click at [32, 224] on div at bounding box center [30, 217] width 20 height 20
click at [752, 490] on img at bounding box center [759, 593] width 14 height 14
click at [206, 490] on div "Shapes" at bounding box center [217, 593] width 29 height 8
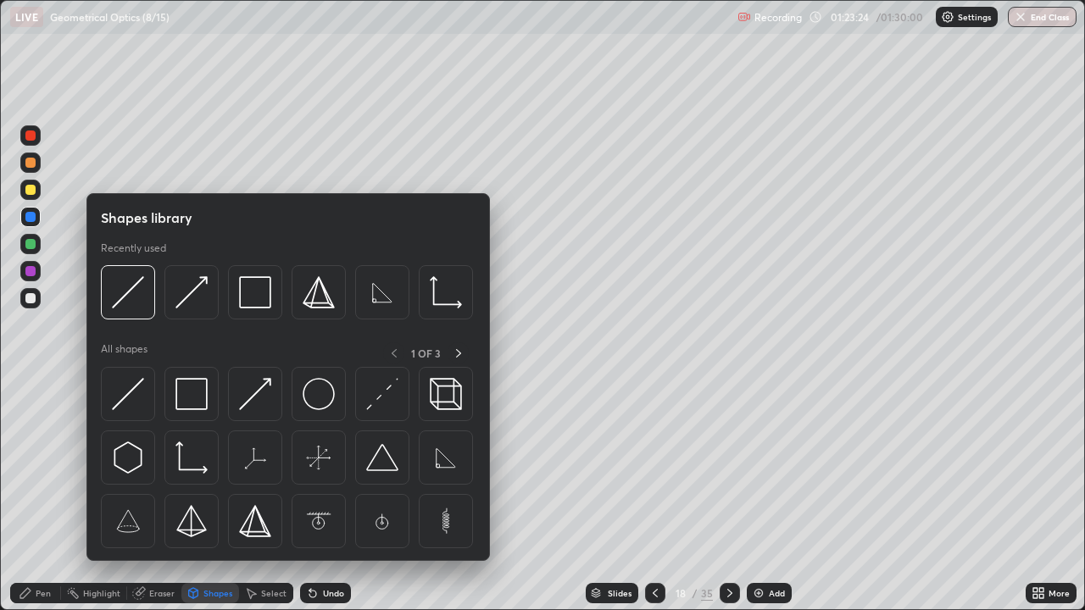
click at [30, 297] on div at bounding box center [30, 298] width 10 height 10
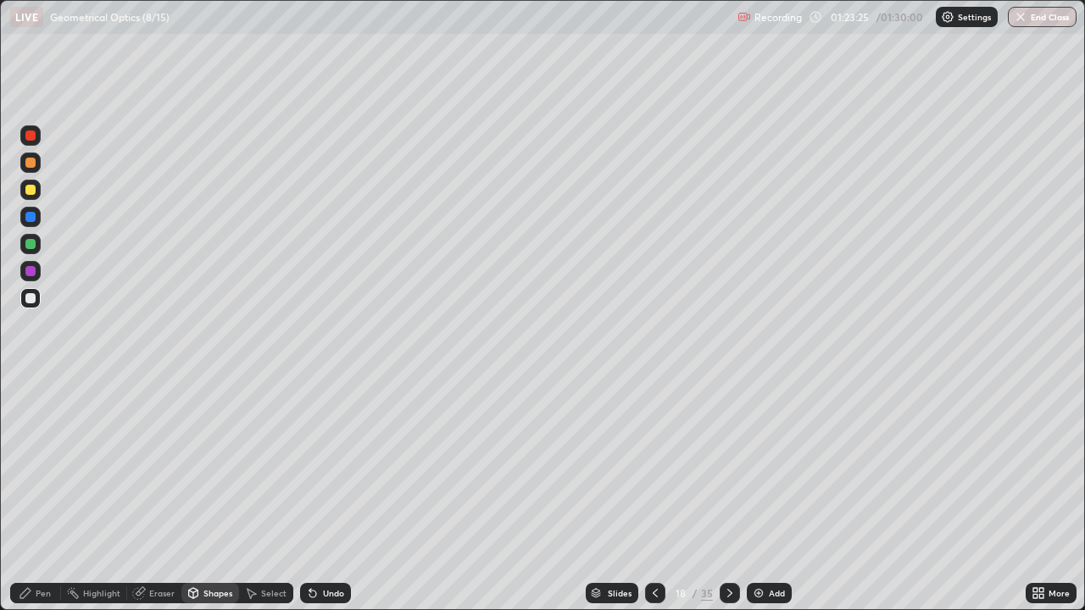
click at [32, 299] on div at bounding box center [30, 298] width 10 height 10
click at [323, 490] on div "Undo" at bounding box center [333, 593] width 21 height 8
click at [42, 490] on div "Pen" at bounding box center [43, 593] width 15 height 8
click at [210, 490] on div "Shapes" at bounding box center [217, 593] width 29 height 8
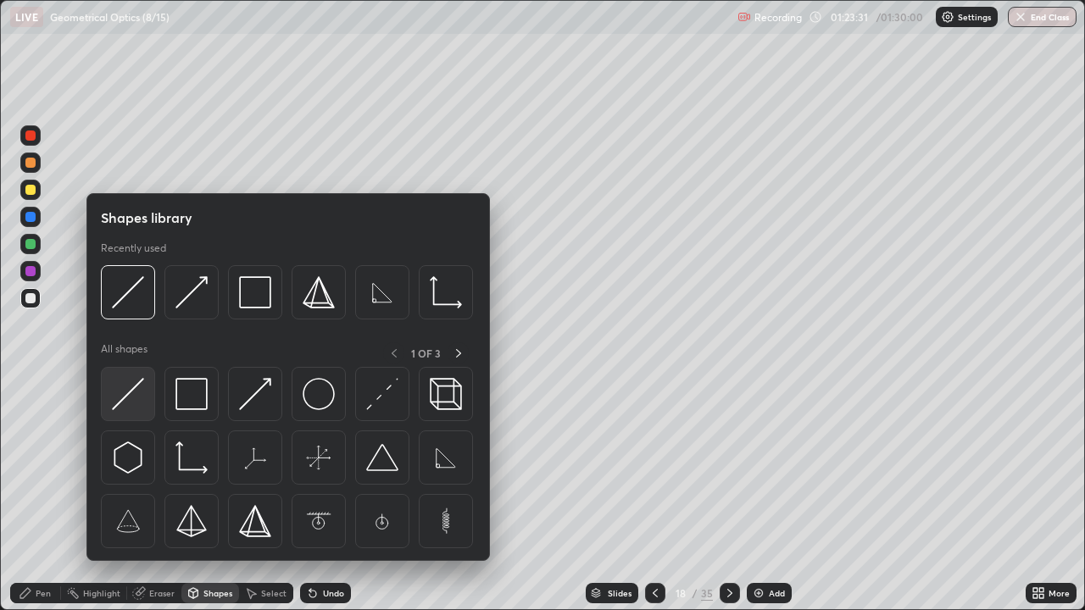
click at [128, 401] on img at bounding box center [128, 394] width 32 height 32
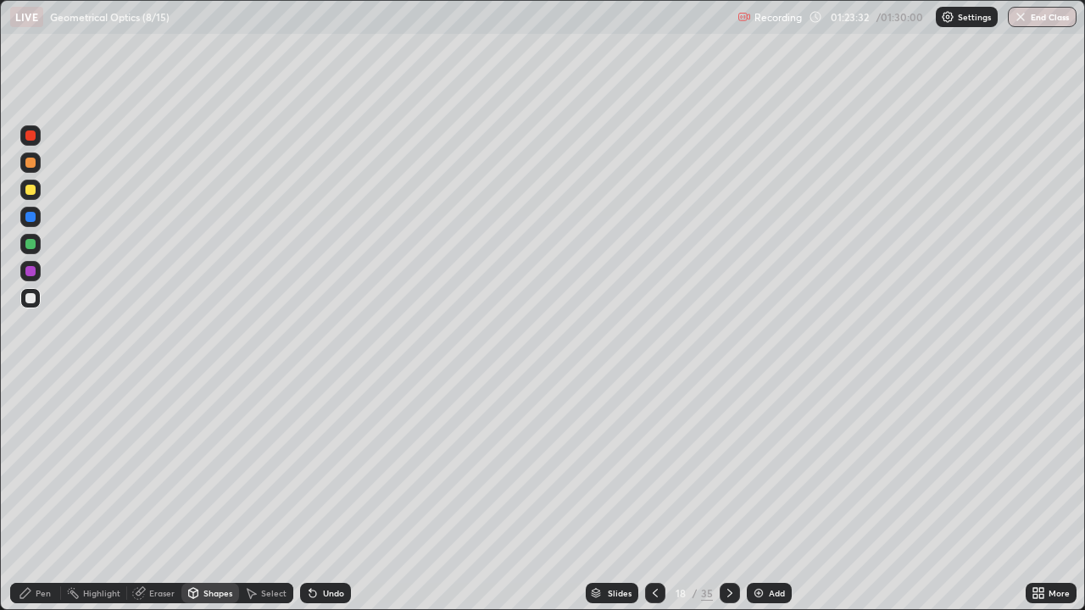
click at [31, 244] on div at bounding box center [30, 244] width 10 height 10
click at [30, 187] on div at bounding box center [30, 190] width 10 height 10
click at [36, 490] on div "Pen" at bounding box center [35, 593] width 51 height 20
click at [30, 138] on div at bounding box center [30, 136] width 10 height 10
click at [31, 296] on div at bounding box center [30, 298] width 10 height 10
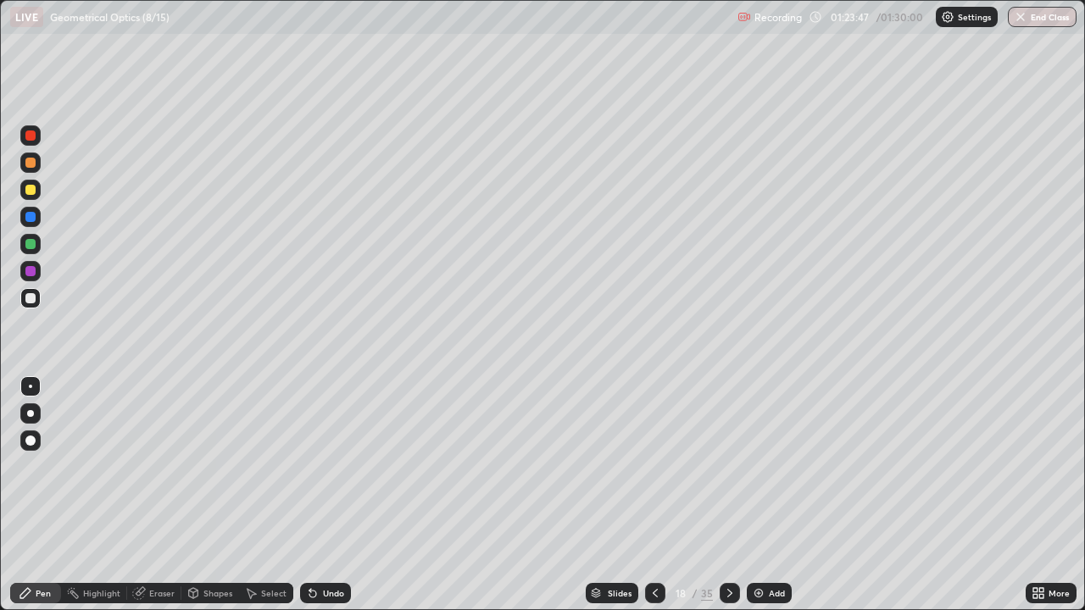
click at [31, 136] on div at bounding box center [30, 136] width 10 height 10
click at [30, 188] on div at bounding box center [30, 190] width 10 height 10
click at [32, 189] on div at bounding box center [30, 190] width 10 height 10
click at [28, 191] on div at bounding box center [30, 190] width 10 height 10
click at [208, 490] on div "Shapes" at bounding box center [217, 593] width 29 height 8
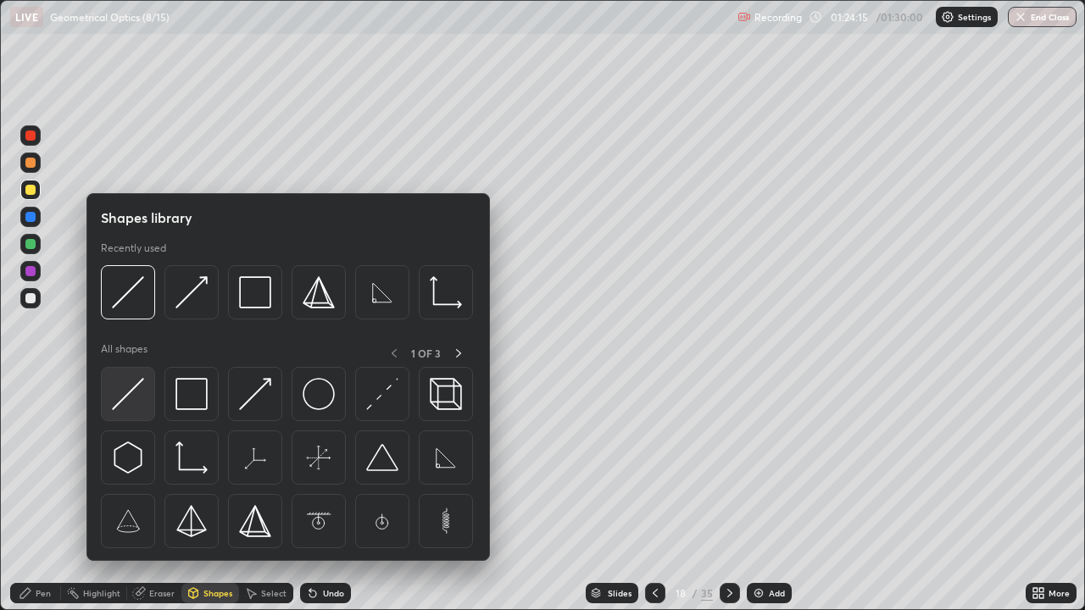
click at [129, 386] on img at bounding box center [128, 394] width 32 height 32
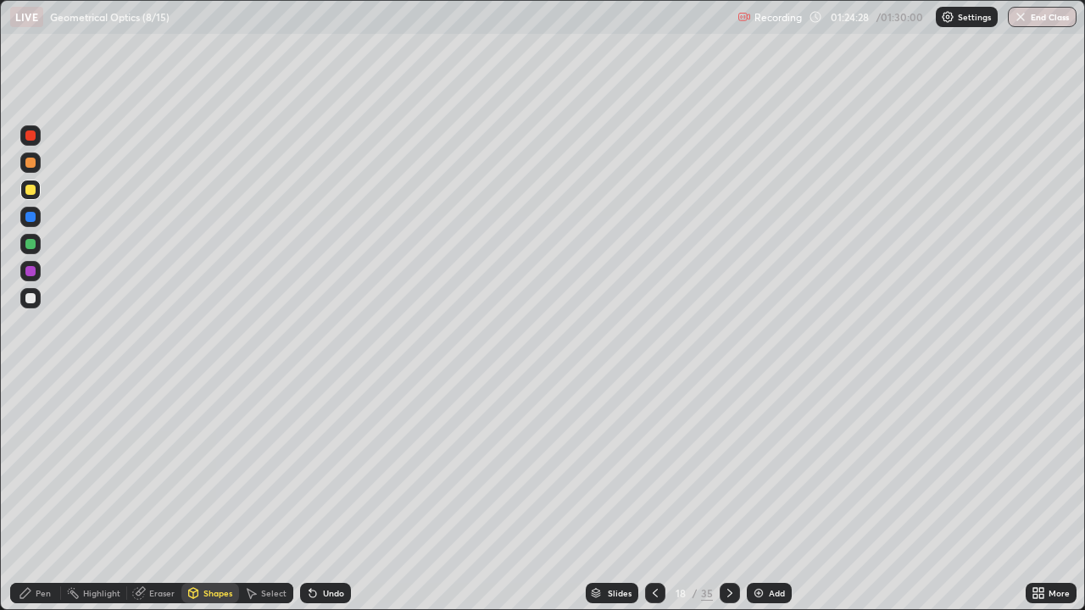
click at [43, 490] on div "Pen" at bounding box center [35, 593] width 51 height 20
click at [323, 490] on div "Undo" at bounding box center [333, 593] width 21 height 8
click at [29, 298] on div at bounding box center [30, 298] width 10 height 10
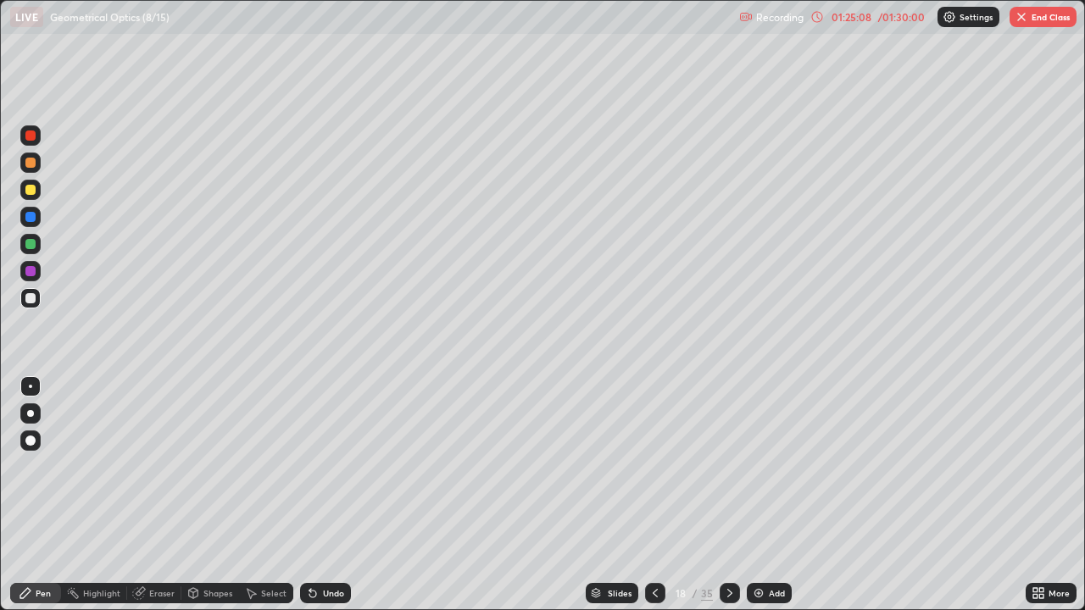
click at [31, 191] on div at bounding box center [30, 190] width 10 height 10
click at [38, 193] on div at bounding box center [30, 190] width 20 height 20
click at [222, 490] on div "Shapes" at bounding box center [217, 593] width 29 height 8
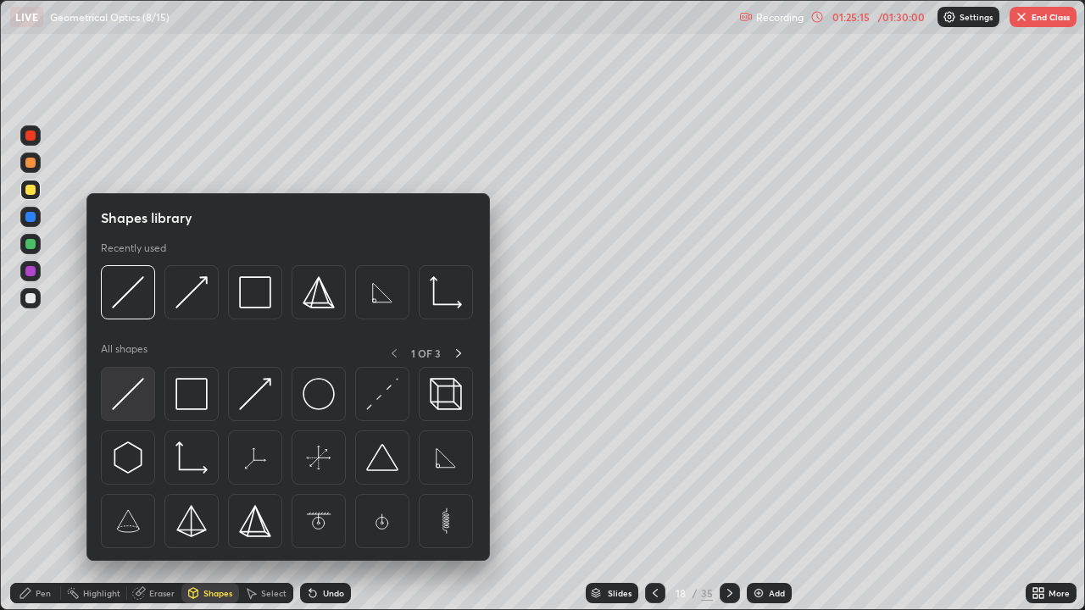
click at [141, 396] on img at bounding box center [128, 394] width 32 height 32
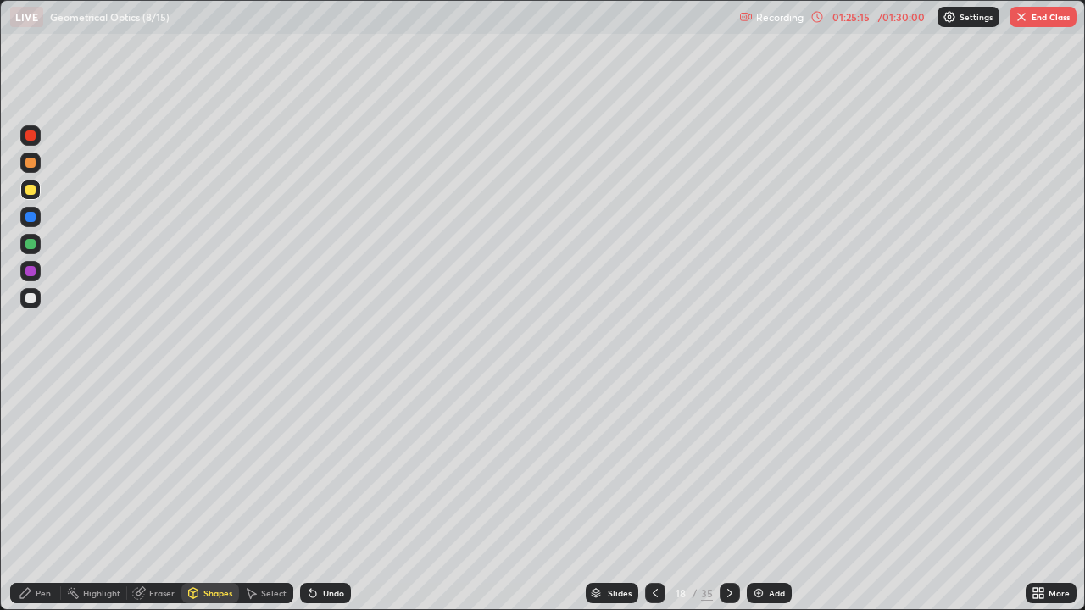
click at [31, 244] on div at bounding box center [30, 244] width 10 height 10
click at [31, 136] on div at bounding box center [30, 136] width 10 height 10
click at [32, 136] on div at bounding box center [30, 136] width 10 height 10
click at [50, 490] on div "Pen" at bounding box center [43, 593] width 15 height 8
click at [31, 293] on div at bounding box center [30, 298] width 10 height 10
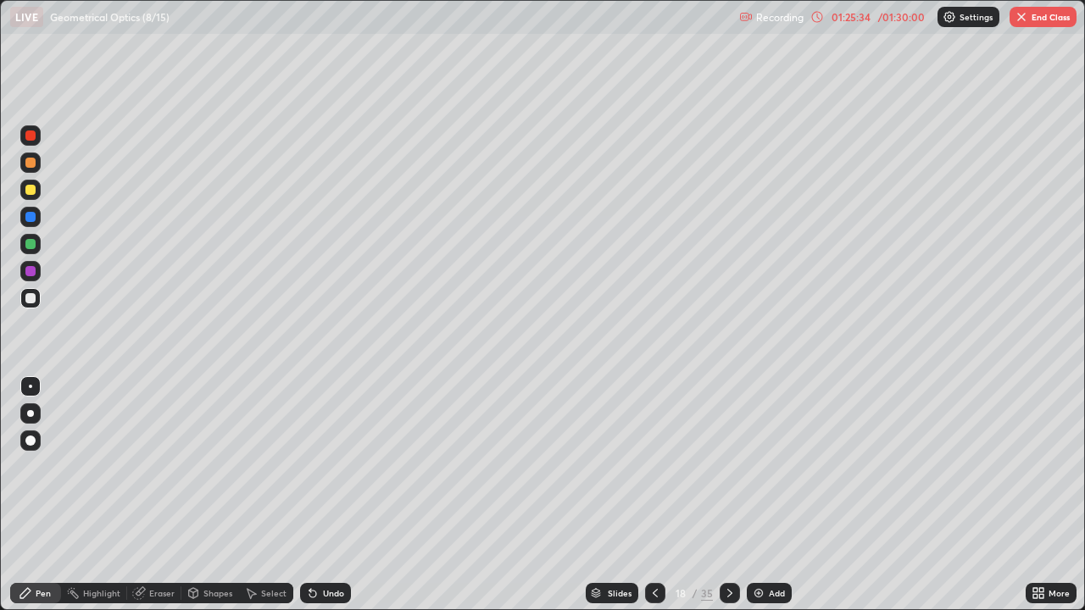
click at [212, 490] on div "Shapes" at bounding box center [217, 593] width 29 height 8
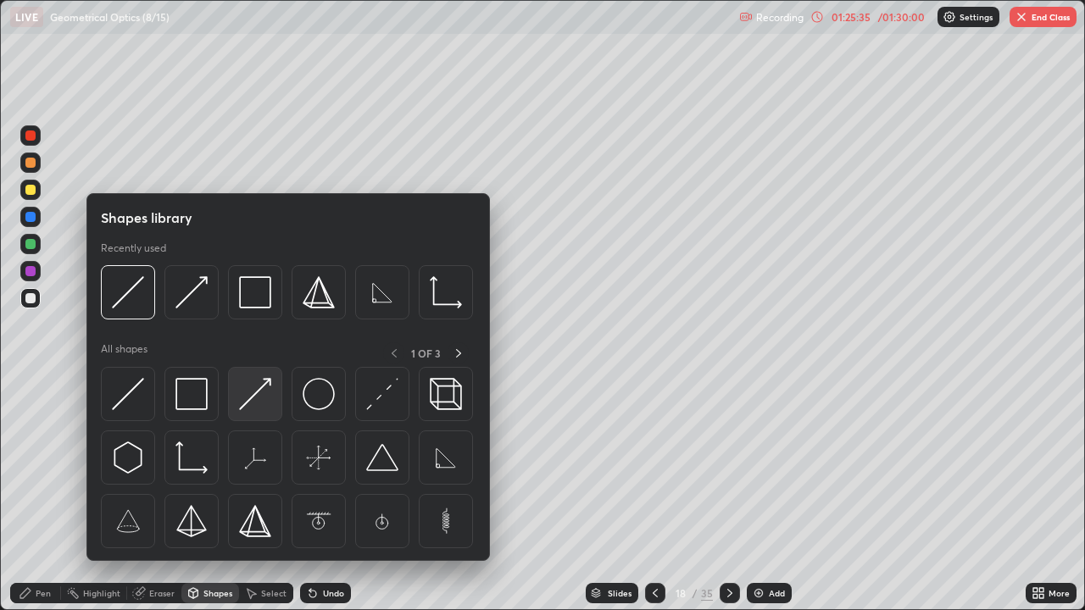
click at [259, 394] on img at bounding box center [255, 394] width 32 height 32
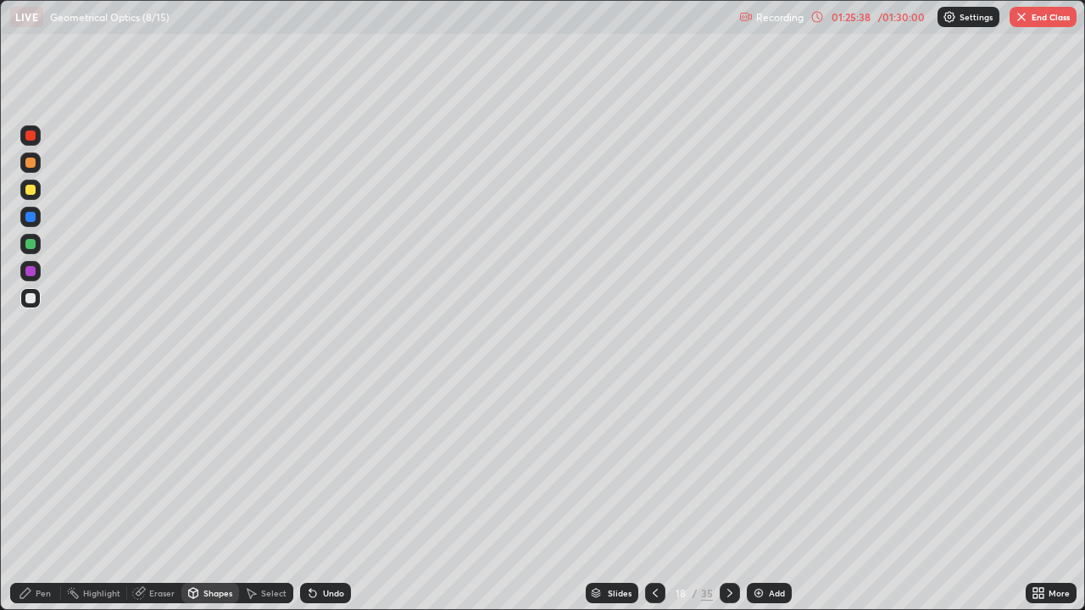
click at [37, 141] on div at bounding box center [30, 135] width 20 height 20
click at [213, 490] on div "Shapes" at bounding box center [210, 593] width 58 height 20
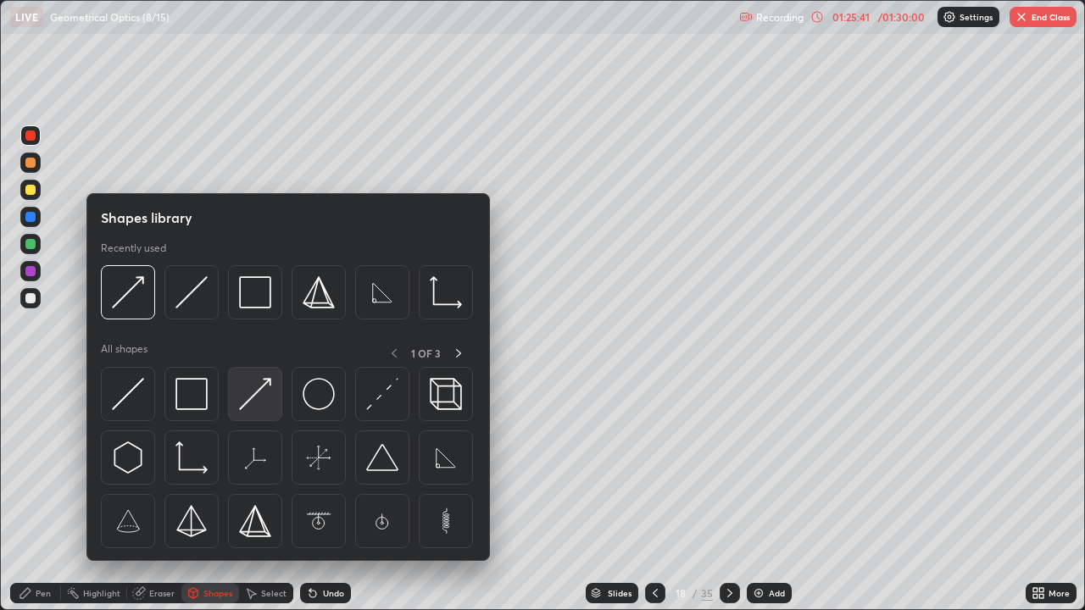
click at [247, 396] on img at bounding box center [255, 394] width 32 height 32
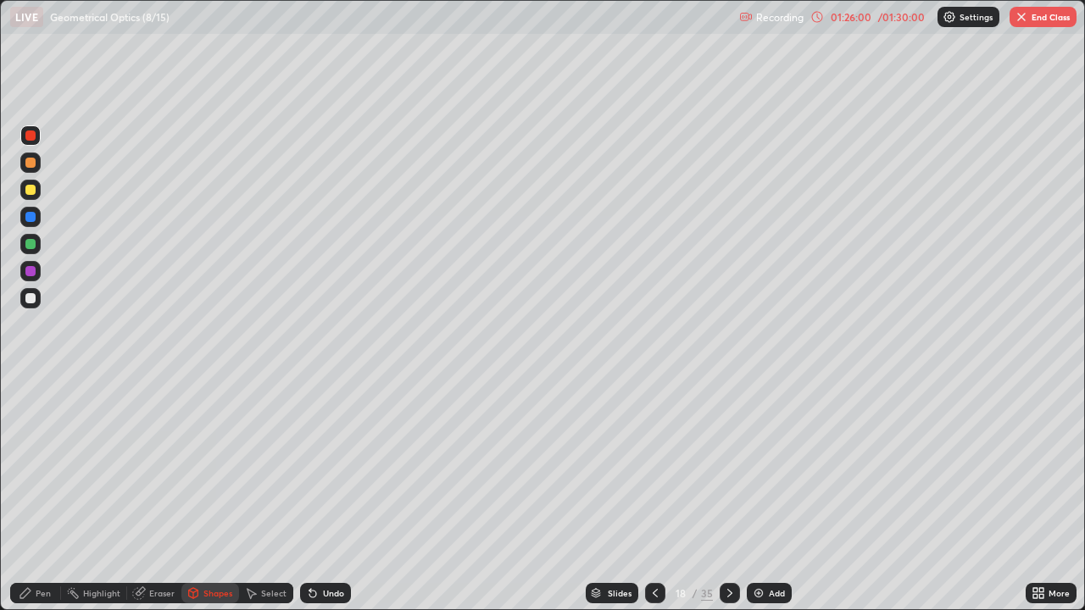
click at [159, 490] on div "Eraser" at bounding box center [161, 593] width 25 height 8
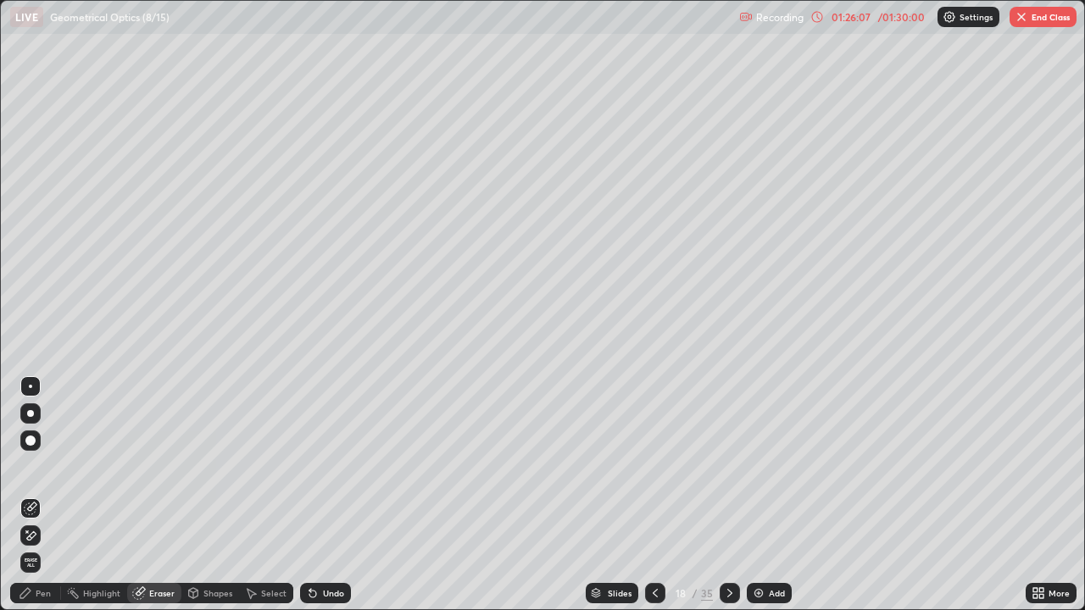
click at [53, 490] on div "Pen" at bounding box center [35, 593] width 51 height 20
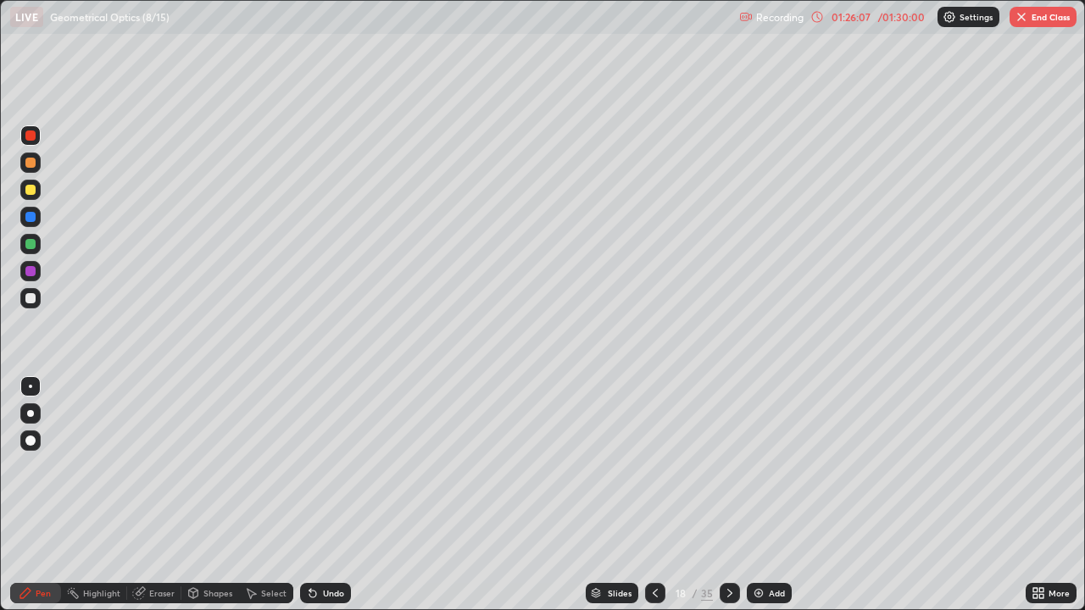
click at [30, 217] on div at bounding box center [30, 217] width 10 height 10
click at [33, 297] on div at bounding box center [30, 298] width 10 height 10
click at [33, 217] on div at bounding box center [30, 217] width 10 height 10
click at [218, 490] on div "Shapes" at bounding box center [217, 593] width 29 height 8
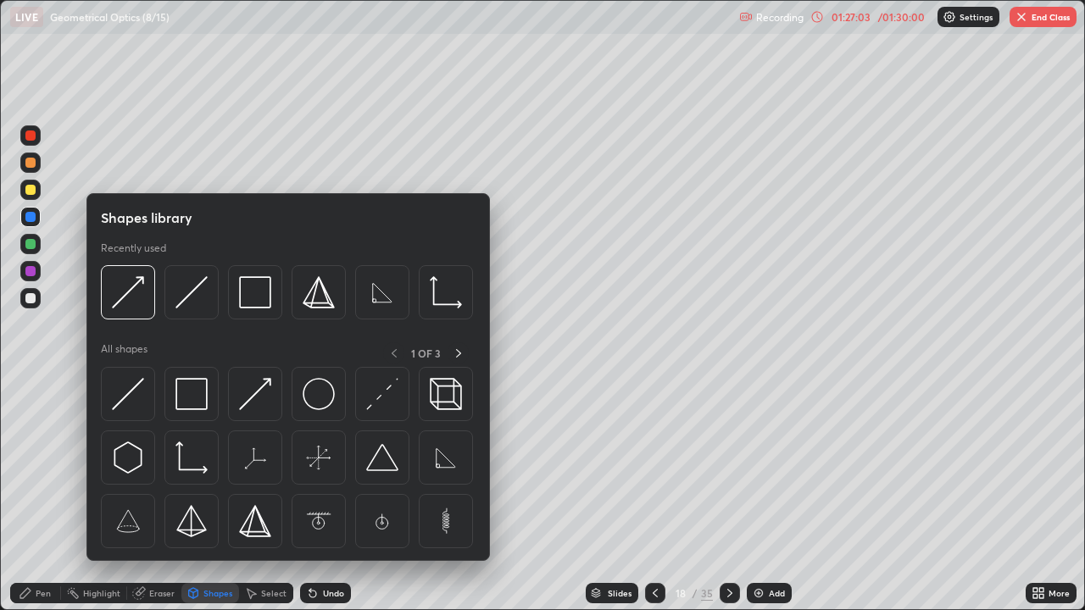
click at [48, 490] on div "Pen" at bounding box center [35, 593] width 51 height 20
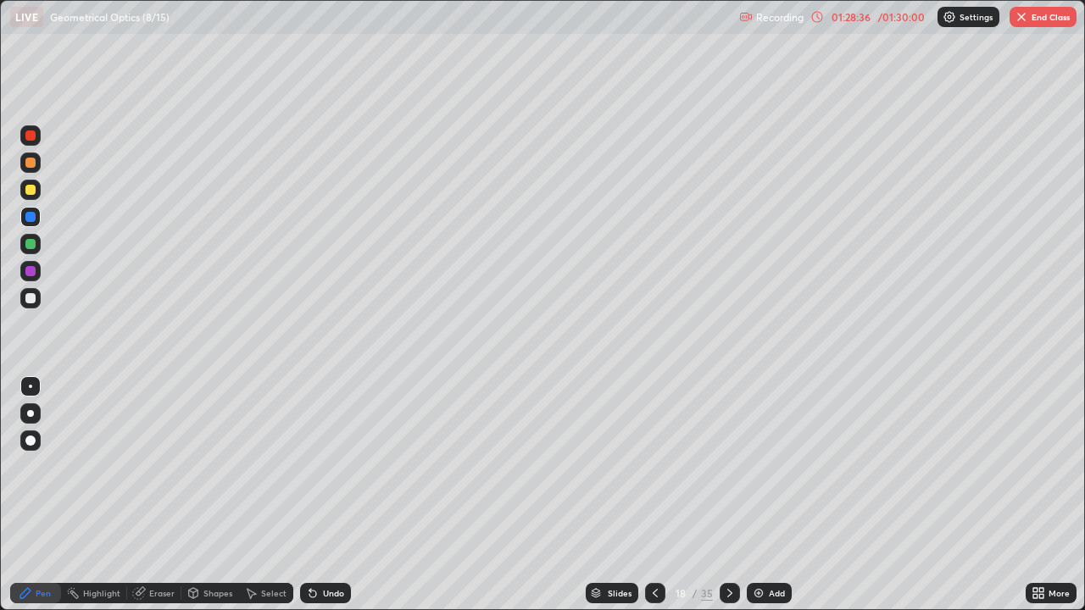
click at [31, 272] on div at bounding box center [30, 271] width 10 height 10
click at [1043, 19] on button "End Class" at bounding box center [1042, 17] width 67 height 20
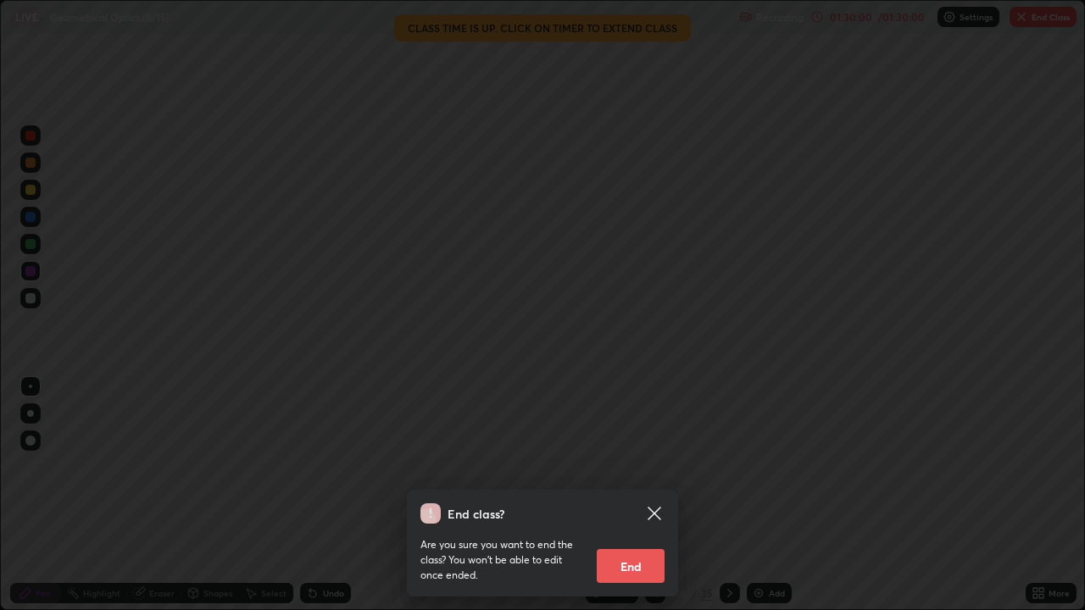
click at [632, 490] on button "End" at bounding box center [631, 566] width 68 height 34
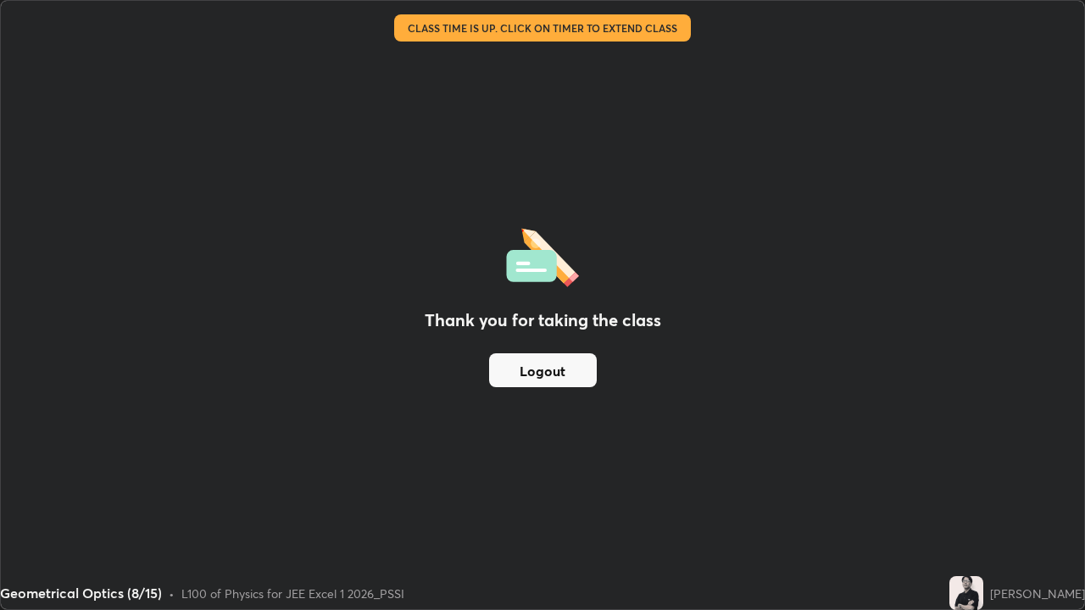
click at [539, 371] on button "Logout" at bounding box center [543, 370] width 108 height 34
click at [529, 371] on button "Logout" at bounding box center [543, 370] width 108 height 34
